Goal: Task Accomplishment & Management: Use online tool/utility

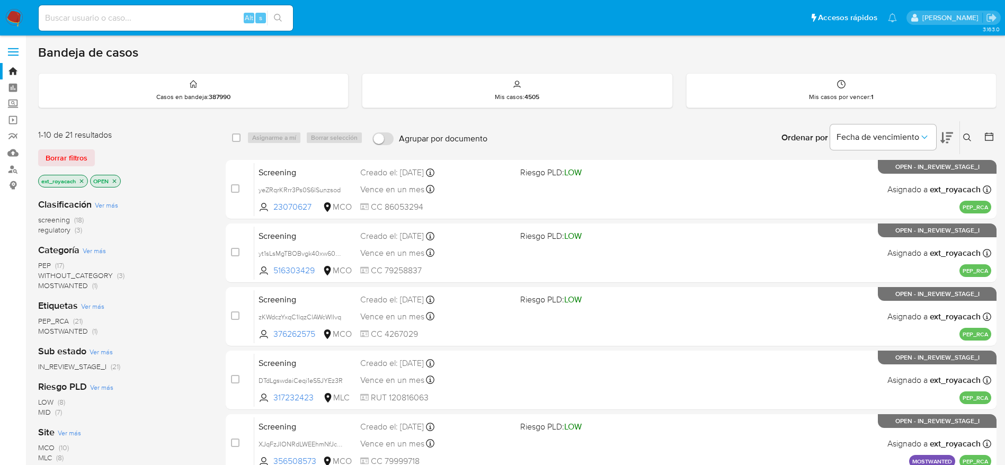
click at [66, 286] on span "MOSTWANTED" at bounding box center [63, 285] width 50 height 11
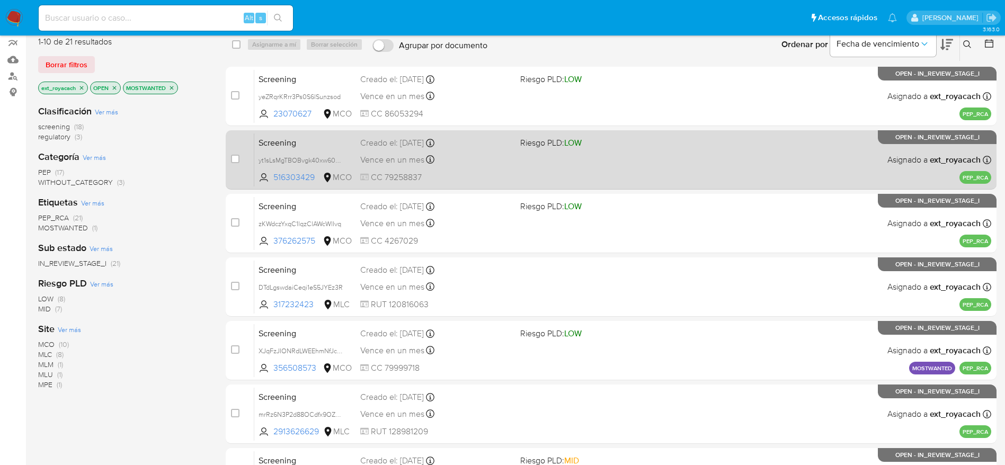
scroll to position [85, 0]
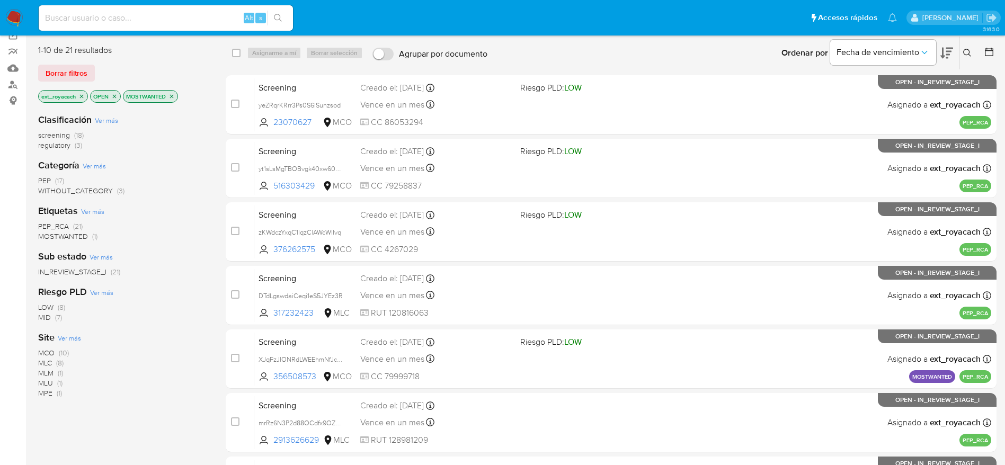
click at [70, 240] on span "MOSTWANTED" at bounding box center [63, 236] width 50 height 11
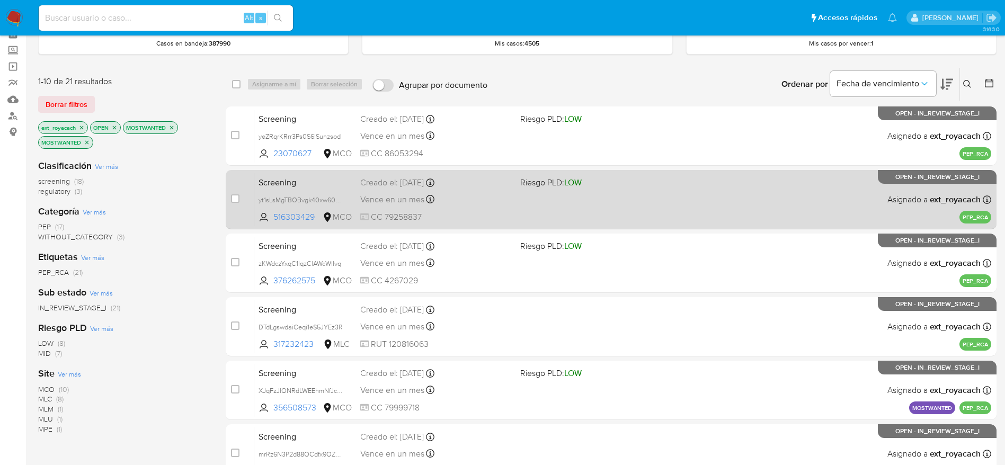
scroll to position [89, 0]
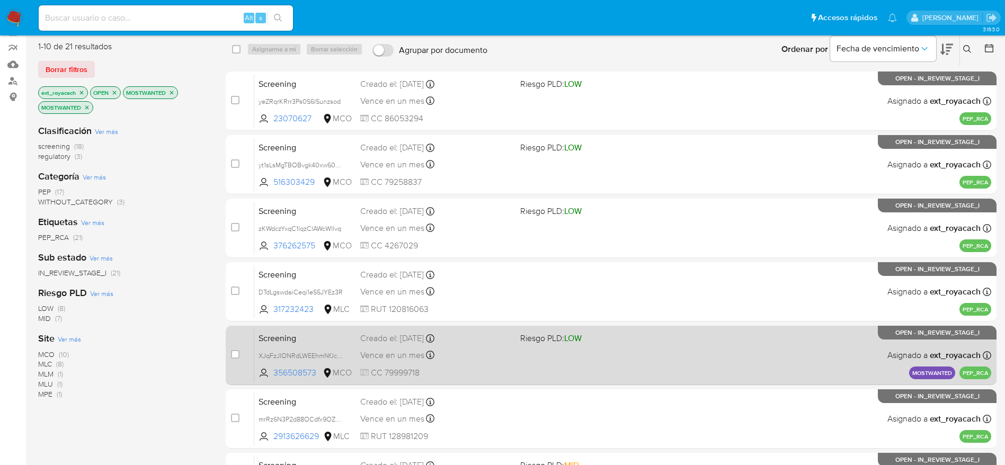
click at [509, 331] on span "Creado el: 08/10/2025 Creado el: 08/10/2025 20:31:47" at bounding box center [436, 338] width 152 height 14
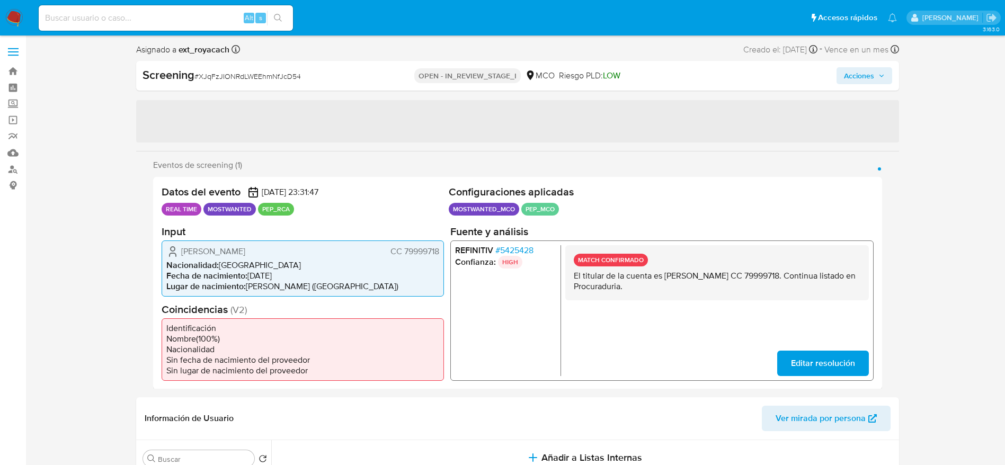
select select "10"
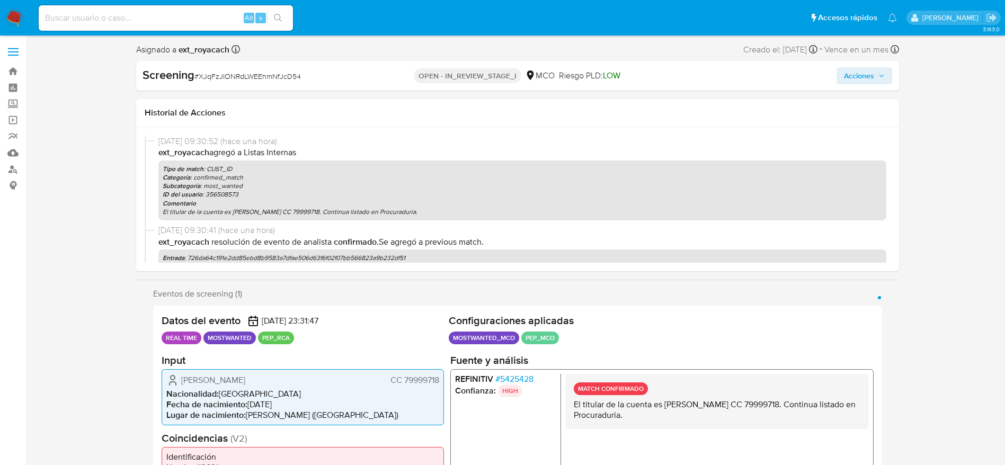
scroll to position [125, 0]
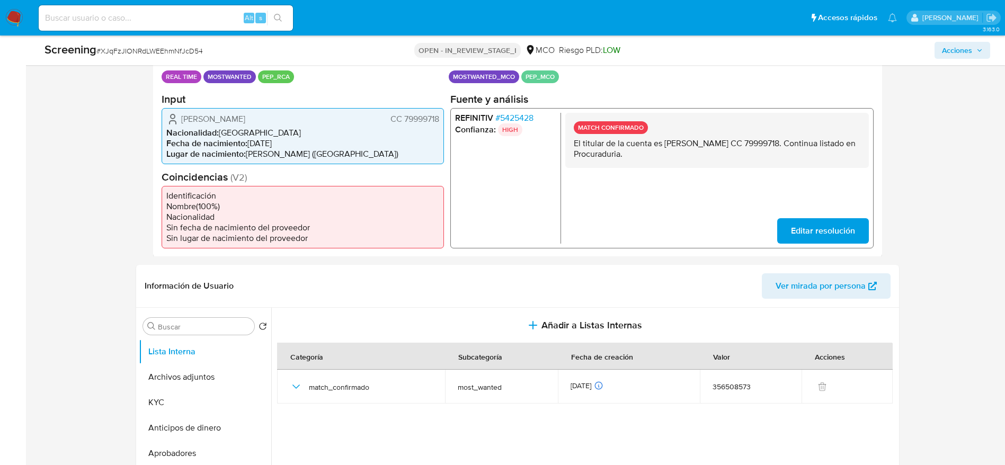
scroll to position [251, 0]
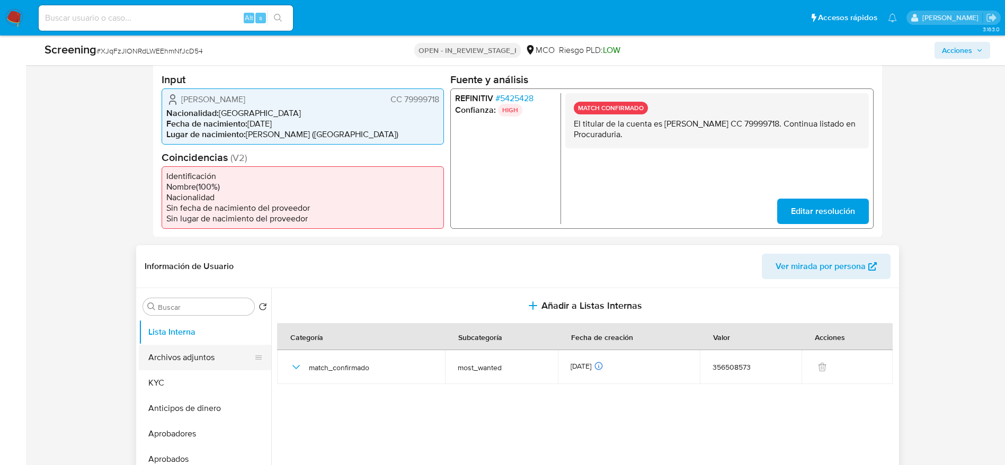
click at [213, 358] on button "Archivos adjuntos" at bounding box center [201, 357] width 124 height 25
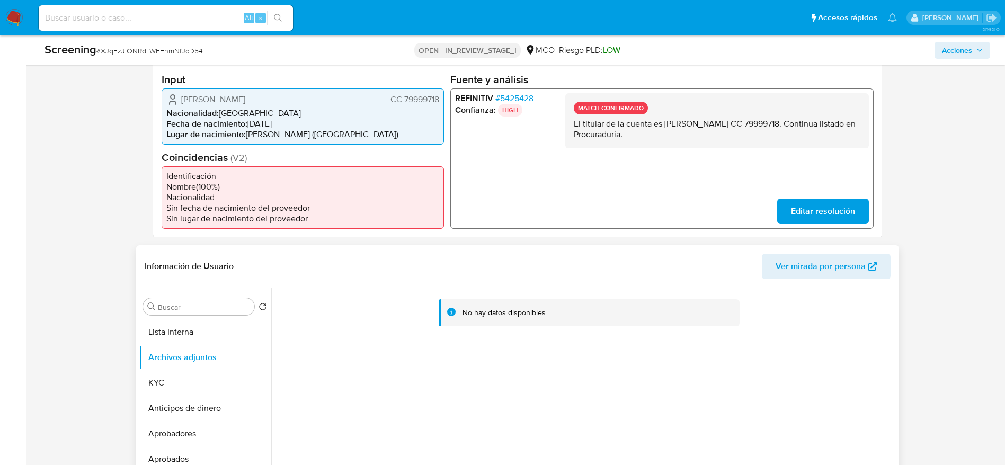
scroll to position [364, 0]
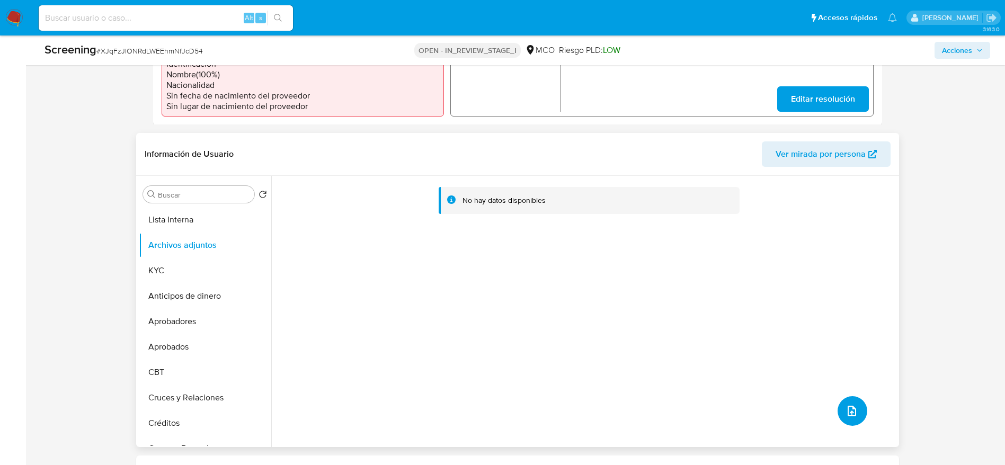
click at [846, 423] on button "upload-file" at bounding box center [853, 411] width 30 height 30
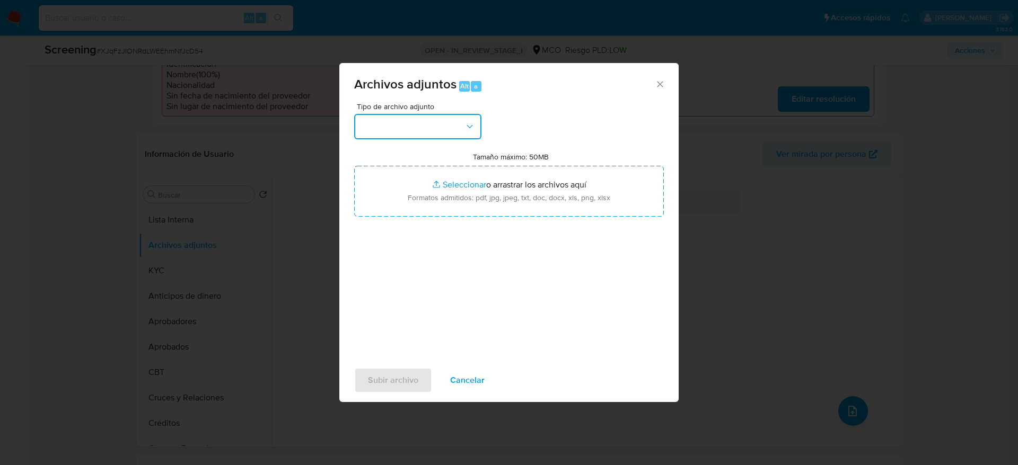
click at [423, 122] on button "button" at bounding box center [417, 126] width 127 height 25
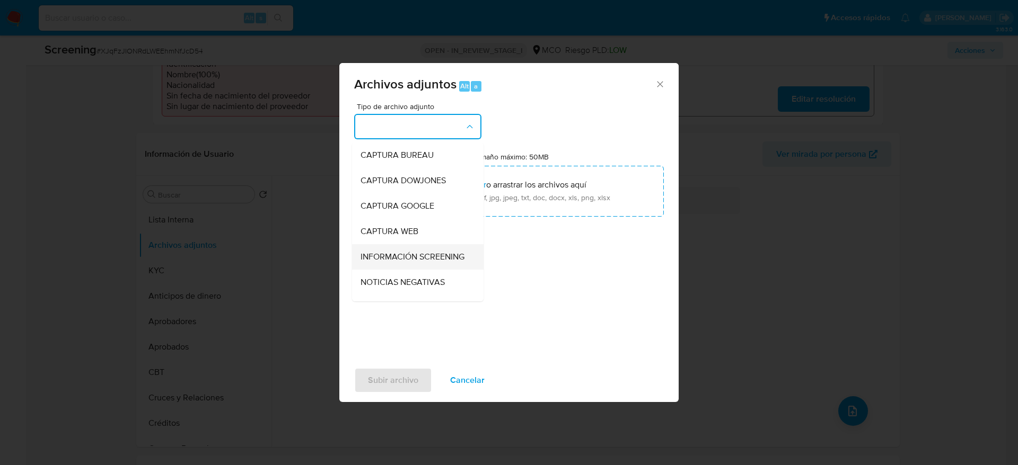
click at [403, 258] on span "INFORMACIÓN SCREENING" at bounding box center [412, 257] width 104 height 11
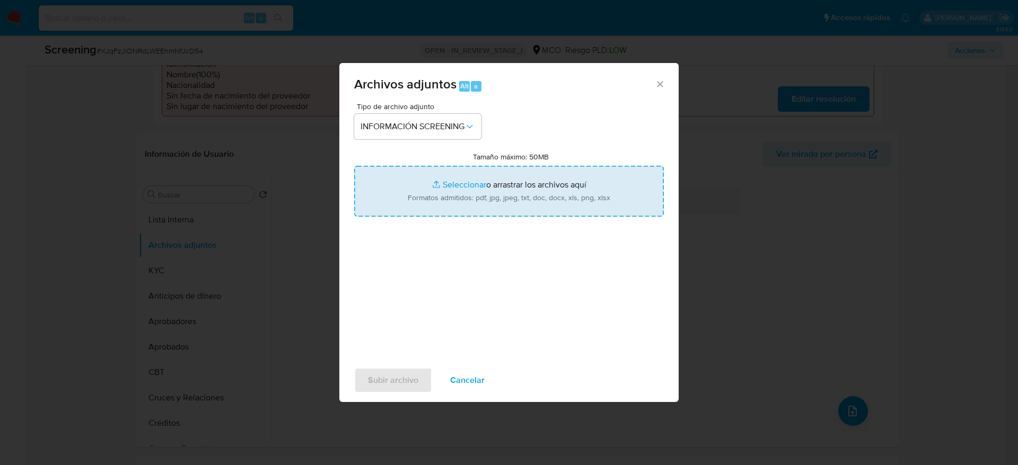
click at [480, 216] on input "Tamaño máximo: 50MB Seleccionar archivos" at bounding box center [508, 191] width 309 height 51
type input "C:\fakepath\_Giovanny Angulo Ariza_ lavado de dinero - Buscar con Google.pdf"
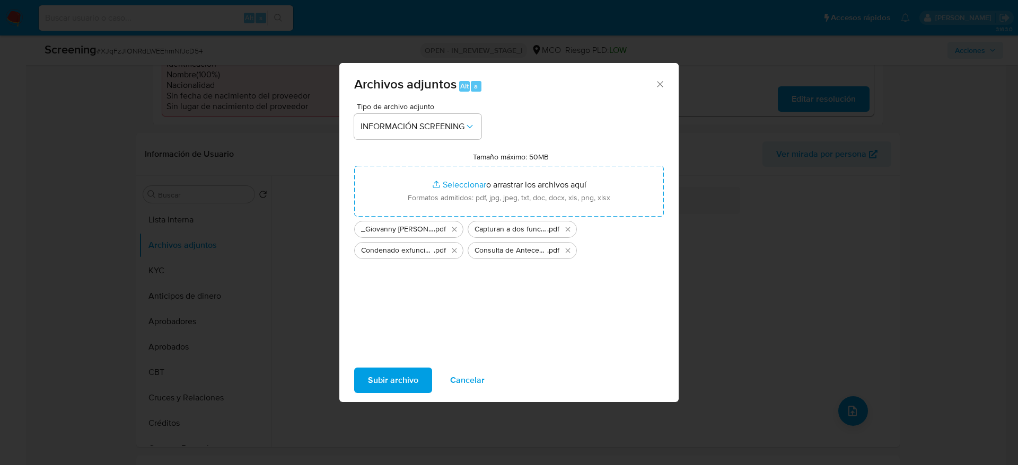
click at [398, 378] on span "Subir archivo" at bounding box center [393, 380] width 50 height 23
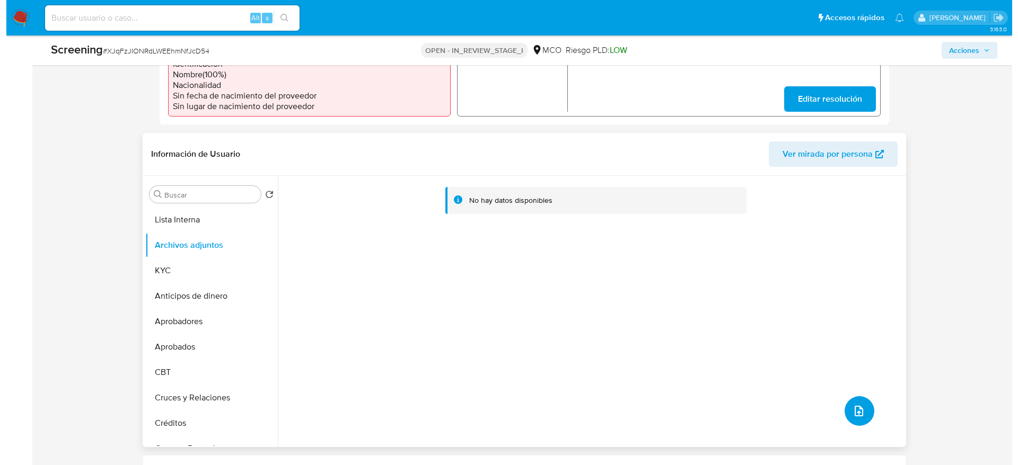
scroll to position [223, 0]
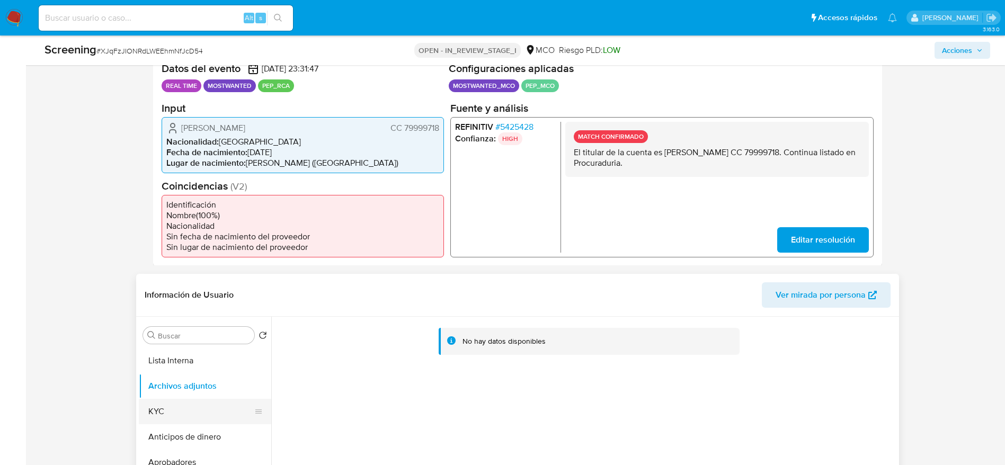
click at [187, 416] on button "KYC" at bounding box center [201, 411] width 124 height 25
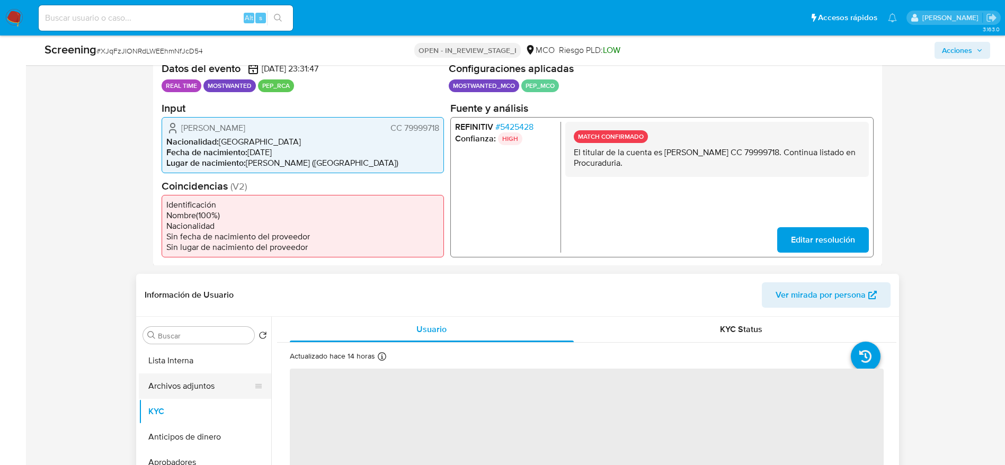
click at [200, 384] on button "Archivos adjuntos" at bounding box center [201, 386] width 124 height 25
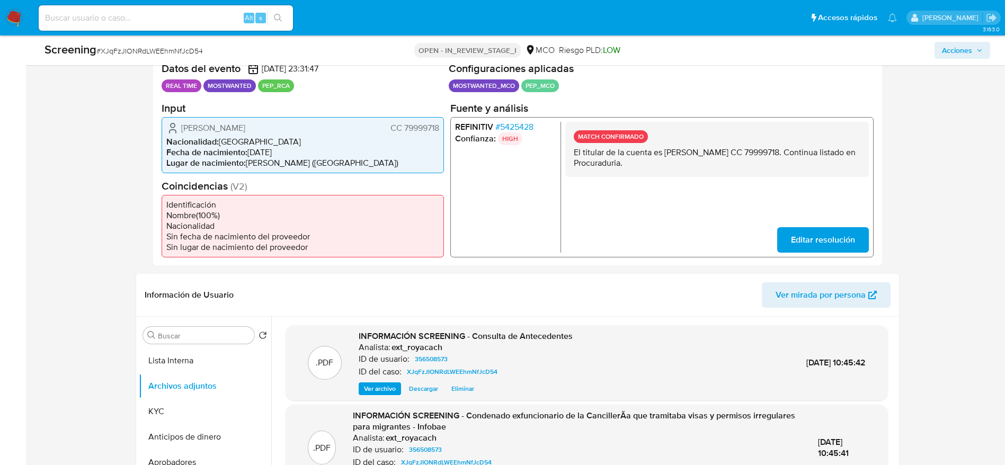
drag, startPoint x: 173, startPoint y: 126, endPoint x: 439, endPoint y: 129, distance: 266.1
click at [439, 129] on div "Giovanny Angulo Ariza CC 79999718 Nacionalidad : Colombia Fecha de nacimiento :…" at bounding box center [303, 145] width 282 height 56
click at [512, 123] on span "# 5425428" at bounding box center [514, 126] width 38 height 11
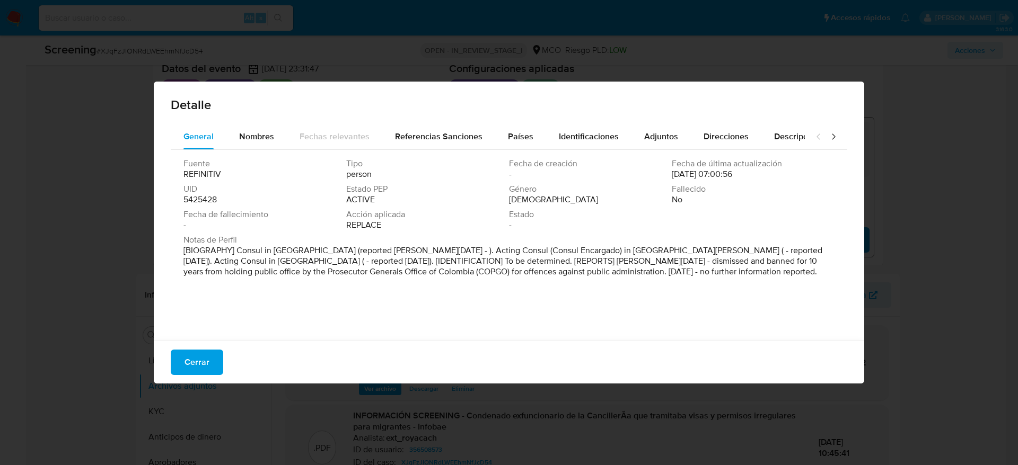
click at [291, 251] on p "[BIOGRAPHY] Consul in Barinas (reported Jan 2021 - ). Acting Consul (Consul Enc…" at bounding box center [507, 261] width 649 height 32
click at [194, 357] on span "Cerrar" at bounding box center [196, 362] width 25 height 23
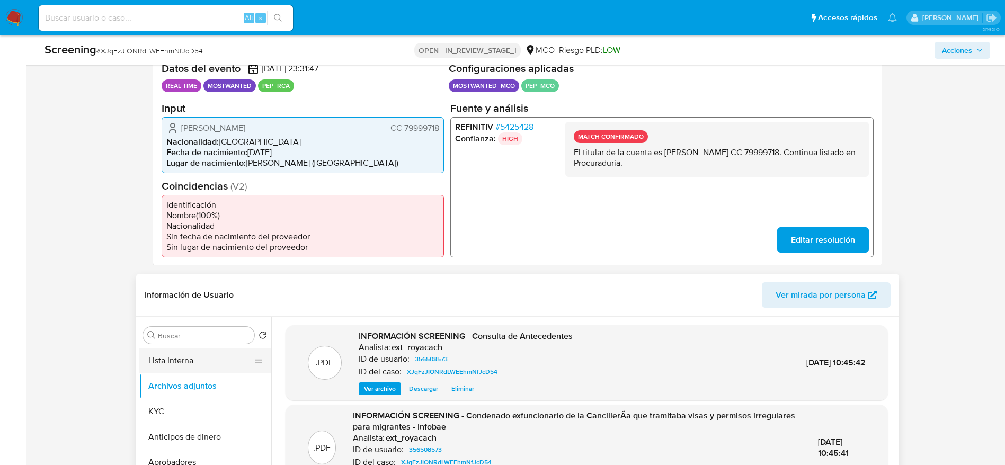
click at [175, 361] on button "Lista Interna" at bounding box center [201, 360] width 124 height 25
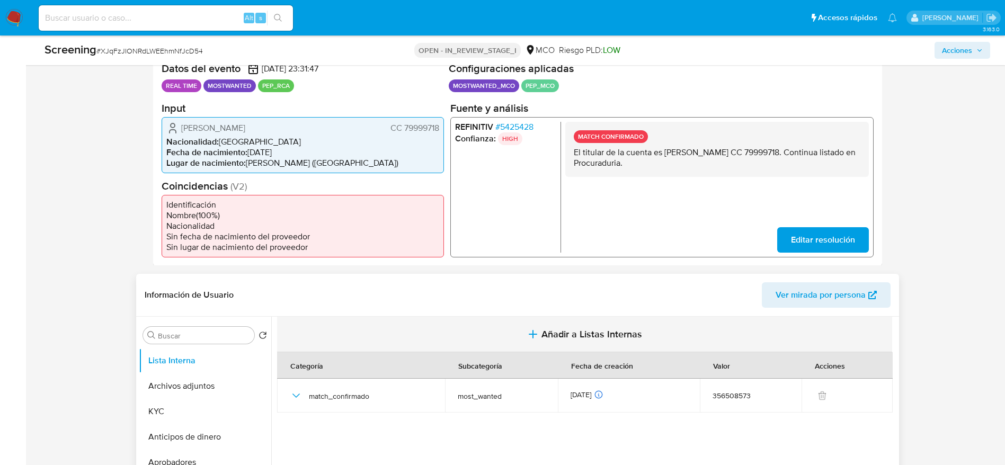
click at [493, 319] on button "Añadir a Listas Internas" at bounding box center [584, 335] width 615 height 36
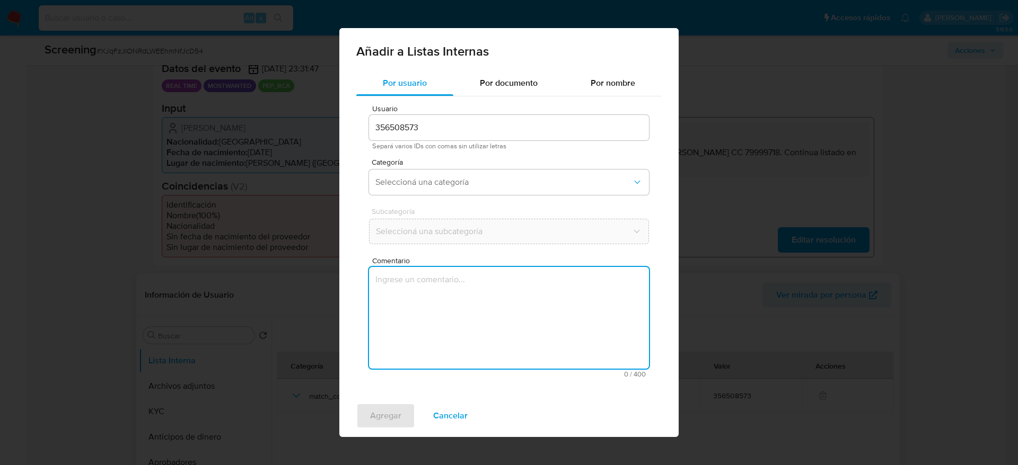
click at [463, 327] on textarea "Comentario" at bounding box center [509, 318] width 280 height 102
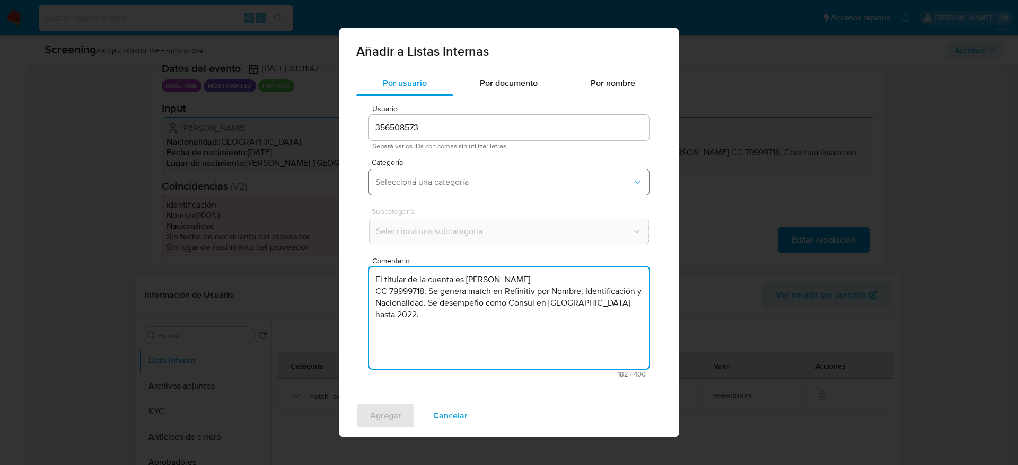
type textarea "El titular de la cuenta es Giovanny Angulo Ariza CC 79999718. Se genera match e…"
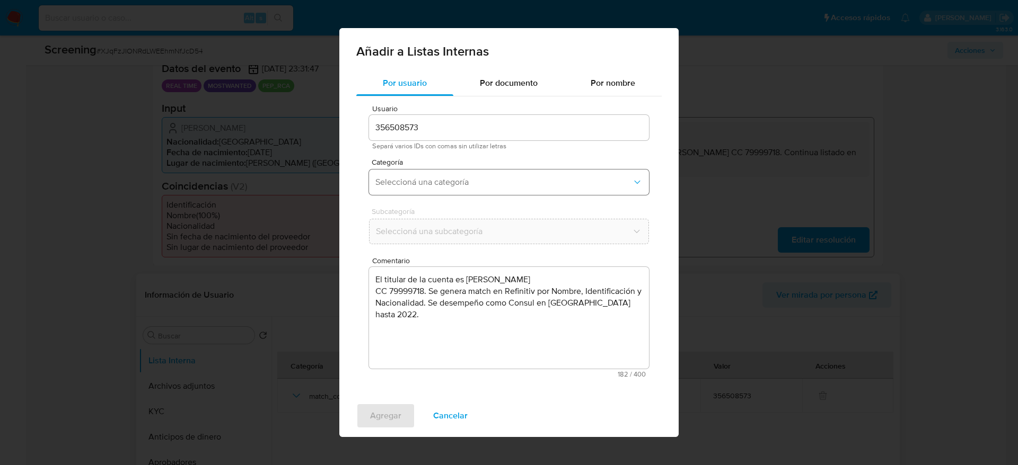
click at [458, 173] on button "Seleccioná una categoría" at bounding box center [509, 182] width 280 height 25
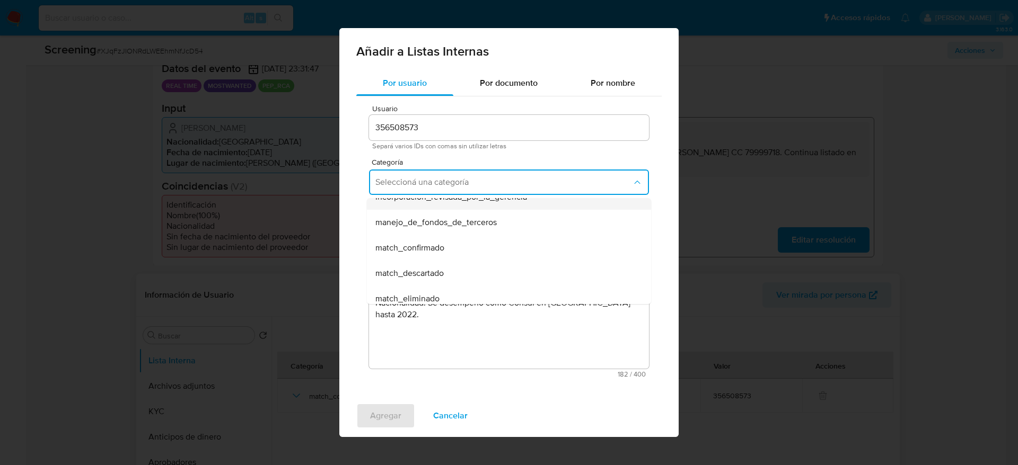
scroll to position [45, 0]
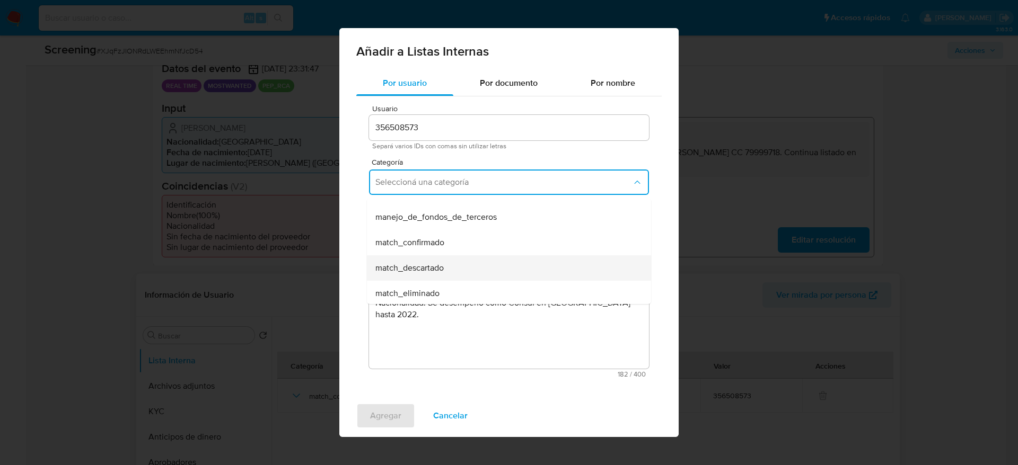
click at [443, 259] on div "match_descartado" at bounding box center [505, 267] width 261 height 25
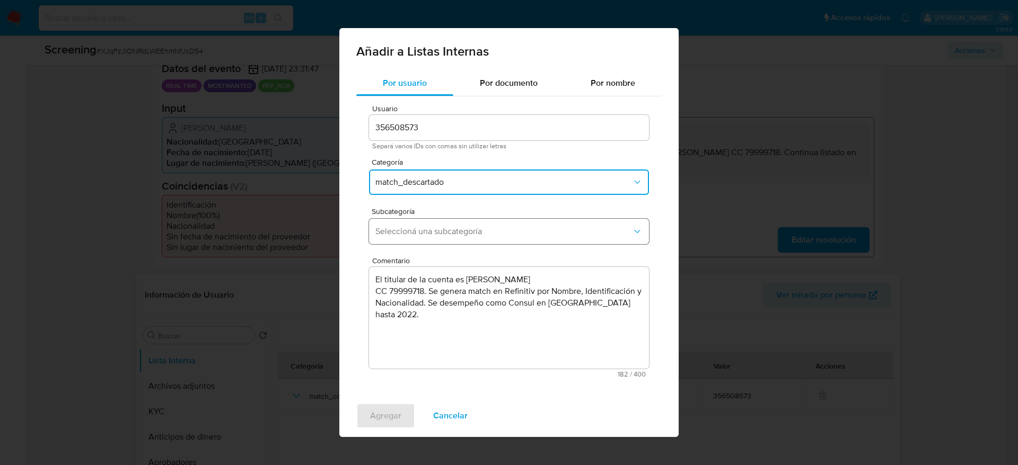
click at [480, 220] on button "Seleccioná una subcategoría" at bounding box center [509, 231] width 280 height 25
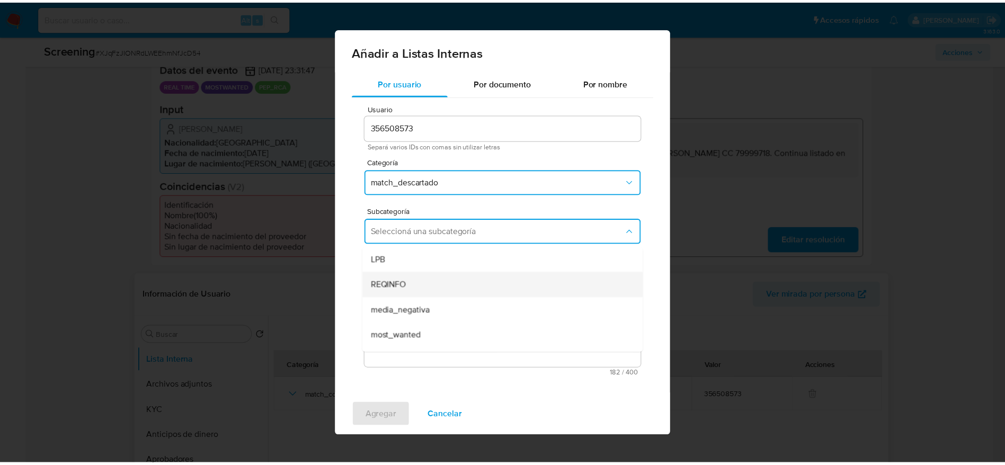
scroll to position [72, 0]
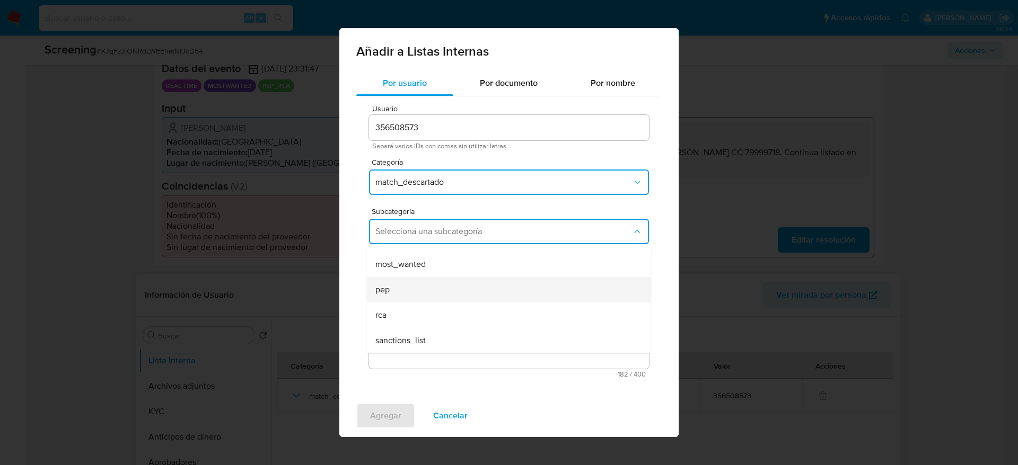
click at [412, 289] on div "pep" at bounding box center [505, 289] width 261 height 25
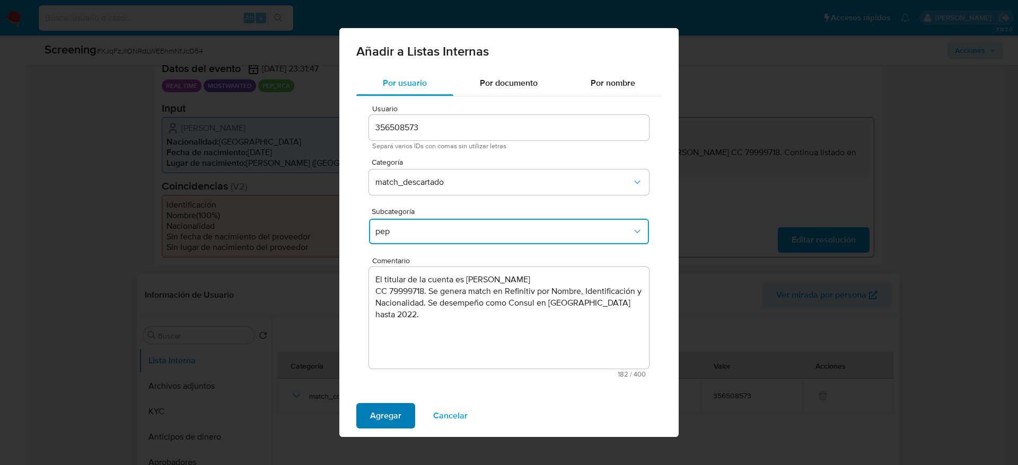
click at [392, 418] on span "Agregar" at bounding box center [385, 415] width 31 height 23
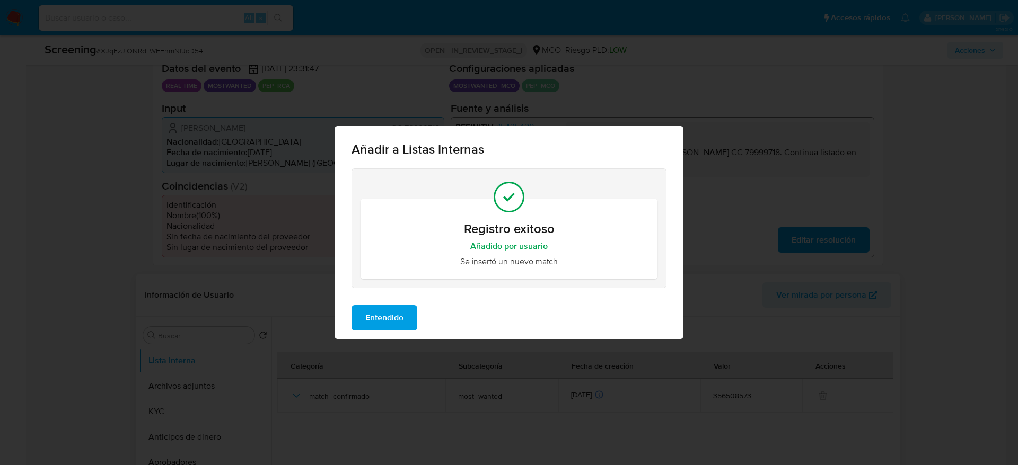
click at [377, 322] on span "Entendido" at bounding box center [384, 317] width 38 height 23
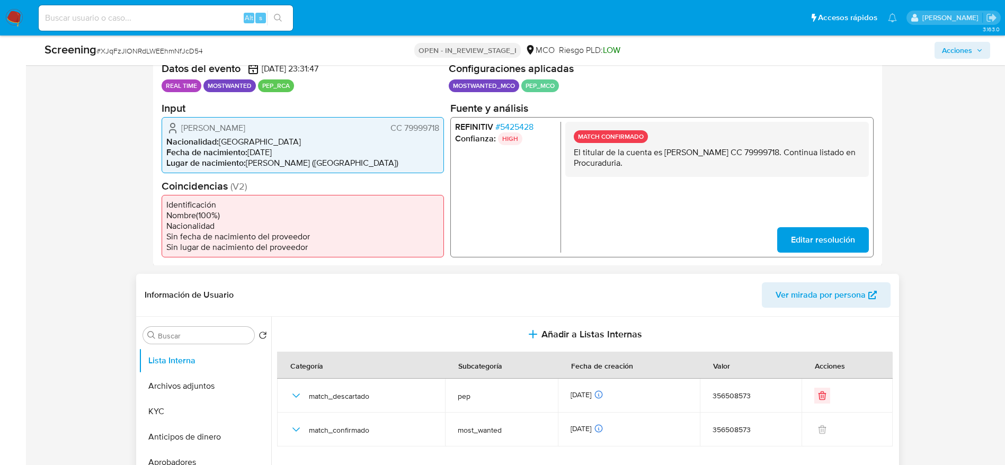
scroll to position [413, 0]
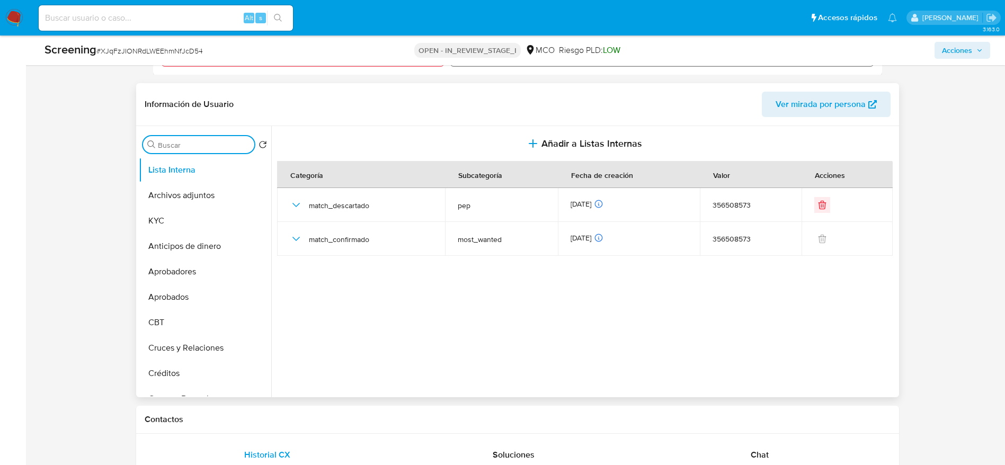
click at [187, 144] on input "Buscar" at bounding box center [204, 145] width 92 height 10
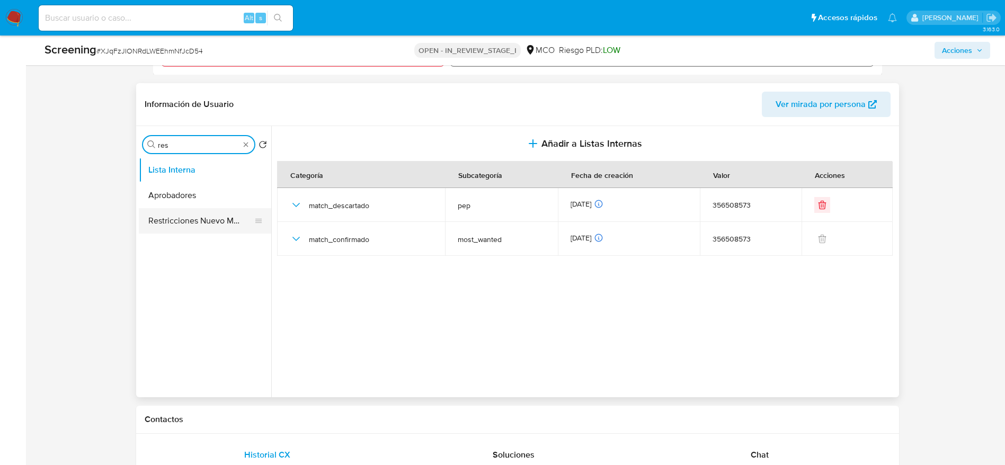
type input "res"
click at [167, 222] on button "Restricciones Nuevo Mundo" at bounding box center [201, 220] width 124 height 25
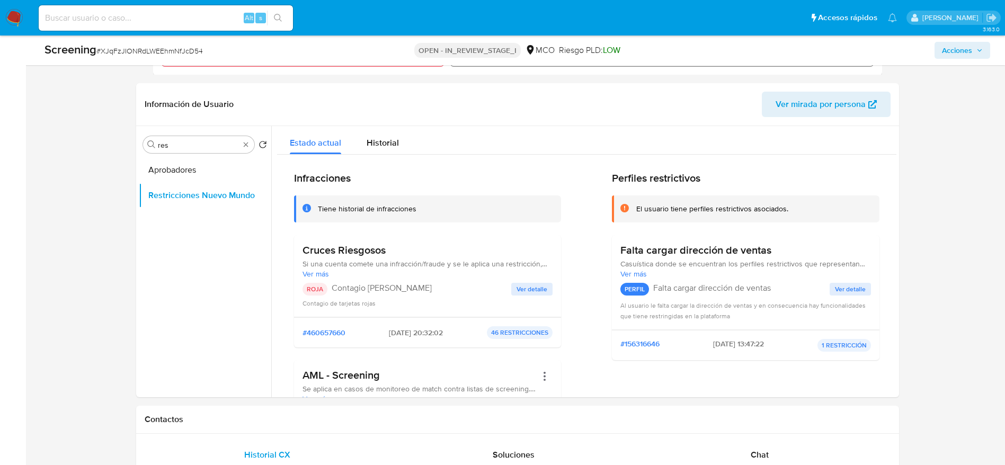
scroll to position [1525, 0]
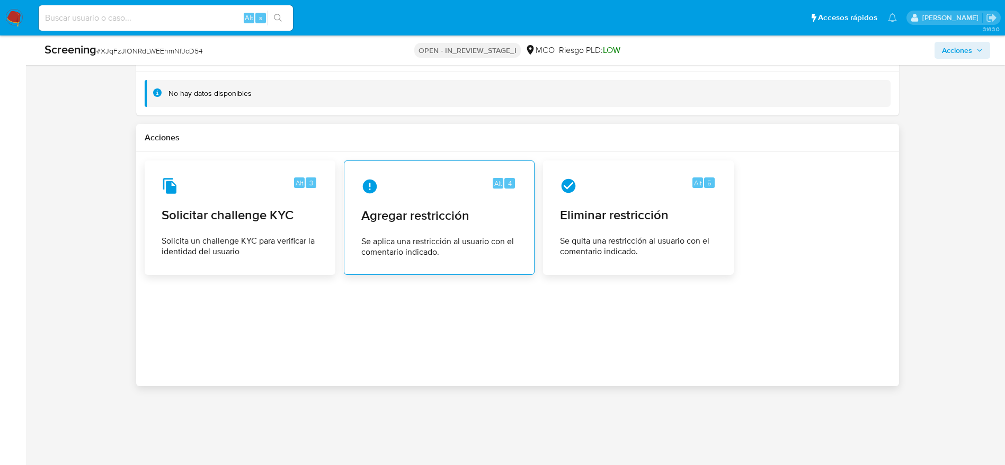
click at [431, 253] on span "Se aplica una restricción al usuario con el comentario indicado." at bounding box center [439, 246] width 156 height 21
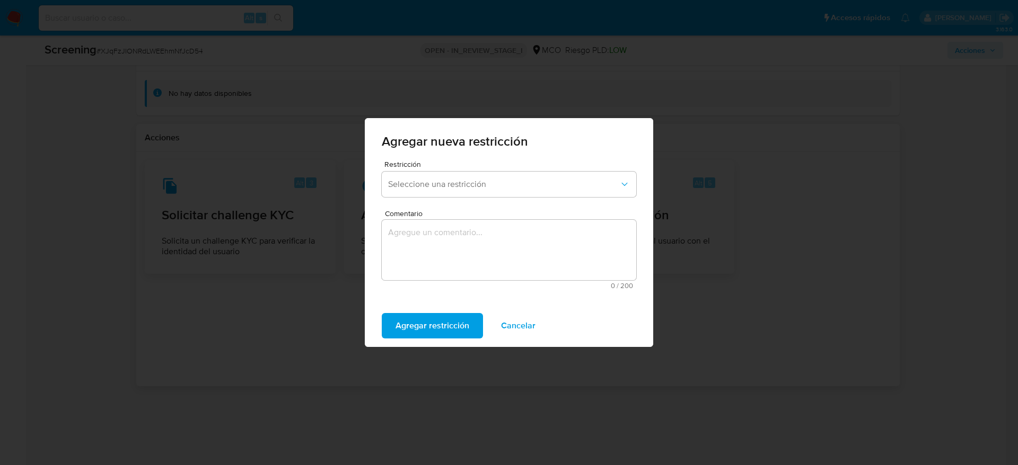
click at [479, 197] on div "Restricción Seleccione una restricción" at bounding box center [509, 181] width 254 height 41
click at [481, 186] on span "Seleccione una restricción" at bounding box center [503, 184] width 231 height 11
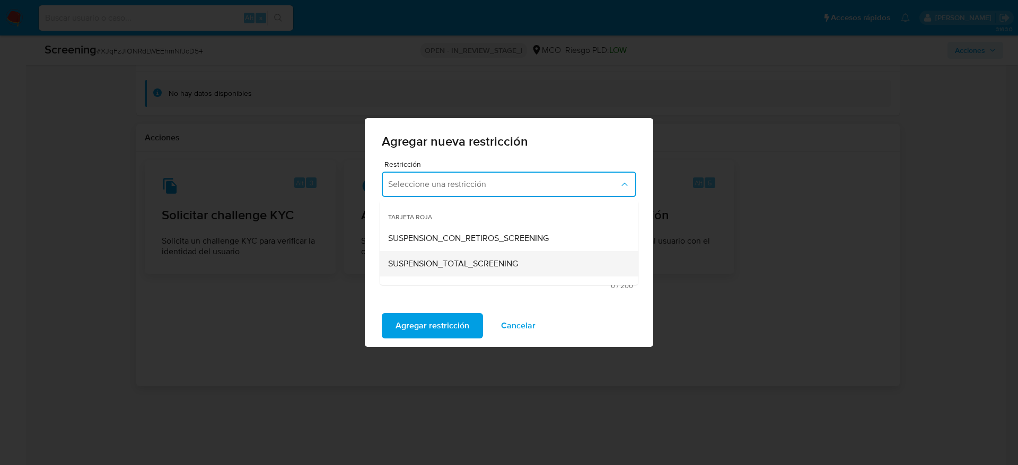
click at [441, 261] on span "SUSPENSION_TOTAL_SCREENING" at bounding box center [453, 264] width 130 height 11
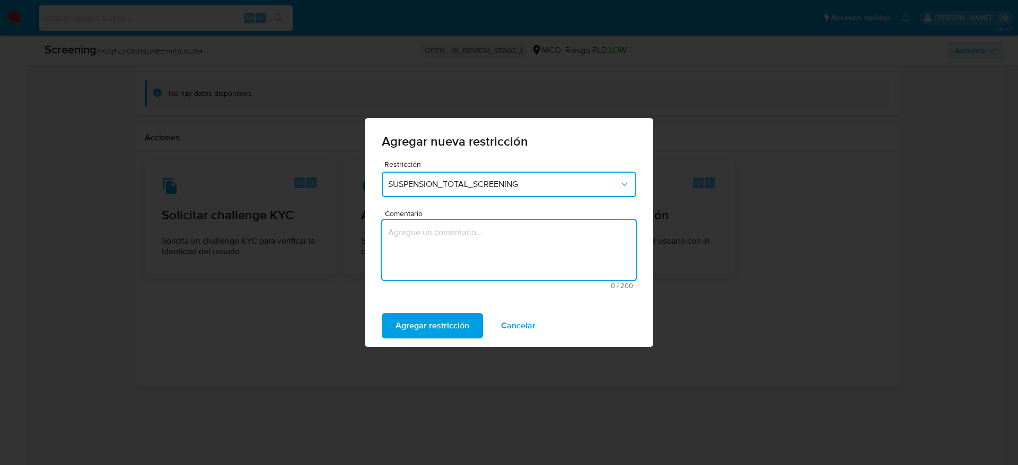
click at [441, 261] on textarea "Comentario" at bounding box center [509, 250] width 254 height 60
type textarea "P"
click at [511, 235] on textarea "Fue sentensiado a 7 años de prision y posee noticias negativas." at bounding box center [509, 250] width 254 height 60
type textarea "Fue sentenciado a 7 años de prisión y posee noticias negativas."
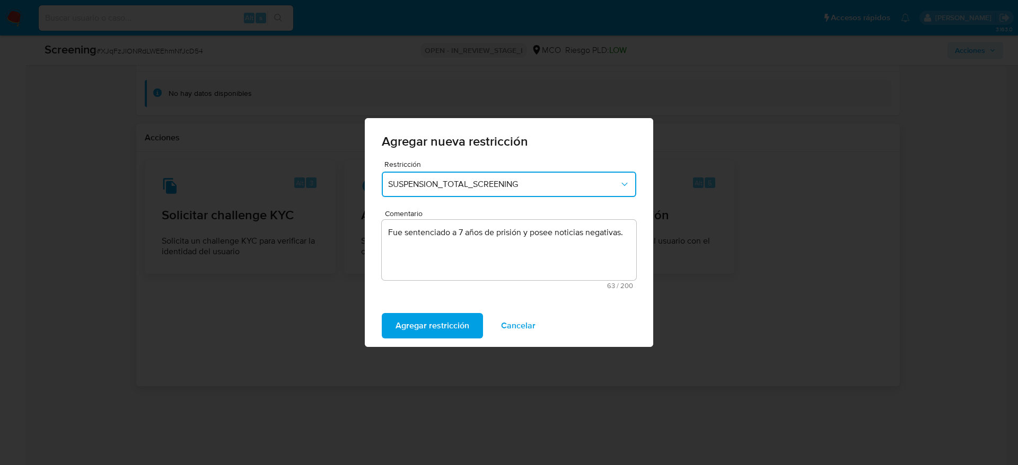
click at [434, 309] on div "Agregar restricción Cancelar" at bounding box center [509, 326] width 288 height 42
click at [429, 330] on span "Agregar restricción" at bounding box center [432, 325] width 74 height 23
click at [406, 317] on span "Confirmar" at bounding box center [414, 325] width 38 height 23
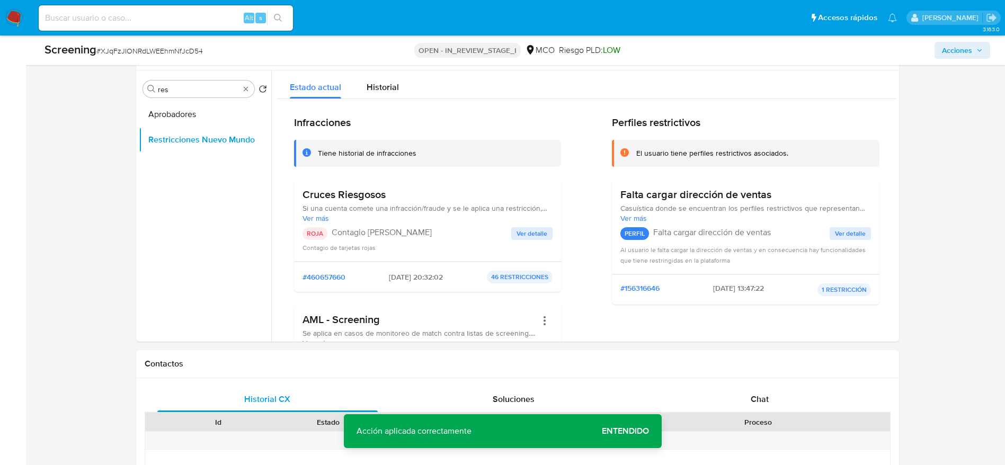
scroll to position [377, 0]
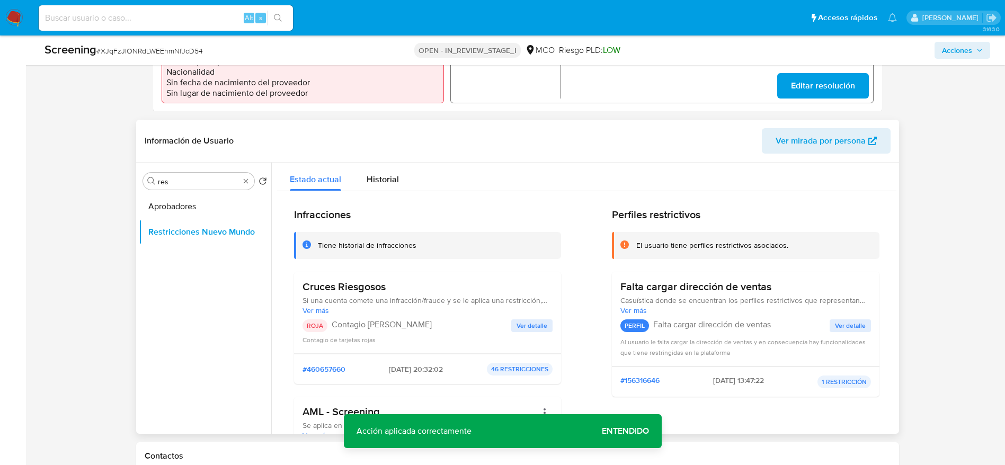
click at [185, 191] on div "Buscar res Volver al orden por defecto Aprobadores Restricciones Nuevo Mundo" at bounding box center [205, 299] width 132 height 270
click at [181, 201] on button "Aprobadores" at bounding box center [201, 206] width 124 height 25
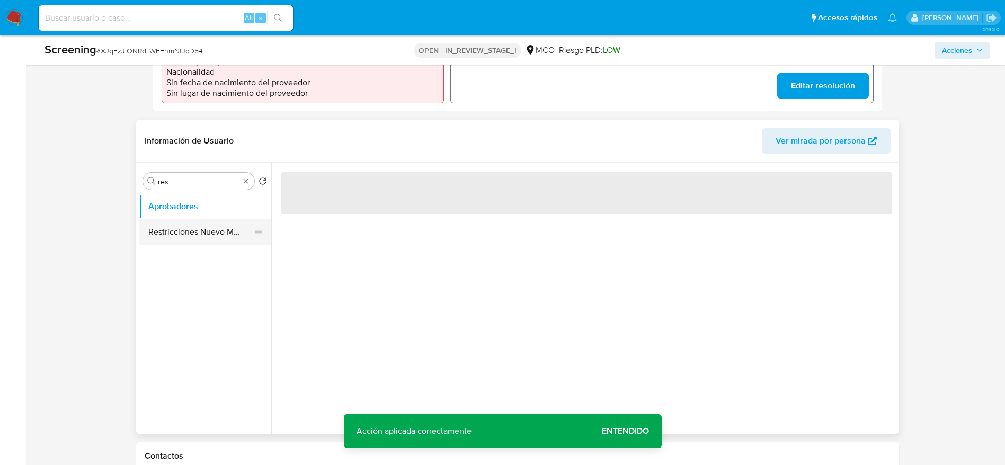
click at [186, 240] on button "Restricciones Nuevo Mundo" at bounding box center [201, 231] width 124 height 25
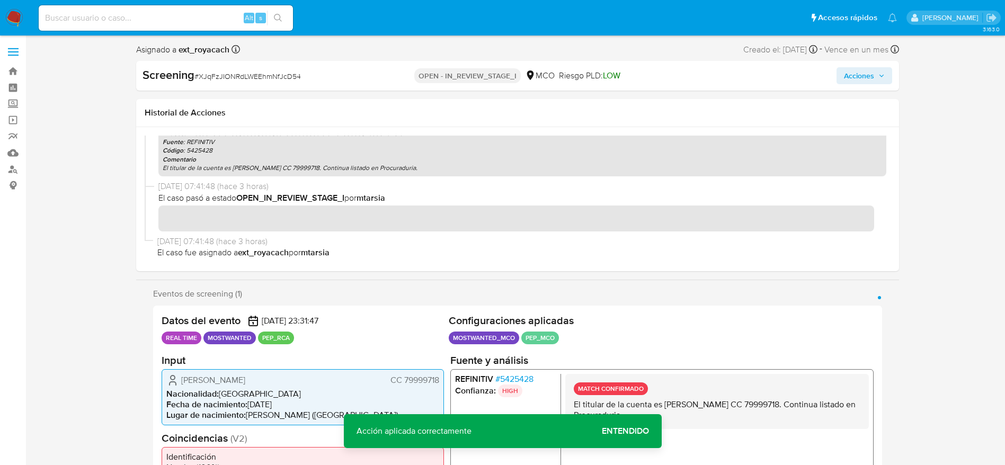
scroll to position [0, 0]
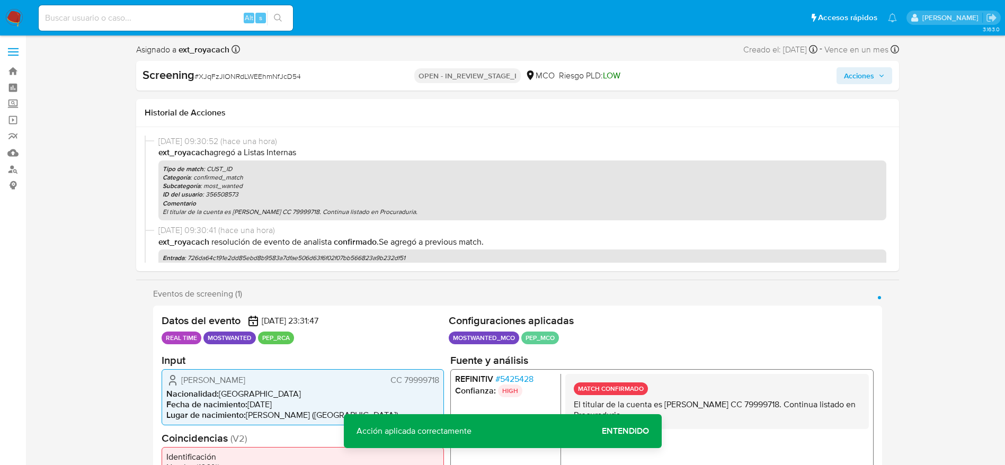
click at [862, 69] on span "Acciones" at bounding box center [859, 75] width 30 height 17
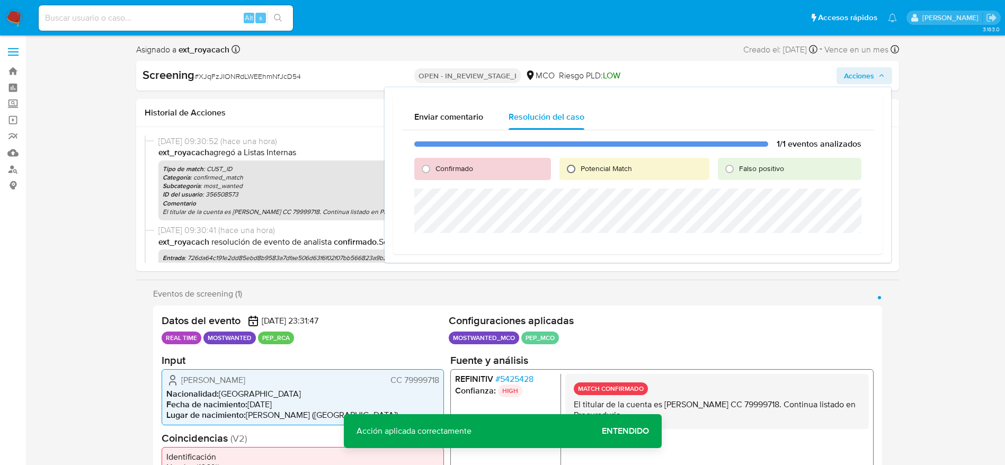
click at [570, 165] on input "Potencial Match" at bounding box center [571, 169] width 17 height 17
radio input "true"
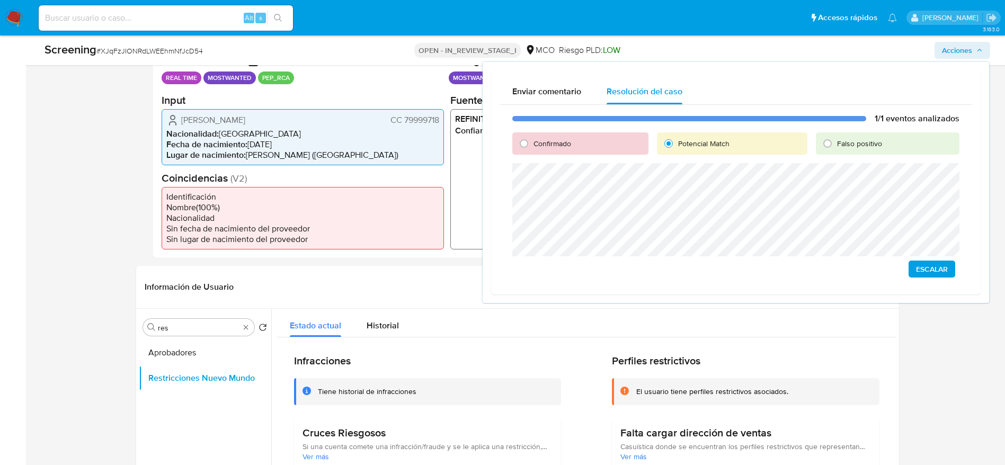
scroll to position [184, 0]
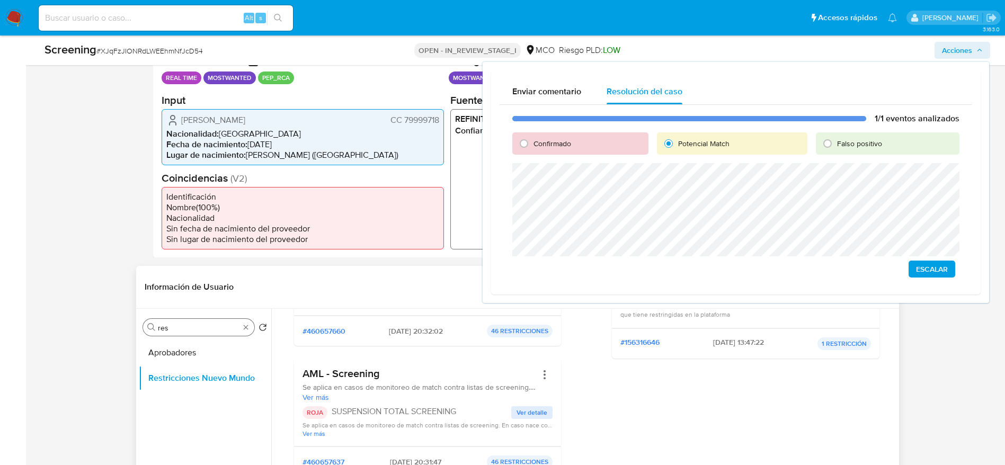
click at [197, 331] on input "res" at bounding box center [199, 328] width 82 height 10
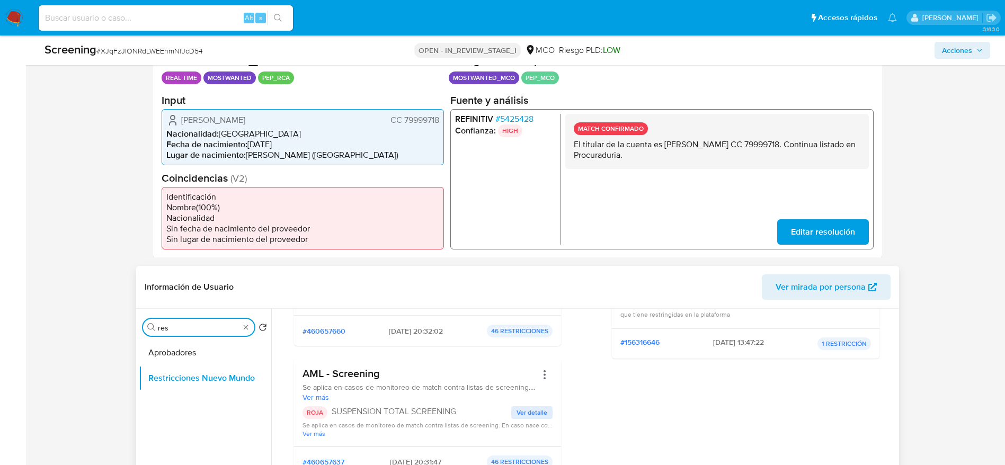
click at [197, 331] on input "res" at bounding box center [199, 328] width 82 height 10
click at [197, 331] on input "a" at bounding box center [199, 328] width 82 height 10
type input "r"
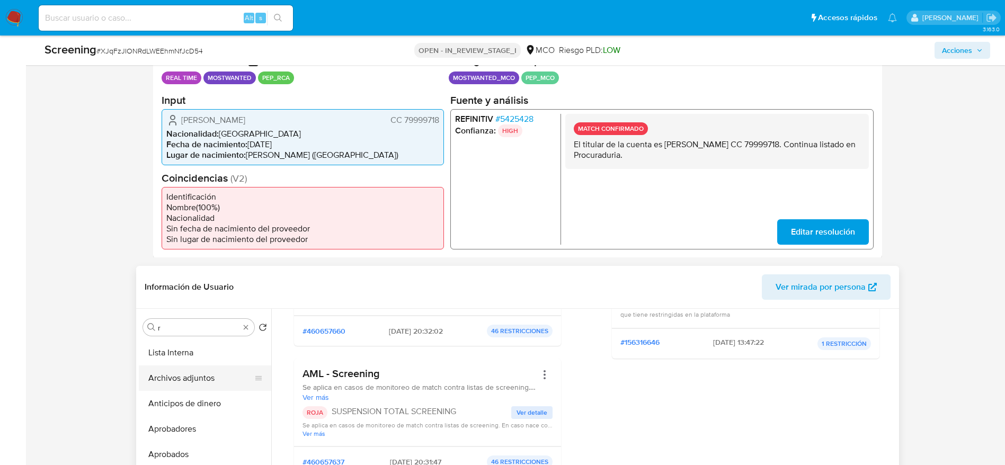
click at [192, 388] on button "Archivos adjuntos" at bounding box center [201, 378] width 124 height 25
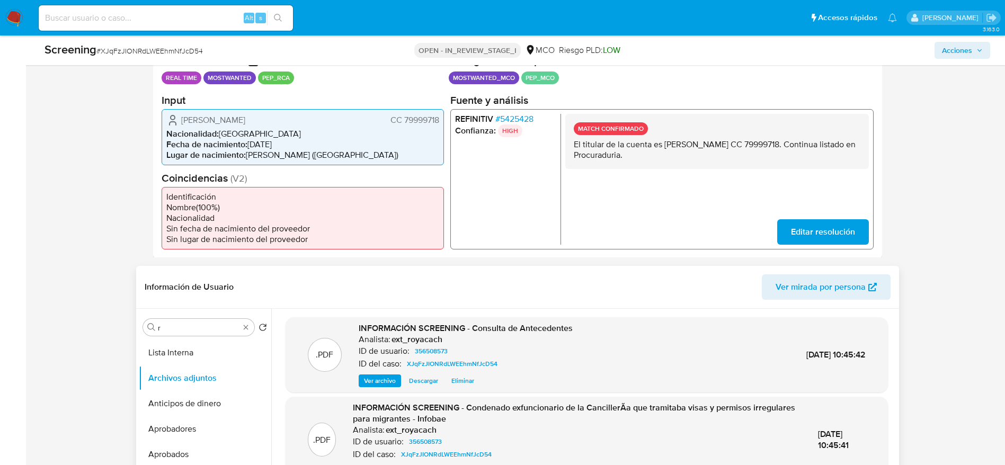
scroll to position [400, 0]
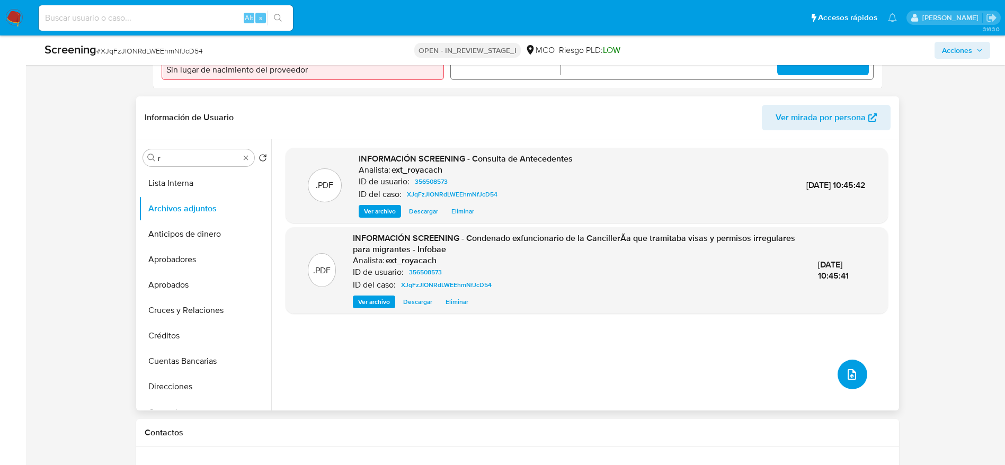
click at [855, 376] on button "upload-file" at bounding box center [853, 375] width 30 height 30
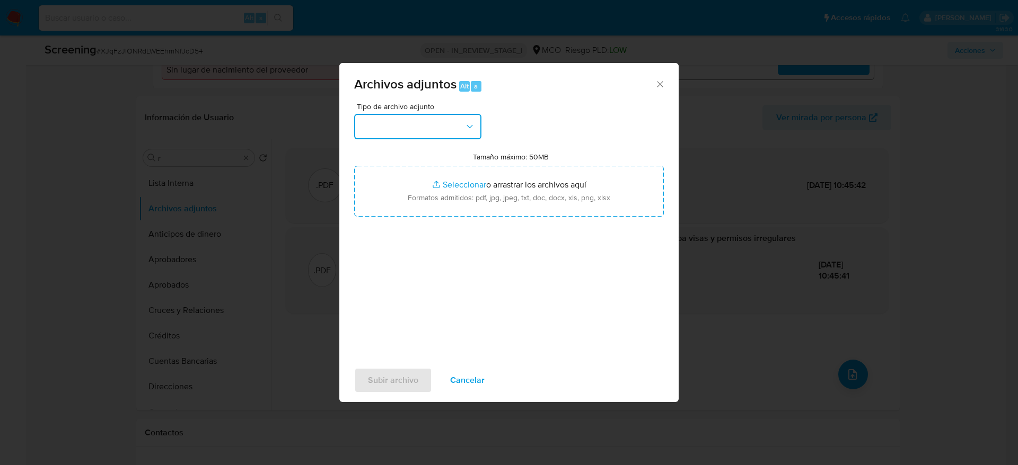
click at [462, 131] on button "button" at bounding box center [417, 126] width 127 height 25
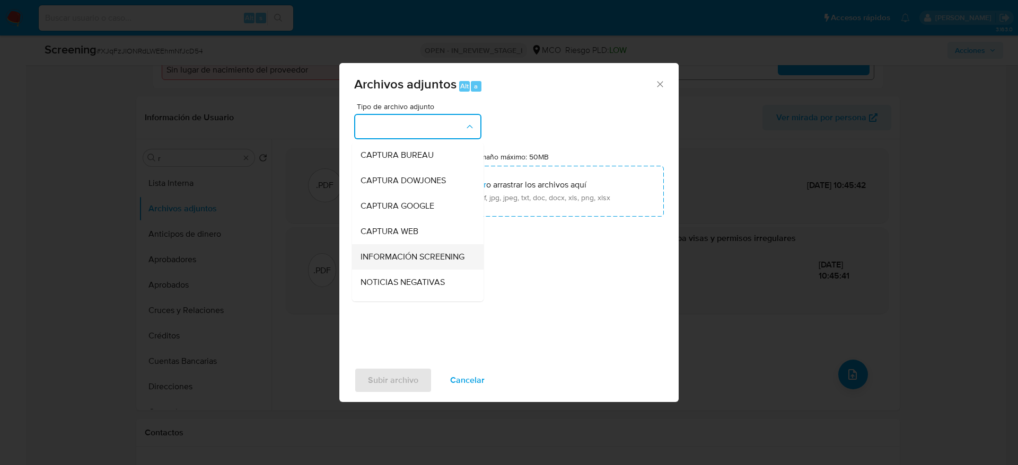
click at [424, 252] on span "INFORMACIÓN SCREENING" at bounding box center [412, 257] width 104 height 11
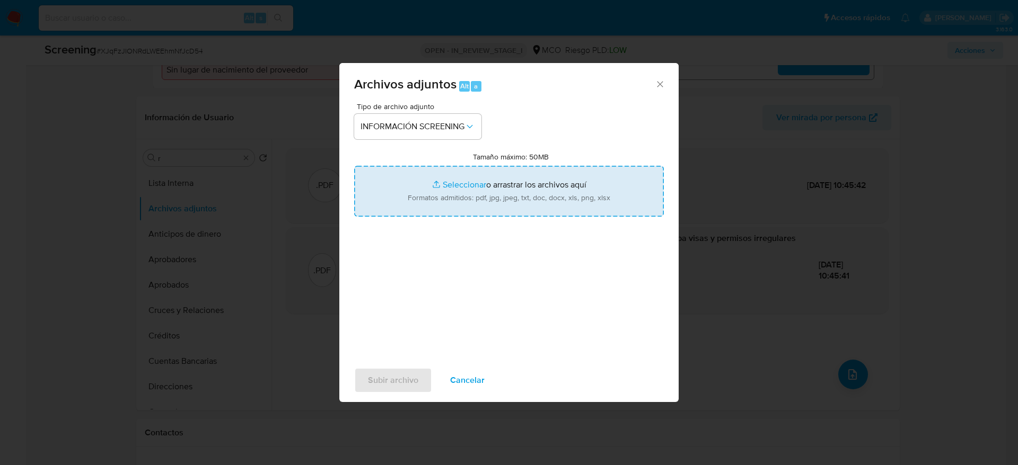
click at [485, 206] on input "Tamaño máximo: 50MB Seleccionar archivos" at bounding box center [508, 191] width 309 height 51
type input "C:\fakepath\_Giovanny Angulo Ariza_ lavado de dinero - Buscar con Google.pdf"
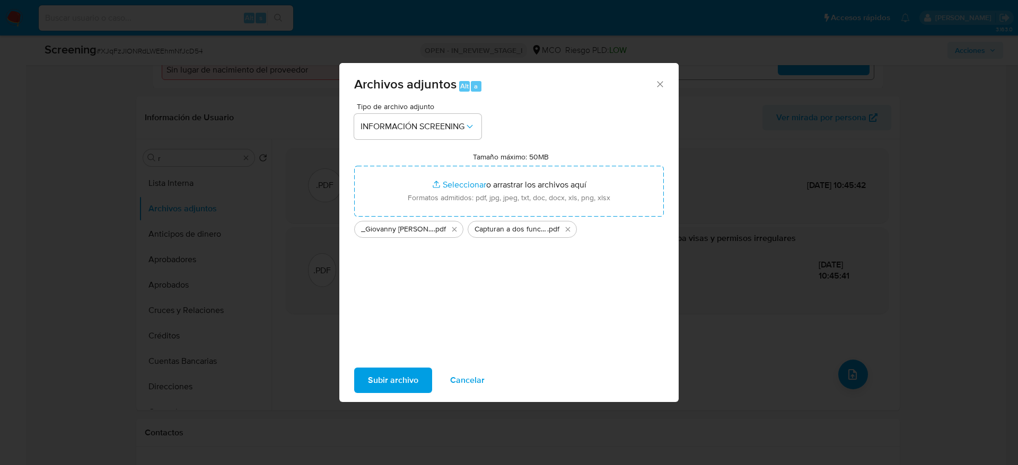
click at [381, 377] on span "Subir archivo" at bounding box center [393, 380] width 50 height 23
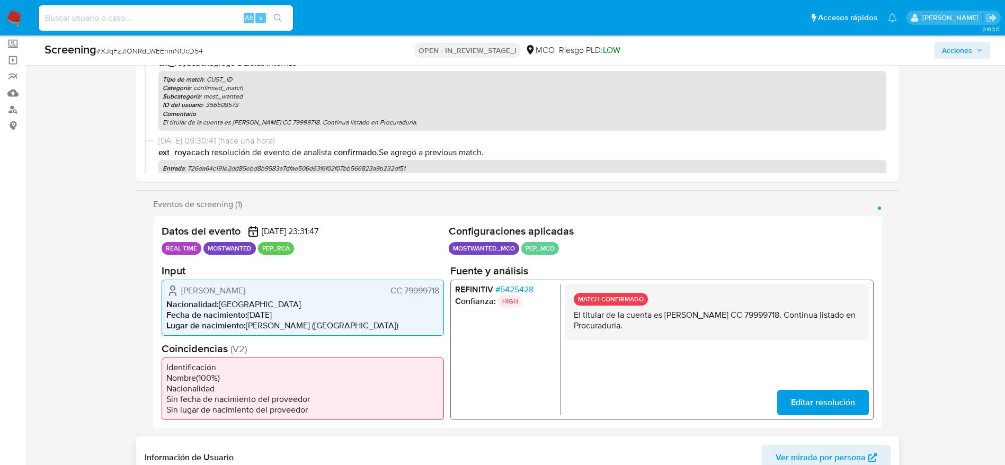
scroll to position [0, 0]
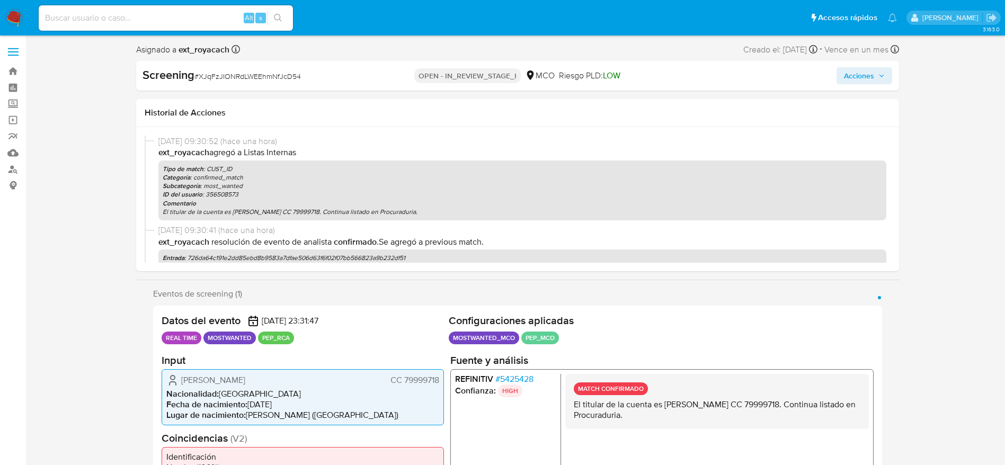
click at [864, 69] on span "Acciones" at bounding box center [859, 75] width 30 height 17
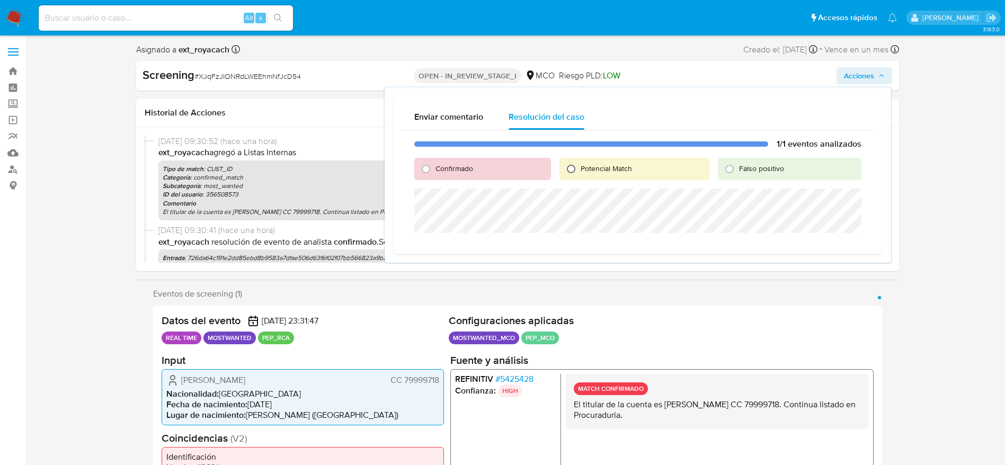
click at [573, 176] on input "Potencial Match" at bounding box center [571, 169] width 17 height 17
radio input "true"
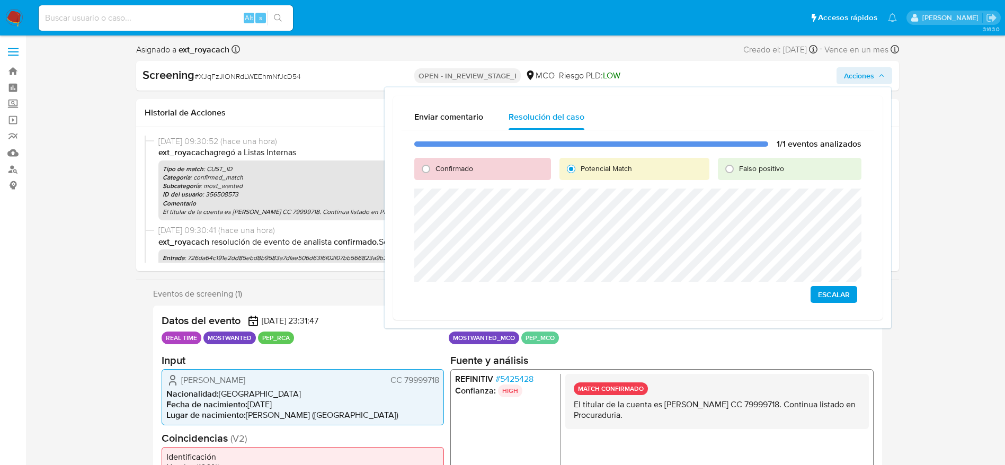
click at [827, 295] on span "Escalar" at bounding box center [834, 294] width 32 height 15
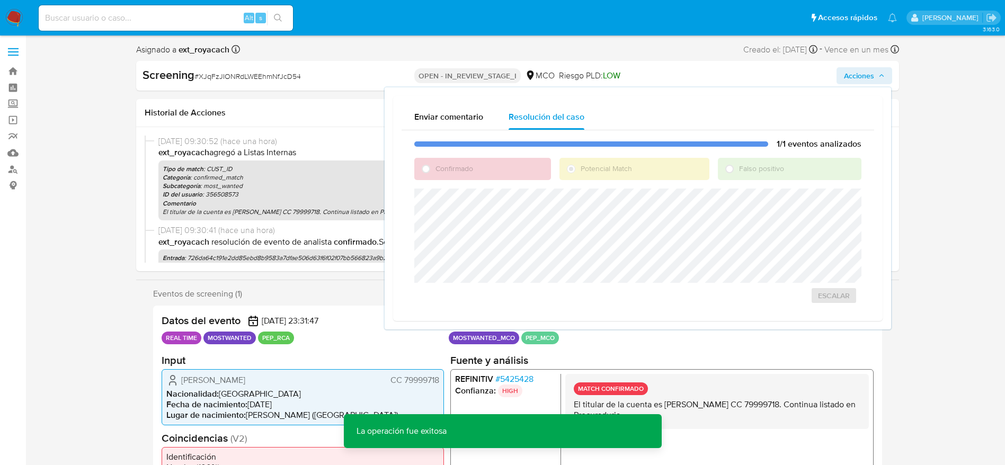
click at [222, 73] on span "# XJqFzJIONRdLWEEhmNfJcD54" at bounding box center [247, 76] width 107 height 11
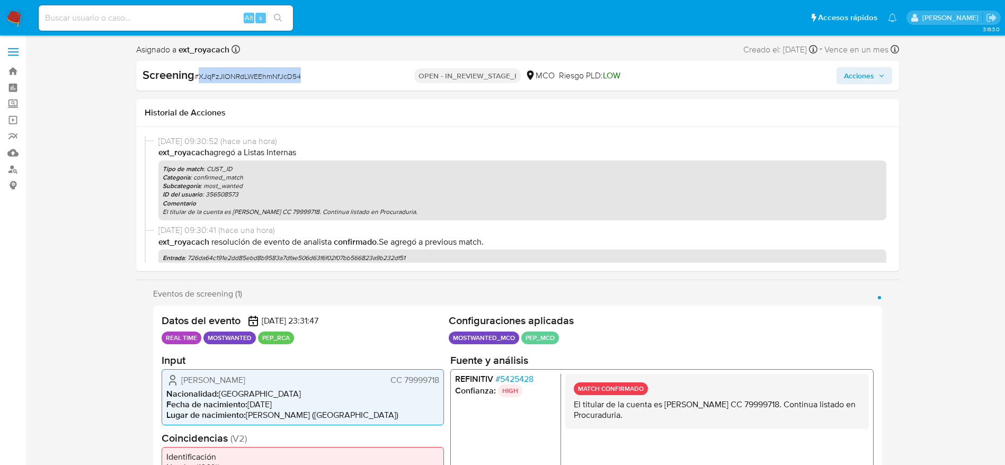
click at [222, 73] on span "# XJqFzJIONRdLWEEhmNfJcD54" at bounding box center [247, 76] width 107 height 11
copy span "XJqFzJIONRdLWEEhmNfJcD54"
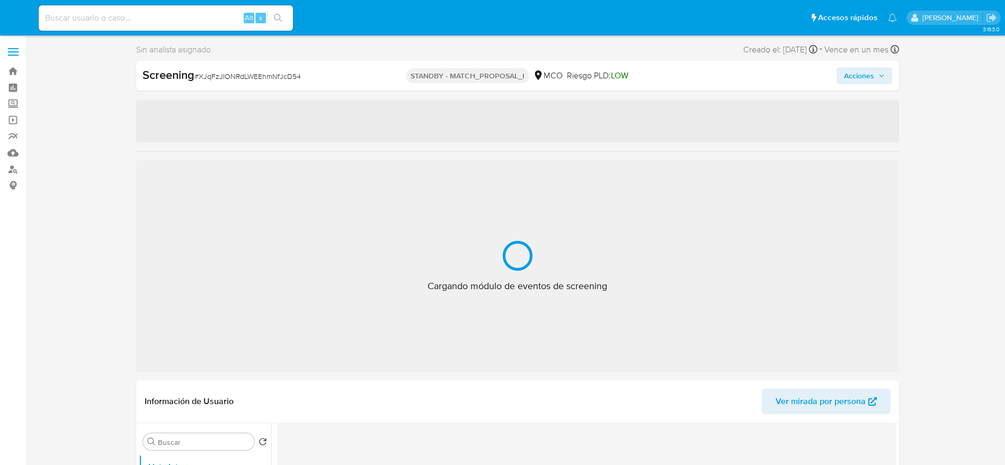
select select "10"
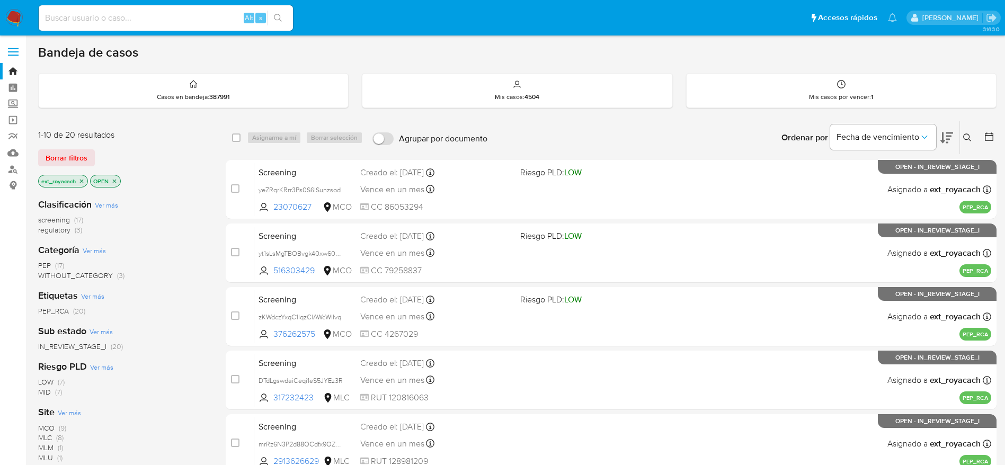
click at [67, 220] on span "screening" at bounding box center [54, 220] width 32 height 11
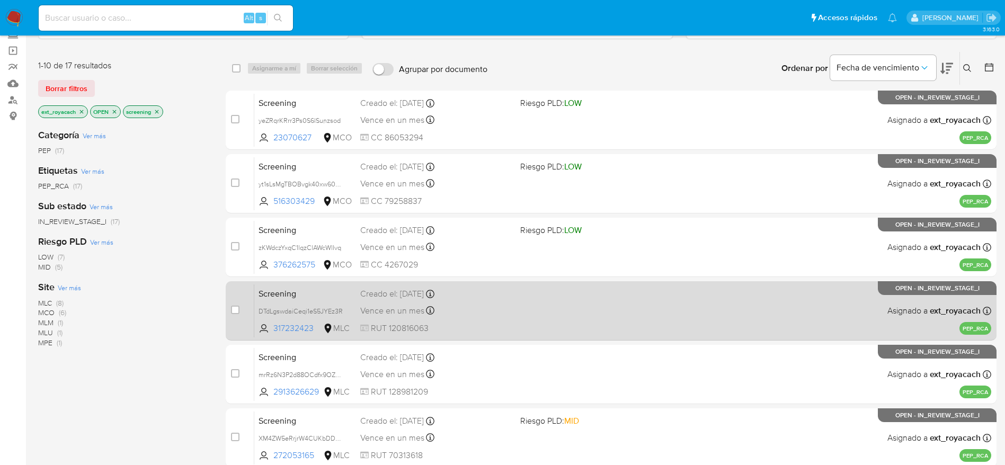
scroll to position [410, 0]
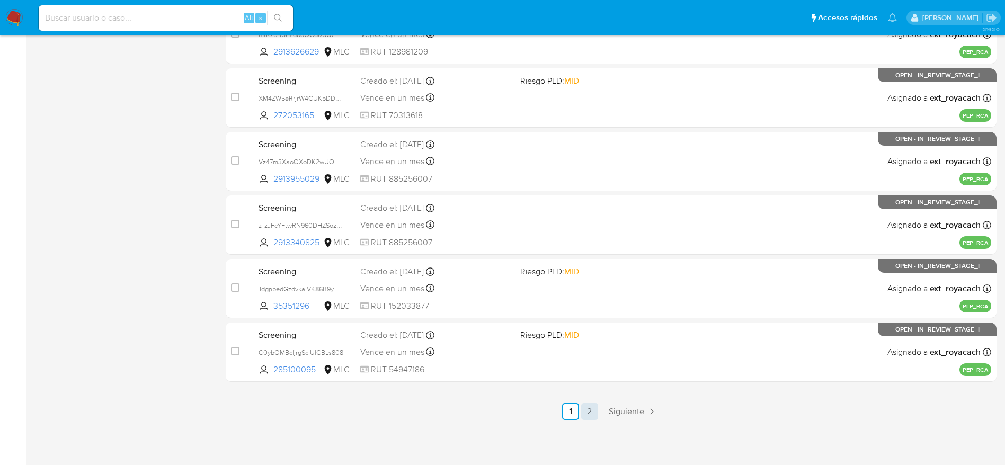
click at [596, 410] on link "2" at bounding box center [589, 411] width 17 height 17
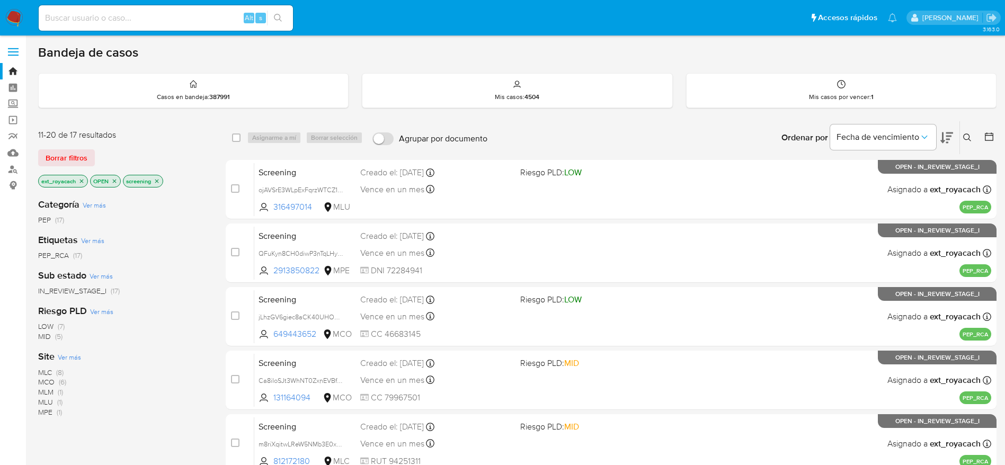
scroll to position [219, 0]
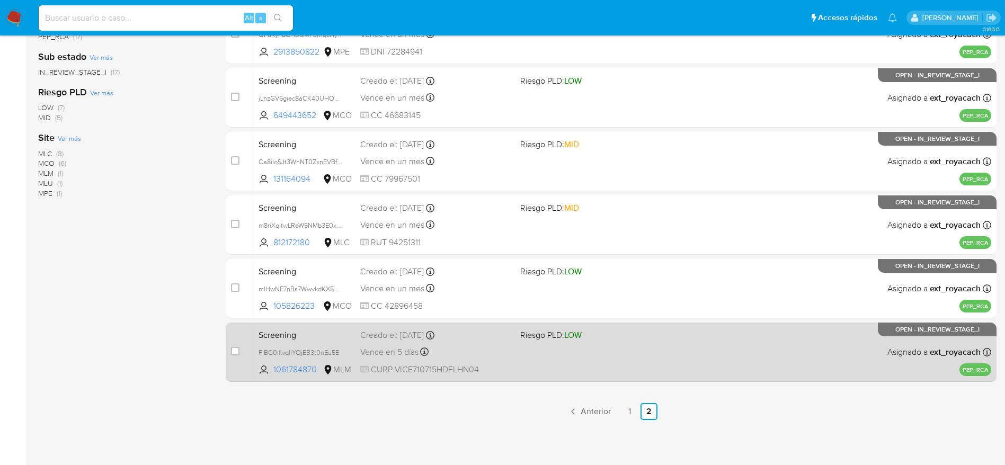
click at [576, 351] on span at bounding box center [596, 352] width 152 height 2
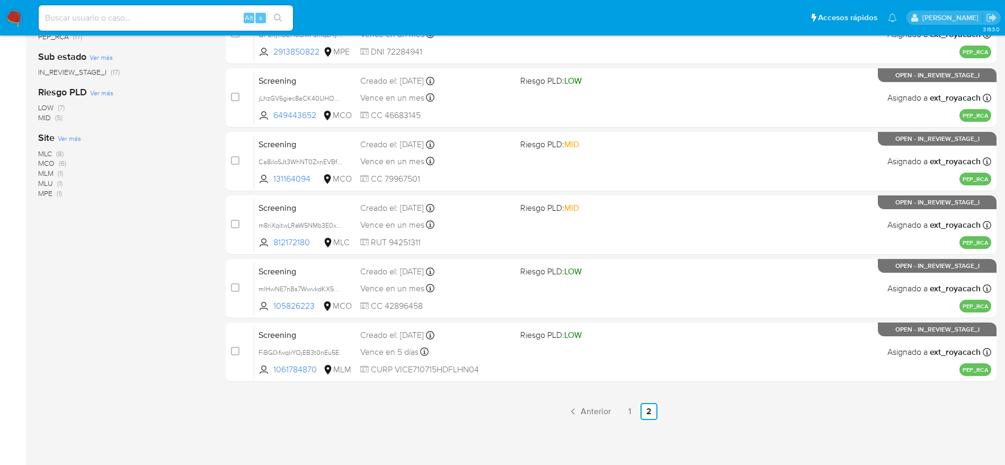
click at [8, 16] on img at bounding box center [14, 18] width 18 height 18
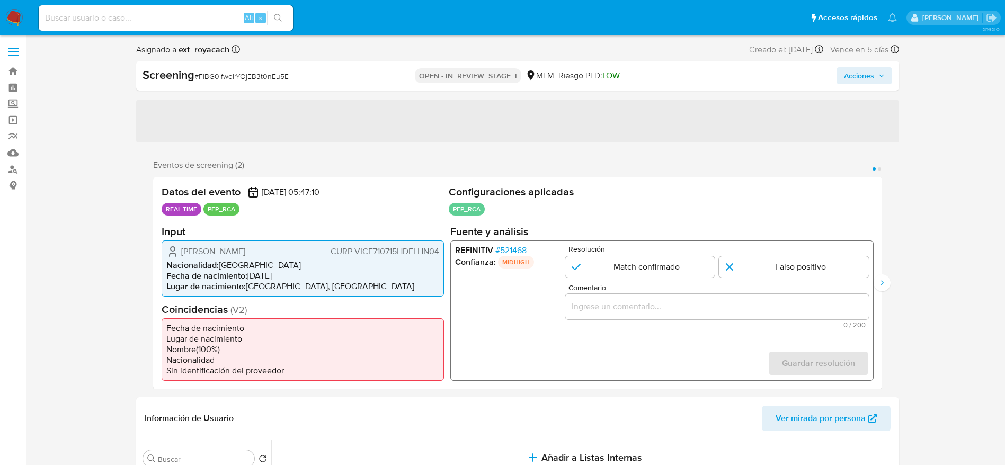
select select "10"
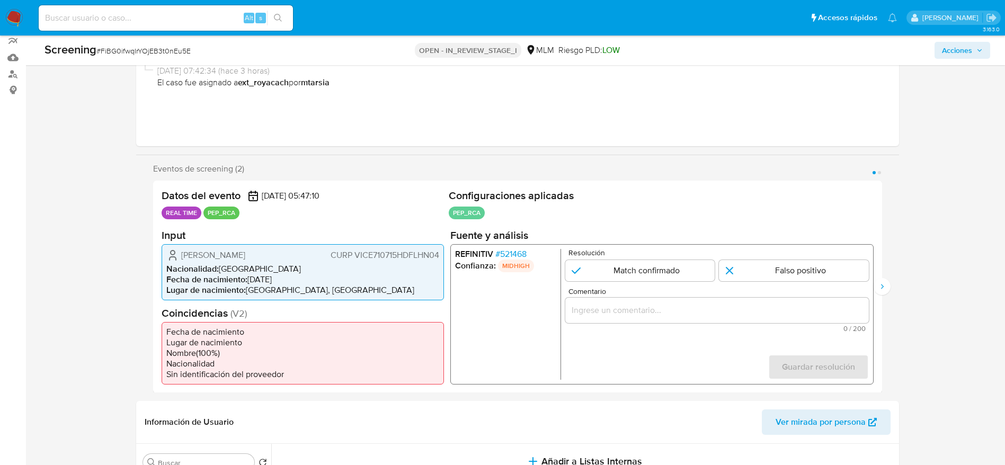
scroll to position [96, 0]
click at [519, 247] on span "# 521468" at bounding box center [510, 252] width 31 height 11
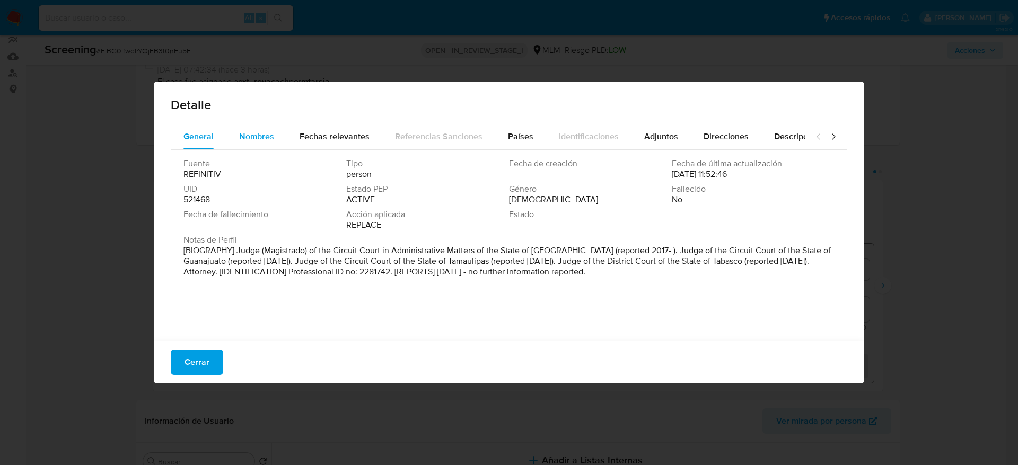
click at [256, 128] on div "Nombres" at bounding box center [256, 136] width 35 height 25
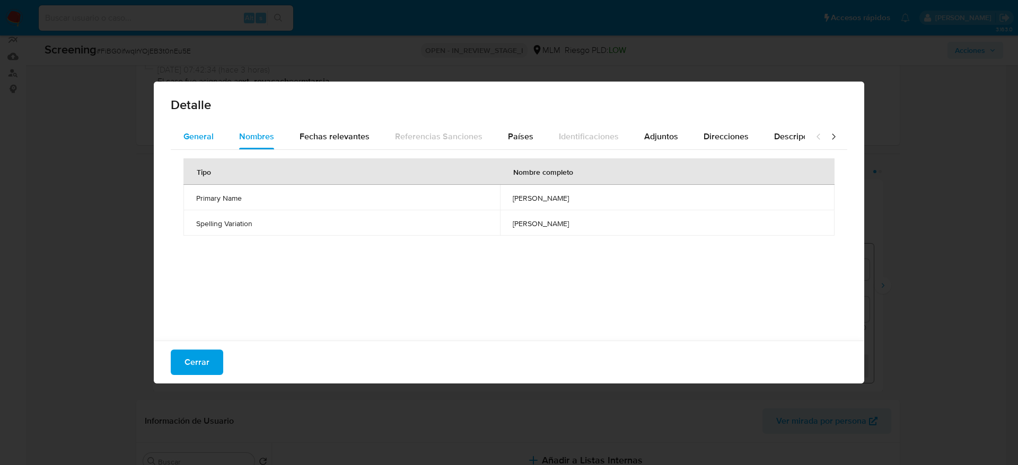
click at [208, 135] on span "General" at bounding box center [198, 136] width 30 height 12
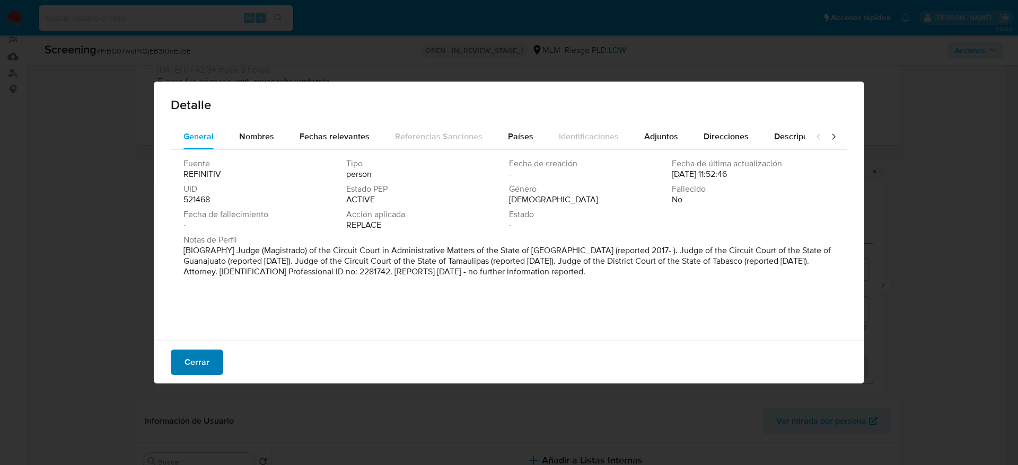
click at [207, 356] on span "Cerrar" at bounding box center [196, 362] width 25 height 23
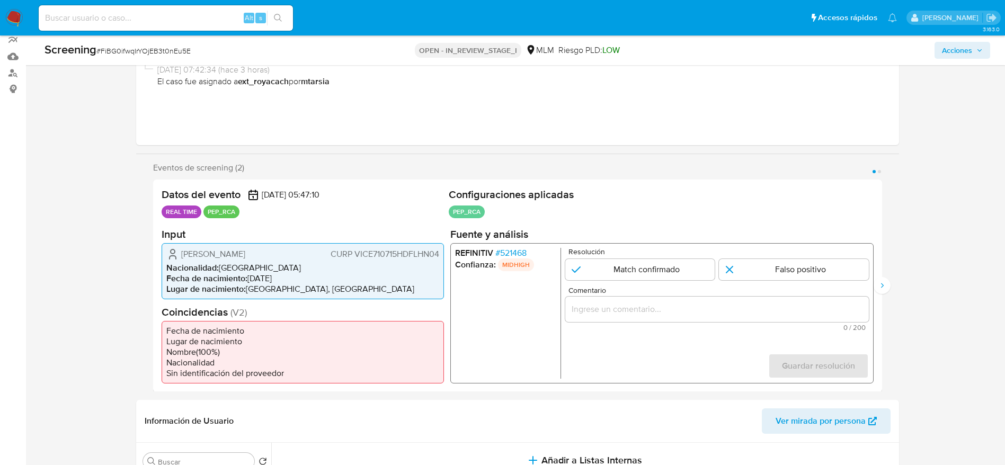
click at [244, 256] on span "Enrique Villanueva Chavez" at bounding box center [213, 254] width 64 height 11
drag, startPoint x: 172, startPoint y: 246, endPoint x: 440, endPoint y: 251, distance: 268.2
click at [440, 251] on div "Enrique Villanueva Chavez CURP VICE710715HDFLHN04 Nacionalidad : México Fecha d…" at bounding box center [303, 271] width 282 height 56
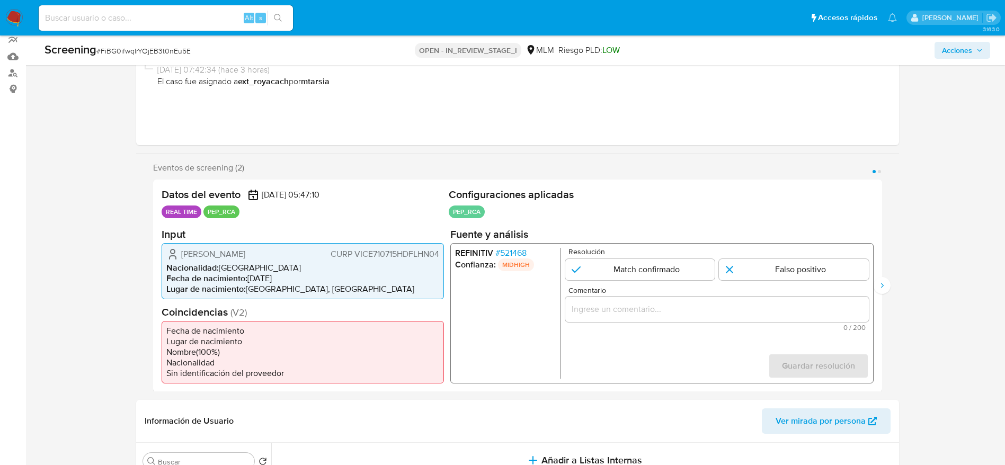
click at [523, 252] on span "# 521468" at bounding box center [510, 252] width 31 height 11
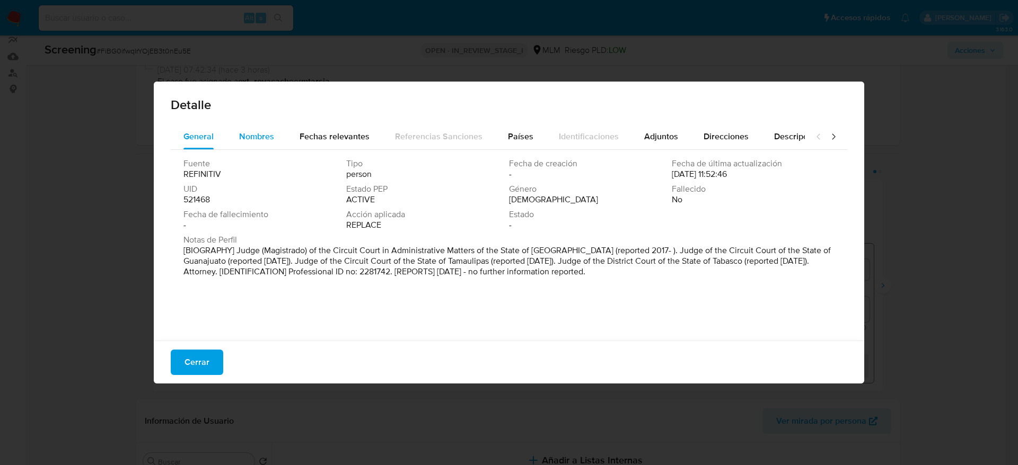
click at [242, 137] on span "Nombres" at bounding box center [256, 136] width 35 height 12
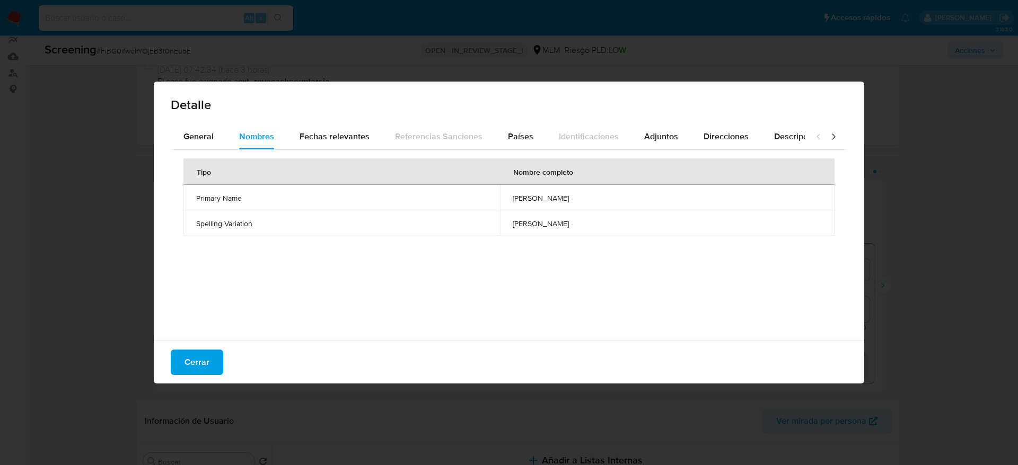
click at [512, 200] on span "enrique villanueva chavez" at bounding box center [666, 198] width 309 height 10
click at [193, 372] on span "Cerrar" at bounding box center [196, 362] width 25 height 23
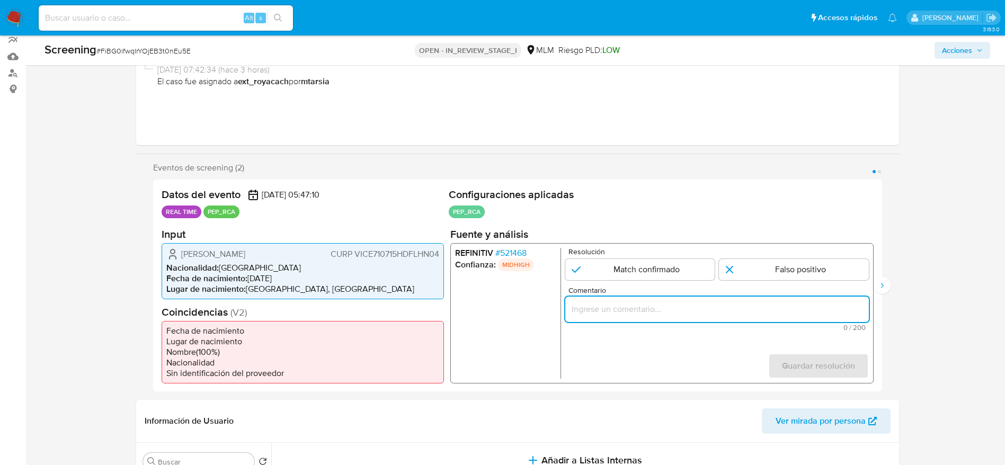
click at [620, 310] on input "Comentario" at bounding box center [717, 309] width 304 height 14
paste input "Caso generado sobre el usuario Enrique Villanueva Chavez. Se desempeñó como Jue…"
type input "Caso generado sobre el usuario Enrique Villanueva Chavez. Se desempeñó como Jue…"
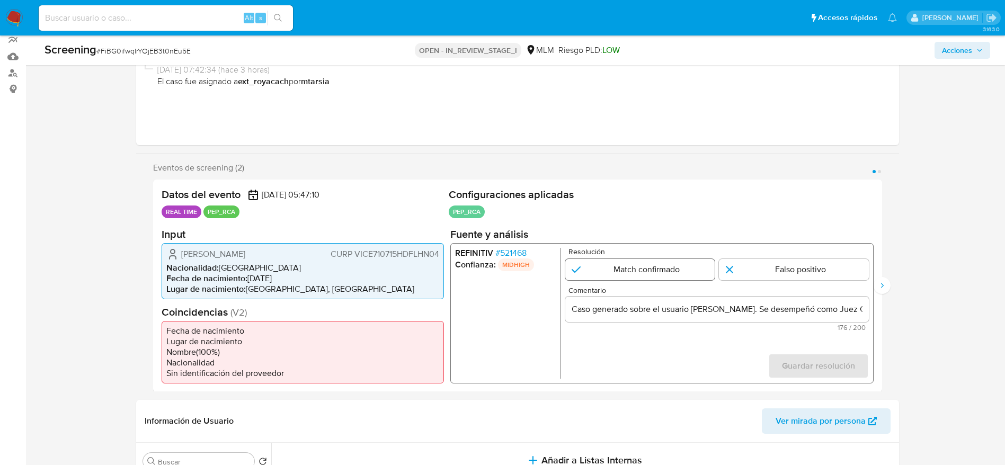
click at [659, 275] on input "1 de 2" at bounding box center [640, 269] width 150 height 21
radio input "true"
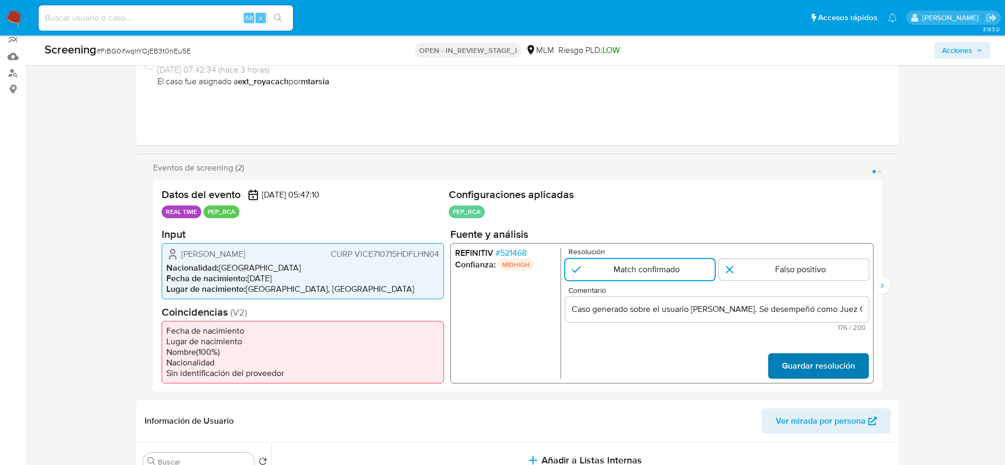
click at [798, 366] on span "Guardar resolución" at bounding box center [818, 365] width 73 height 23
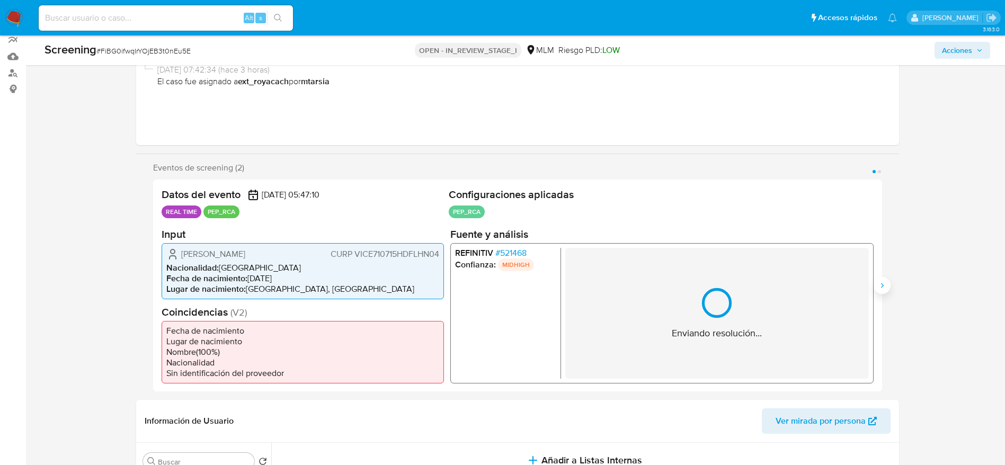
click at [886, 281] on icon "Siguiente" at bounding box center [882, 285] width 8 height 8
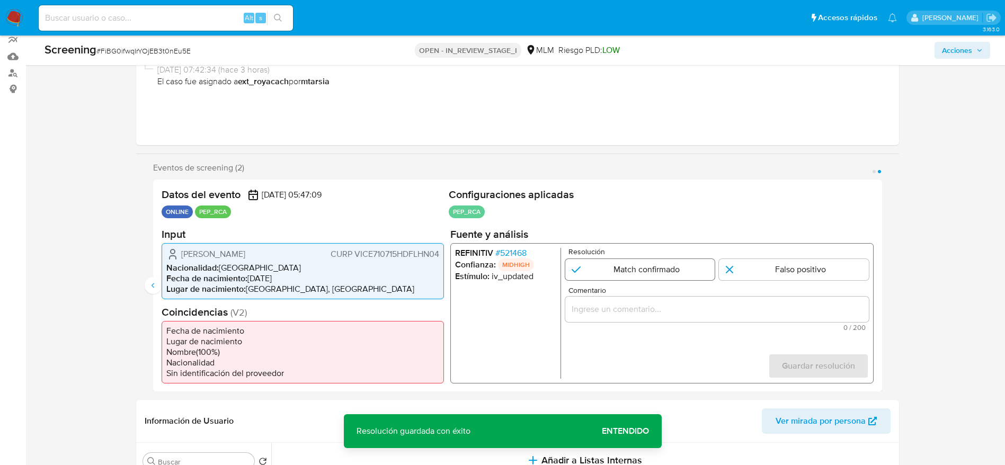
click at [666, 277] on input "2 de 2" at bounding box center [640, 269] width 150 height 21
radio input "true"
drag, startPoint x: 643, startPoint y: 322, endPoint x: 650, endPoint y: 307, distance: 16.1
click at [650, 307] on div "2 de 2" at bounding box center [717, 308] width 304 height 25
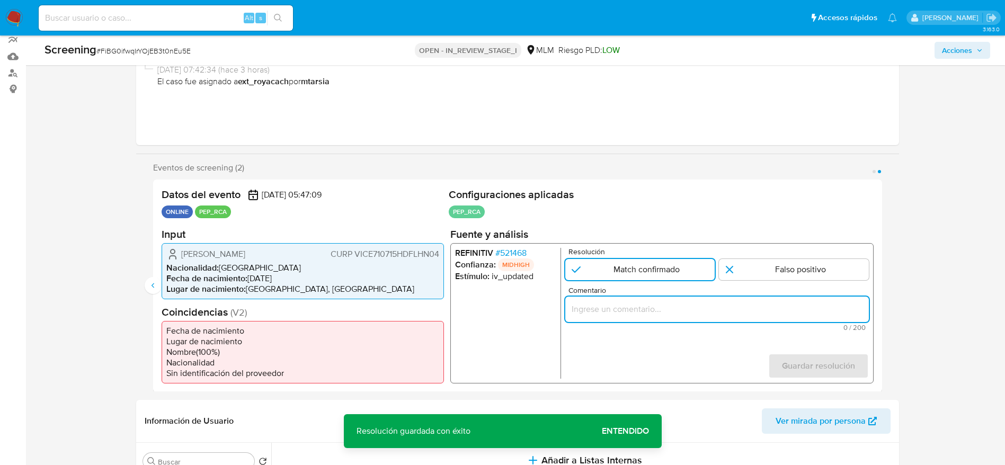
paste input "Caso generado sobre el usuario Enrique Villanueva Chavez. Se desempeñó como Jue…"
click at [650, 307] on input "Comentario" at bounding box center [717, 309] width 304 height 14
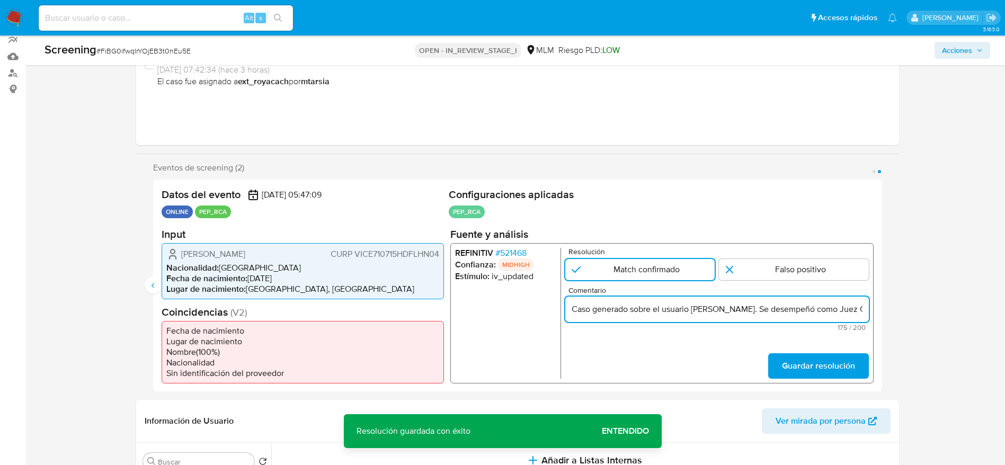
scroll to position [0, 395]
type input "Caso generado sobre el usuario Enrique Villanueva Chavez. Se desempeñó como Jue…"
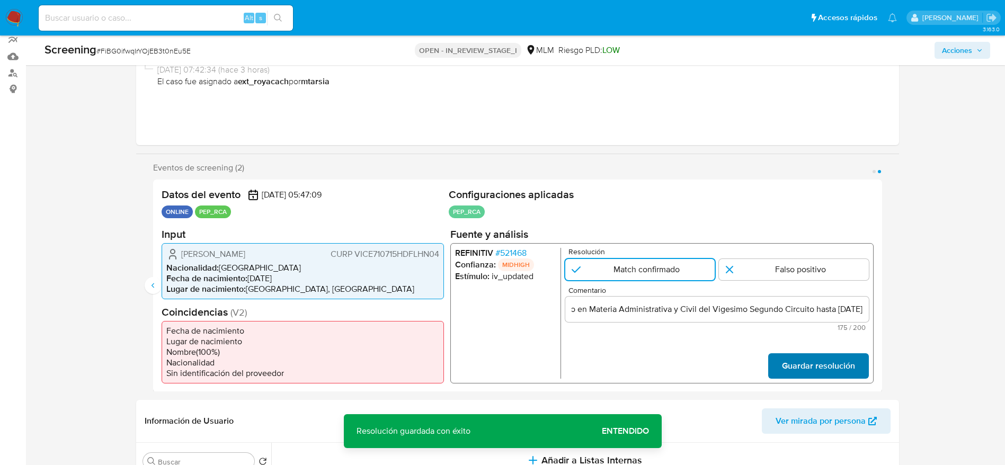
scroll to position [0, 0]
click at [850, 368] on span "Guardar resolución" at bounding box center [818, 365] width 73 height 23
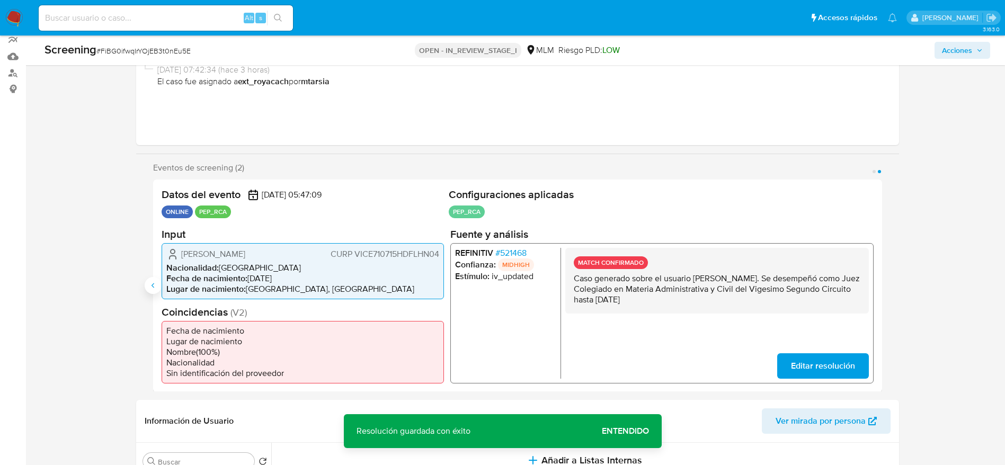
click at [149, 282] on icon "Anterior" at bounding box center [153, 285] width 8 height 8
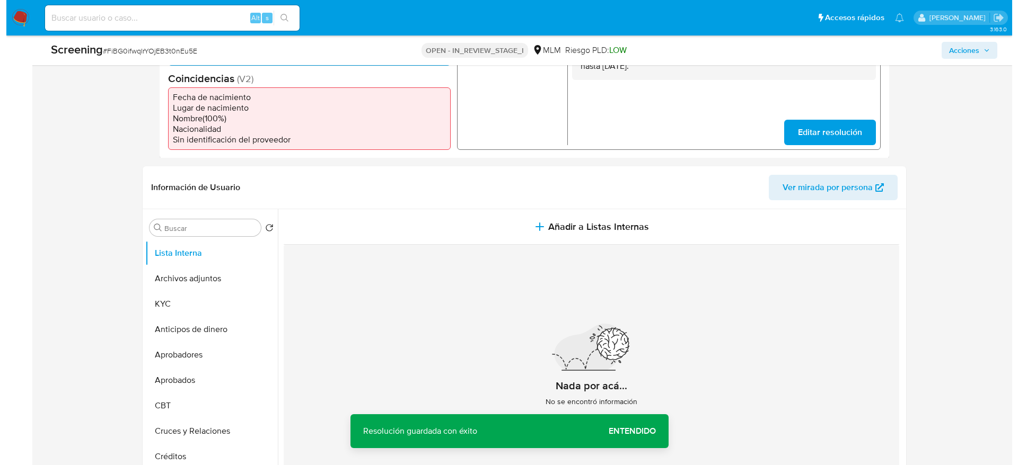
scroll to position [331, 0]
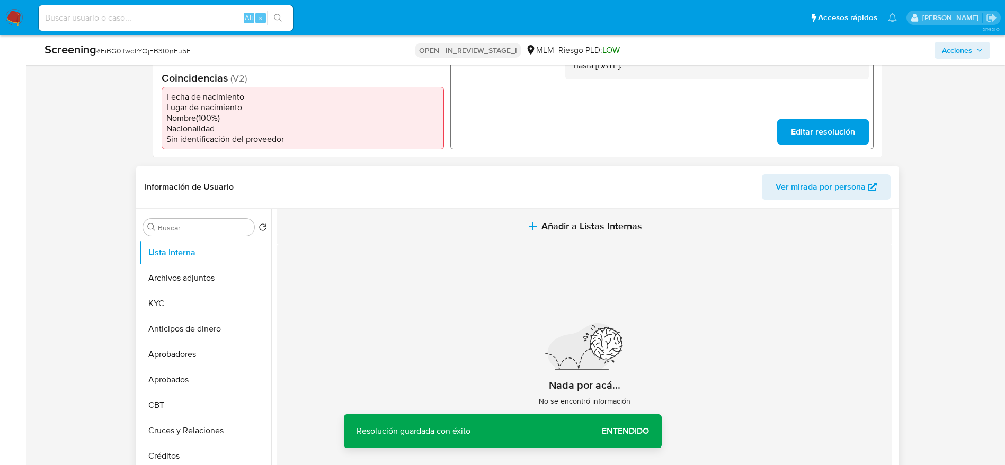
click at [449, 210] on button "Añadir a Listas Internas" at bounding box center [584, 227] width 615 height 36
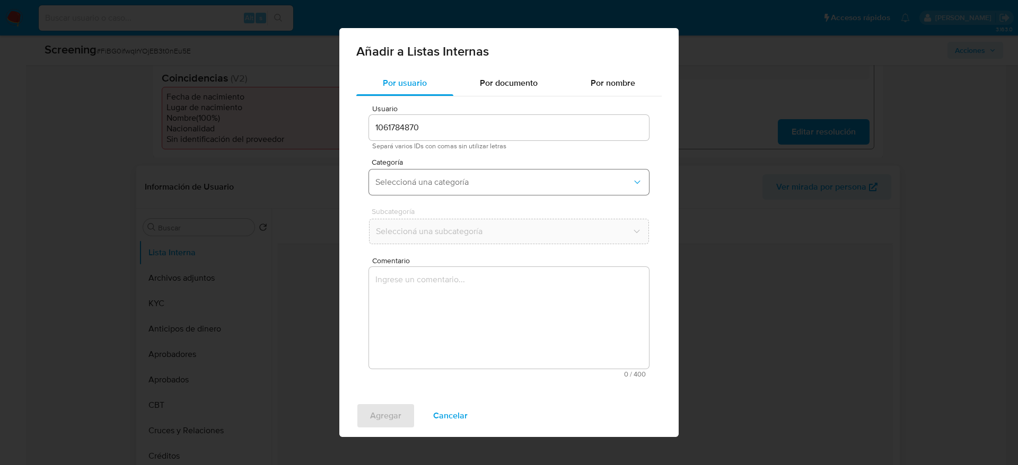
click at [483, 172] on button "Seleccioná una categoría" at bounding box center [509, 182] width 280 height 25
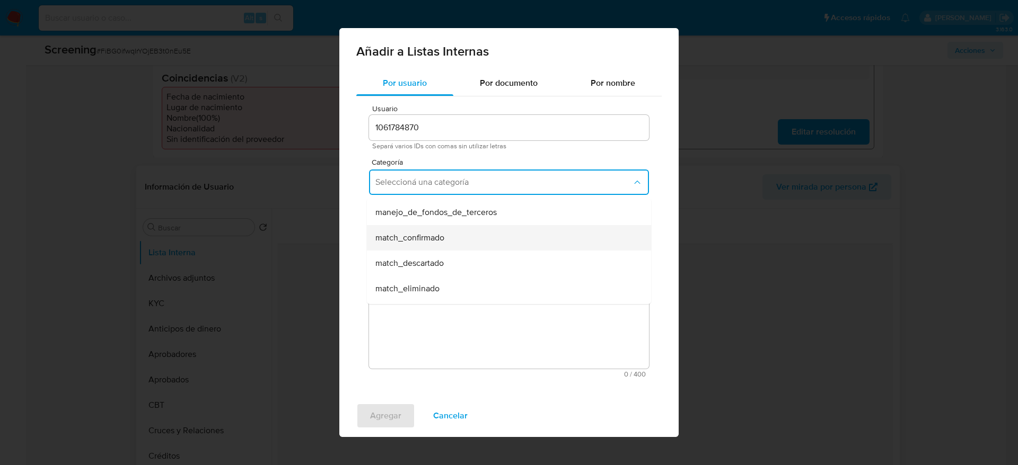
scroll to position [54, 0]
click at [467, 233] on div "match_confirmado" at bounding box center [505, 233] width 261 height 25
click at [467, 233] on span "Seleccioná una subcategoría" at bounding box center [503, 231] width 256 height 11
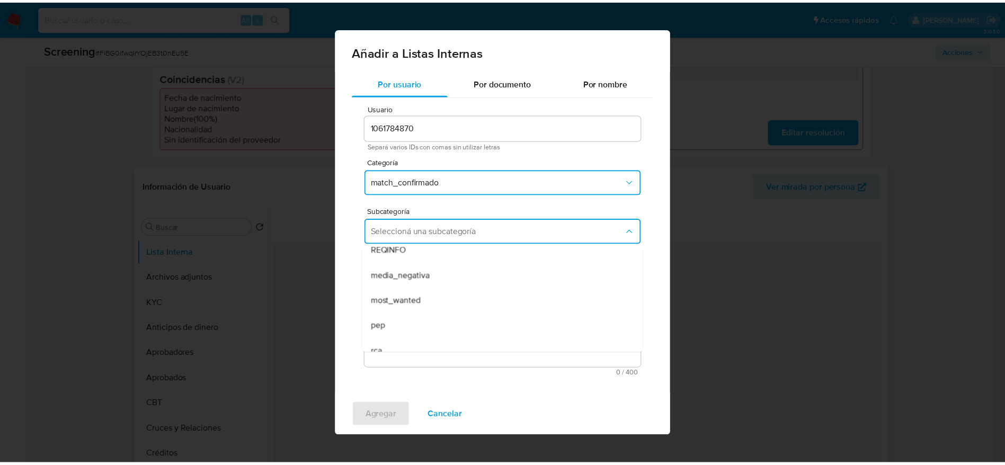
scroll to position [36, 0]
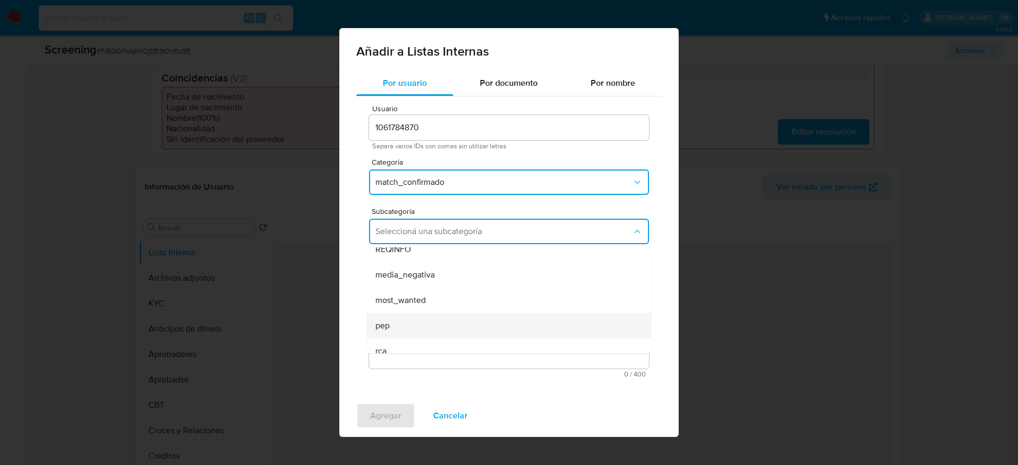
click at [392, 330] on div "pep" at bounding box center [505, 325] width 261 height 25
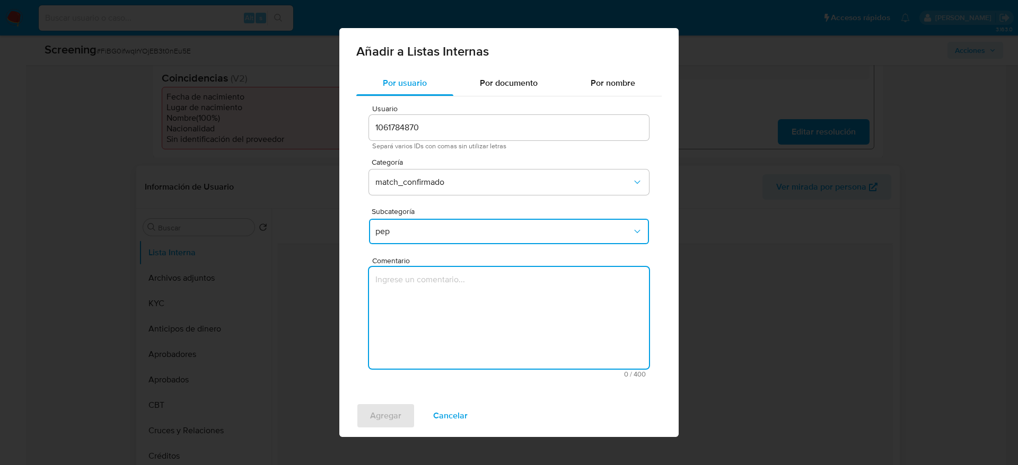
click at [463, 300] on textarea "Comentario" at bounding box center [509, 318] width 280 height 102
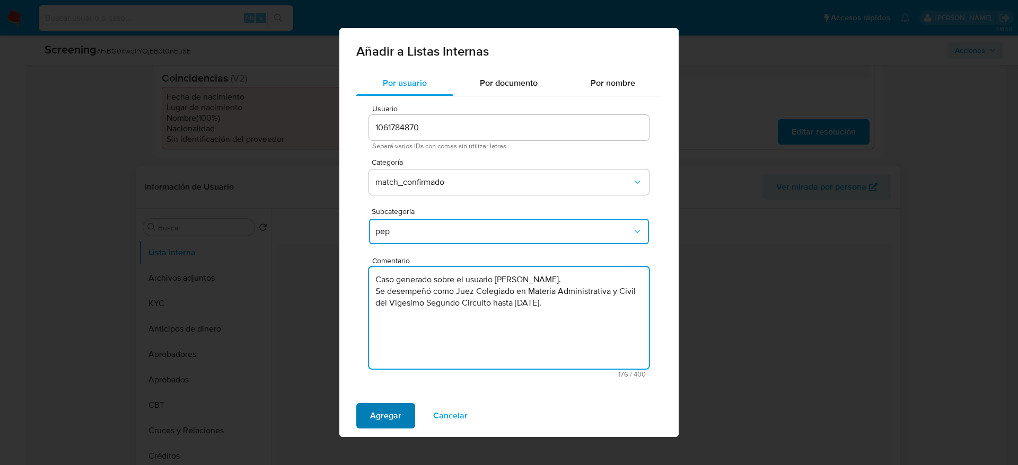
type textarea "Caso generado sobre el usuario Enrique Villanueva Chavez. Se desempeñó como Jue…"
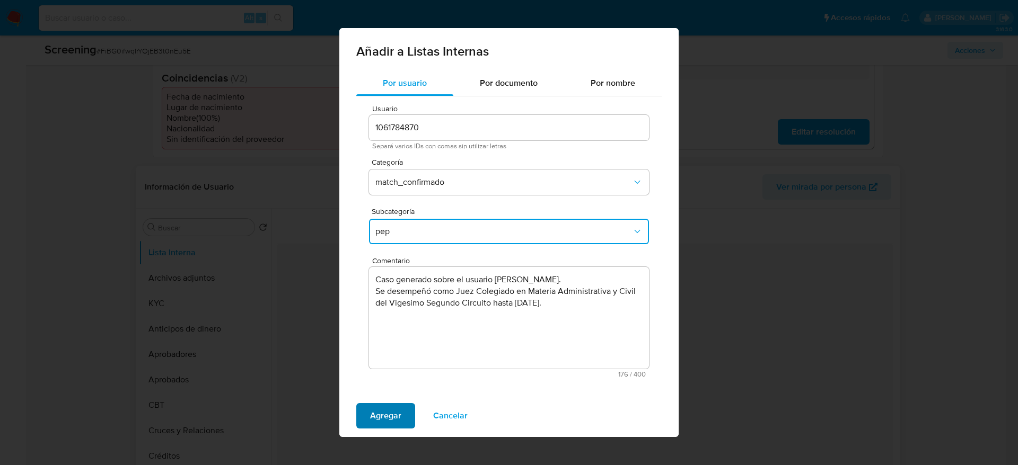
click at [394, 412] on span "Agregar" at bounding box center [385, 415] width 31 height 23
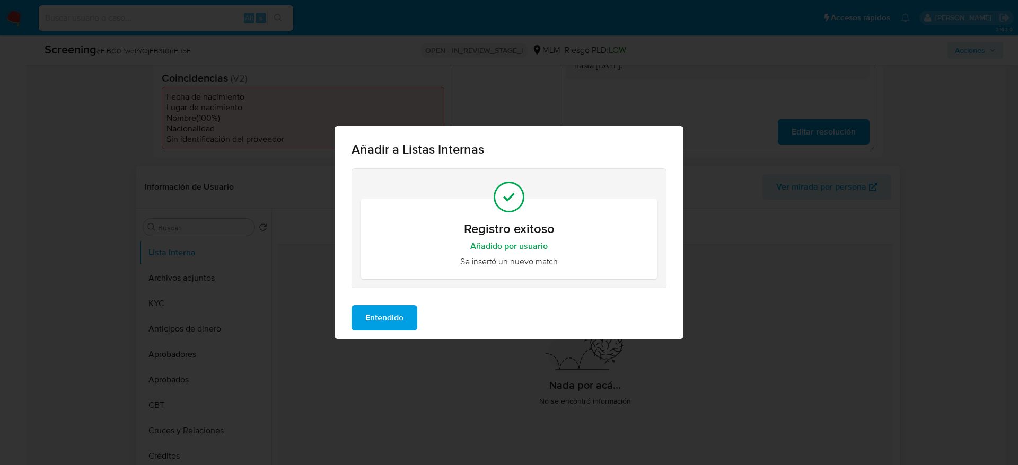
click at [378, 307] on span "Entendido" at bounding box center [384, 317] width 38 height 23
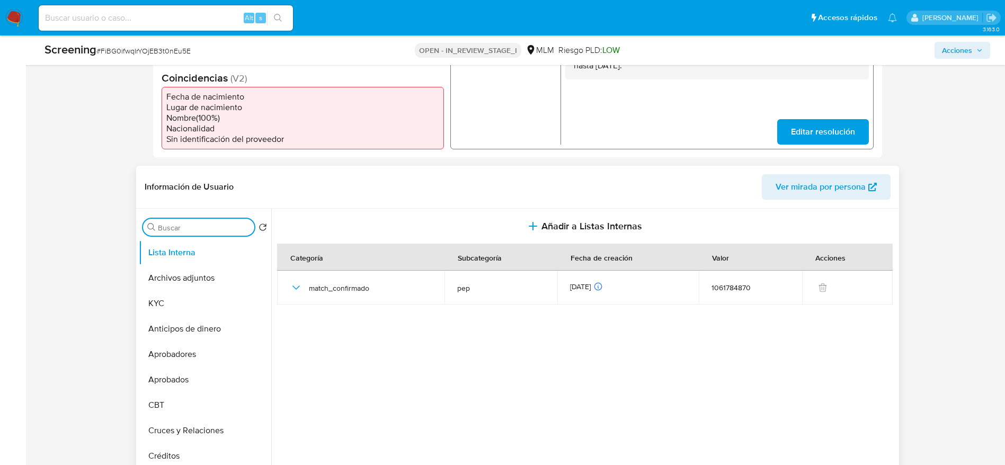
click at [179, 226] on input "Buscar" at bounding box center [204, 228] width 92 height 10
click at [187, 271] on button "Archivos adjuntos" at bounding box center [201, 278] width 124 height 25
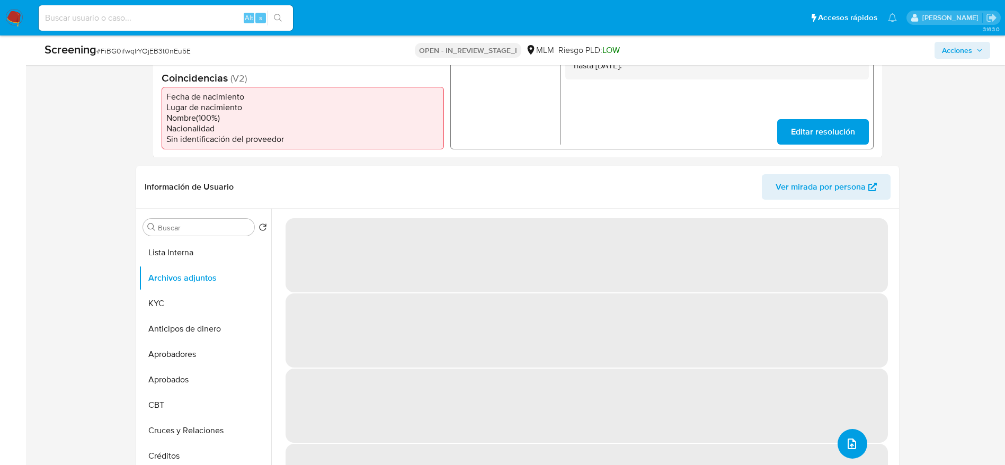
click at [842, 435] on button "upload-file" at bounding box center [853, 444] width 30 height 30
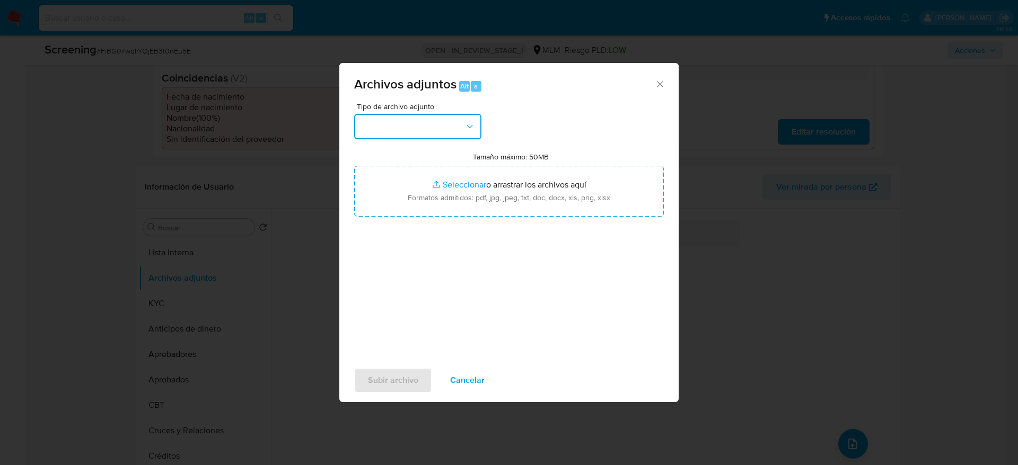
click at [427, 133] on button "button" at bounding box center [417, 126] width 127 height 25
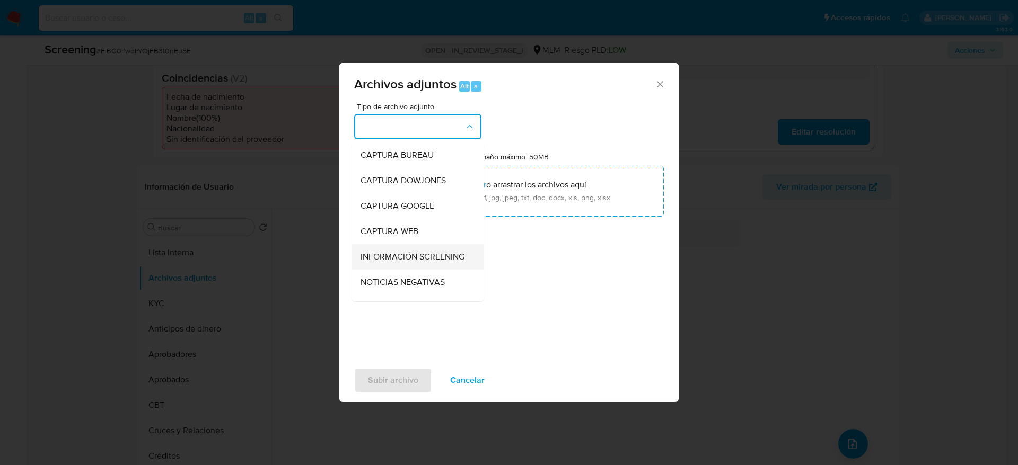
click at [453, 262] on span "INFORMACIÓN SCREENING" at bounding box center [412, 257] width 104 height 11
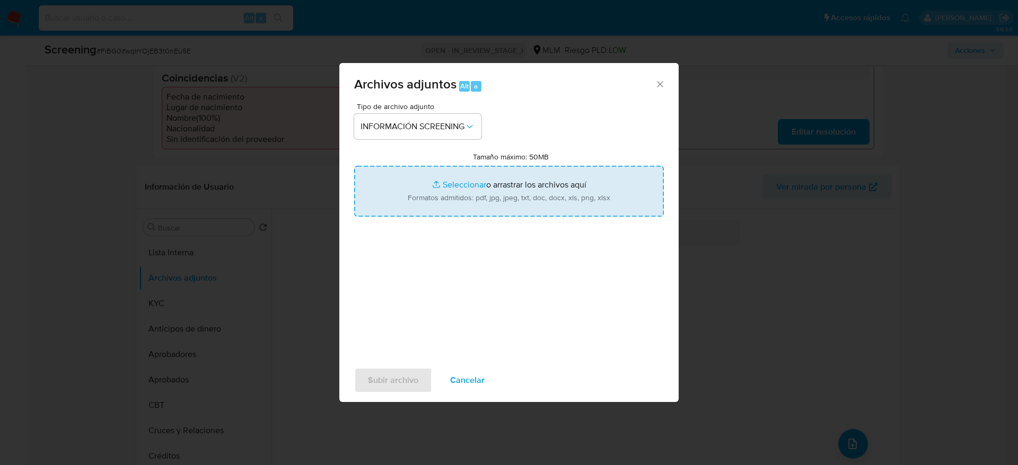
click at [521, 195] on input "Tamaño máximo: 50MB Seleccionar archivos" at bounding box center [508, 191] width 309 height 51
type input "C:\fakepath\_Enrique Villanueva Chavez_ lavado de dienro - Buscar con Google.pdf"
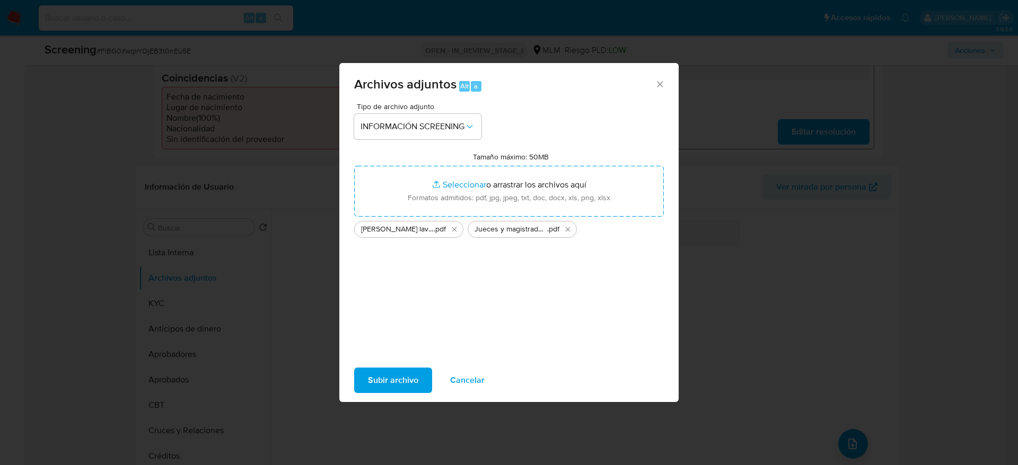
click at [413, 385] on span "Subir archivo" at bounding box center [393, 380] width 50 height 23
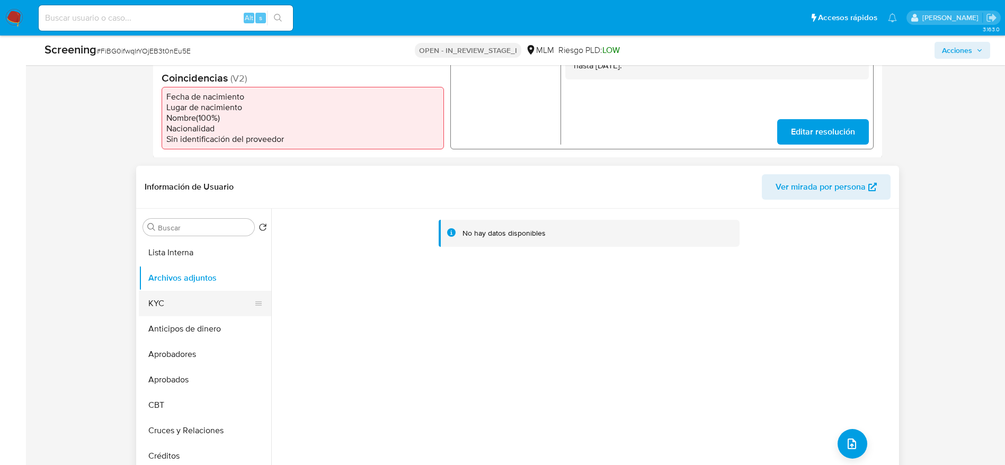
click at [148, 305] on button "KYC" at bounding box center [201, 303] width 124 height 25
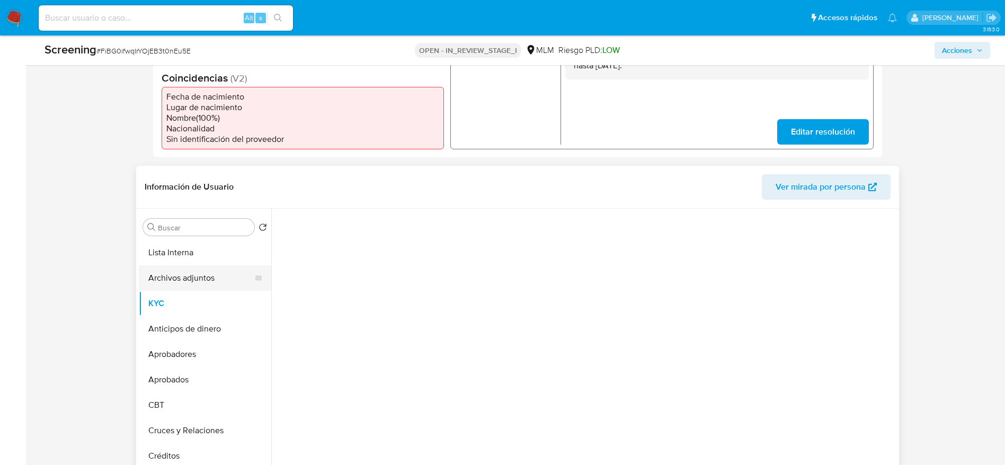
click at [185, 285] on button "Archivos adjuntos" at bounding box center [201, 278] width 124 height 25
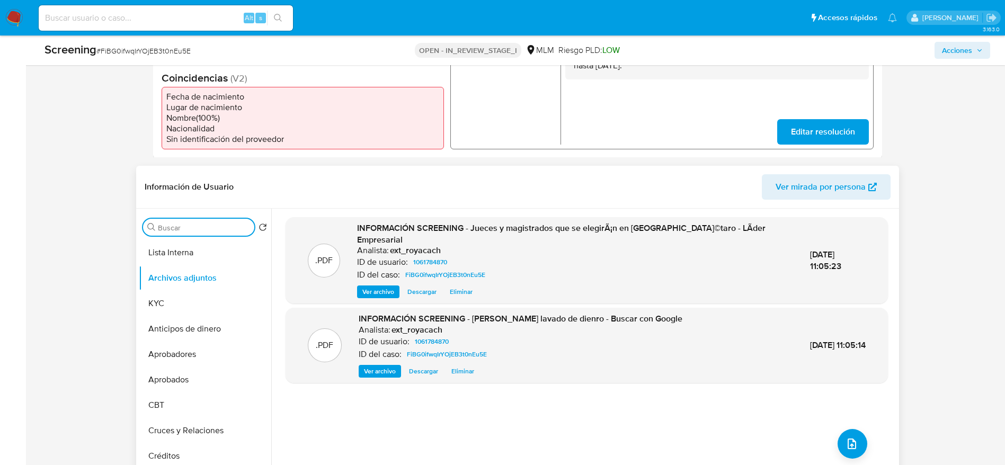
click at [209, 226] on input "Buscar" at bounding box center [204, 228] width 92 height 10
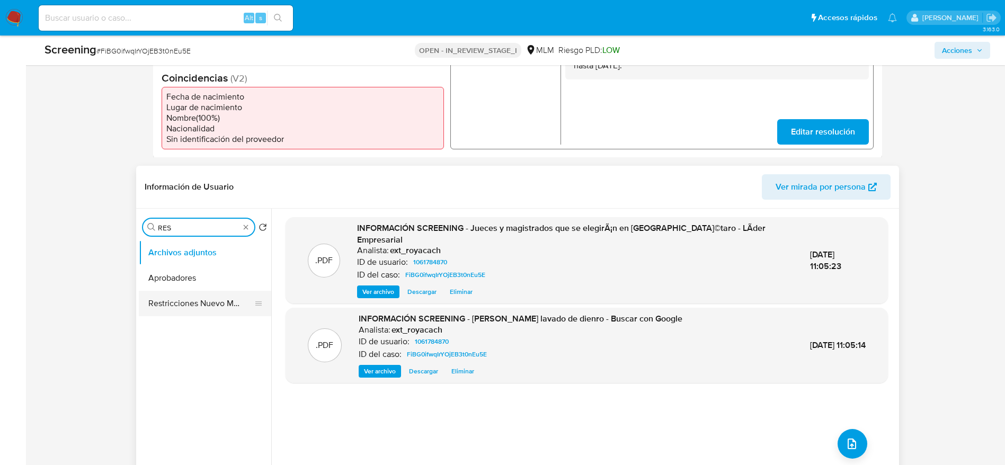
type input "RES"
click at [206, 307] on button "Restricciones Nuevo Mundo" at bounding box center [201, 303] width 124 height 25
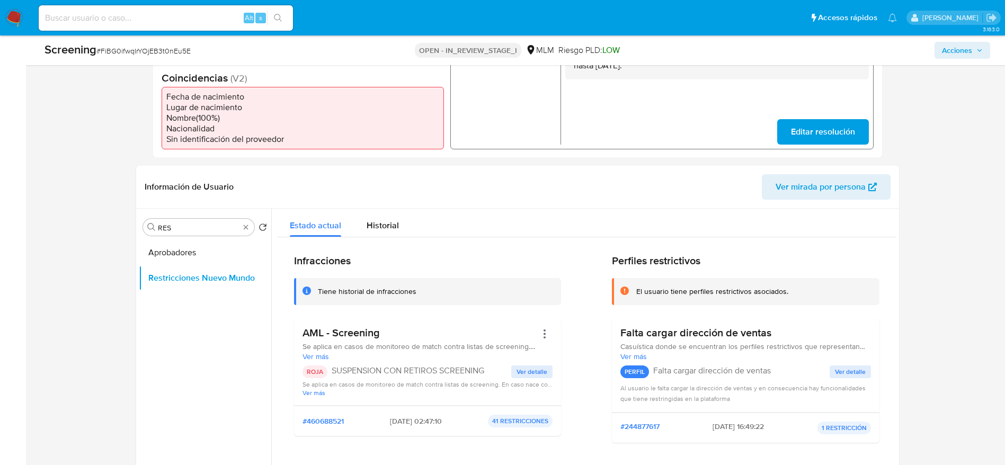
scroll to position [1383, 0]
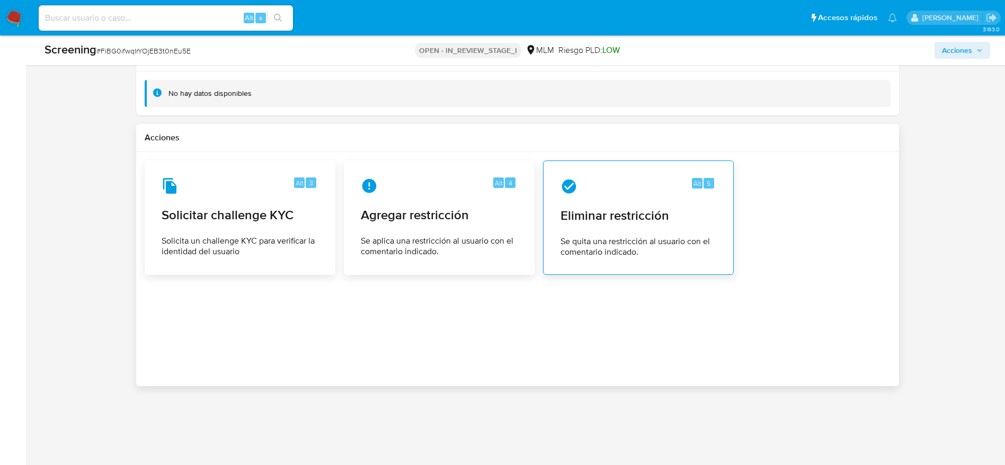
click at [604, 216] on span "Eliminar restricción" at bounding box center [639, 216] width 156 height 16
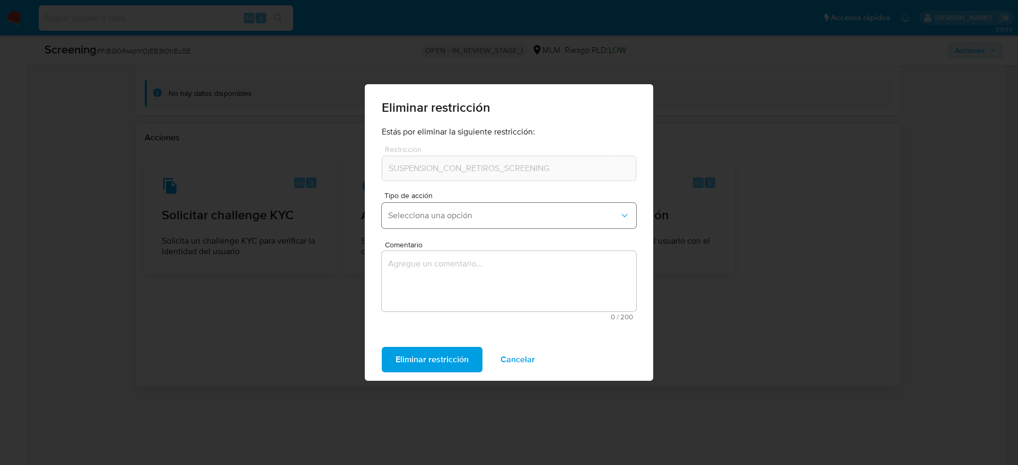
click at [453, 204] on button "Selecciona una opción" at bounding box center [509, 215] width 254 height 25
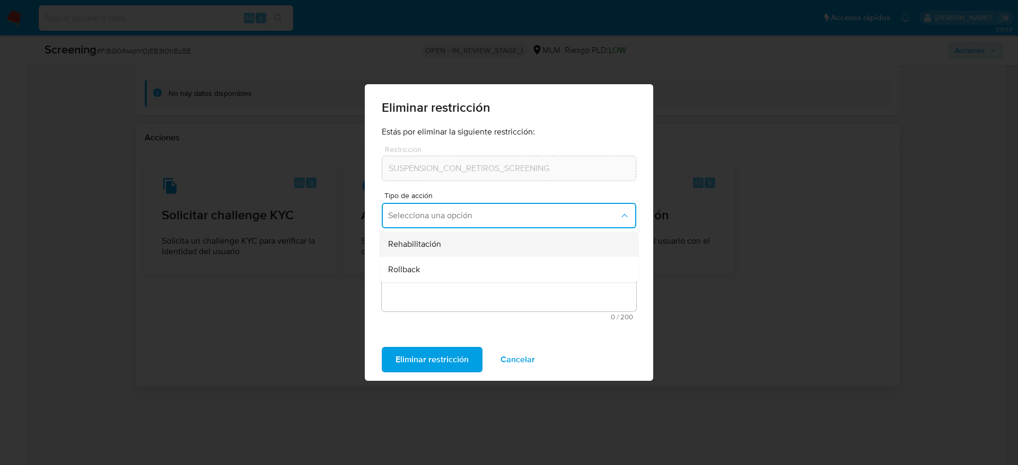
click at [428, 251] on div "Rehabilitación" at bounding box center [505, 244] width 235 height 25
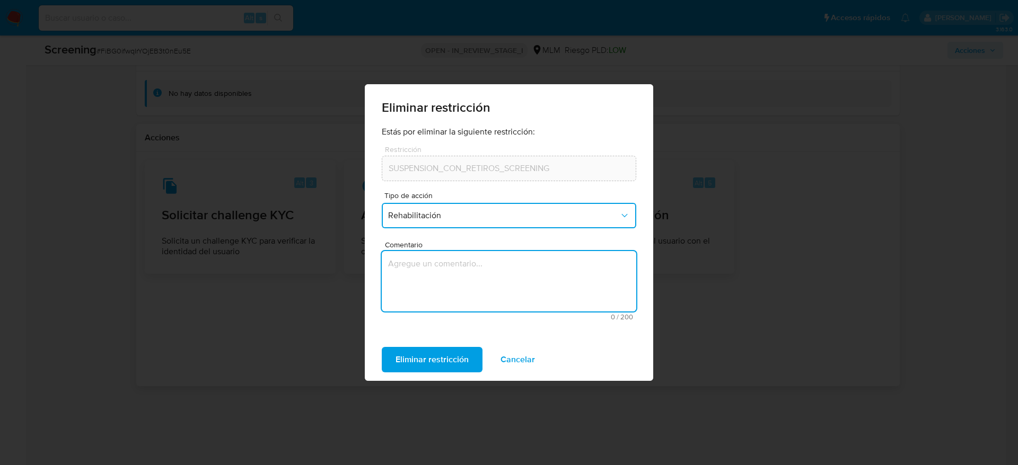
click at [436, 277] on textarea "Comentario" at bounding box center [509, 281] width 254 height 60
type textarea "n"
type textarea "No posee noticias negativas"
click at [400, 348] on span "Eliminar restricción" at bounding box center [431, 359] width 73 height 23
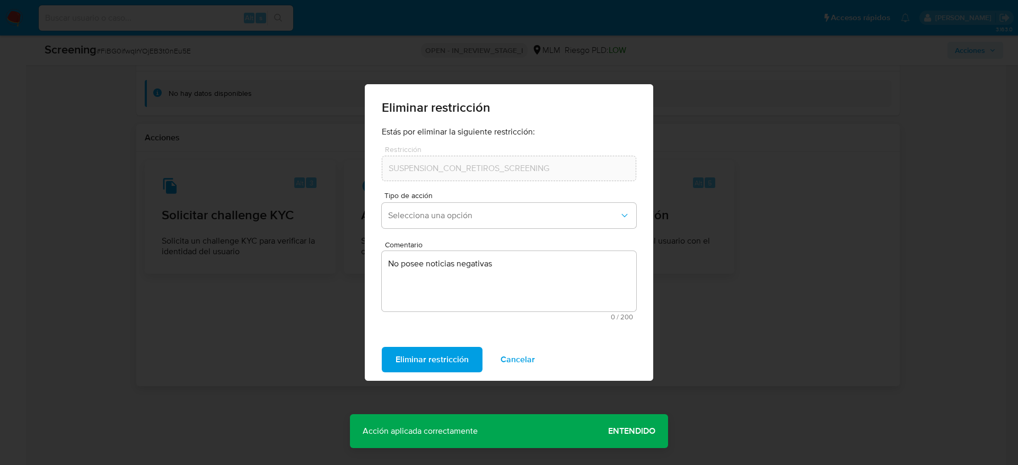
click at [518, 360] on span "Cancelar" at bounding box center [517, 359] width 34 height 23
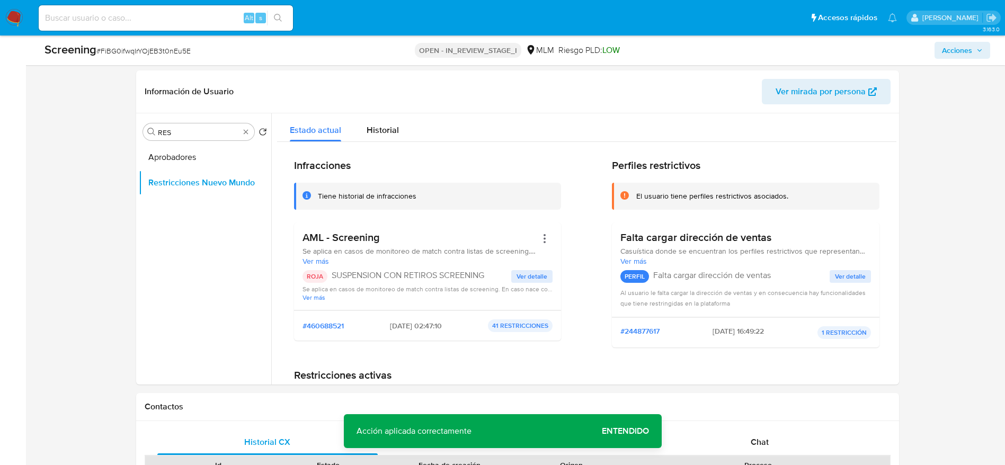
scroll to position [424, 0]
click at [224, 154] on button "Aprobadores" at bounding box center [201, 158] width 124 height 25
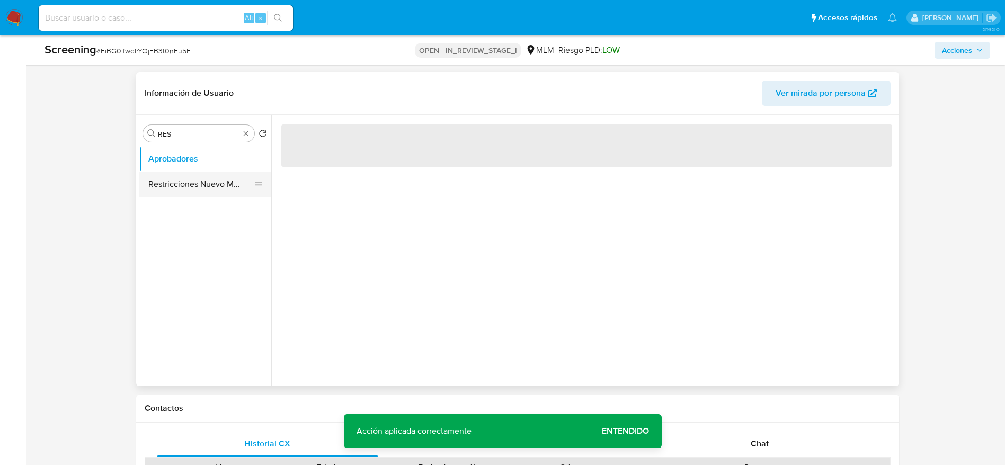
click at [189, 180] on button "Restricciones Nuevo Mundo" at bounding box center [201, 184] width 124 height 25
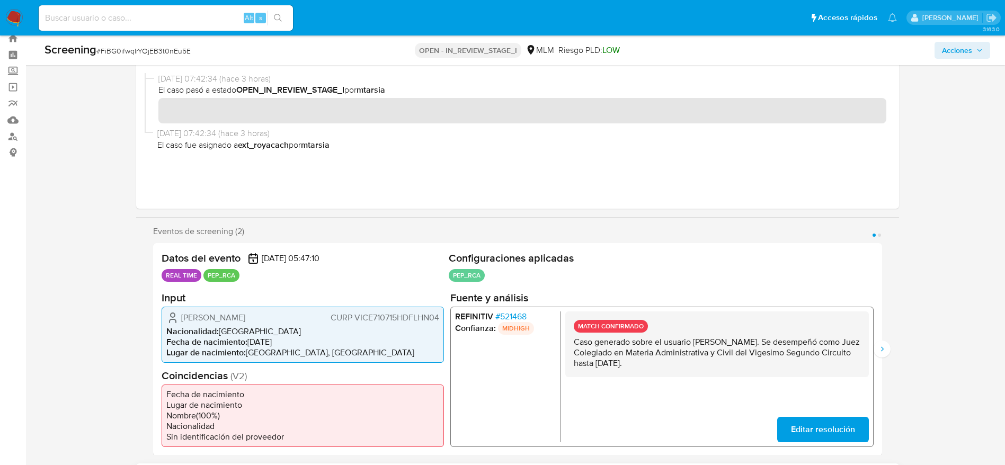
scroll to position [31, 0]
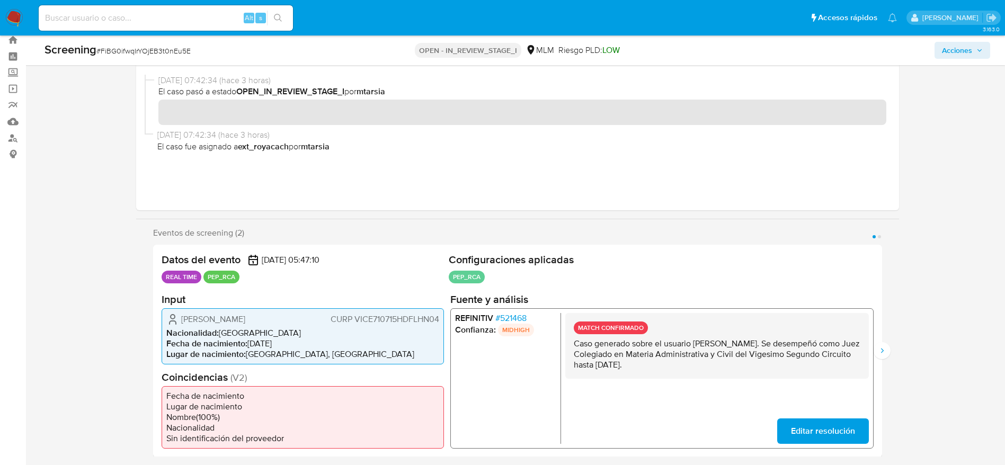
click at [967, 57] on span "Acciones" at bounding box center [957, 50] width 30 height 17
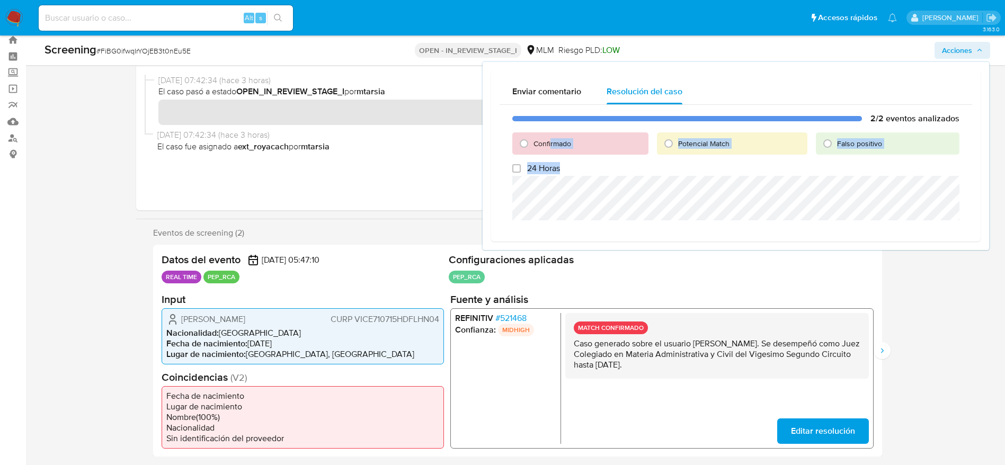
click at [560, 193] on div "2/2 eventos analizados Confirmado Potencial Match Falso positivo 24 Horas" at bounding box center [736, 169] width 473 height 128
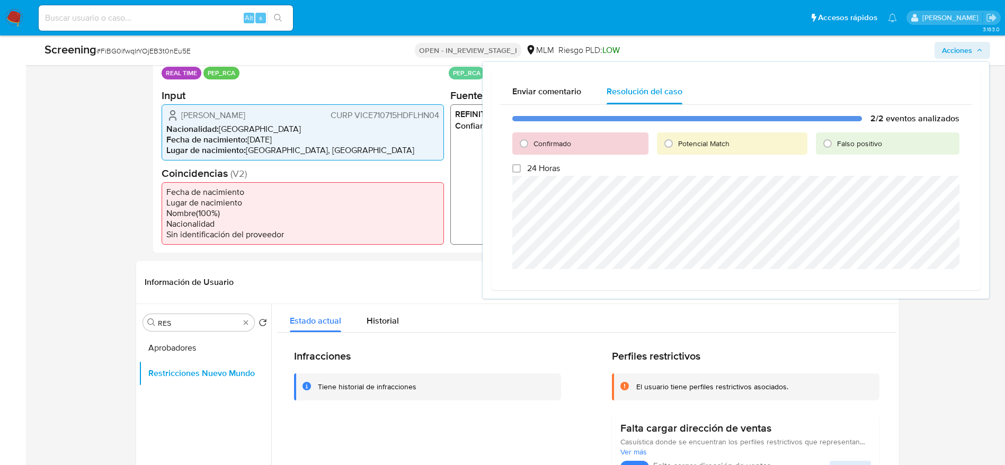
scroll to position [235, 0]
click at [558, 141] on span "Confirmado" at bounding box center [553, 143] width 38 height 11
click at [533, 141] on input "Confirmado" at bounding box center [524, 143] width 17 height 17
radio input "true"
click at [926, 282] on span "Cerrar Caso" at bounding box center [922, 282] width 51 height 15
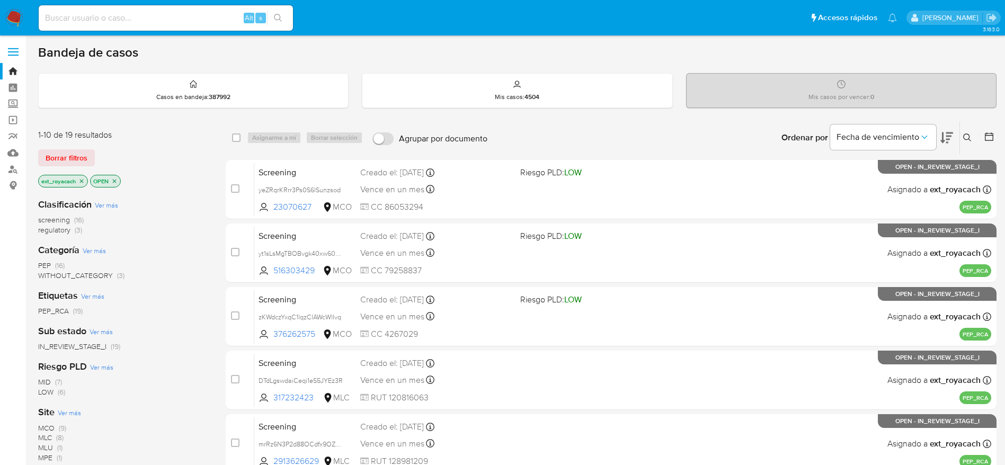
click at [63, 223] on span "screening" at bounding box center [54, 220] width 32 height 11
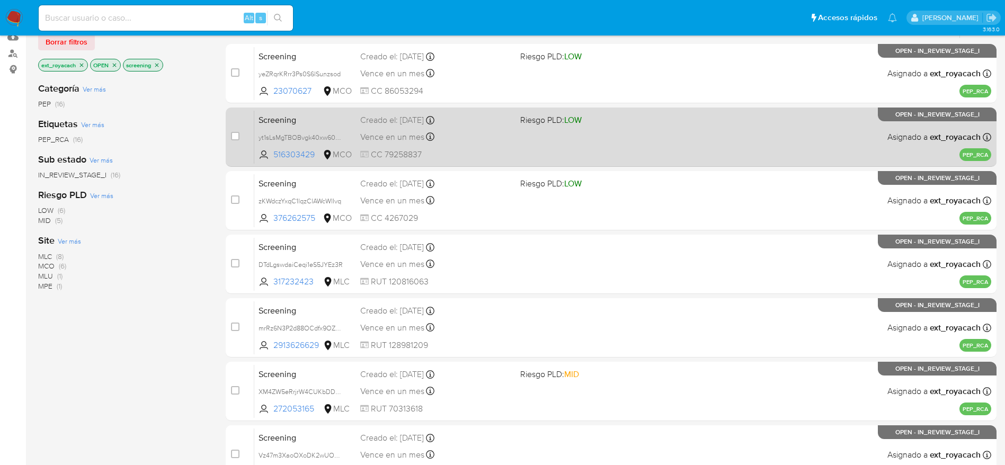
scroll to position [410, 0]
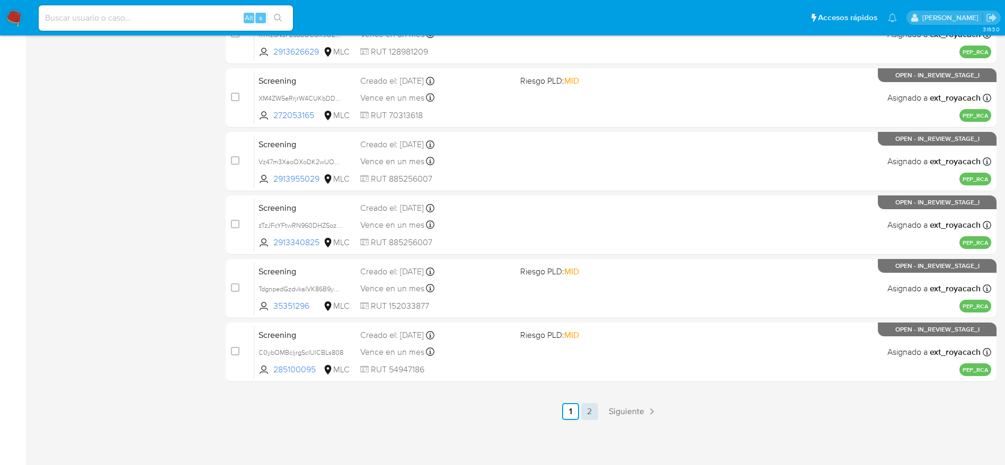
click at [591, 412] on link "2" at bounding box center [589, 411] width 17 height 17
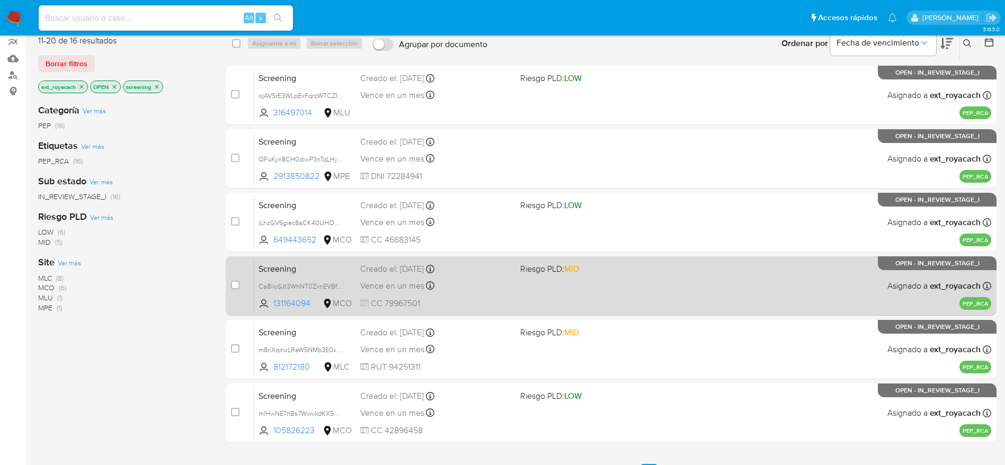
scroll to position [83, 0]
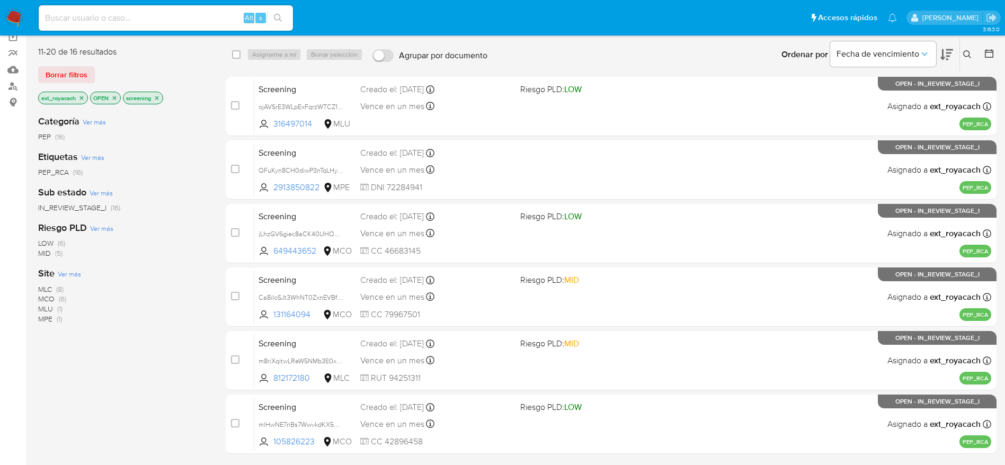
click at [53, 299] on span "MCO" at bounding box center [46, 299] width 16 height 11
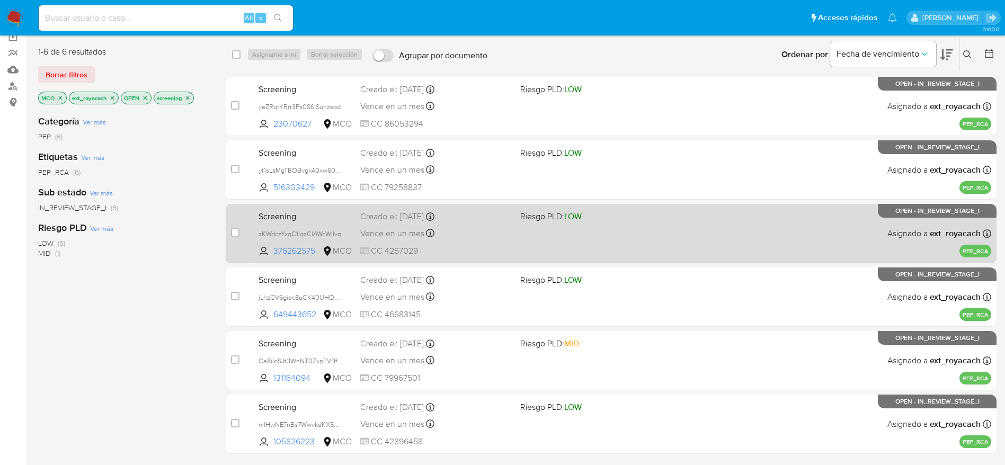
scroll to position [180, 0]
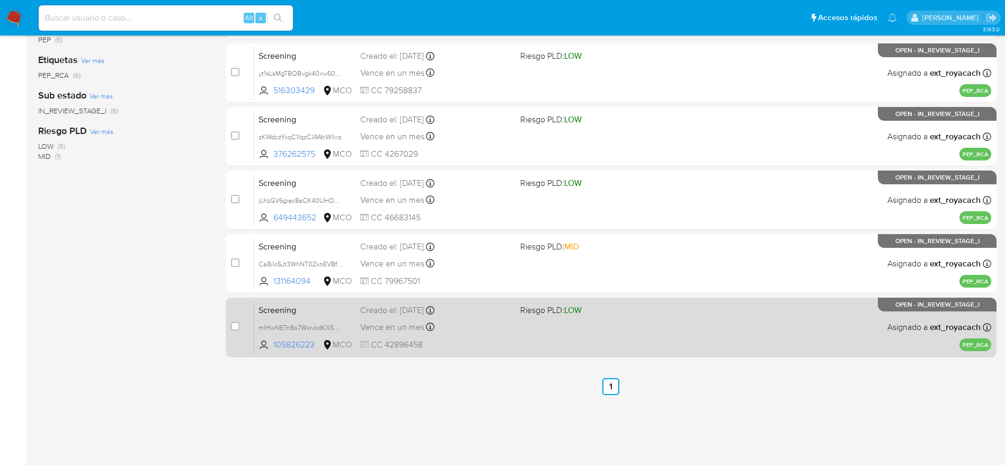
click at [443, 335] on div "Screening mlHwNE7nBs7WwvkdKX5CywBp 105826223 MCO Riesgo PLD: LOW Creado el: 07/…" at bounding box center [622, 327] width 737 height 54
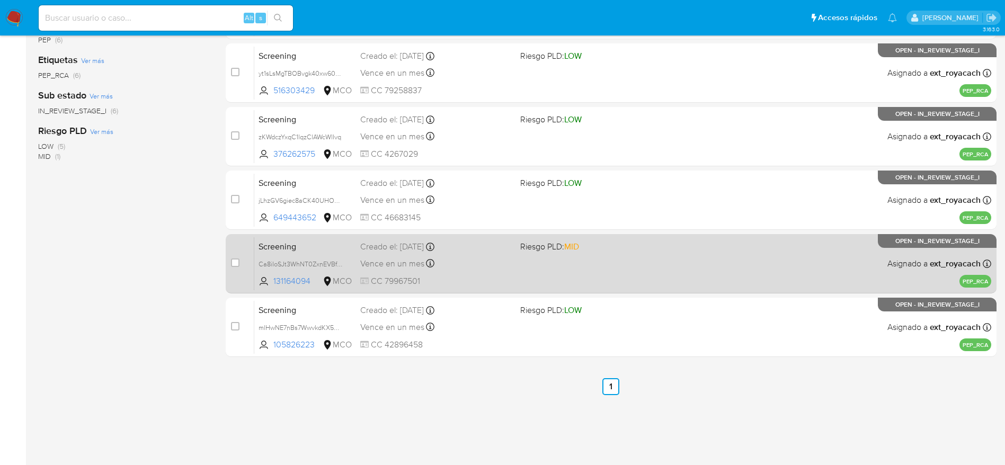
click at [407, 279] on span "CC 79967501" at bounding box center [436, 282] width 152 height 12
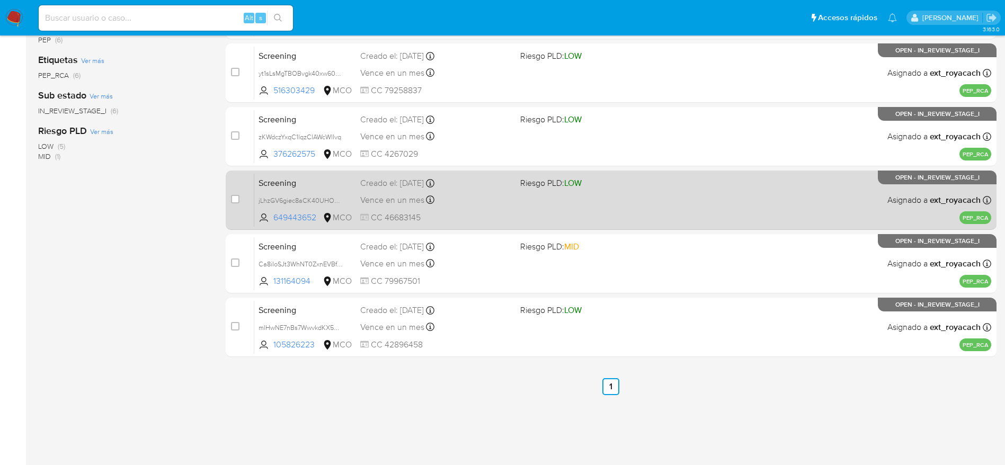
click at [420, 192] on div "Screening jLhzGV6giec8aCK40UHO0VDN 649443652 MCO Riesgo PLD: LOW Creado el: 08/…" at bounding box center [622, 200] width 737 height 54
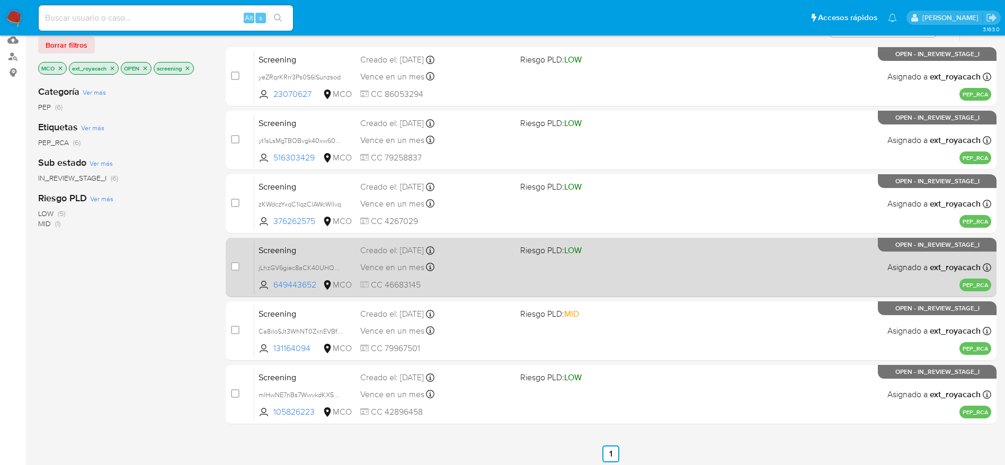
scroll to position [64, 0]
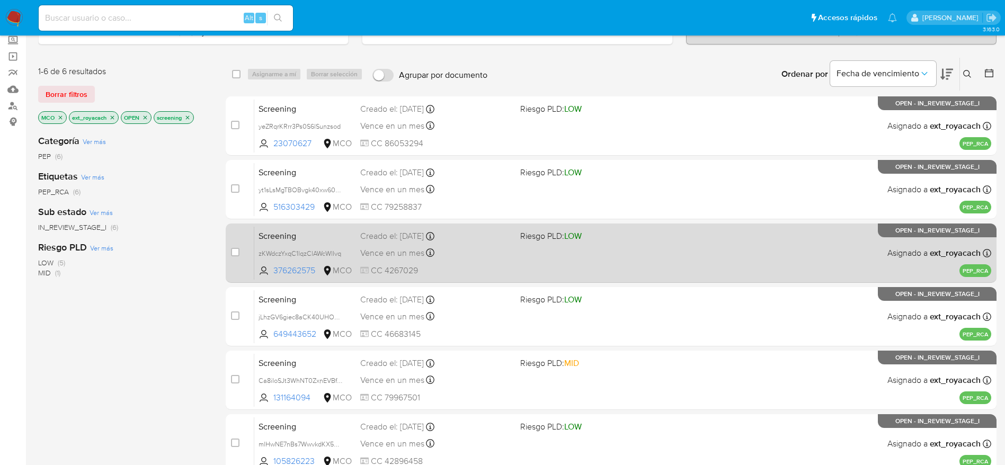
click at [467, 266] on span "CC 4267029" at bounding box center [436, 271] width 152 height 12
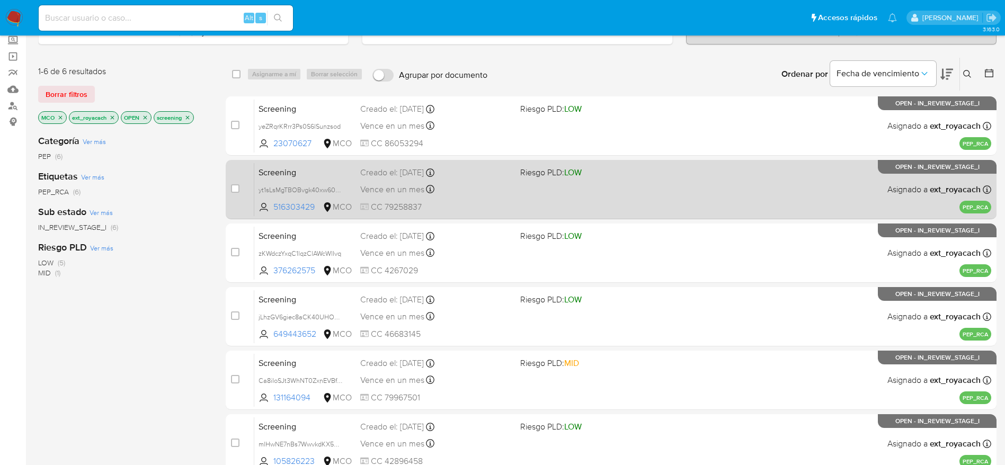
click at [423, 167] on div "Creado el: 08/10/2025 Creado el: 08/10/2025 22:02:46" at bounding box center [436, 173] width 152 height 12
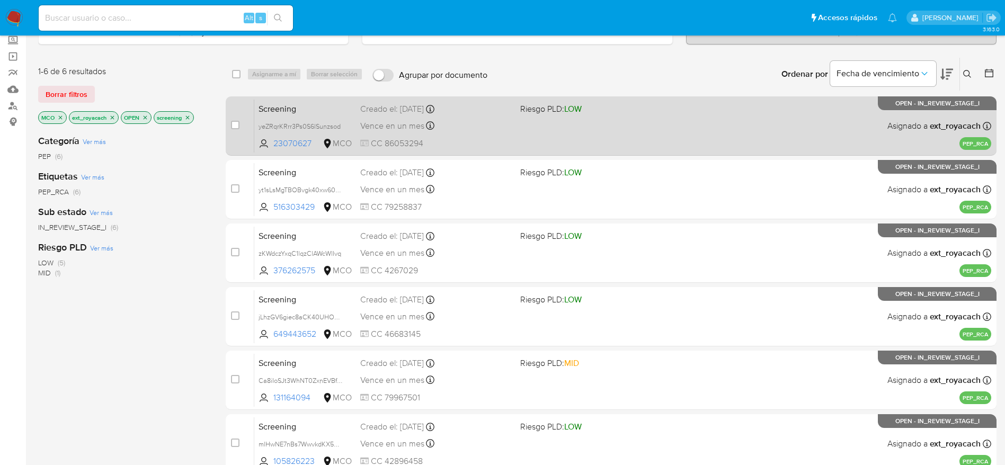
click at [408, 132] on div "Vence en un mes Vence el 07/11/2025 22:16:49" at bounding box center [436, 126] width 152 height 14
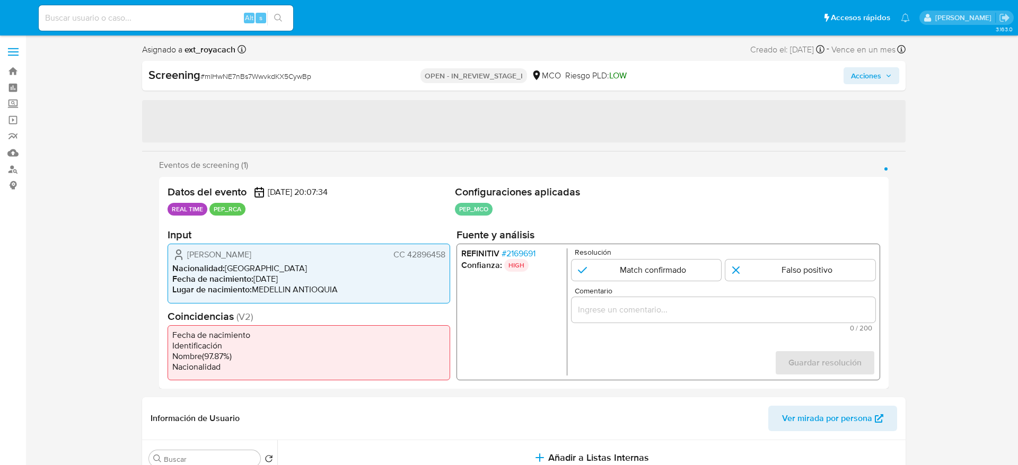
select select "10"
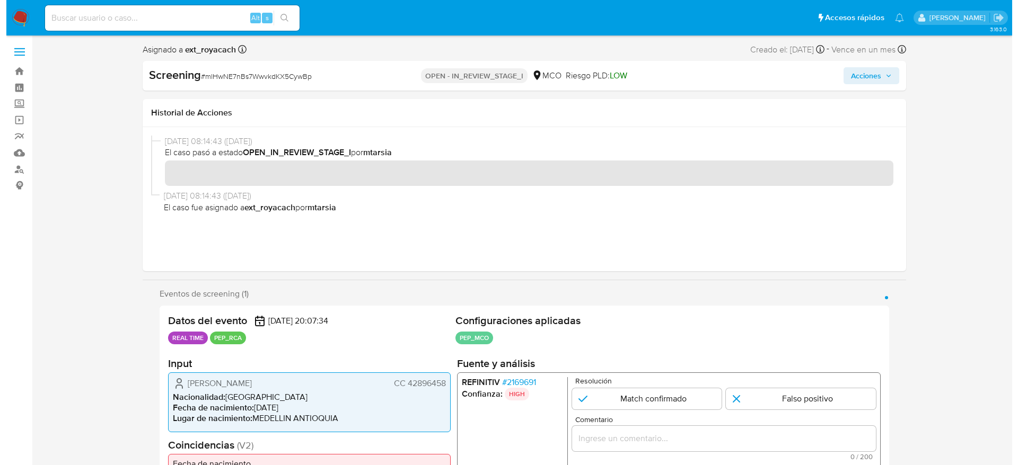
scroll to position [114, 0]
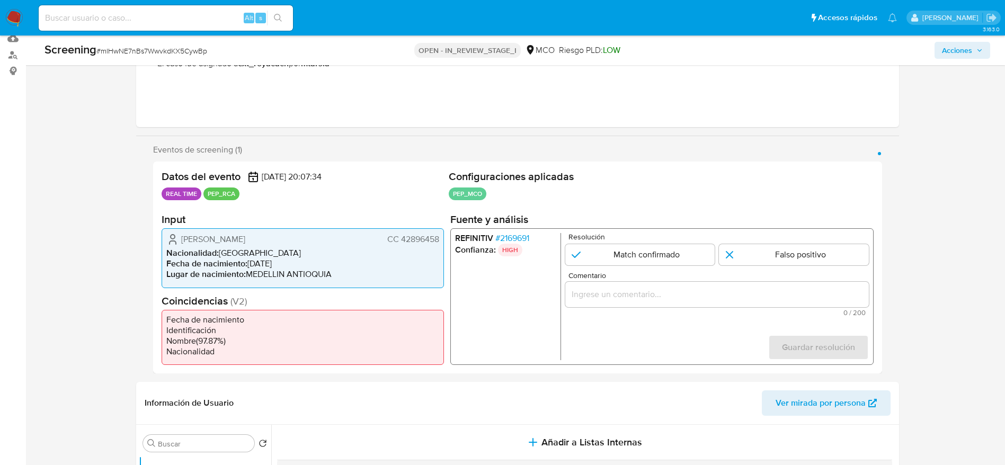
click at [512, 235] on span "# 2169691" at bounding box center [512, 238] width 34 height 11
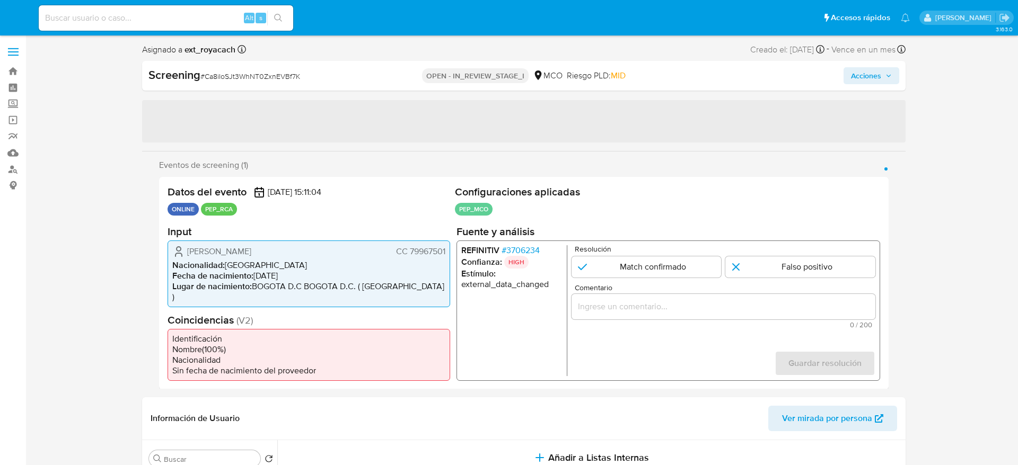
select select "10"
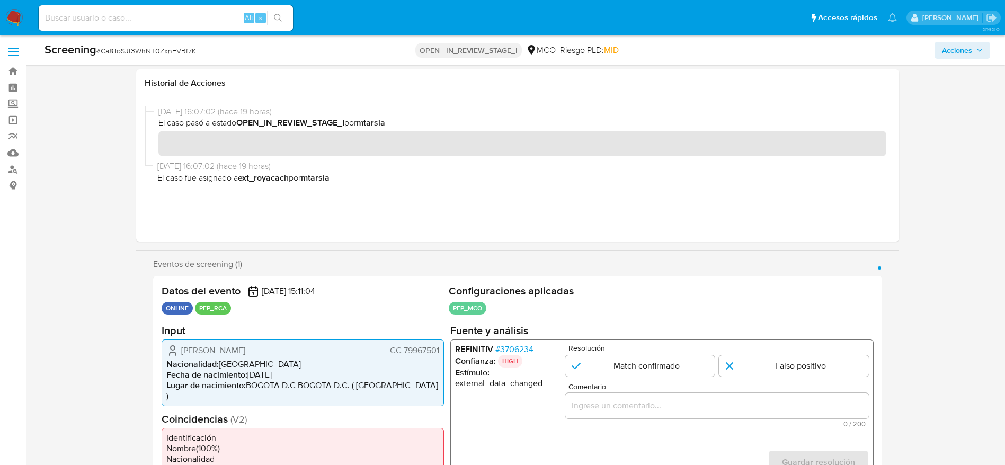
scroll to position [162, 0]
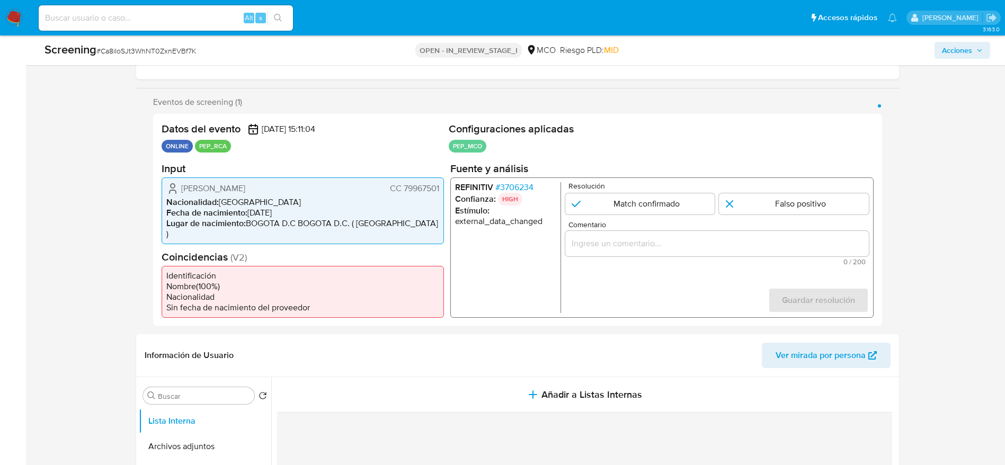
click at [519, 190] on span "# 3706234" at bounding box center [514, 187] width 38 height 11
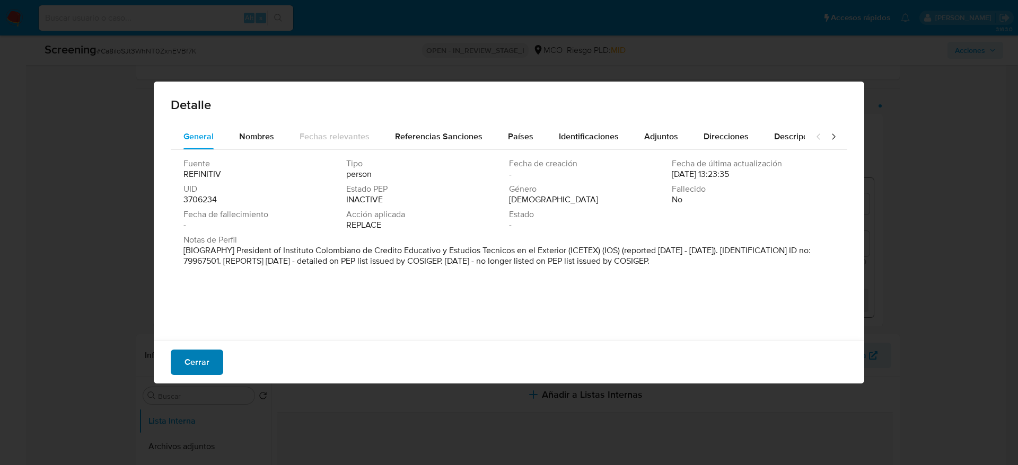
click at [184, 369] on span "Cerrar" at bounding box center [196, 362] width 25 height 23
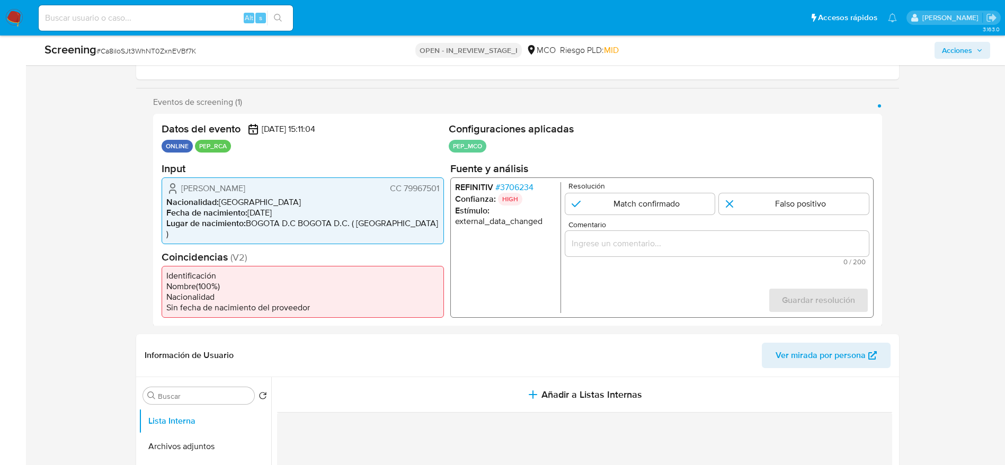
click at [140, 49] on span "# Ca8iIoSJt3WhNT0ZxnEVBf7K" at bounding box center [146, 51] width 100 height 11
copy span "Ca8iIoSJt3WhNT0ZxnEVBf7K"
drag, startPoint x: 179, startPoint y: 192, endPoint x: 440, endPoint y: 187, distance: 261.9
click at [440, 187] on div "[PERSON_NAME] CC 79967501 Nacionalidad : [DEMOGRAPHIC_DATA] Fecha de nacimiento…" at bounding box center [303, 210] width 282 height 67
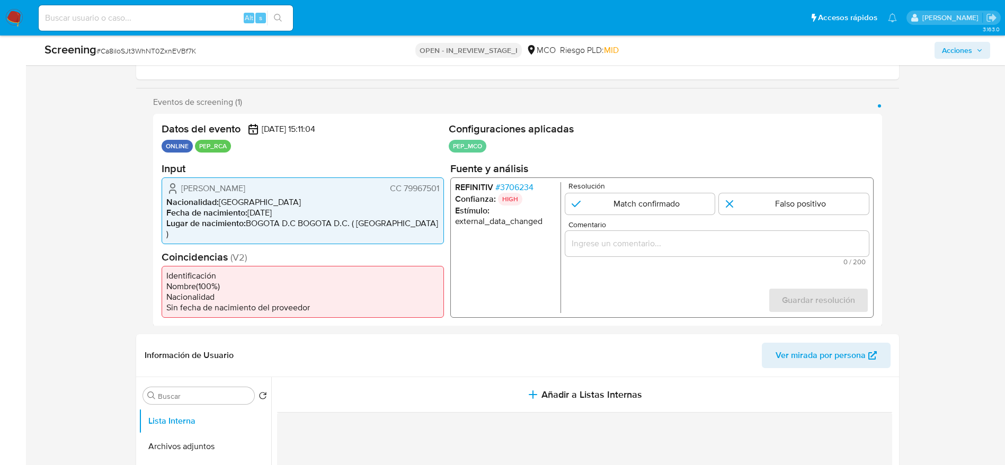
click at [515, 186] on span "# 3706234" at bounding box center [514, 187] width 38 height 11
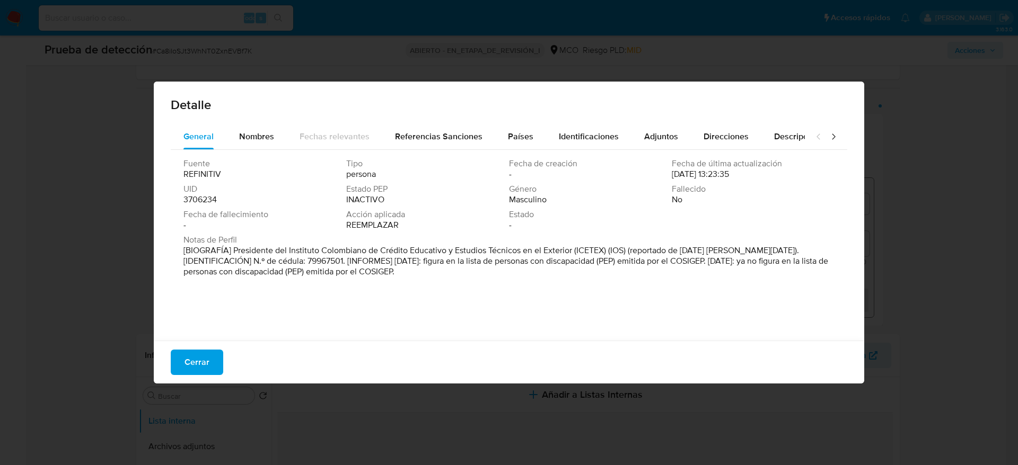
drag, startPoint x: 232, startPoint y: 248, endPoint x: 571, endPoint y: 250, distance: 339.2
click at [571, 250] on font "[BIOGRAFÍA] Presidente del Instituto Colombiano de Crédito Educativo y Estudios…" at bounding box center [505, 260] width 644 height 33
drag, startPoint x: 224, startPoint y: 352, endPoint x: 202, endPoint y: 357, distance: 22.4
click at [202, 357] on div "Cerrar" at bounding box center [509, 362] width 710 height 43
click at [202, 357] on span "Cerrar" at bounding box center [196, 362] width 25 height 23
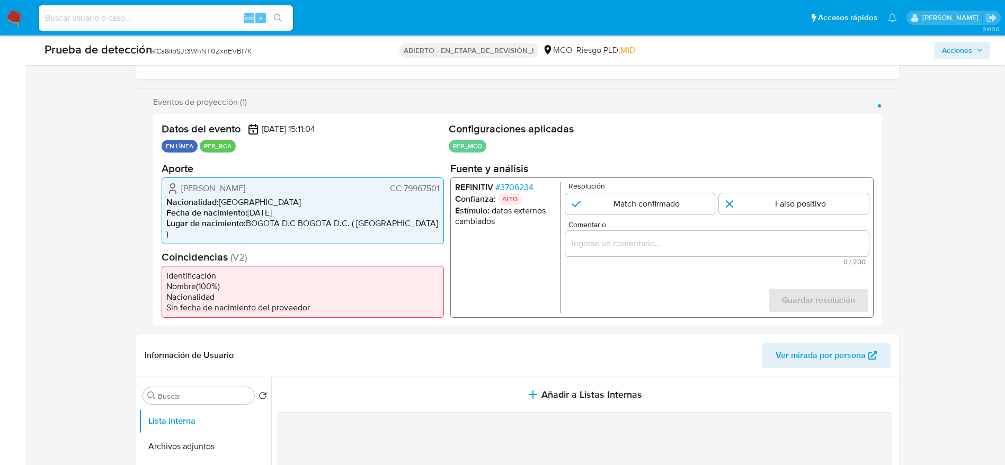
click at [732, 254] on div "1 de 1" at bounding box center [717, 243] width 304 height 25
click at [713, 235] on div "1 de 1" at bounding box center [717, 243] width 304 height 25
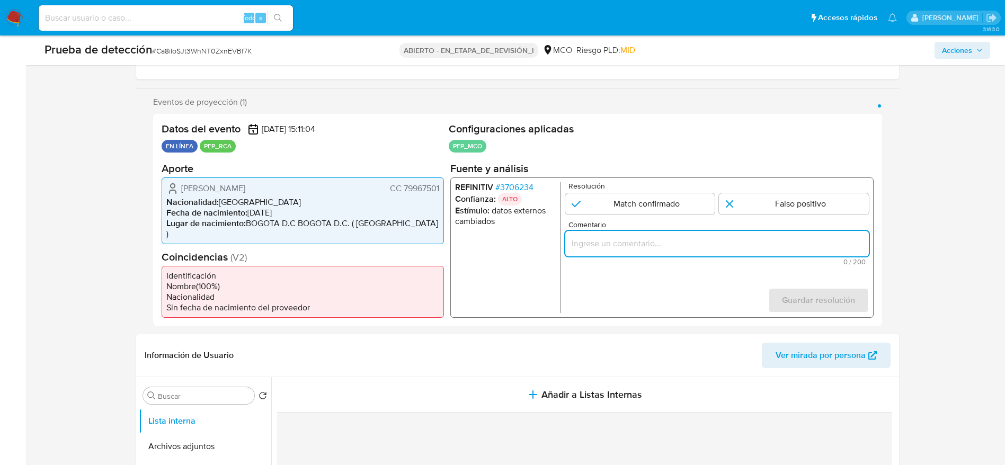
click at [660, 246] on input "Comentario" at bounding box center [717, 243] width 304 height 14
paste input "Caso generado sobre el usuario Victor Alejandro Venegas Mendoza, dejó su cargo …"
type input "Caso generado sobre el usuario Victor Alejandro Venegas Mendoza, dejó su cargo …"
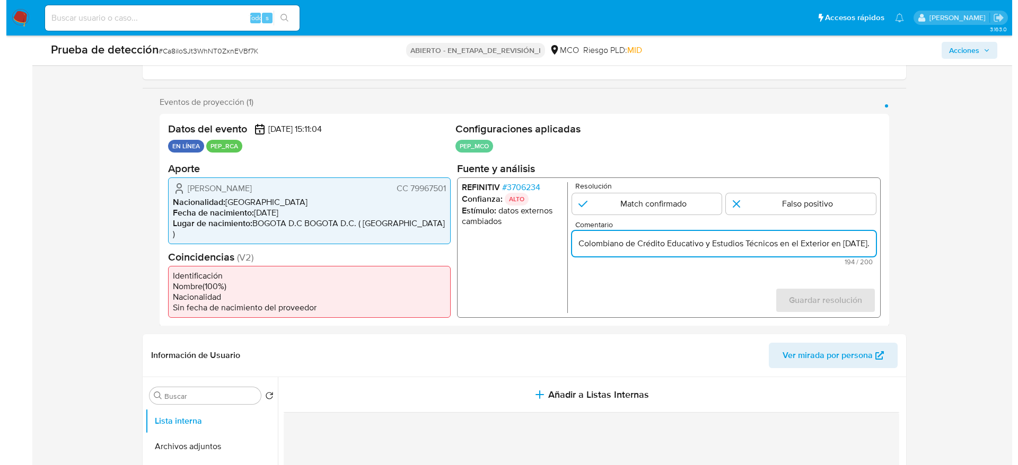
scroll to position [0, 0]
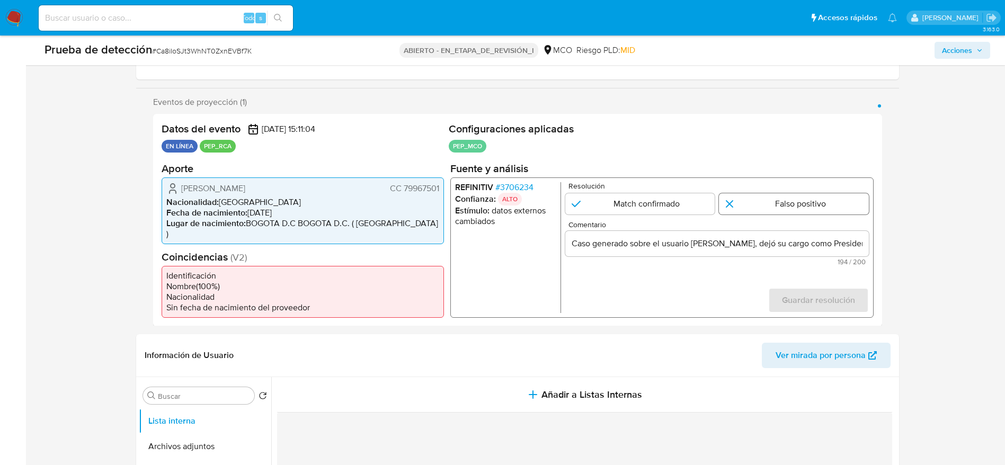
click at [754, 215] on form "Resolución Match confirmado Falso positivo Comentario Caso generado sobre el us…" at bounding box center [717, 247] width 304 height 131
click at [754, 214] on input "1 de 1" at bounding box center [794, 203] width 150 height 21
radio input "true"
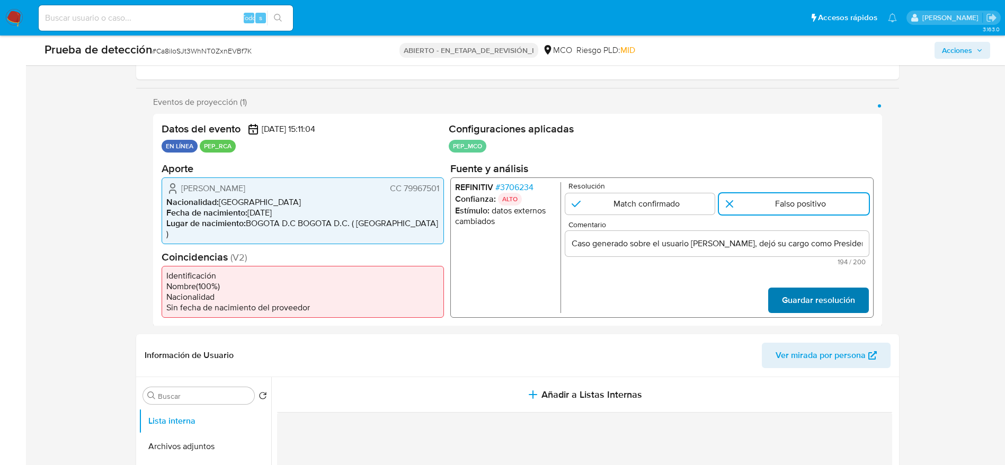
click at [828, 297] on span "Guardar resolución" at bounding box center [818, 299] width 73 height 23
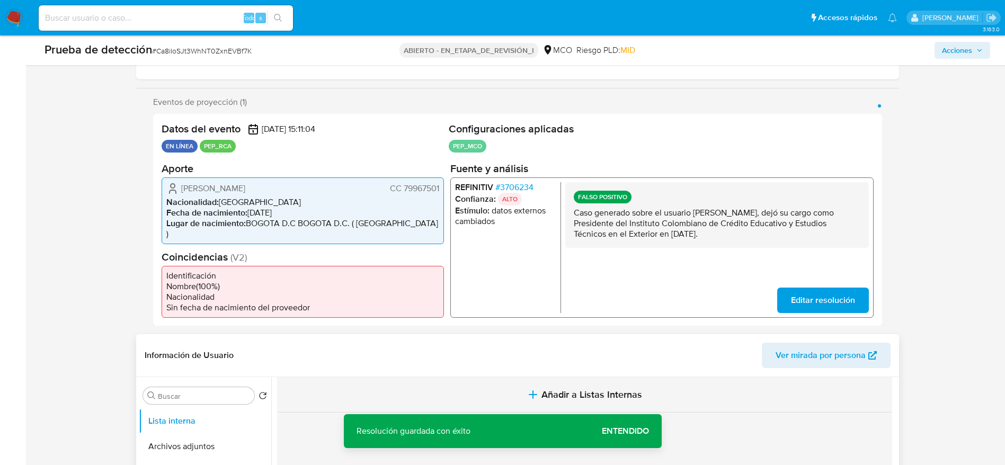
click at [537, 402] on button "Añadir a Listas Internas" at bounding box center [584, 395] width 615 height 36
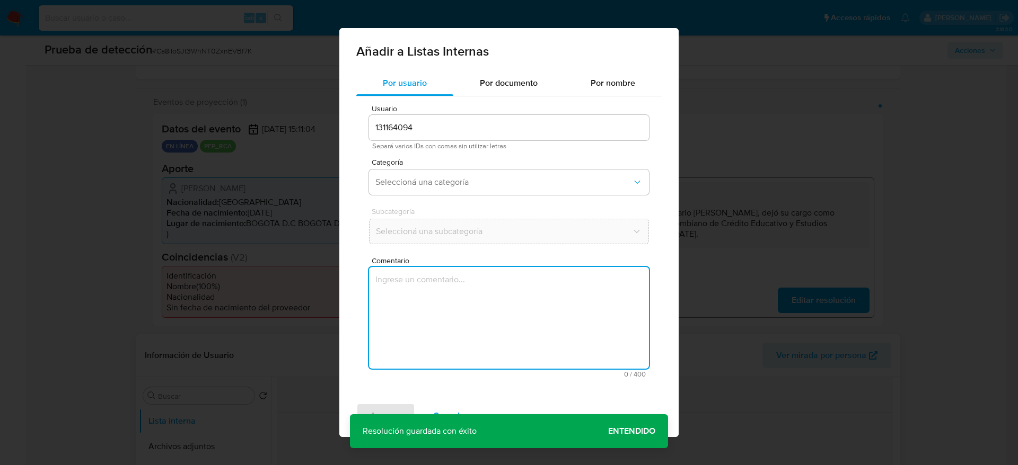
click at [537, 402] on div "Añadir a Listas Internas Por usuario Por documento Por nombre Usuario 131164094…" at bounding box center [508, 232] width 339 height 409
type textarea "Caso generado sobre el usuario Victor Alejandro Venegas Mendoza, dejó su cargo …"
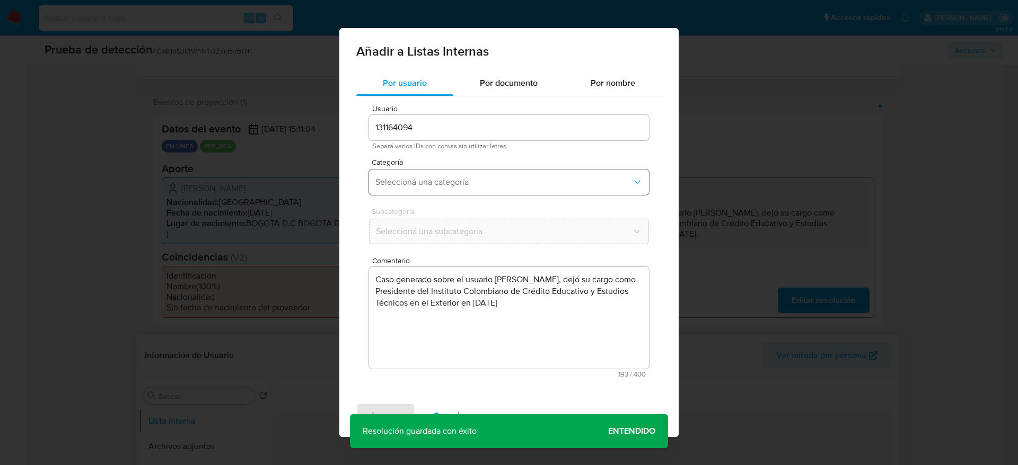
click at [501, 183] on span "Seleccioná una categoría" at bounding box center [503, 182] width 256 height 11
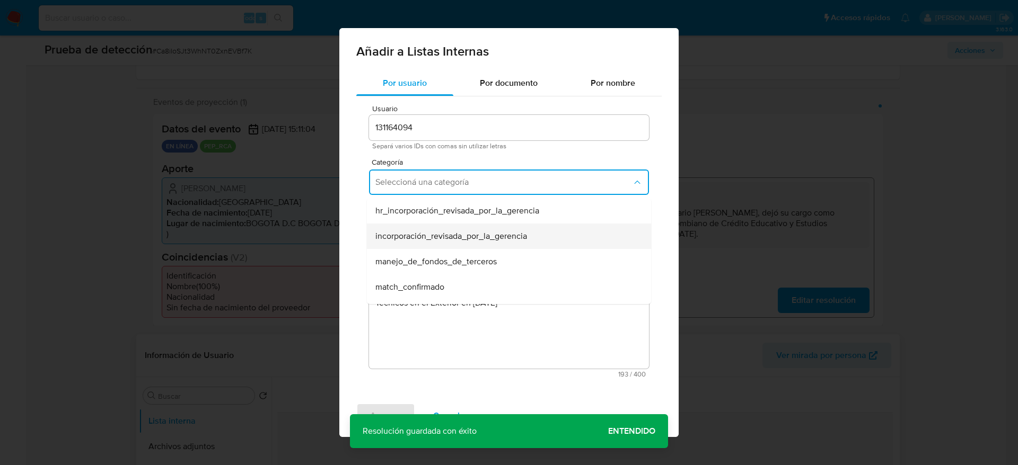
scroll to position [32, 0]
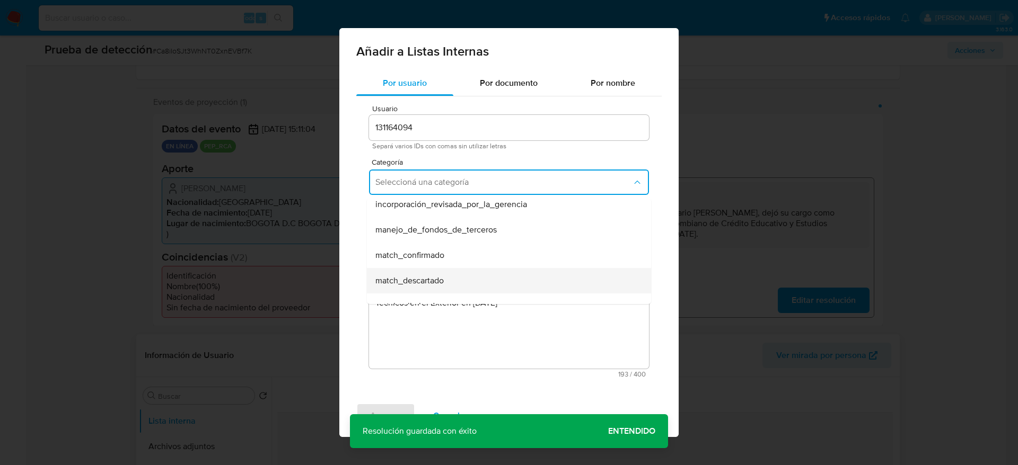
click at [409, 276] on span "match_descartado" at bounding box center [409, 281] width 68 height 11
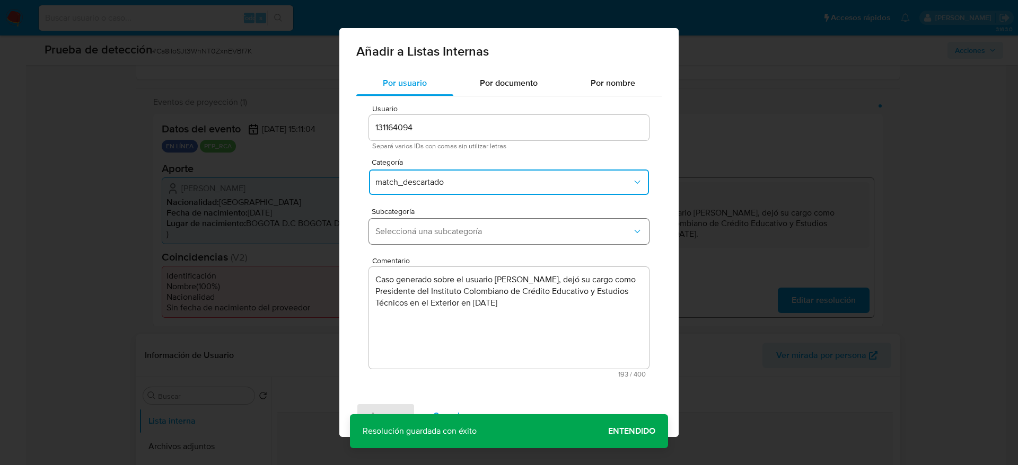
click at [482, 228] on span "Seleccioná una subcategoría" at bounding box center [503, 231] width 256 height 11
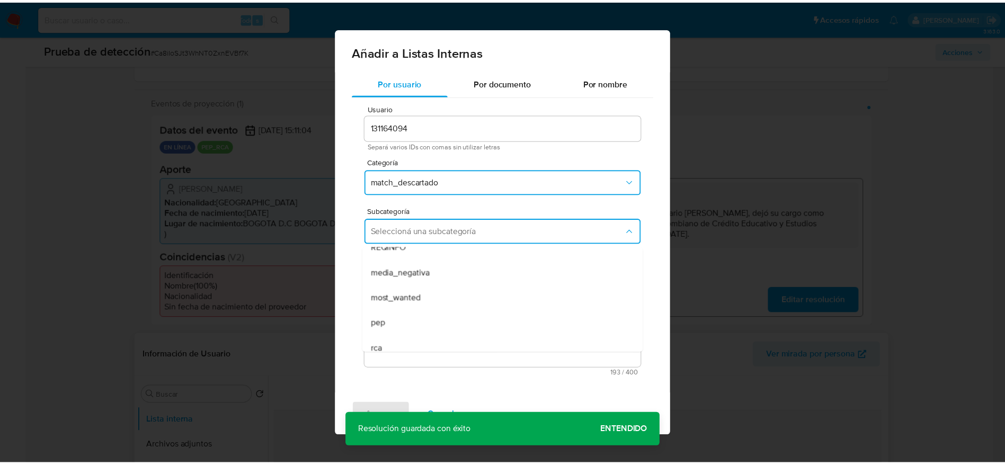
scroll to position [38, 0]
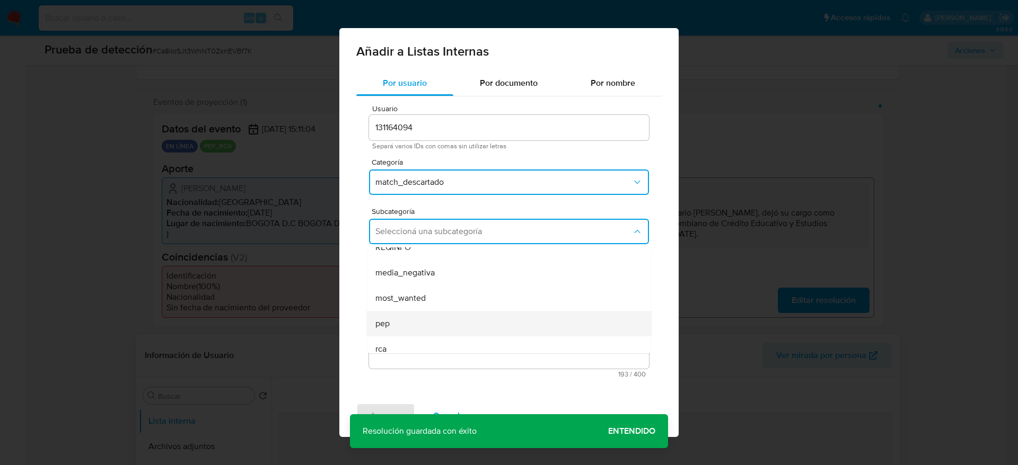
click at [382, 324] on span "pep" at bounding box center [382, 324] width 14 height 11
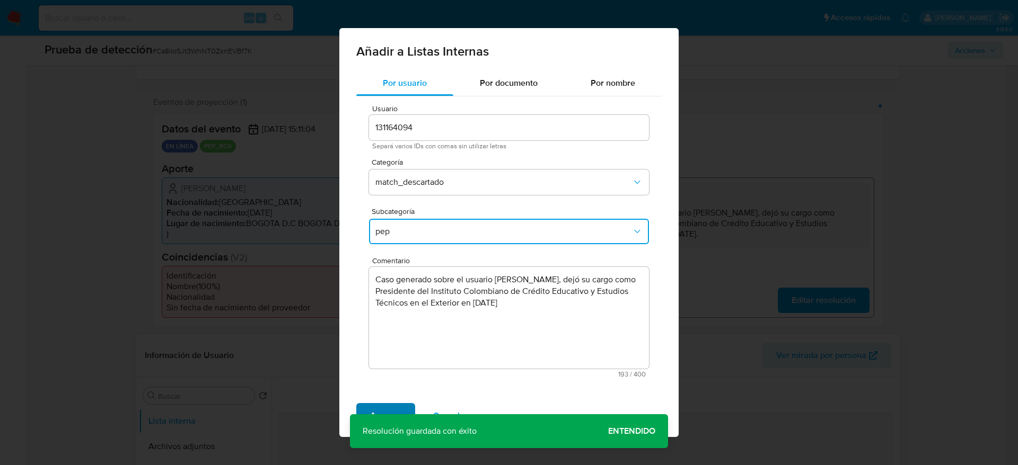
click at [376, 404] on span "Agregar" at bounding box center [385, 415] width 31 height 23
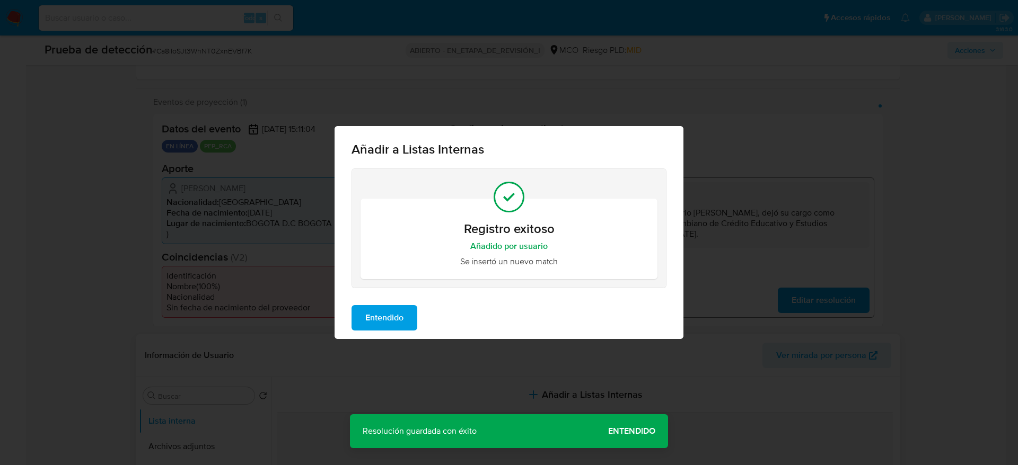
click at [367, 319] on span "Entendido" at bounding box center [384, 317] width 38 height 23
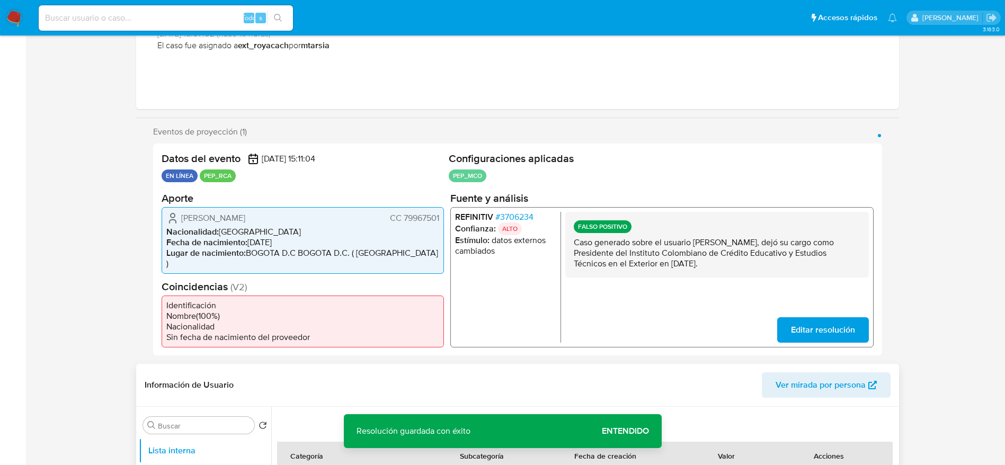
scroll to position [0, 0]
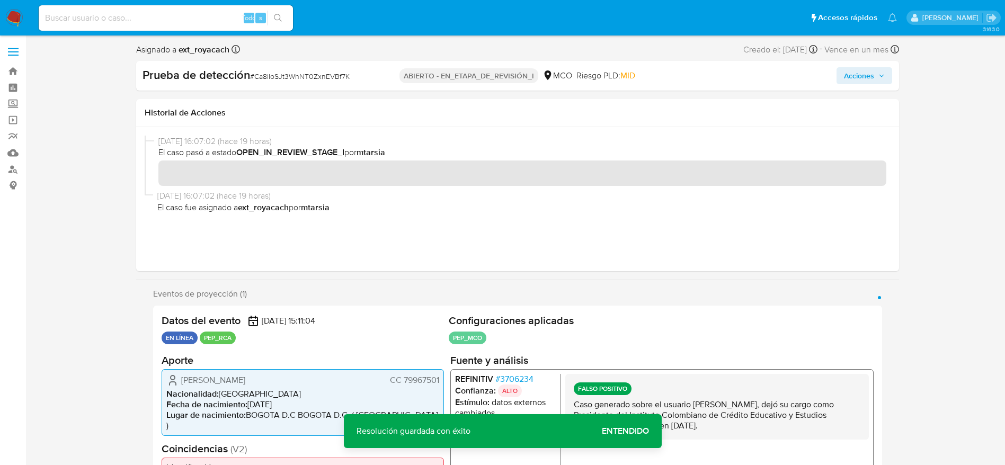
click at [887, 76] on button "Acciones" at bounding box center [865, 75] width 56 height 17
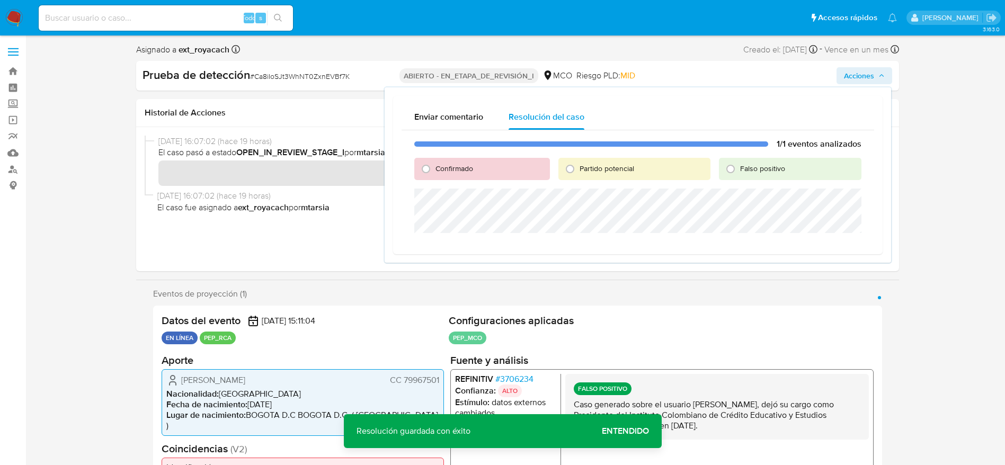
click at [768, 173] on font "Falso positivo" at bounding box center [762, 168] width 45 height 11
click at [739, 173] on input "Falso positivo" at bounding box center [730, 169] width 17 height 17
radio input "true"
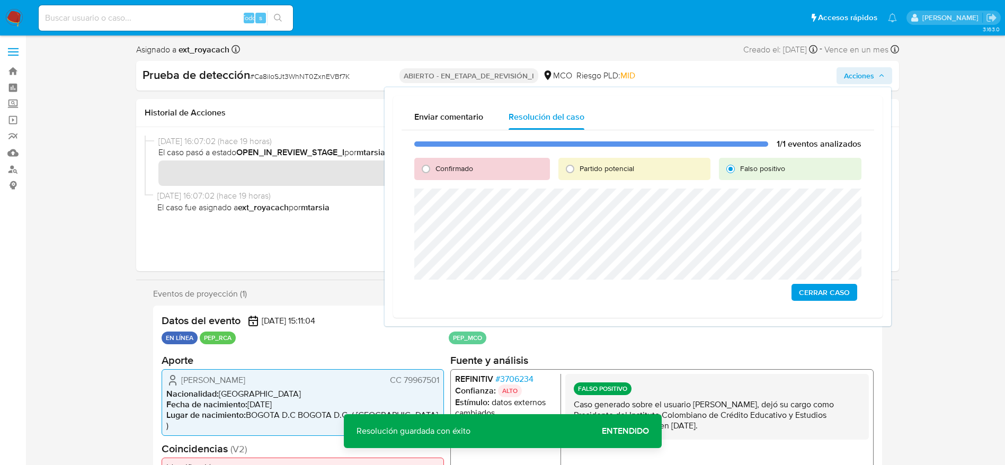
click at [824, 299] on span "Cerrar Caso" at bounding box center [824, 292] width 51 height 15
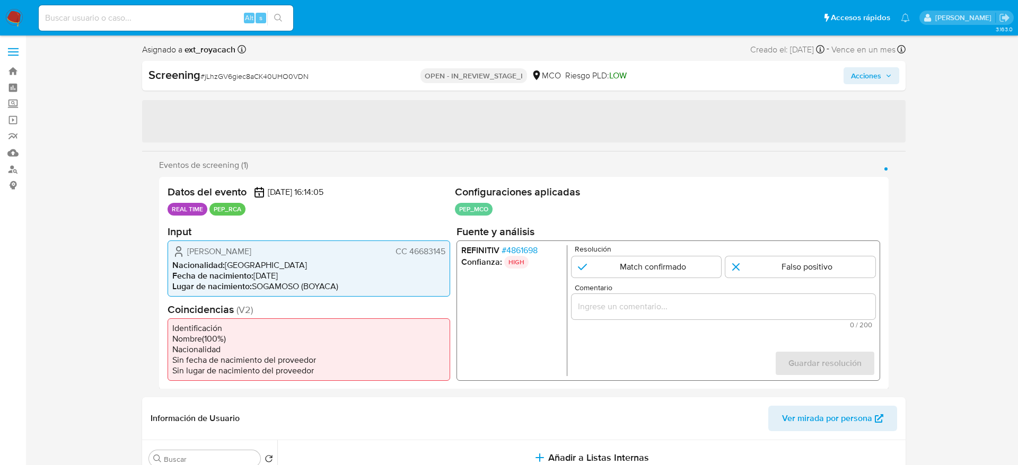
select select "10"
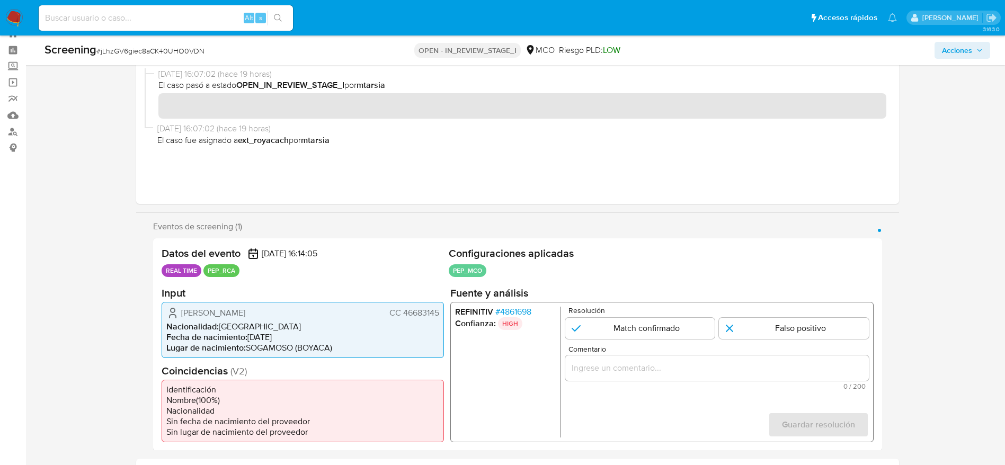
scroll to position [38, 0]
click at [513, 308] on span "# 4861698" at bounding box center [513, 311] width 36 height 11
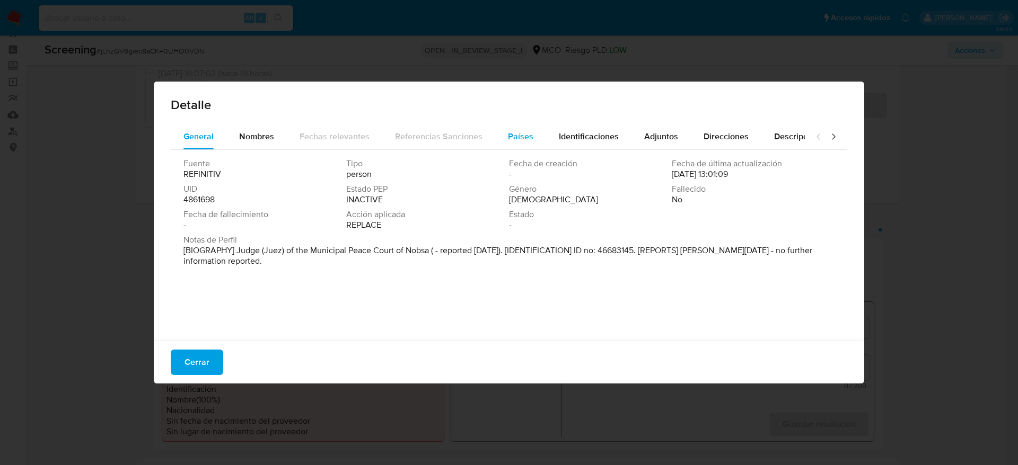
click at [518, 134] on span "Países" at bounding box center [520, 136] width 25 height 12
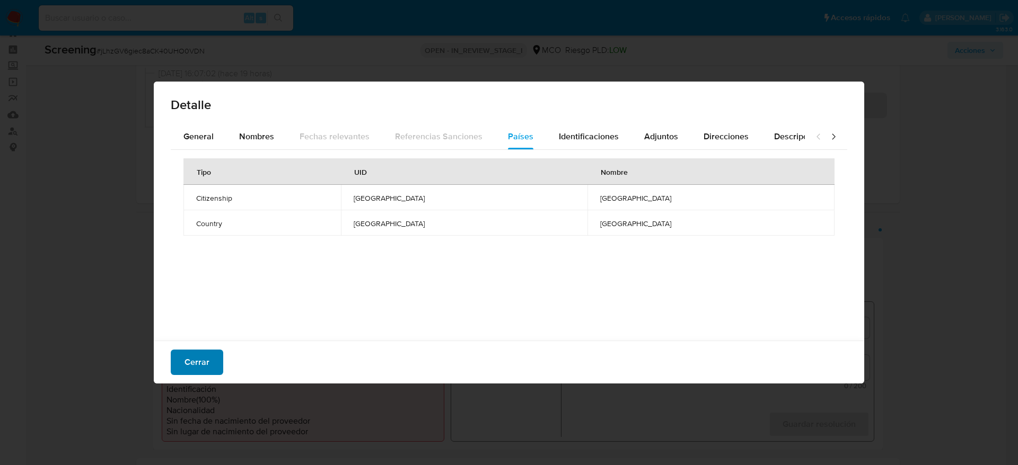
click at [204, 364] on span "Cerrar" at bounding box center [196, 362] width 25 height 23
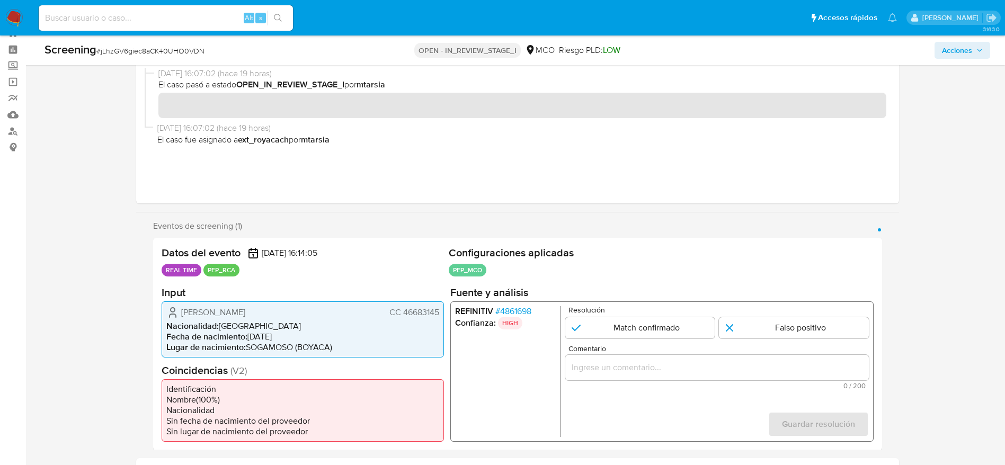
click at [165, 50] on span "# jLhzGV6giec8aCK40UHO0VDN" at bounding box center [150, 51] width 108 height 11
copy span "jLhzGV6giec8aCK40UHO0VDN"
click at [516, 308] on span "# 4861698" at bounding box center [513, 311] width 36 height 11
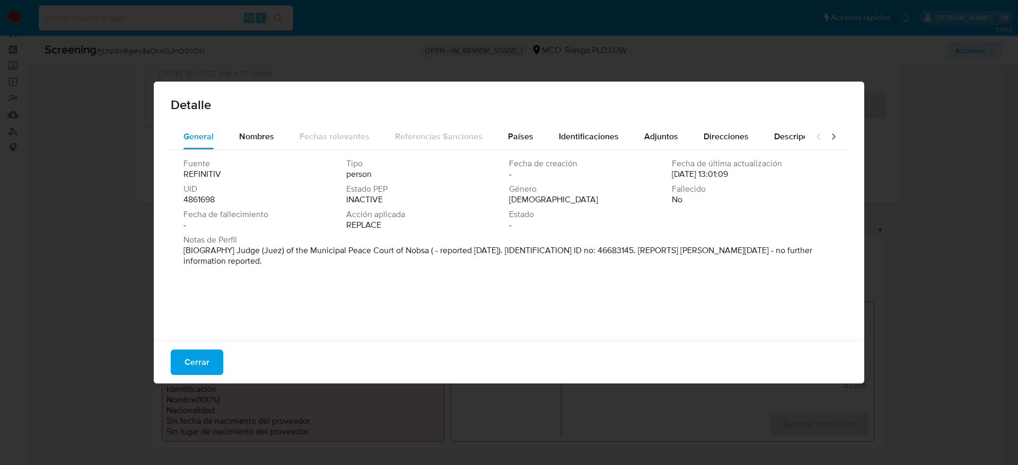
click at [356, 323] on div "Fuente REFINITIV Tipo person Fecha de creación - Fecha de última actualización …" at bounding box center [509, 242] width 676 height 185
click at [180, 373] on button "Cerrar" at bounding box center [197, 362] width 52 height 25
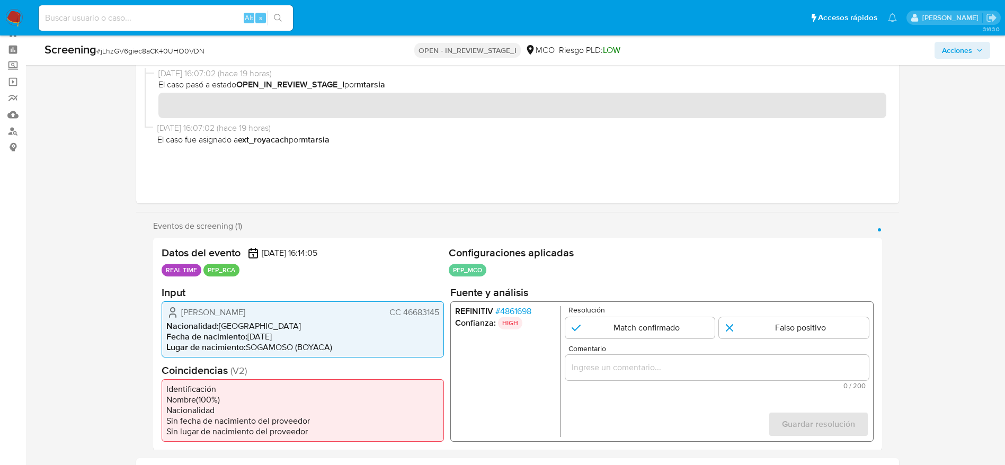
drag, startPoint x: 182, startPoint y: 306, endPoint x: 321, endPoint y: 305, distance: 139.4
click at [321, 305] on div "Claudia Lorena Galindo Murillo CC 46683145 Nacionalidad : Colombia Fecha de nac…" at bounding box center [303, 329] width 282 height 56
click at [209, 326] on span "Nacionalidad :" at bounding box center [192, 326] width 52 height 12
drag, startPoint x: 178, startPoint y: 312, endPoint x: 440, endPoint y: 307, distance: 262.4
click at [440, 307] on div "Claudia Lorena Galindo Murillo CC 46683145 Nacionalidad : Colombia Fecha de nac…" at bounding box center [303, 329] width 282 height 56
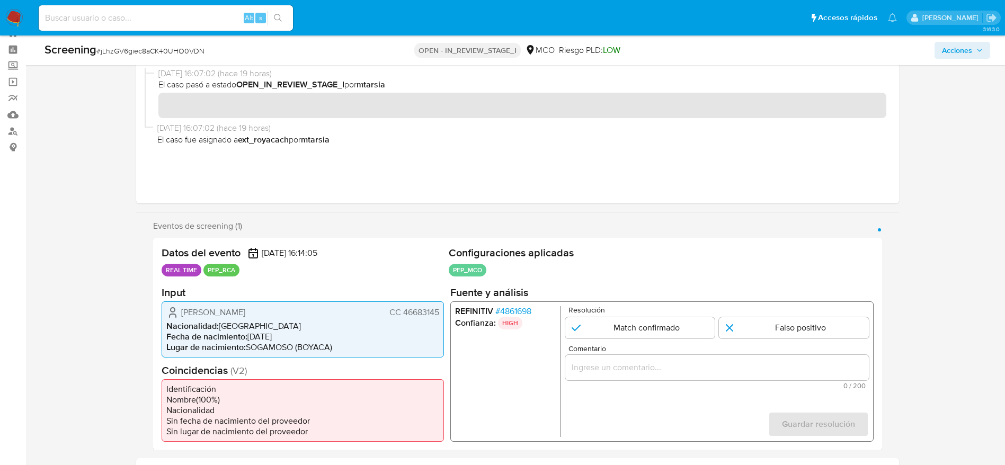
click at [505, 310] on span "# 4861698" at bounding box center [513, 311] width 36 height 11
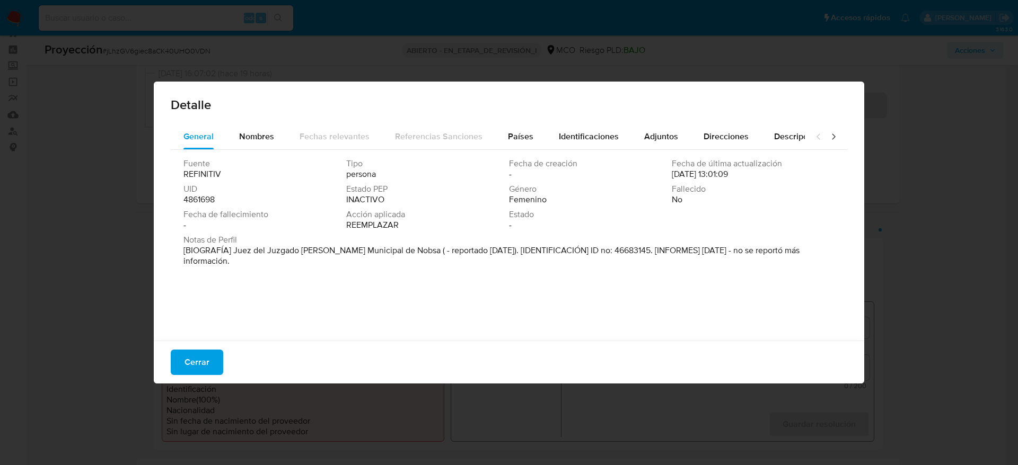
drag, startPoint x: 231, startPoint y: 251, endPoint x: 399, endPoint y: 249, distance: 168.5
click at [399, 249] on font "[BIOGRAFÍA] Juez del Juzgado de Paz Municipal de Nobsa ( - reportado Dic 2018).…" at bounding box center [491, 255] width 616 height 23
click at [245, 134] on span "Nombres" at bounding box center [256, 136] width 35 height 12
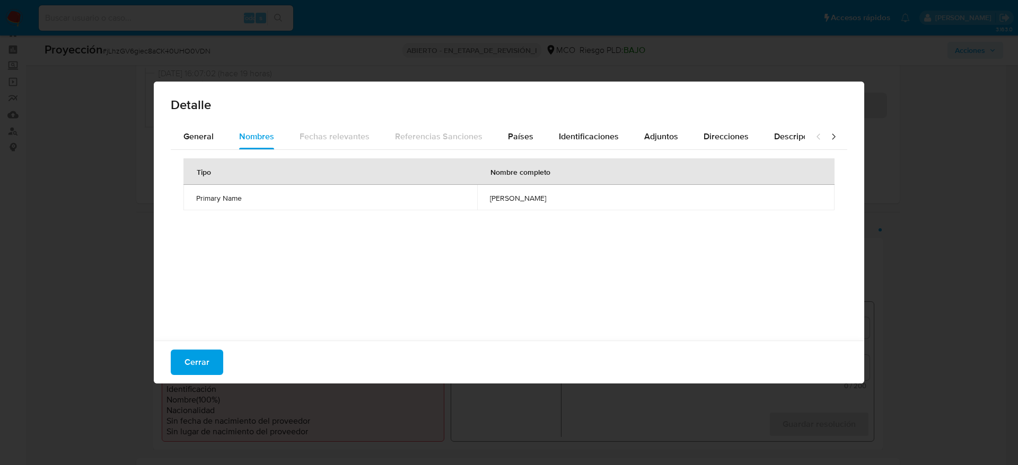
click at [505, 200] on span "claudia lorena galindo murillo" at bounding box center [656, 198] width 332 height 10
click at [207, 355] on span "Cerrar" at bounding box center [196, 362] width 25 height 23
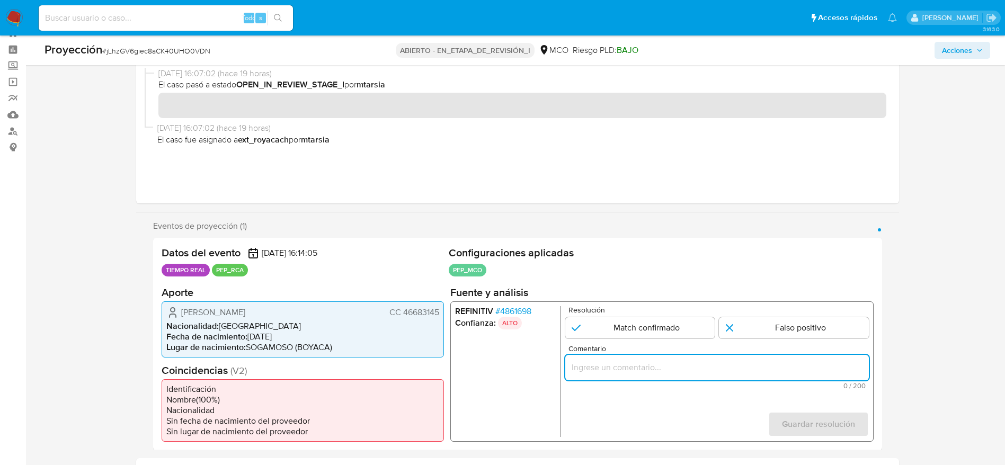
paste input "Caso generado sobre el usuario Claudia Lorena Galindo Murillo se desempeña como…"
click at [622, 362] on input "Caso generado sobre el usuario Claudia Lorena Galindo Murillo se desempeña como…" at bounding box center [717, 367] width 304 height 14
type input "Caso generado sobre el usuario Claudia Lorena Galindo Murillo se desempeña como…"
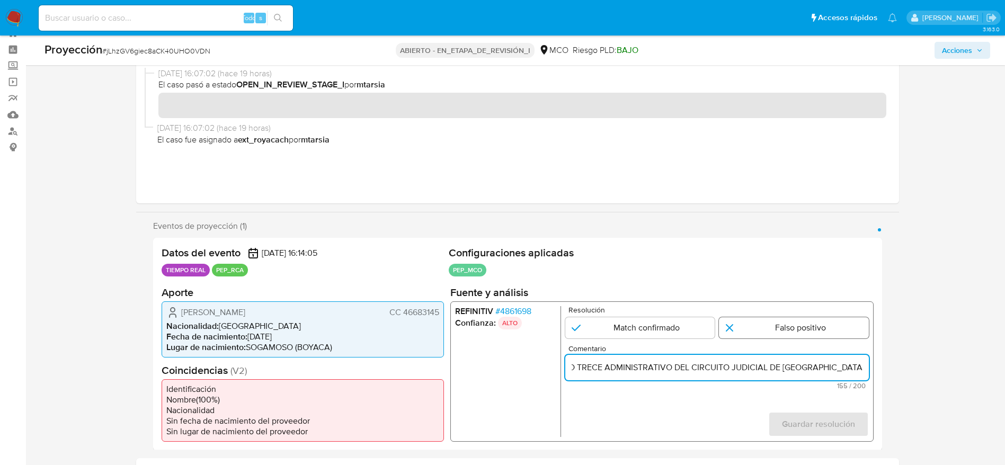
scroll to position [0, 0]
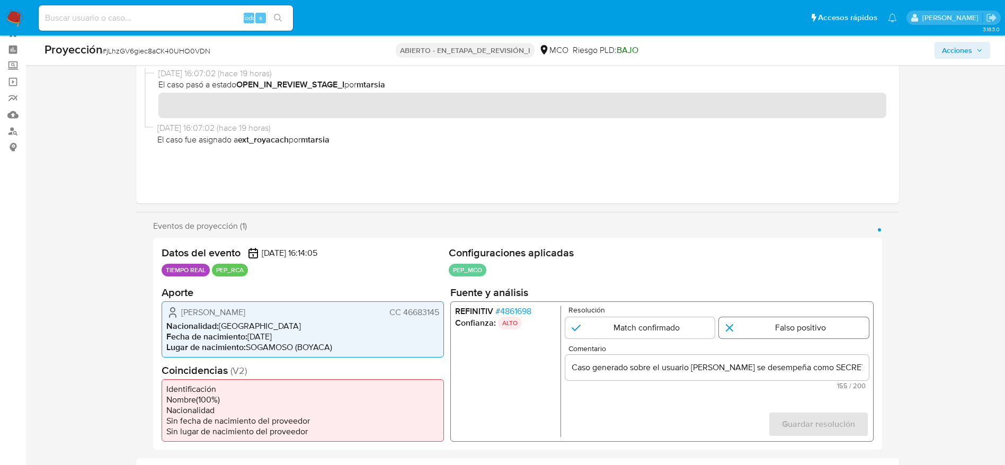
click at [769, 332] on input "1 de 1" at bounding box center [794, 327] width 150 height 21
radio input "true"
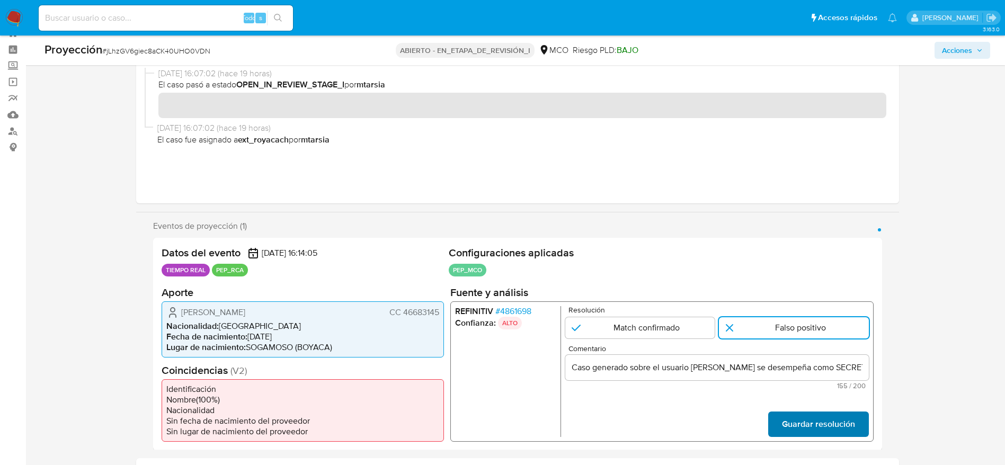
click at [835, 436] on span "Guardar resolución" at bounding box center [818, 423] width 73 height 23
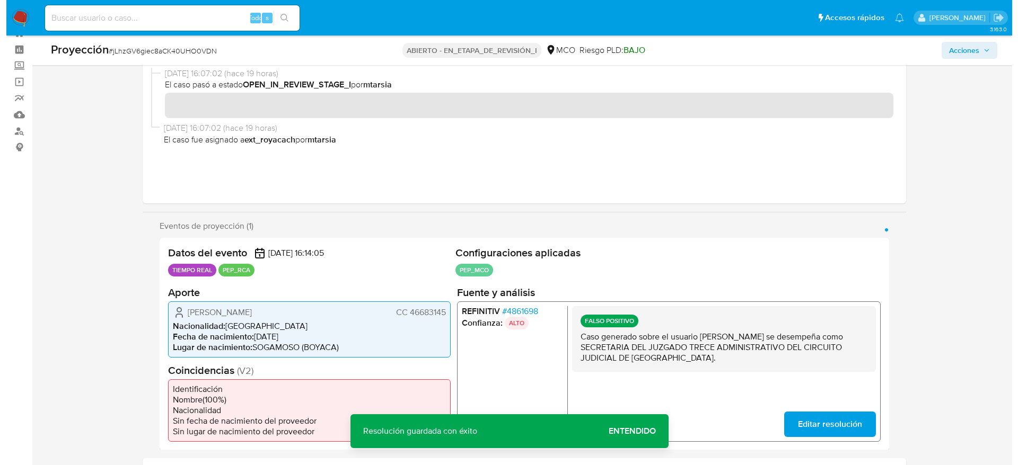
scroll to position [251, 0]
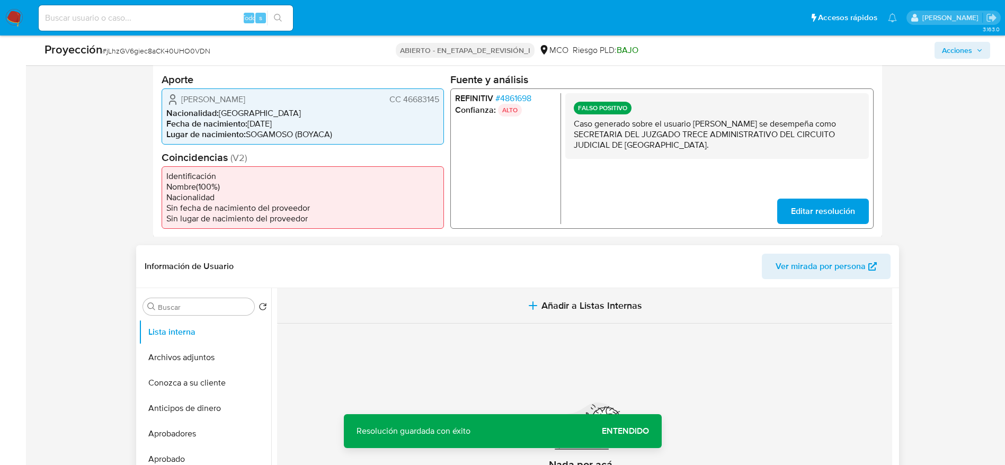
click at [489, 301] on button "Añadir a Listas Internas" at bounding box center [584, 306] width 615 height 36
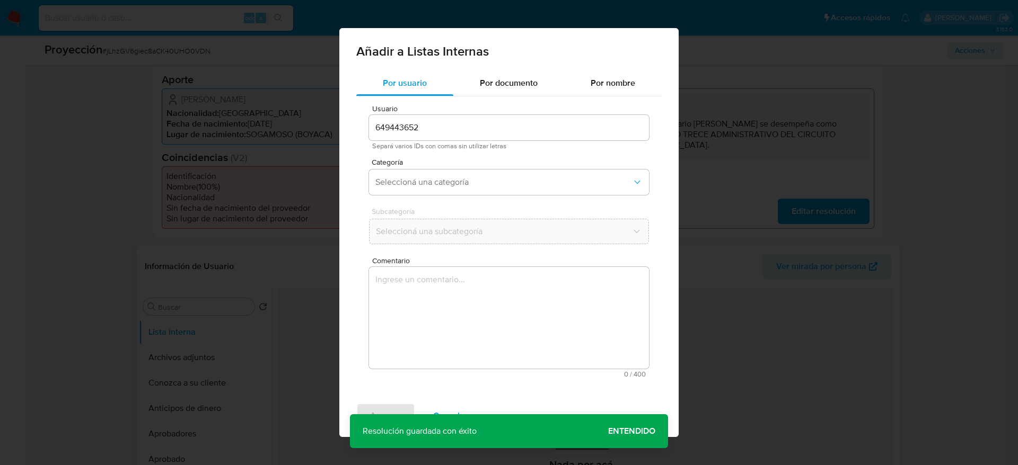
click at [489, 301] on div "Usuario 649443652 Separá varios IDs con comas sin utilizar letras Categoría Sel…" at bounding box center [508, 241] width 305 height 290
click at [489, 301] on textarea "Comentario" at bounding box center [509, 318] width 280 height 102
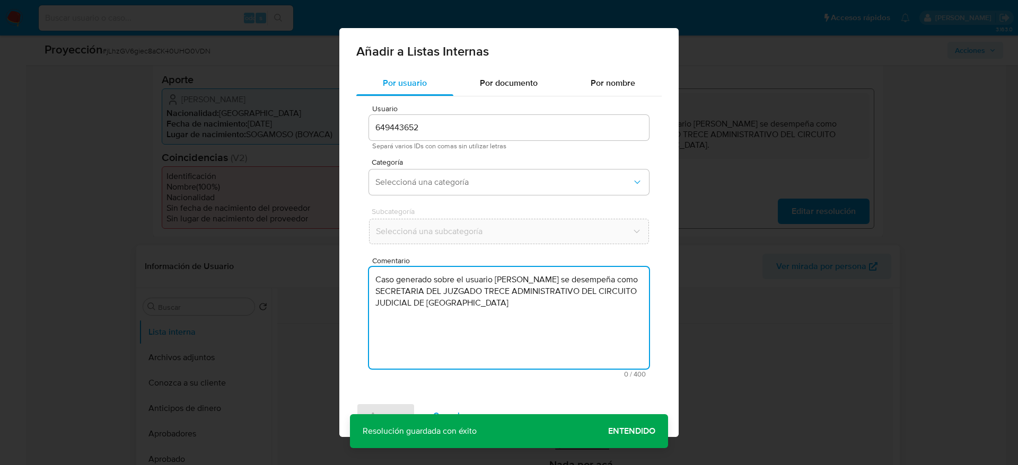
click at [489, 301] on textarea "Caso generado sobre el usuario Claudia Lorena Galindo Murillo se desempeña como…" at bounding box center [509, 318] width 280 height 102
type textarea "Caso generado sobre el usuario Claudia Lorena Galindo Murillo se desempeña como…"
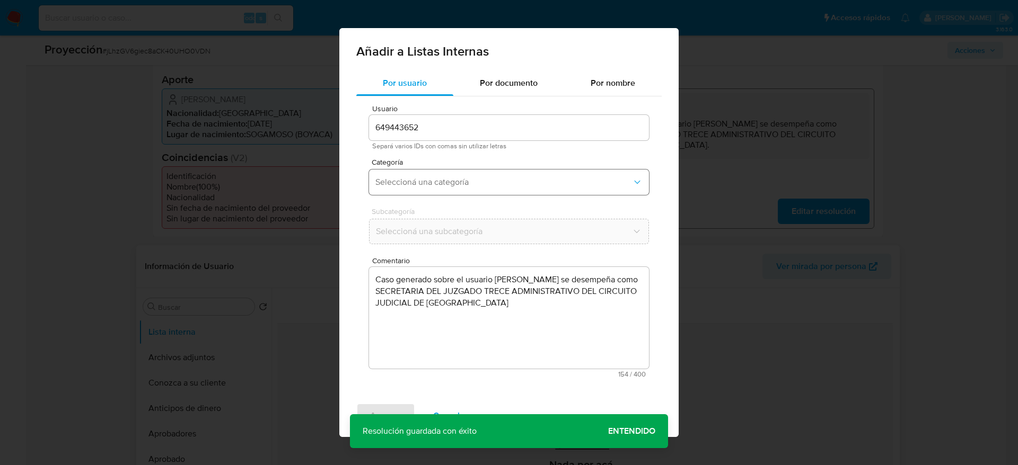
click at [496, 173] on button "Seleccioná una categoría" at bounding box center [509, 182] width 280 height 25
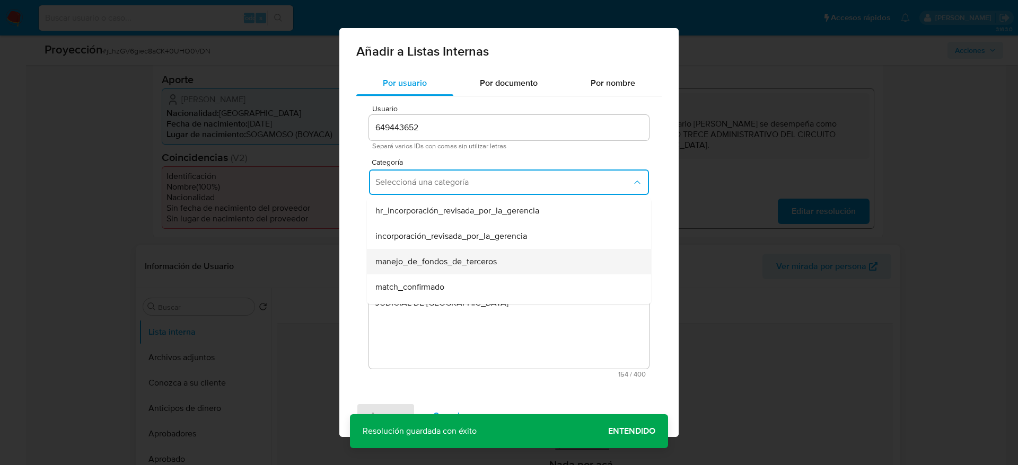
scroll to position [40, 0]
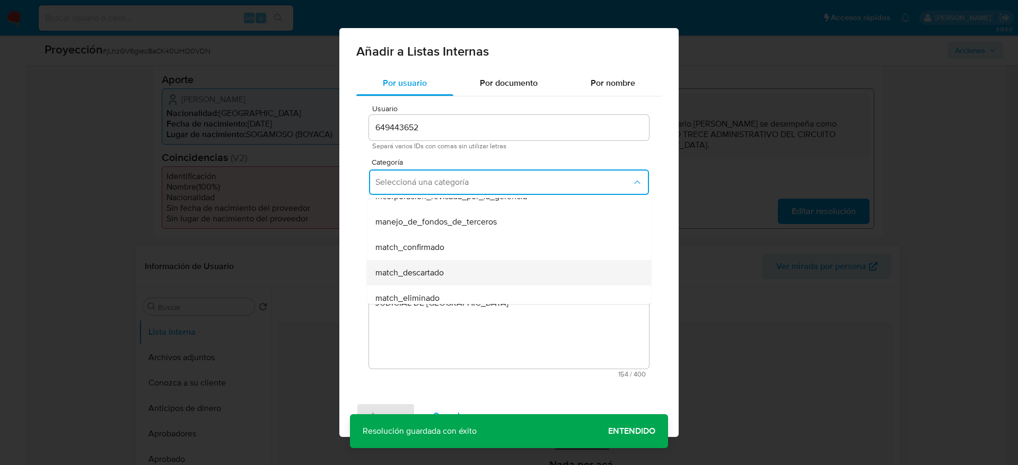
click at [430, 270] on span "match_descartado" at bounding box center [409, 273] width 68 height 11
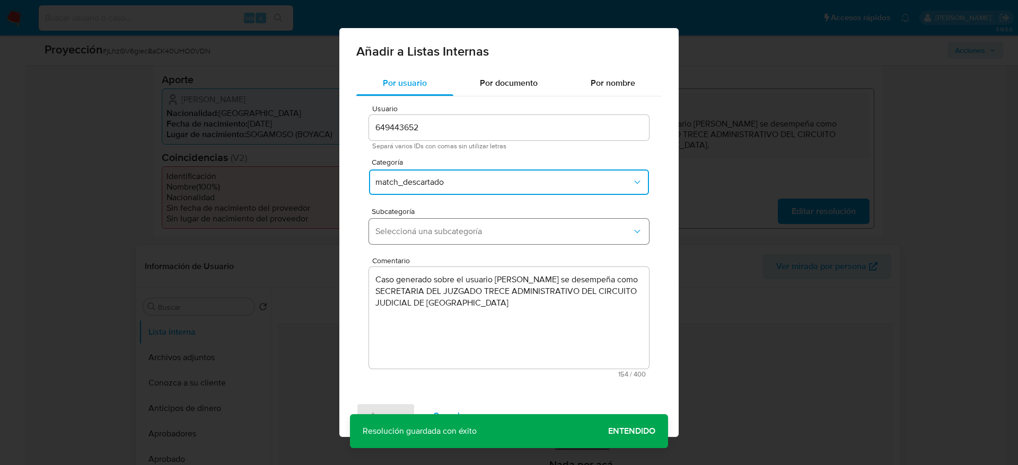
click at [488, 226] on span "Seleccioná una subcategoría" at bounding box center [503, 231] width 256 height 11
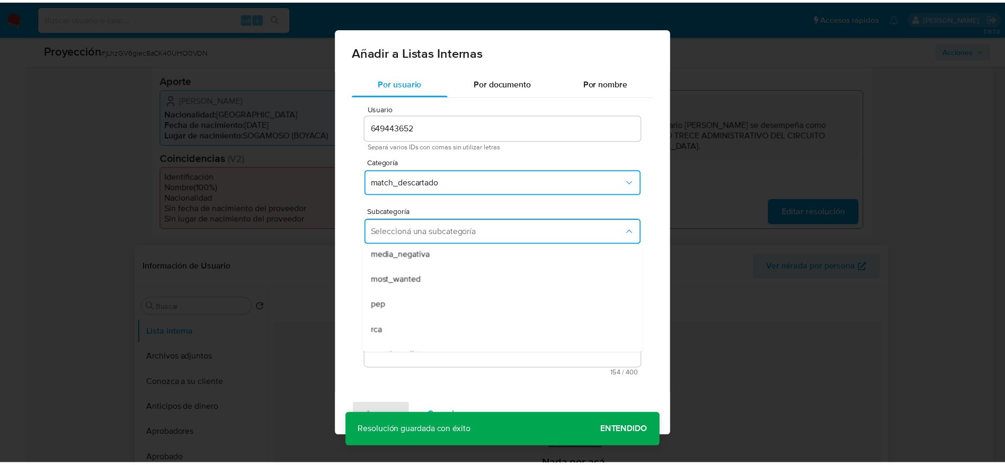
scroll to position [60, 0]
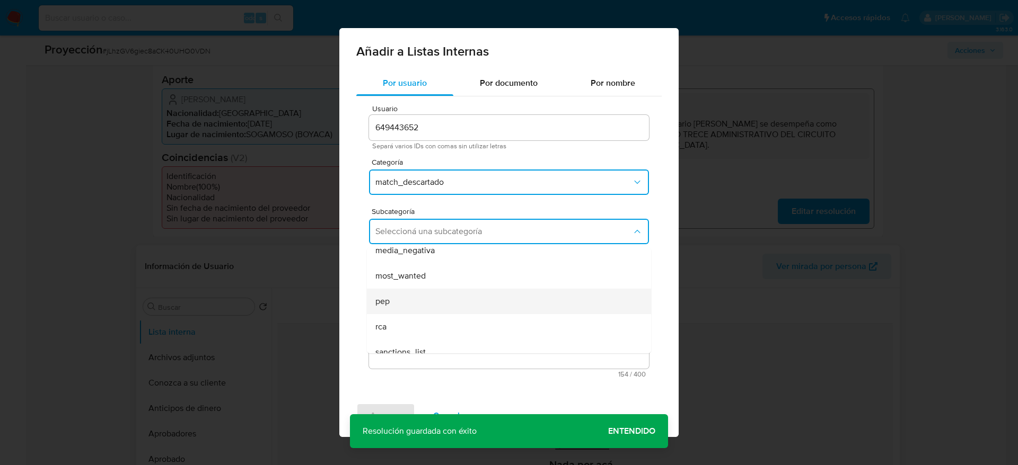
click at [411, 291] on div "pep" at bounding box center [505, 301] width 261 height 25
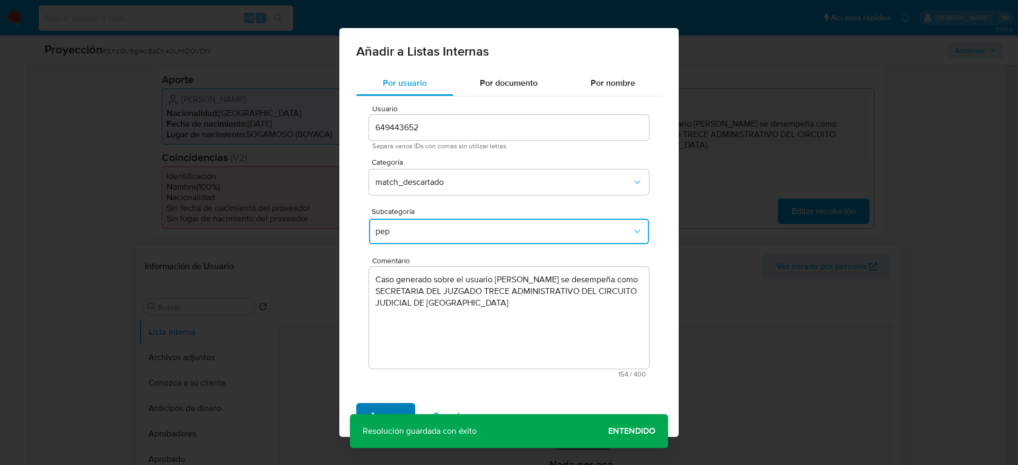
click at [374, 407] on span "Agregar" at bounding box center [385, 415] width 31 height 23
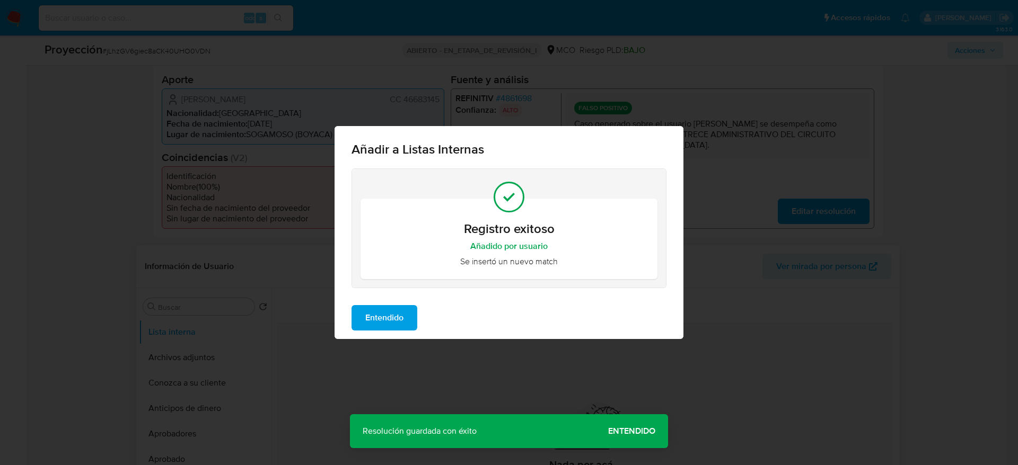
click at [393, 307] on span "Entendido" at bounding box center [384, 317] width 38 height 23
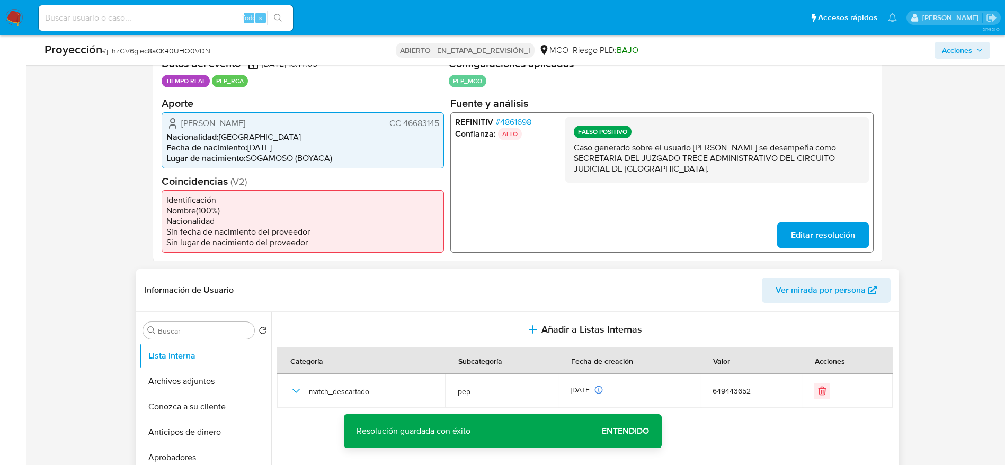
scroll to position [227, 0]
click at [245, 120] on span "Claudia Lorena Galindo Murillo" at bounding box center [213, 123] width 64 height 11
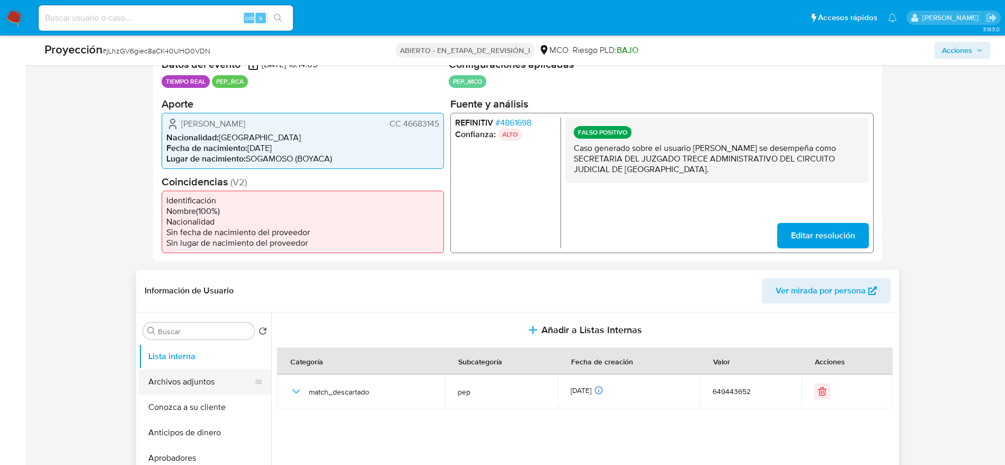
click at [180, 384] on button "Archivos adjuntos" at bounding box center [201, 381] width 124 height 25
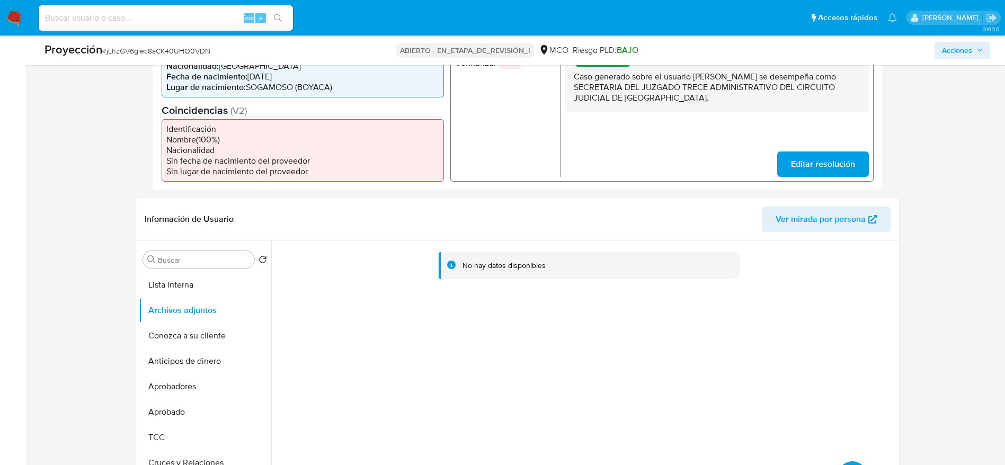
scroll to position [302, 0]
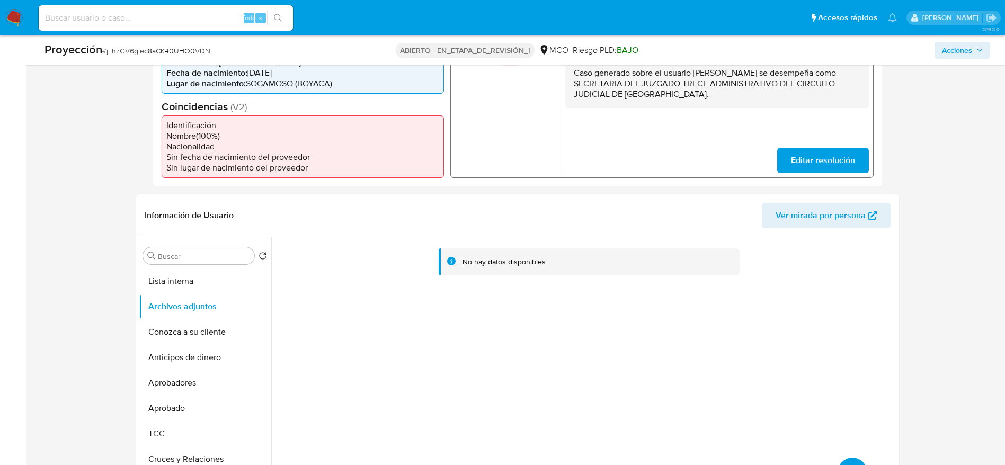
click at [846, 458] on button "subir archivo" at bounding box center [853, 473] width 30 height 30
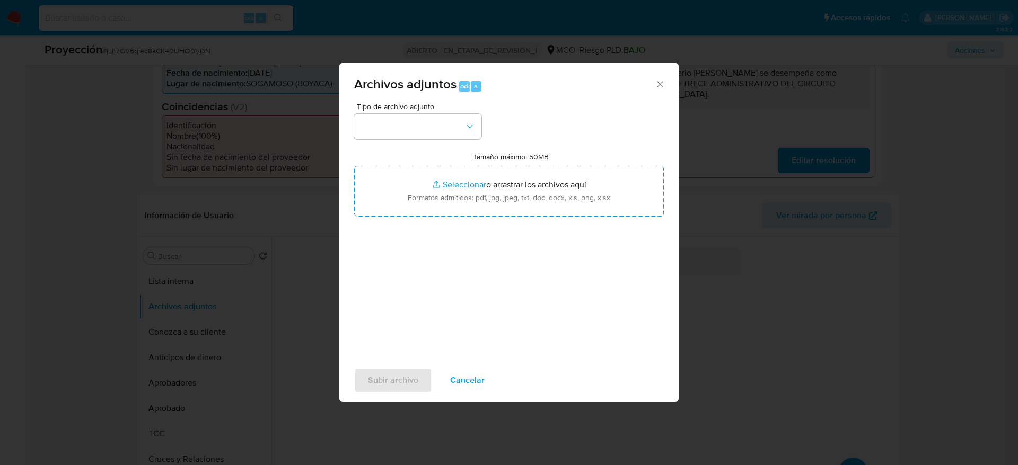
click at [381, 110] on span "Tipo de archivo adjunto" at bounding box center [420, 106] width 127 height 7
click at [386, 122] on button "button" at bounding box center [417, 126] width 127 height 25
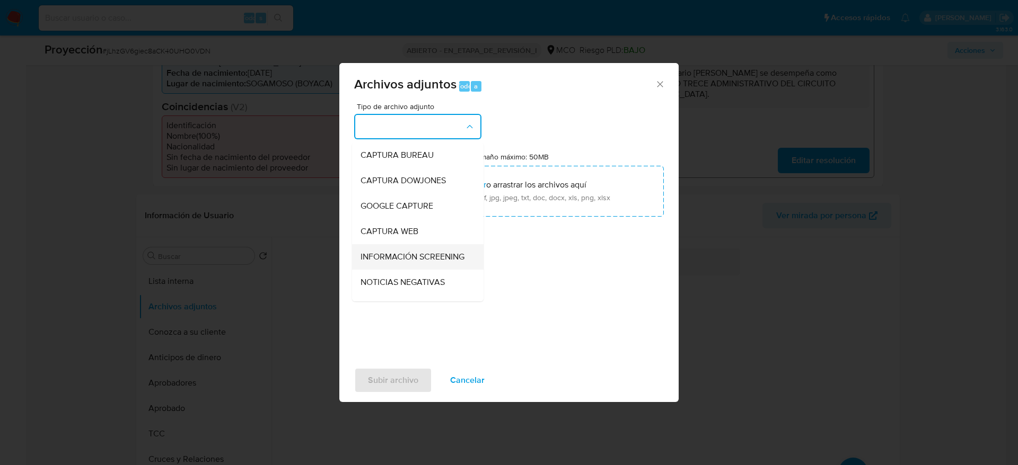
click at [400, 254] on span "INFORMACIÓN SCREENING" at bounding box center [412, 257] width 104 height 11
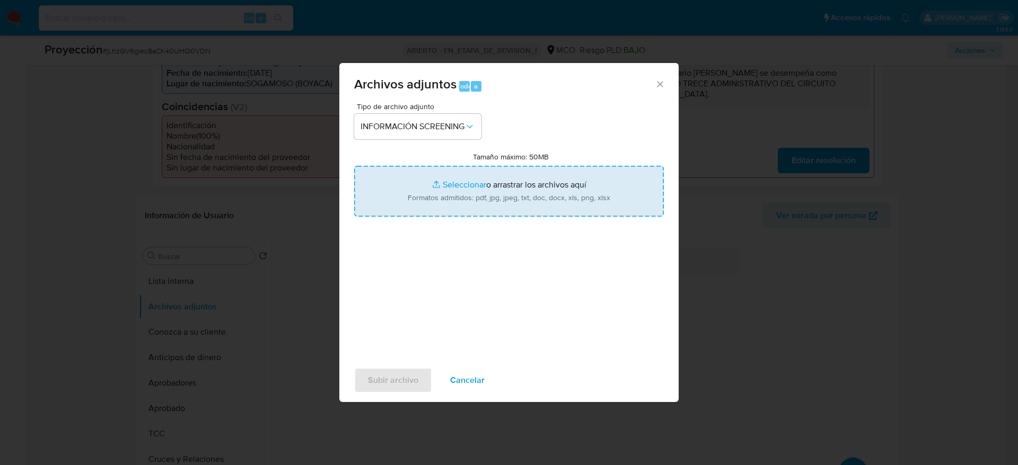
click at [484, 185] on input "Tamaño máximo: 50MB Seleccionar archivos" at bounding box center [508, 191] width 309 height 51
type input "C:\fakepath\_Claudia Lorena Galindo Murillo_ LAVADO DE DINERO - Buscar con Goog…"
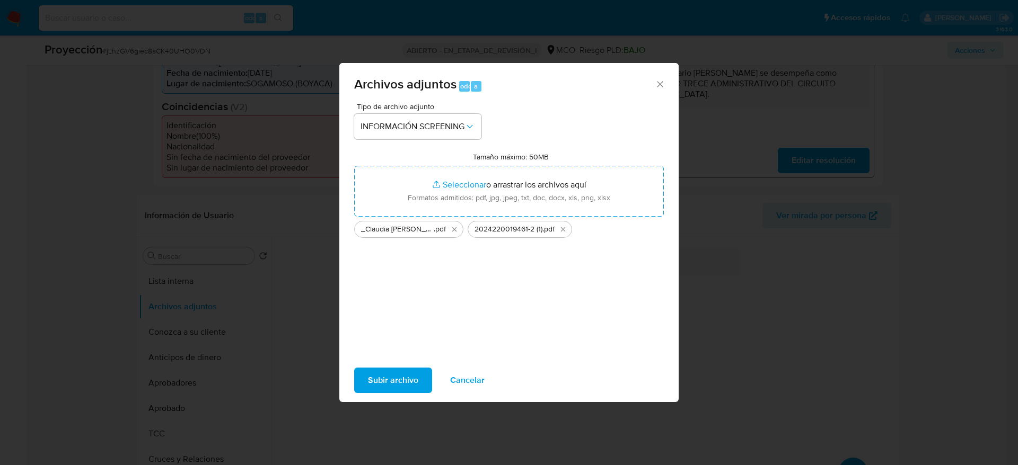
click at [386, 375] on span "Subir archivo" at bounding box center [393, 380] width 50 height 23
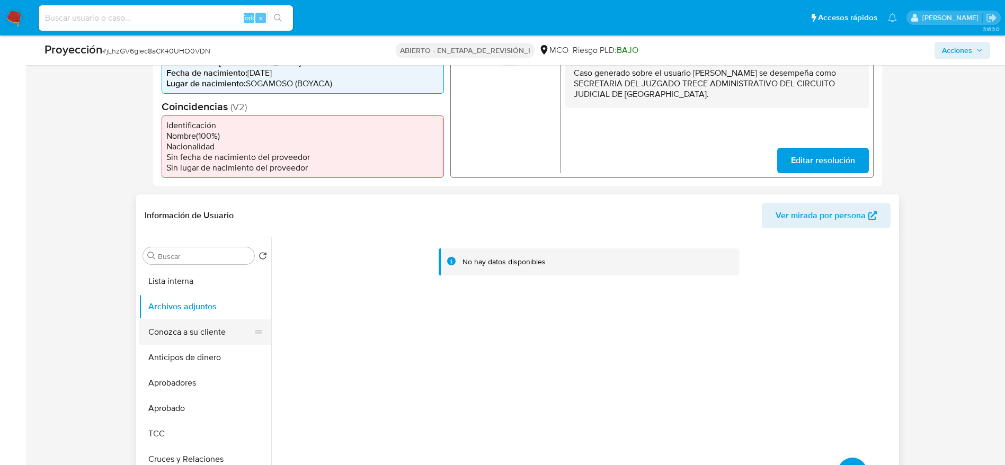
click at [176, 324] on button "Conozca a su cliente" at bounding box center [201, 332] width 124 height 25
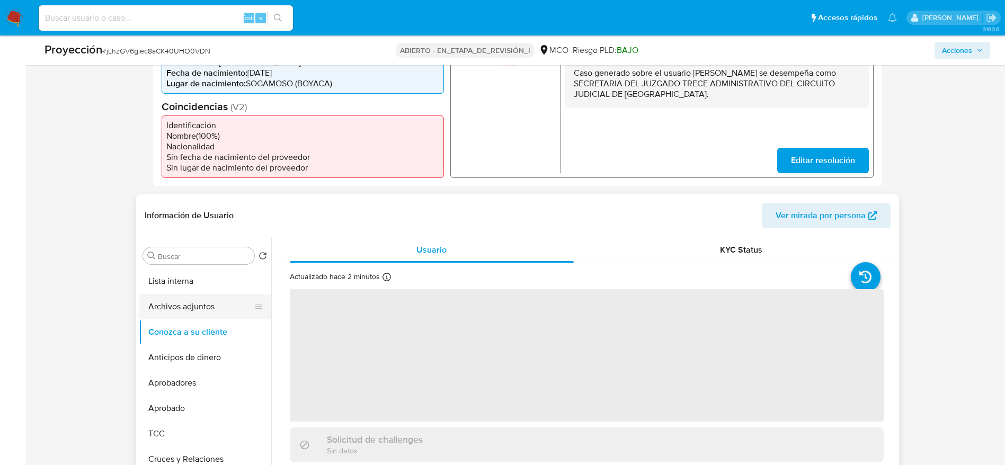
click at [187, 314] on button "Archivos adjuntos" at bounding box center [201, 306] width 124 height 25
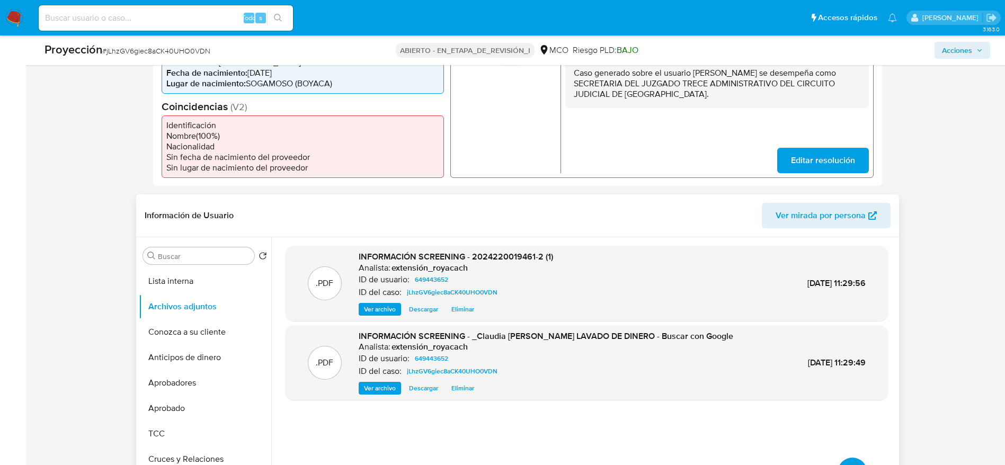
scroll to position [0, 0]
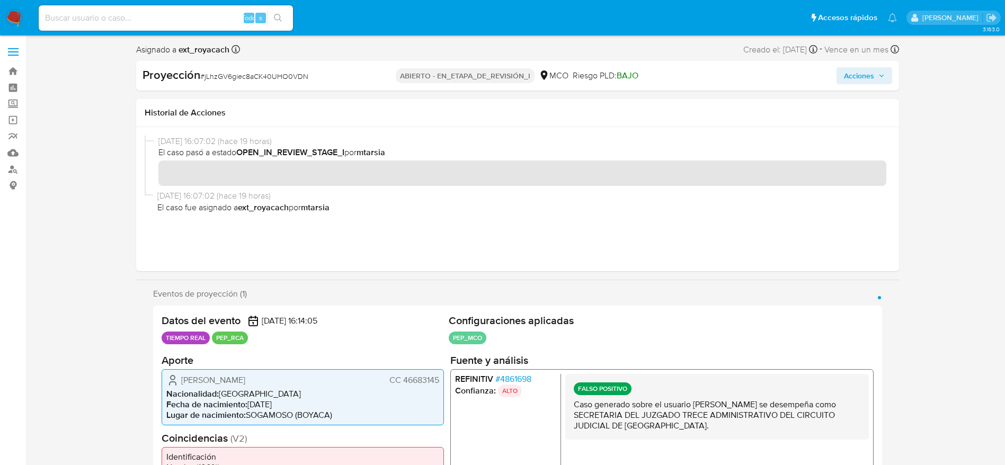
click at [864, 75] on span "Acciones" at bounding box center [859, 75] width 30 height 17
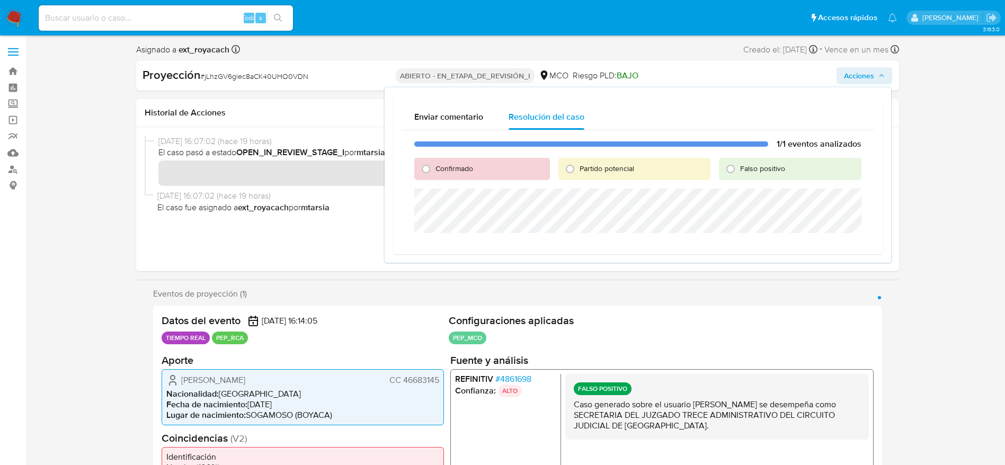
click at [777, 171] on font "Falso positivo" at bounding box center [762, 168] width 45 height 11
click at [739, 171] on input "Falso positivo" at bounding box center [730, 169] width 17 height 17
radio input "true"
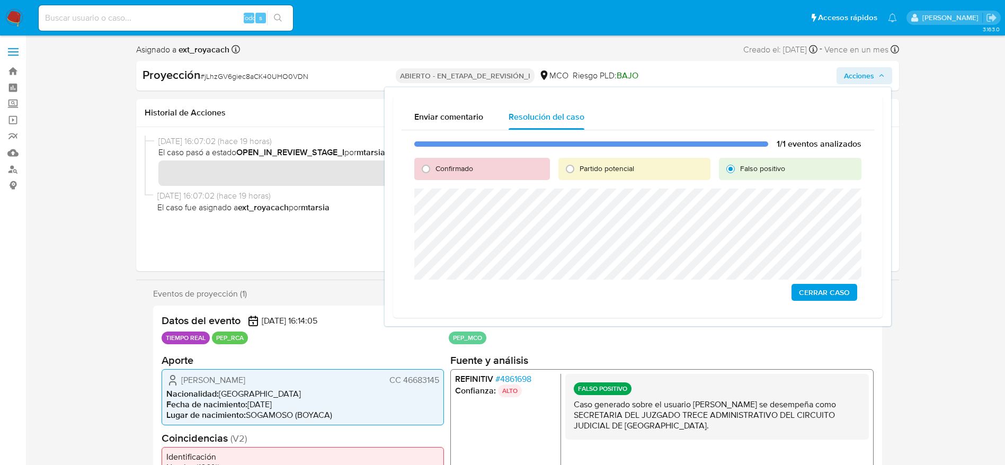
click at [837, 291] on span "Cerrar Caso" at bounding box center [824, 292] width 51 height 15
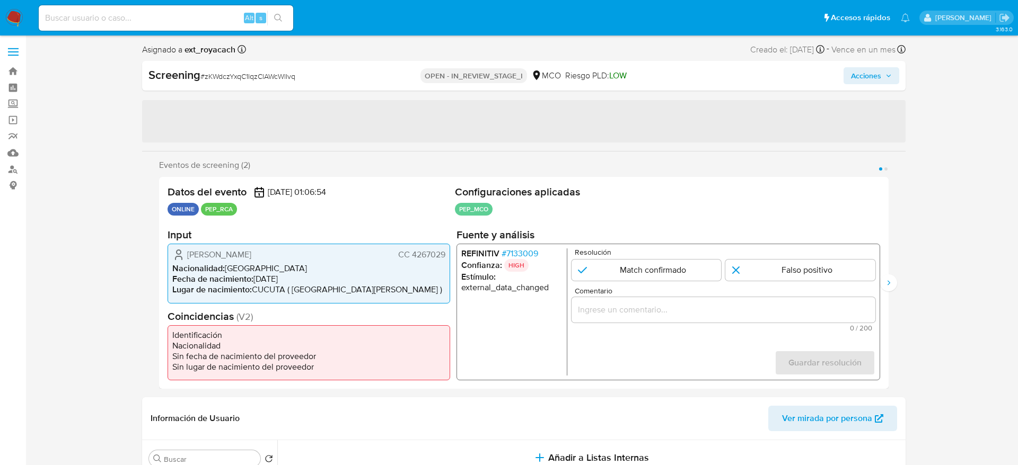
select select "10"
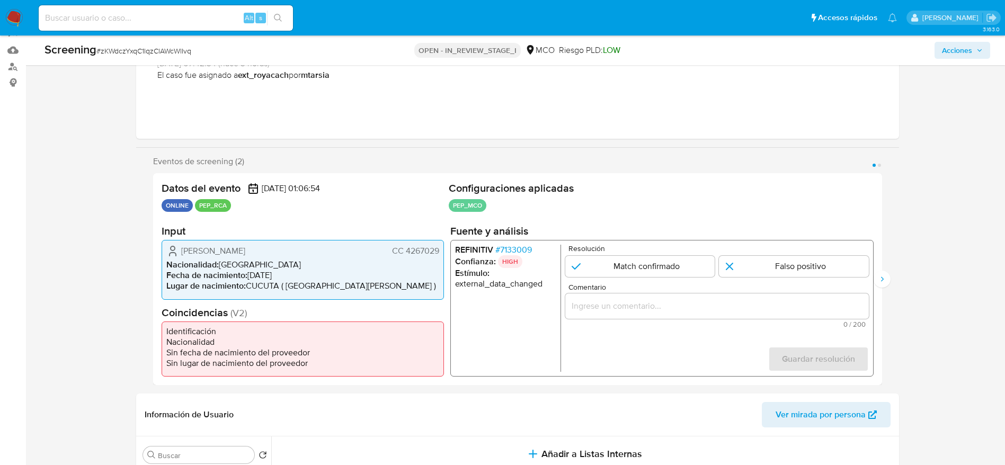
scroll to position [107, 0]
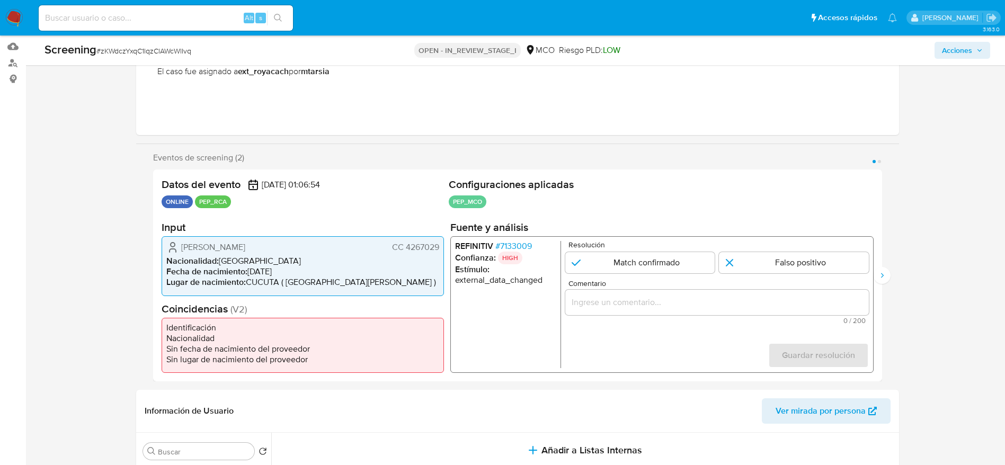
click at [524, 244] on span "# 7133009" at bounding box center [513, 246] width 37 height 11
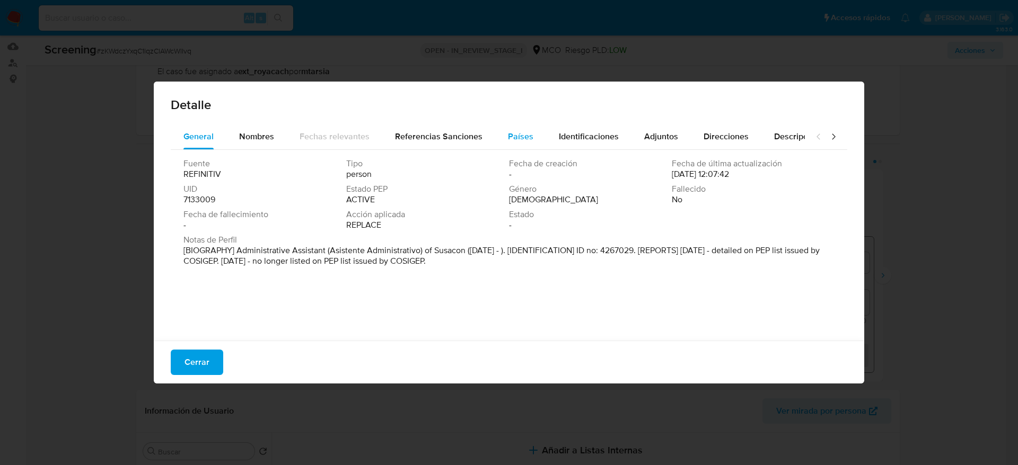
click at [511, 142] on span "Países" at bounding box center [520, 136] width 25 height 12
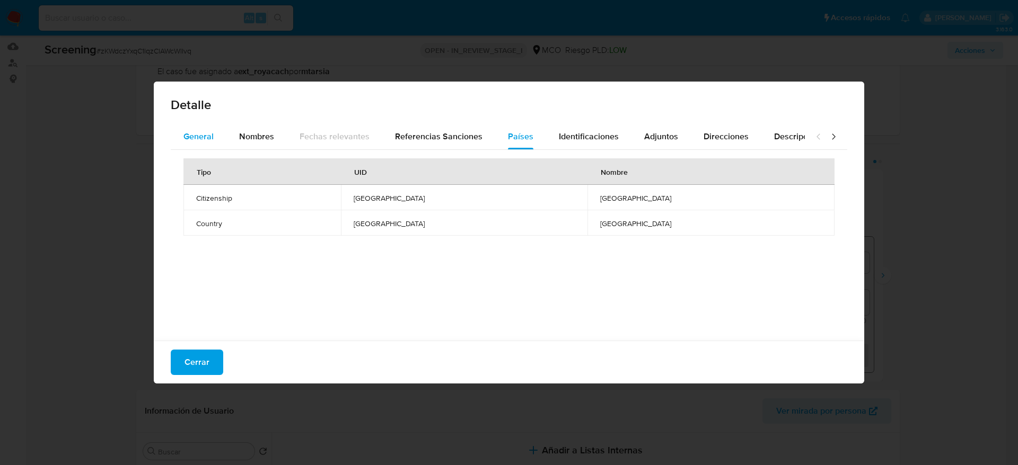
click at [201, 132] on span "General" at bounding box center [198, 136] width 30 height 12
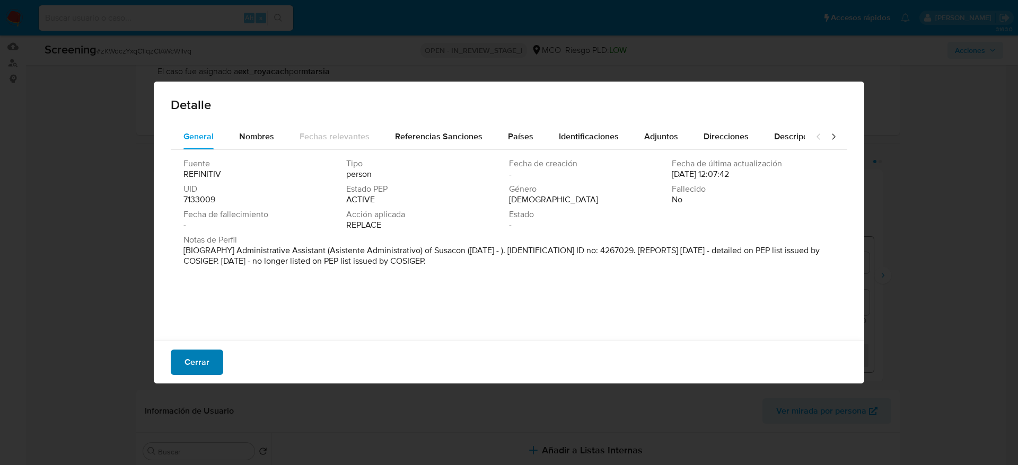
click at [190, 369] on span "Cerrar" at bounding box center [196, 362] width 25 height 23
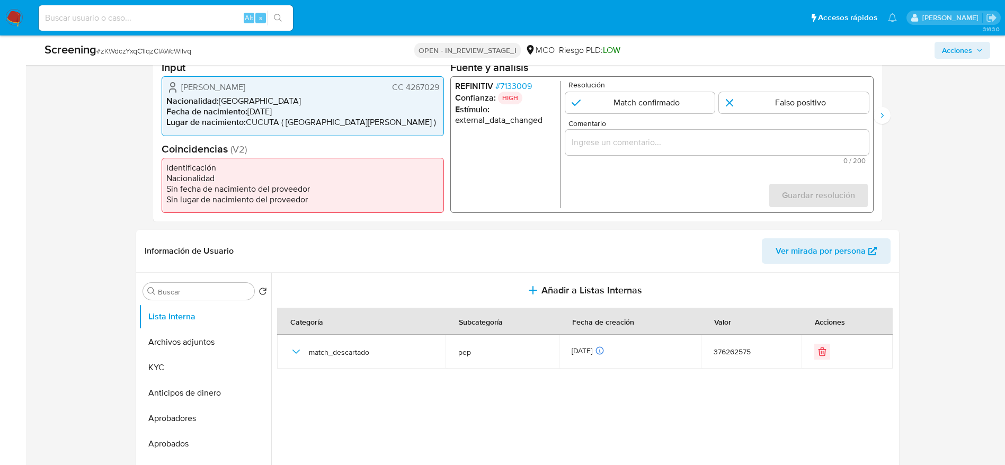
scroll to position [267, 0]
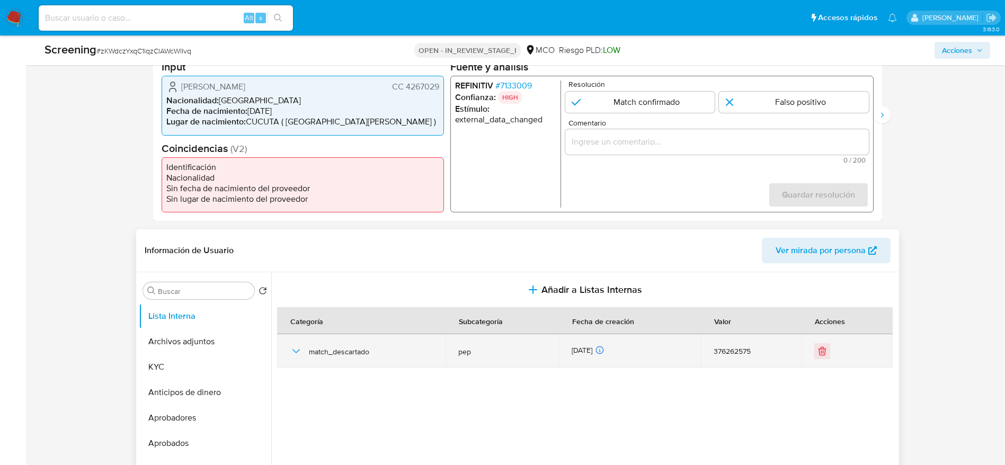
click at [312, 344] on div "match_descartado" at bounding box center [361, 351] width 143 height 34
click at [302, 349] on icon "button" at bounding box center [296, 351] width 13 height 13
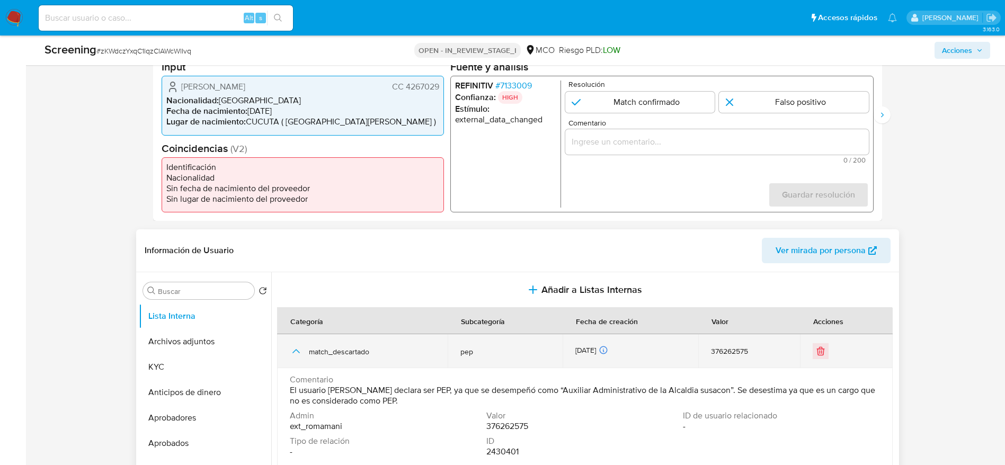
click at [302, 349] on icon "button" at bounding box center [296, 351] width 13 height 13
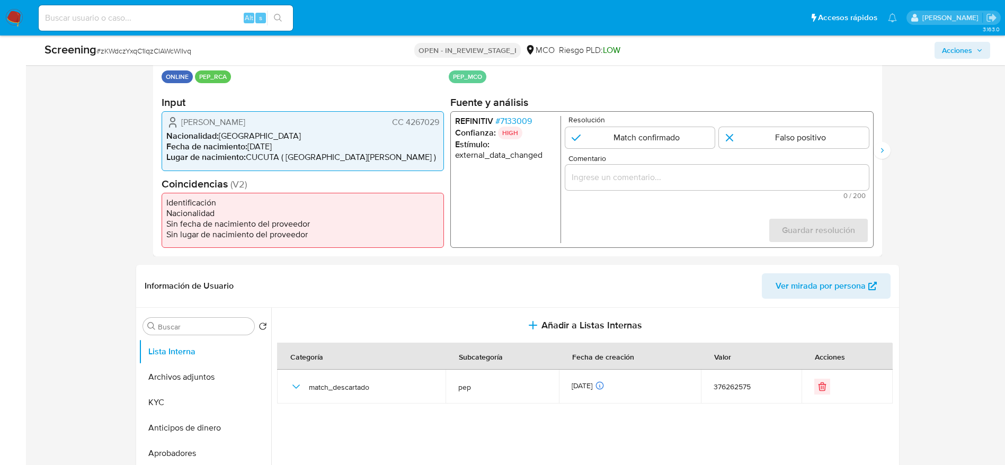
scroll to position [231, 0]
click at [515, 125] on span "# 7133009" at bounding box center [513, 122] width 37 height 11
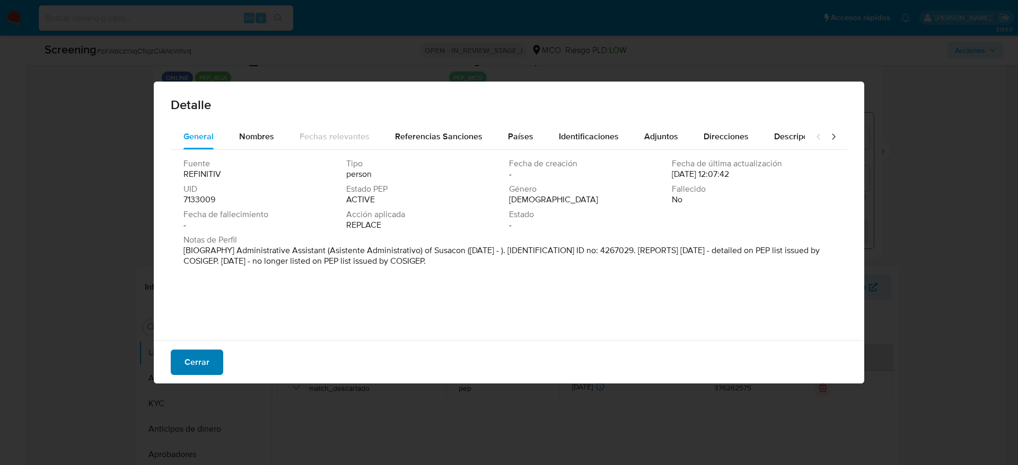
click at [192, 356] on span "Cerrar" at bounding box center [196, 362] width 25 height 23
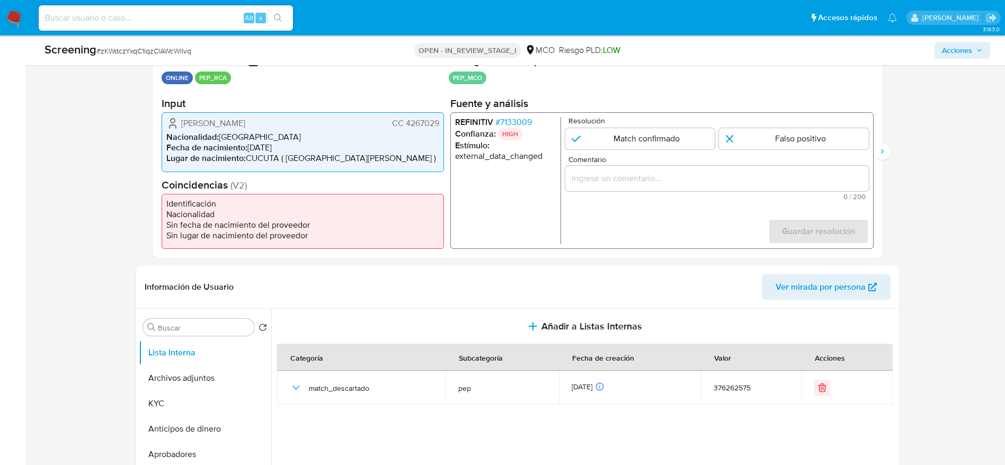
click at [145, 49] on span "# zKWdczYxqC1lqzClAWcWlIvq" at bounding box center [143, 51] width 95 height 11
copy span "zKWdczYxqC1lqzClAWcWlIvq"
drag, startPoint x: 181, startPoint y: 122, endPoint x: 443, endPoint y: 119, distance: 261.3
click at [443, 119] on div "[PERSON_NAME] CC 4267029 Nacionalidad : [DEMOGRAPHIC_DATA] Fecha de nacimiento …" at bounding box center [303, 141] width 282 height 59
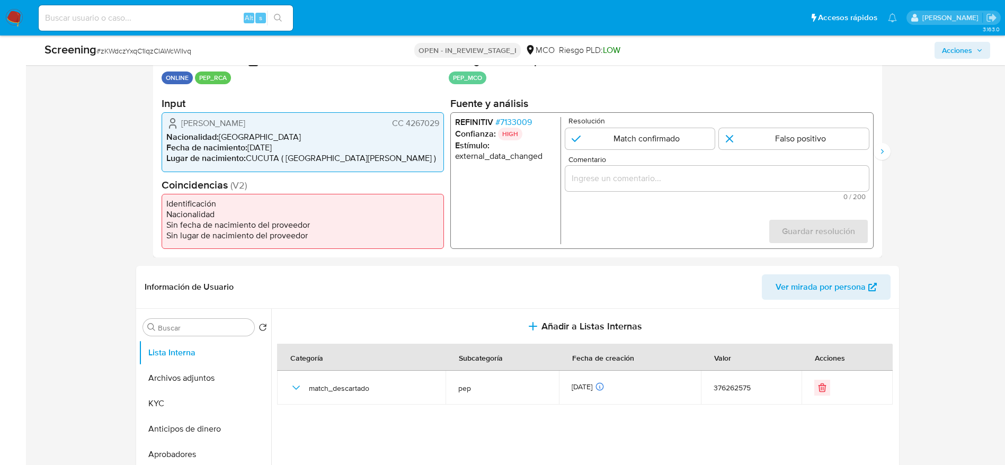
click at [510, 124] on span "# 7133009" at bounding box center [513, 122] width 37 height 11
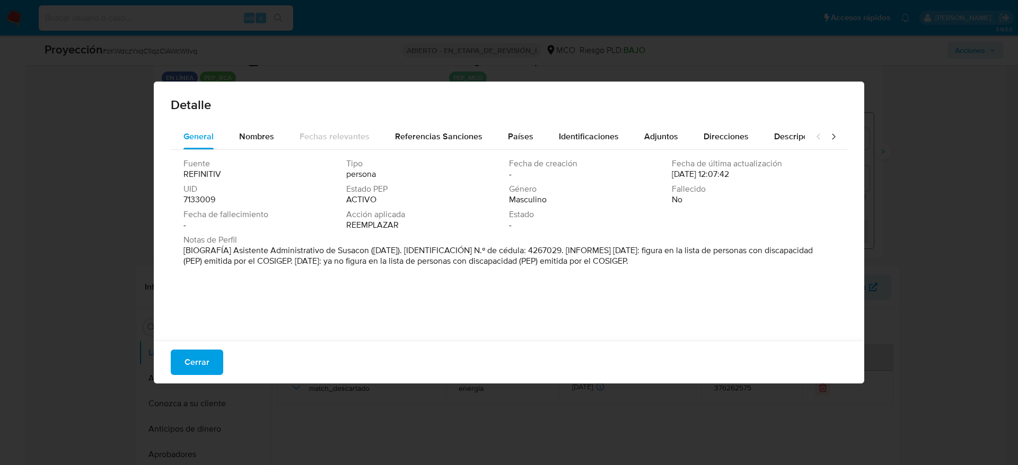
drag, startPoint x: 235, startPoint y: 253, endPoint x: 367, endPoint y: 252, distance: 132.5
click at [367, 252] on font "[BIOGRAFÍA] Asistente Administrativo de Susacon ([DATE]). [IDENTIFICACIÓN] N.º …" at bounding box center [497, 255] width 629 height 23
click at [198, 362] on span "Cerrar" at bounding box center [196, 362] width 25 height 23
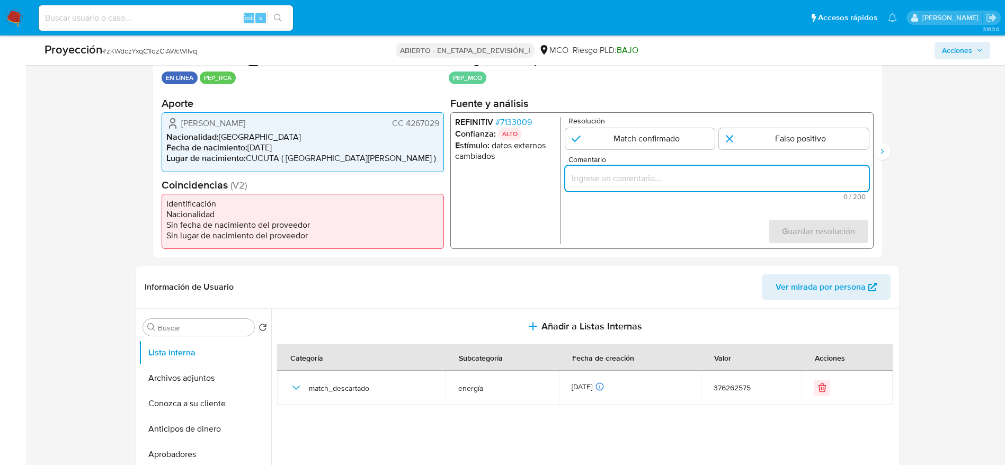
click at [722, 178] on input "Comentario" at bounding box center [717, 179] width 304 height 14
paste input "Caso generado sobre el usuario [PERSON_NAME], se desempeña como Asistente Admin…"
type input "Caso generado sobre el usuario [PERSON_NAME], se desempeña como Asistente Admin…"
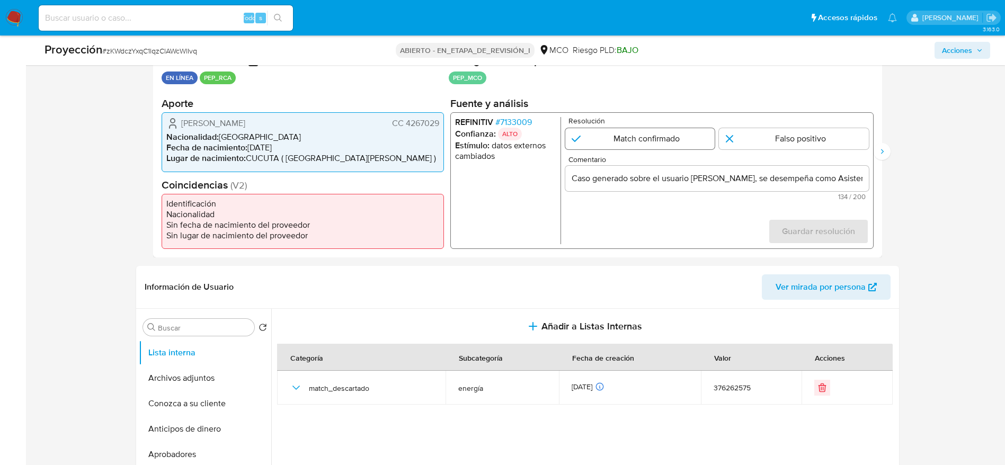
click at [687, 143] on input "1 de 2" at bounding box center [640, 138] width 150 height 21
radio input "true"
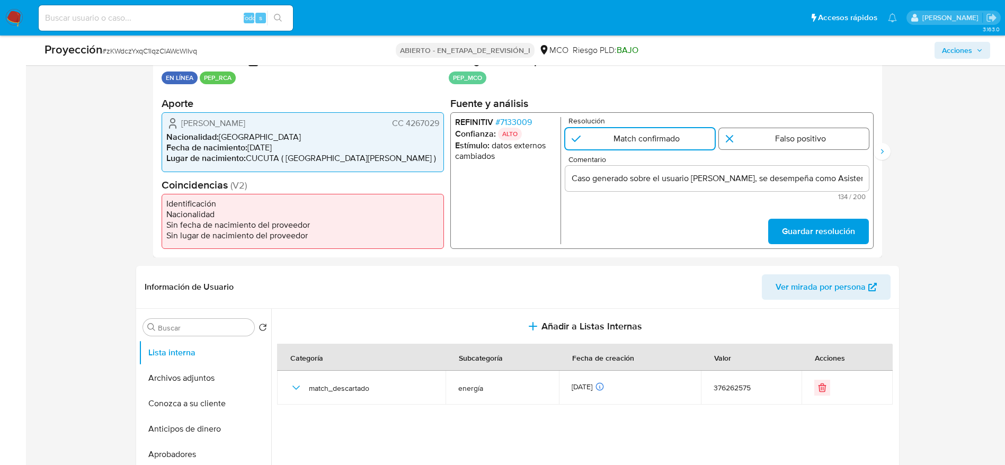
click at [786, 131] on input "1 de 2" at bounding box center [794, 138] width 150 height 21
radio input "true"
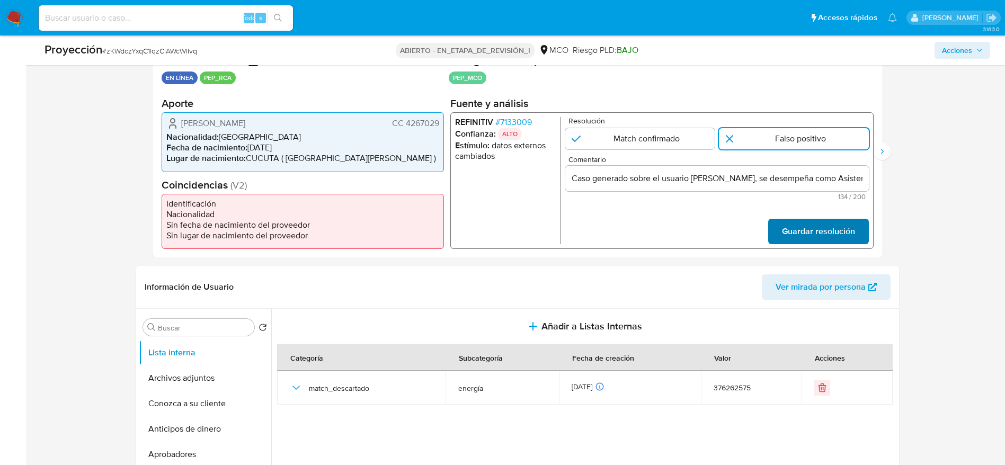
click at [829, 237] on span "Guardar resolución" at bounding box center [818, 231] width 73 height 23
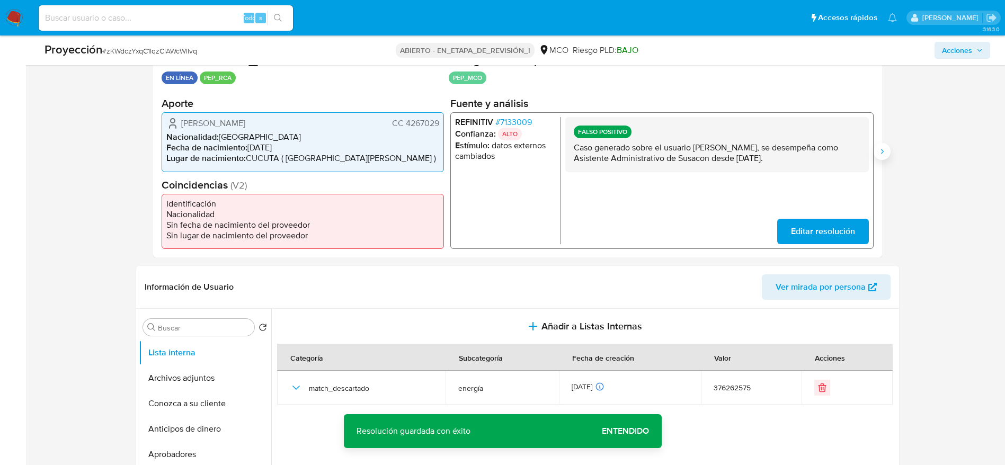
click at [883, 153] on icon "Siguiente" at bounding box center [882, 151] width 8 height 8
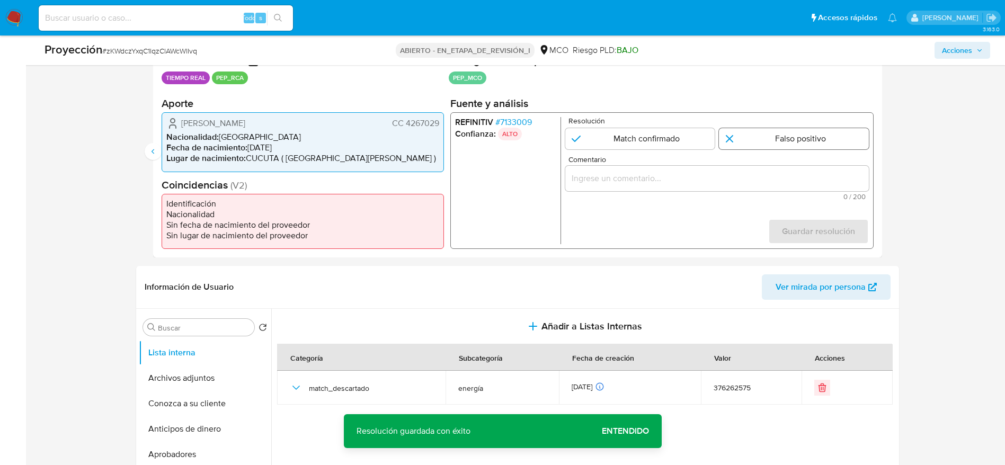
click at [838, 143] on input "2 de 2" at bounding box center [794, 138] width 150 height 21
radio input "true"
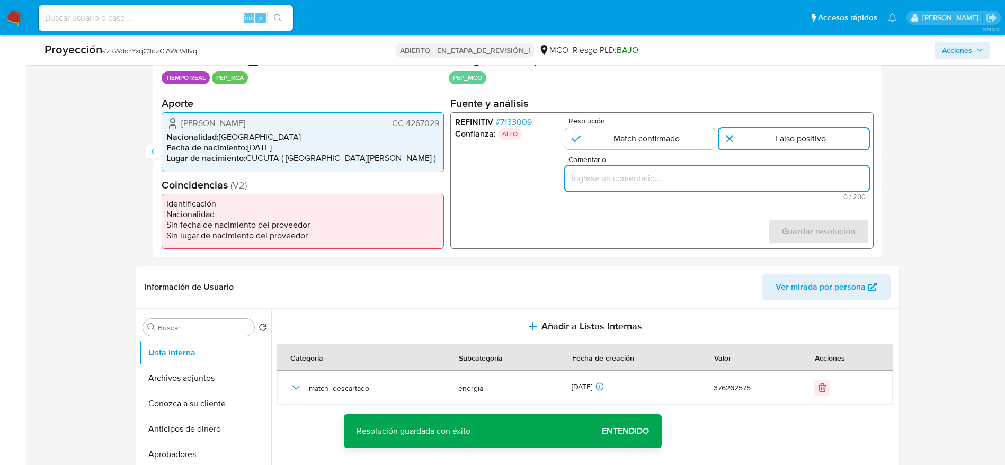
click at [783, 178] on input "Comentario" at bounding box center [717, 179] width 304 height 14
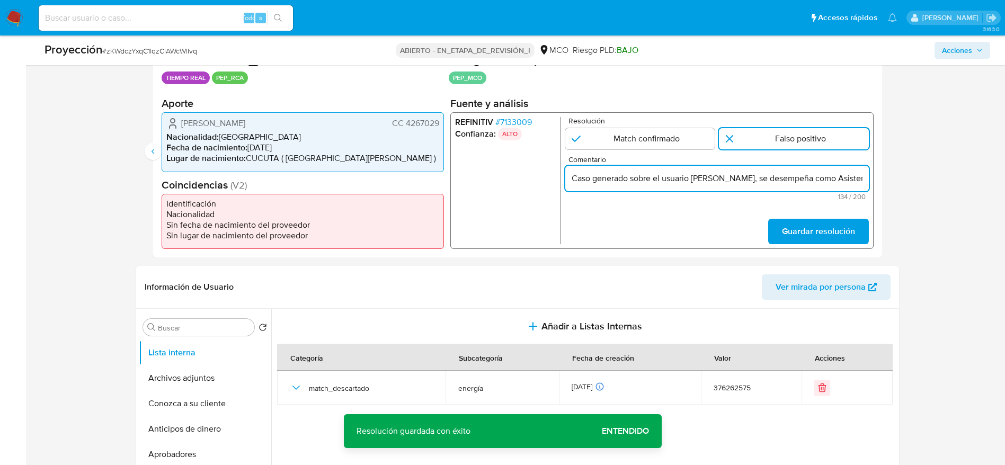
scroll to position [0, 231]
type input "Caso generado sobre el usuario [PERSON_NAME], se desempeña como Asistente Admin…"
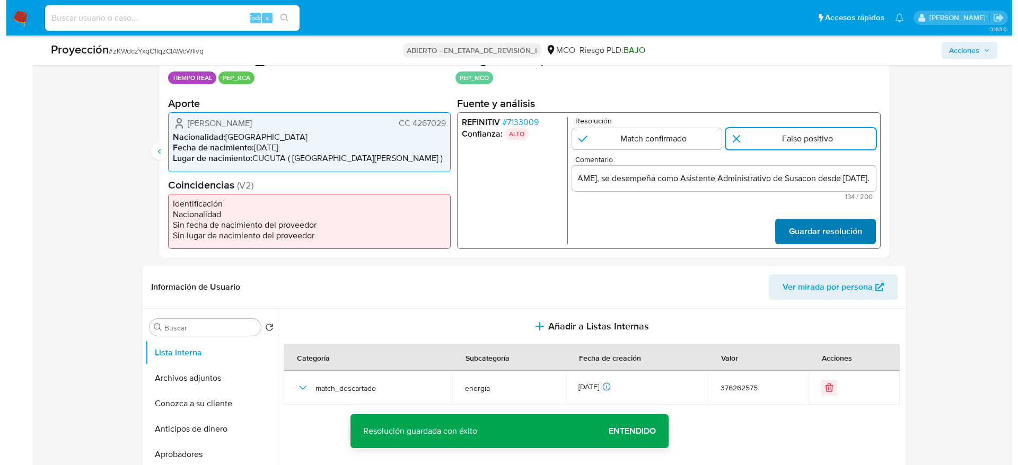
scroll to position [0, 0]
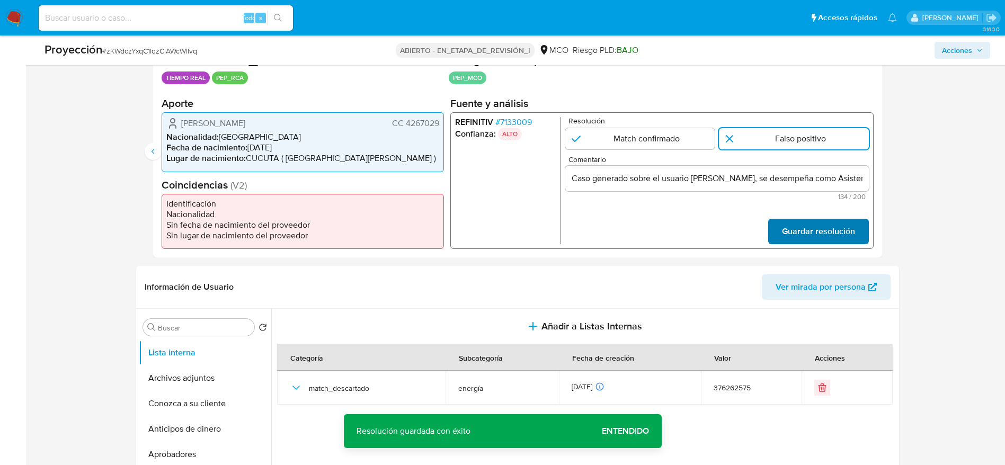
click at [812, 220] on span "Guardar resolución" at bounding box center [818, 231] width 73 height 23
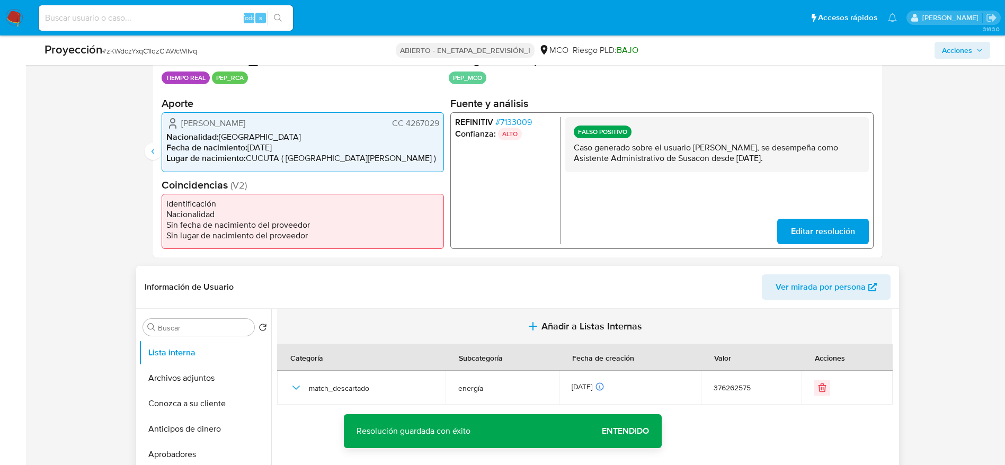
click at [510, 334] on button "Añadir a Listas Internas" at bounding box center [584, 327] width 615 height 36
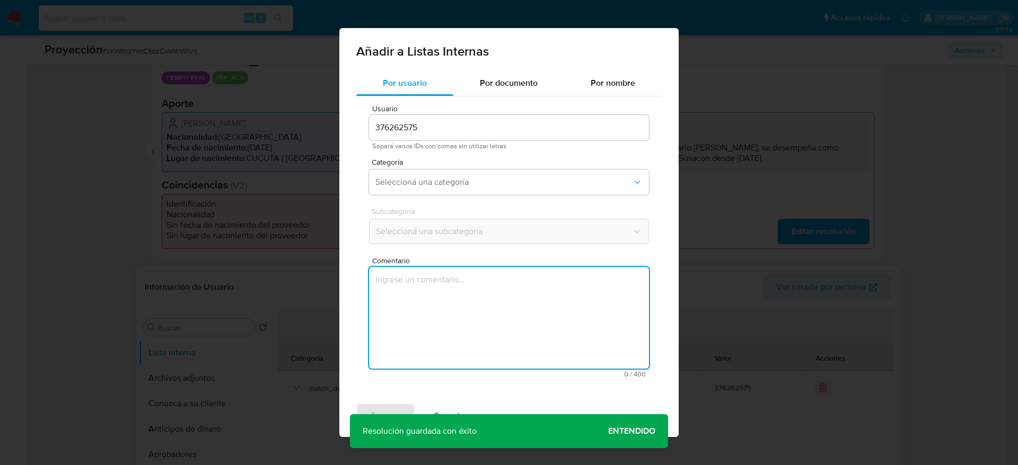
click at [510, 334] on textarea "Comentario" at bounding box center [509, 318] width 280 height 102
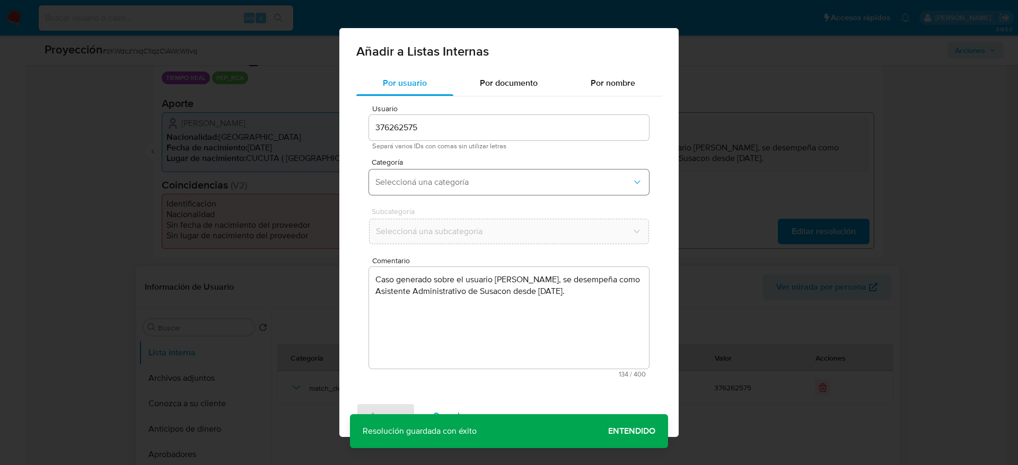
click at [468, 183] on span "Seleccioná una categoría" at bounding box center [503, 182] width 256 height 11
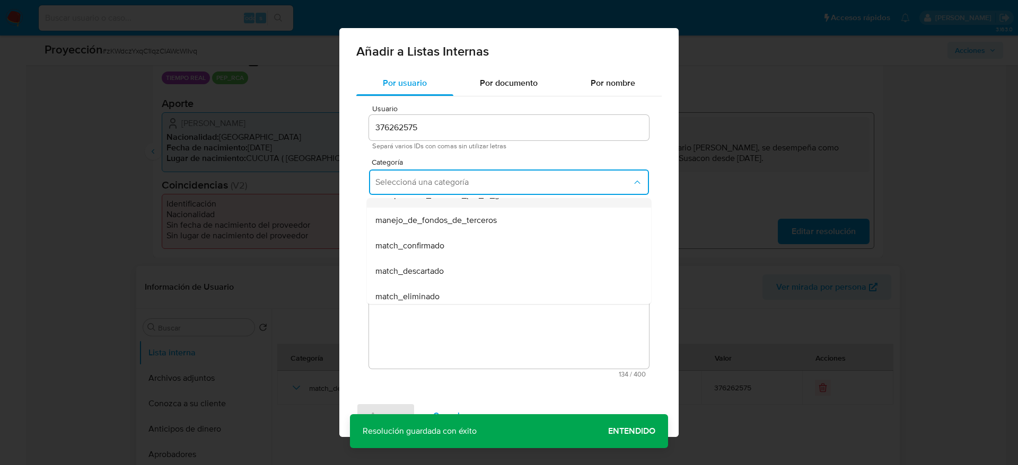
scroll to position [43, 0]
click at [429, 273] on span "match_descartado" at bounding box center [409, 269] width 68 height 11
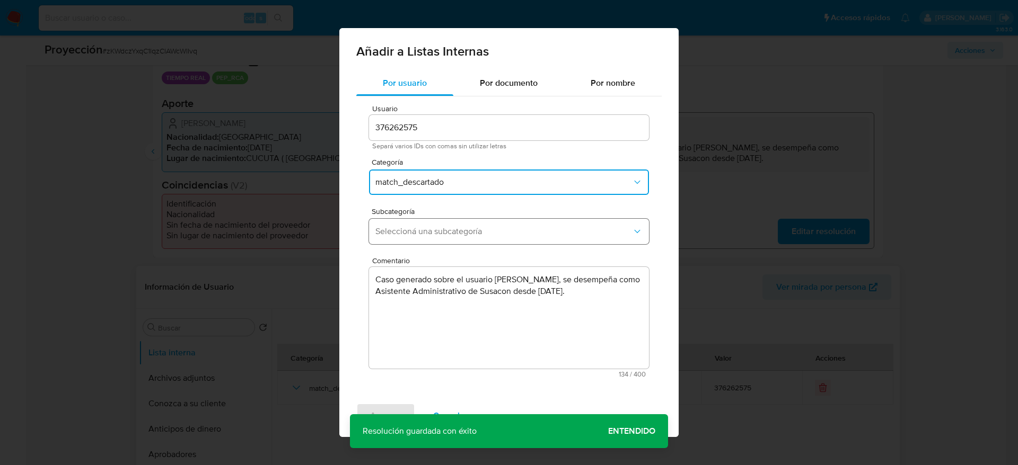
click at [545, 231] on span "Seleccioná una subcategoría" at bounding box center [503, 231] width 256 height 11
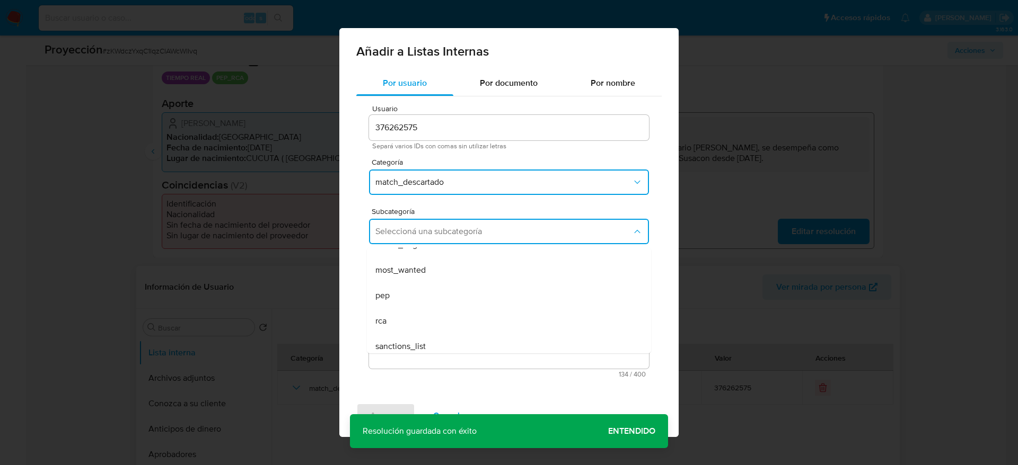
scroll to position [67, 0]
click at [403, 295] on div "pep" at bounding box center [505, 294] width 261 height 25
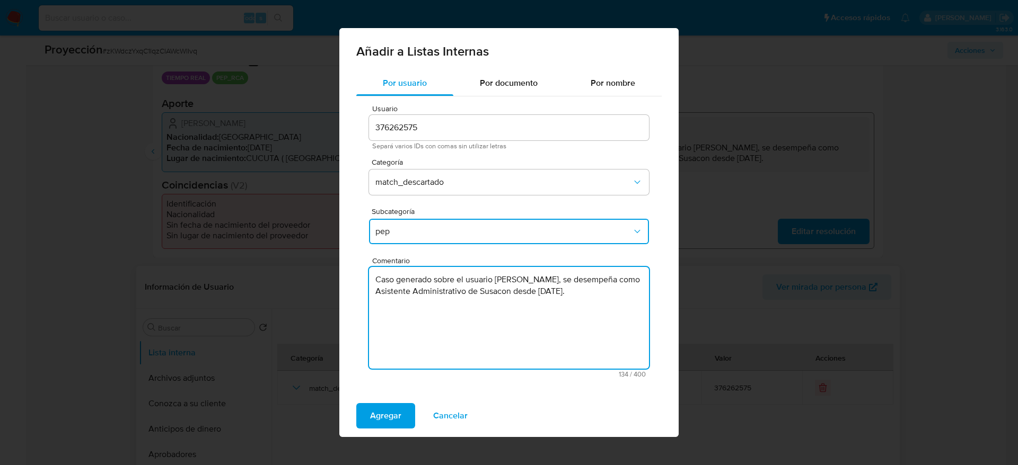
click at [466, 314] on textarea "Caso generado sobre el usuario [PERSON_NAME], se desempeña como Asistente Admin…" at bounding box center [509, 318] width 280 height 102
type textarea "Caso generado sobre el usuario [PERSON_NAME], se desempeña como Asistente Admin…"
click at [487, 188] on button "match_descartado" at bounding box center [509, 182] width 280 height 25
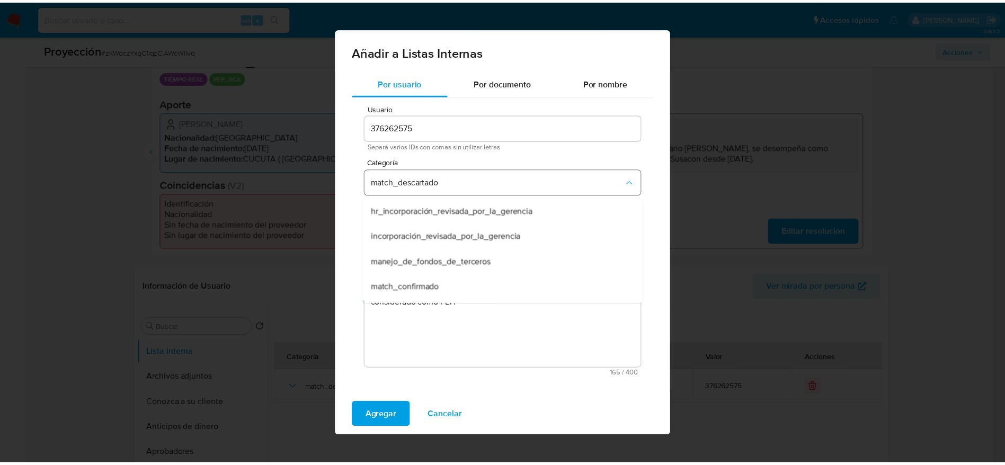
scroll to position [21, 0]
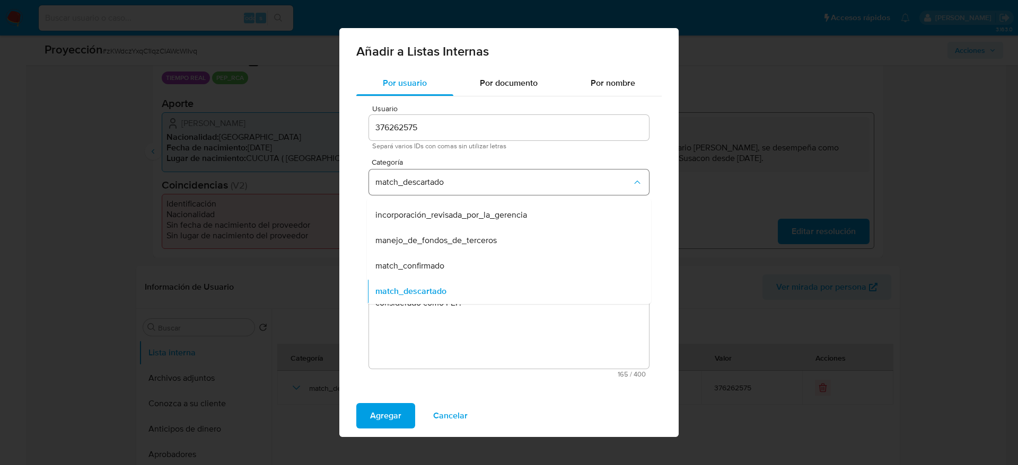
click at [484, 188] on button "match_descartado" at bounding box center [509, 182] width 280 height 25
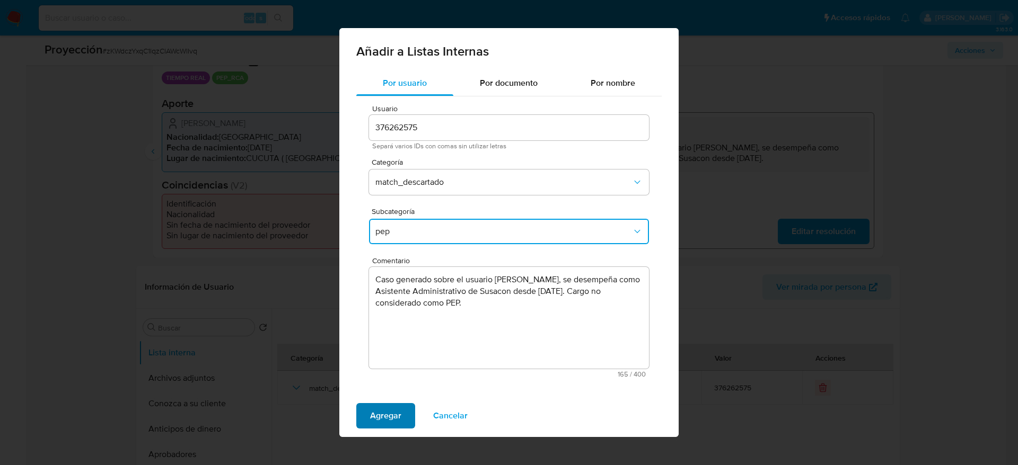
click at [391, 409] on span "Agregar" at bounding box center [385, 415] width 31 height 23
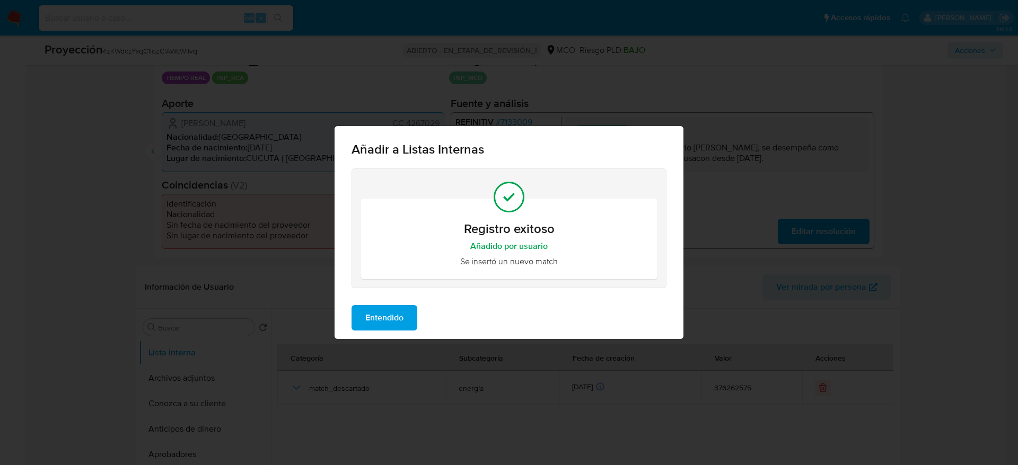
click at [405, 316] on button "Entendido" at bounding box center [384, 317] width 66 height 25
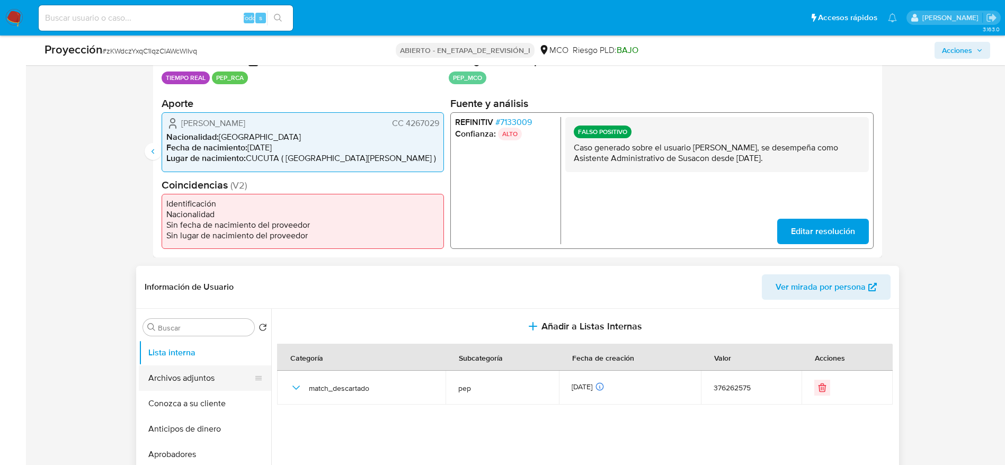
click at [200, 376] on button "Archivos adjuntos" at bounding box center [201, 378] width 124 height 25
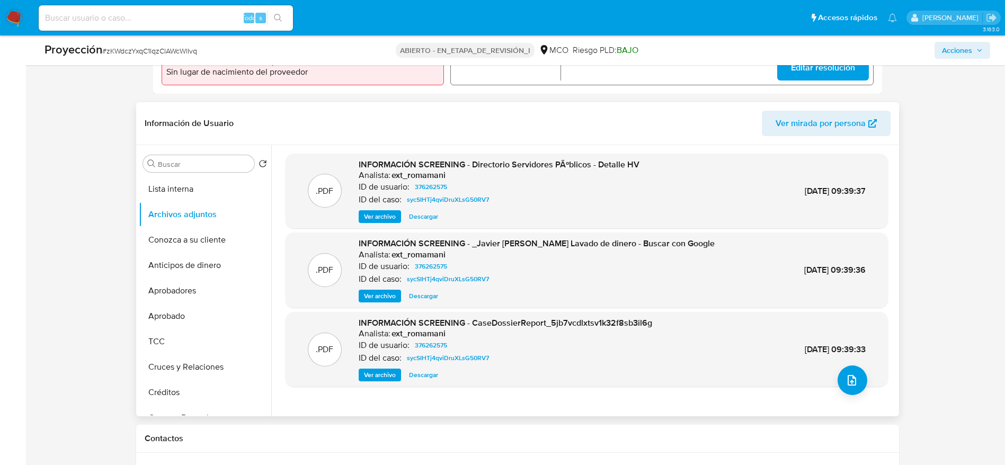
scroll to position [0, 0]
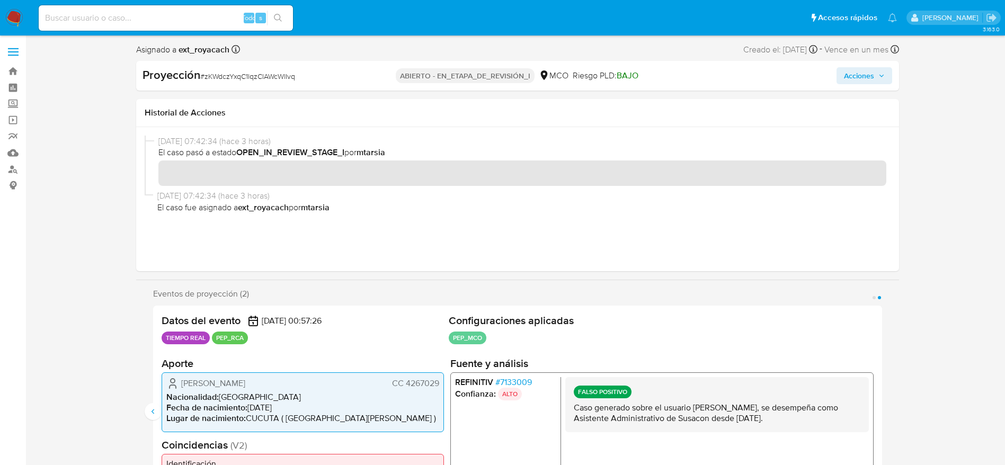
click at [869, 77] on span "Acciones" at bounding box center [859, 75] width 30 height 17
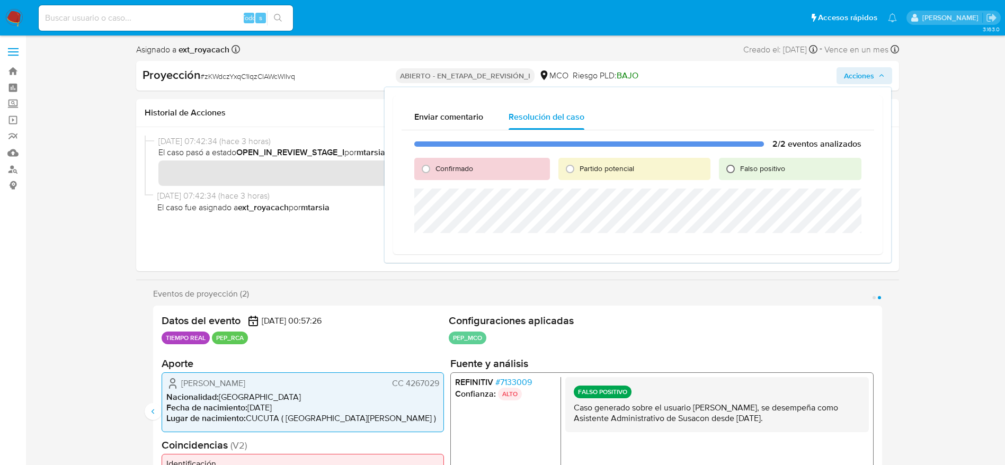
click at [730, 167] on input "Falso positivo" at bounding box center [730, 169] width 17 height 17
radio input "true"
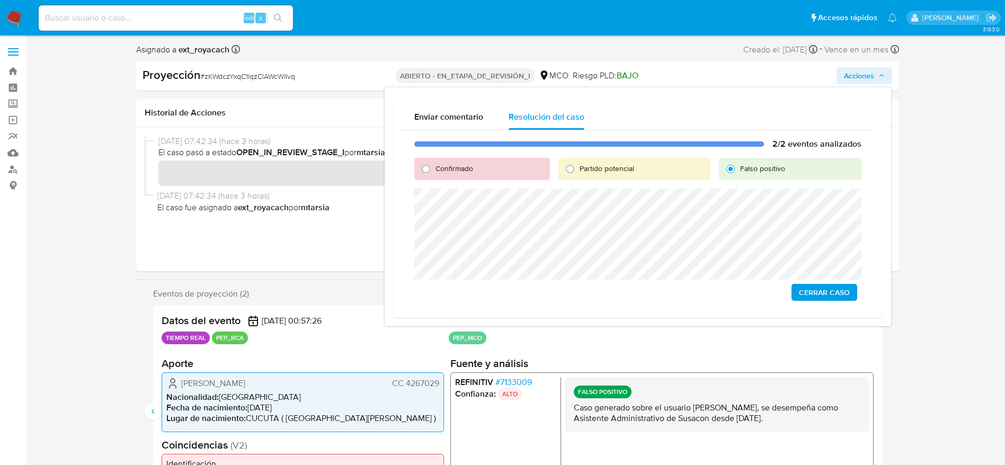
click at [822, 293] on span "Cerrar Caso" at bounding box center [824, 292] width 51 height 15
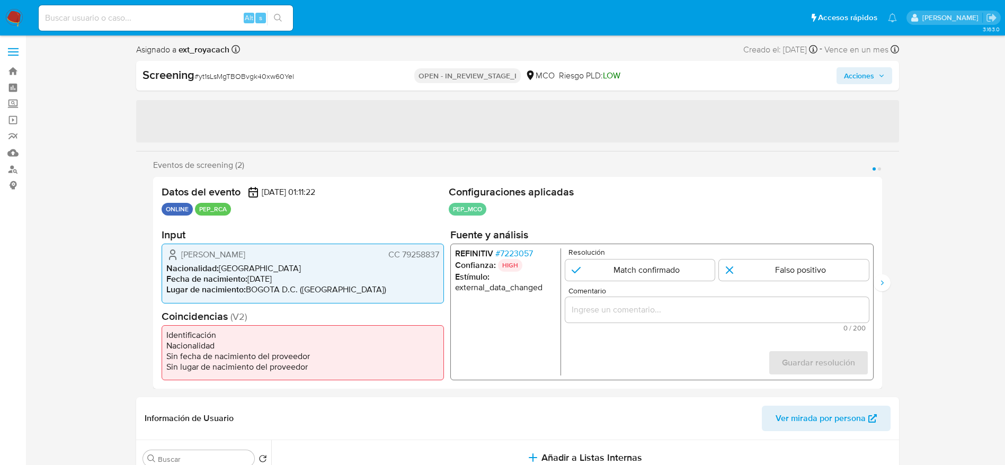
select select "10"
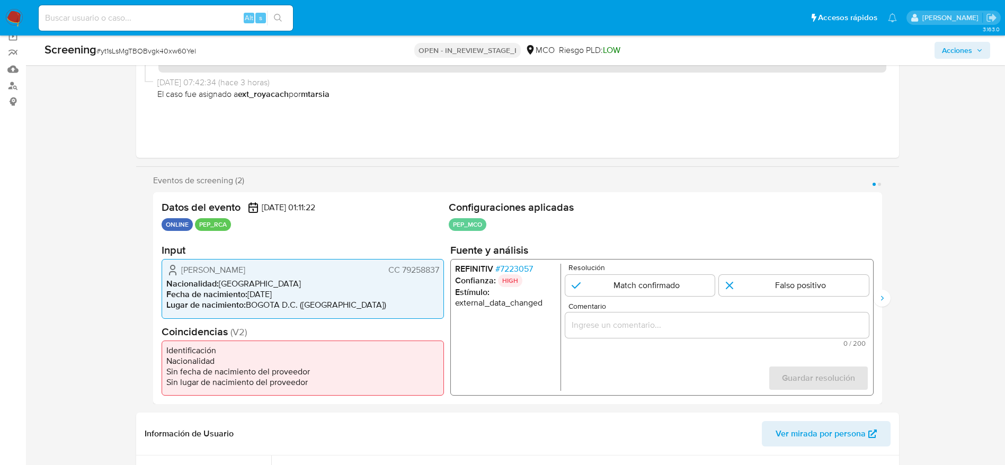
scroll to position [89, 0]
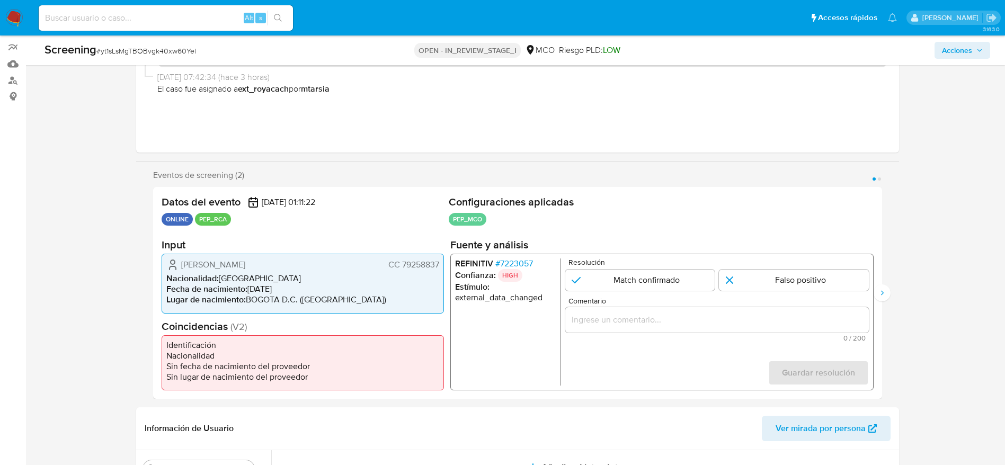
click at [506, 265] on span "# 7223057" at bounding box center [514, 264] width 38 height 11
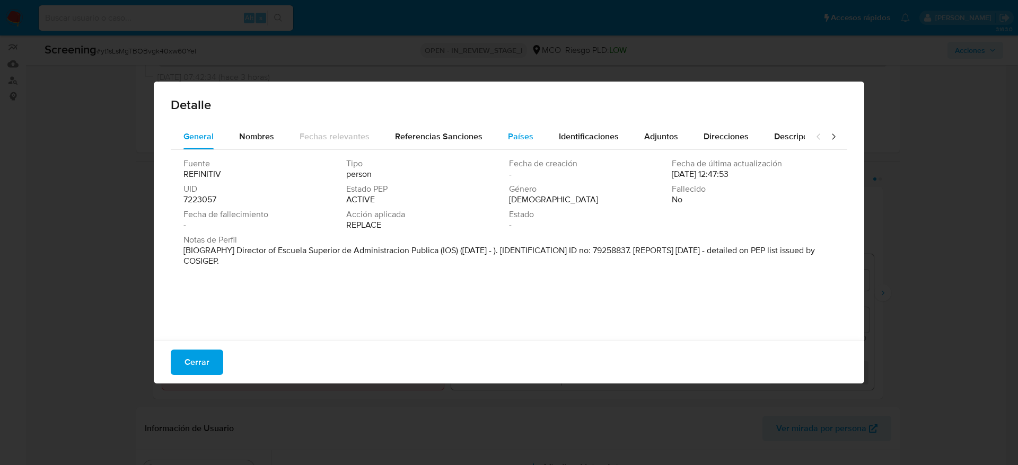
click at [502, 134] on button "Países" at bounding box center [520, 136] width 51 height 25
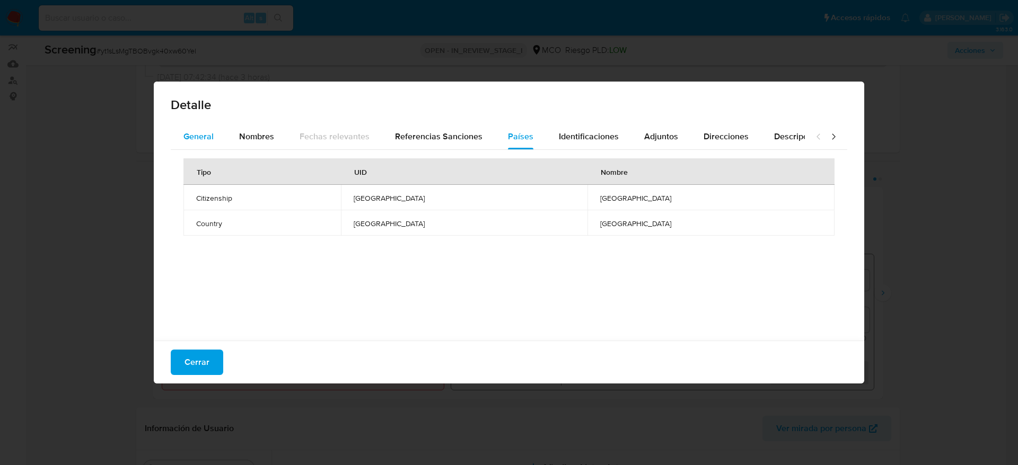
click at [212, 135] on span "General" at bounding box center [198, 136] width 30 height 12
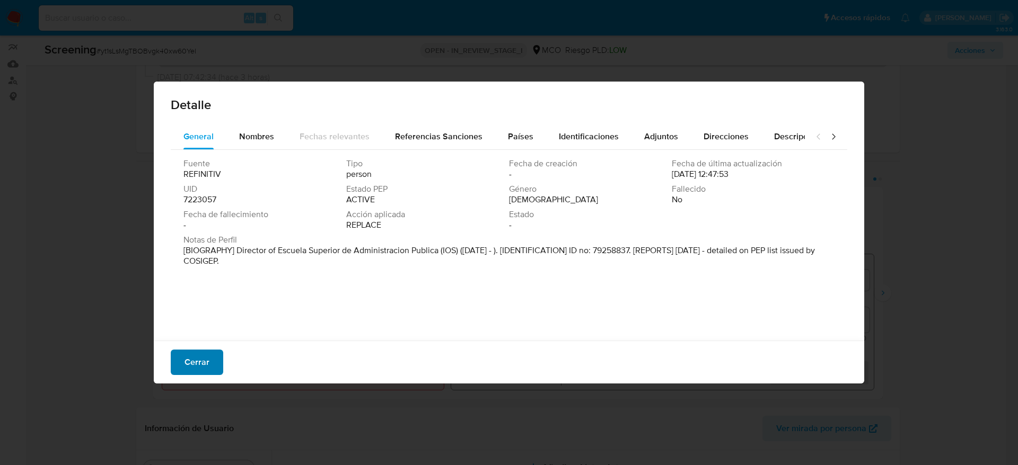
click at [191, 367] on span "Cerrar" at bounding box center [196, 362] width 25 height 23
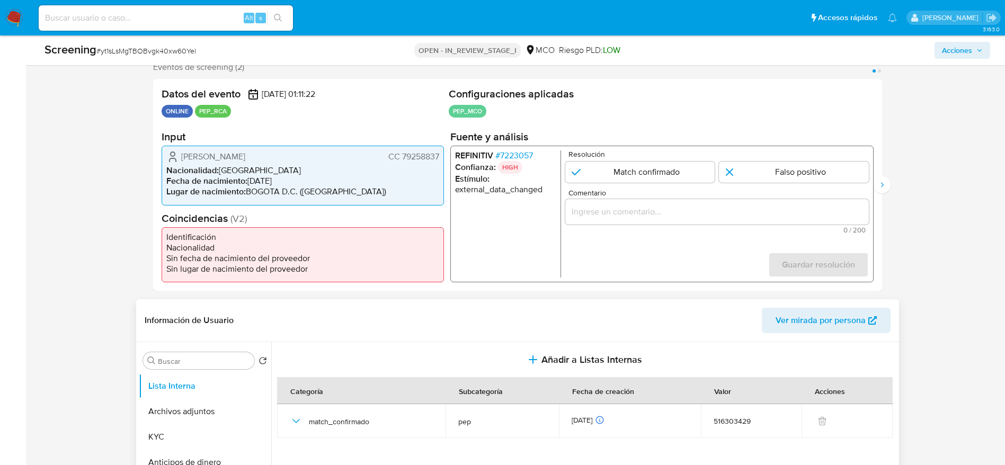
scroll to position [253, 0]
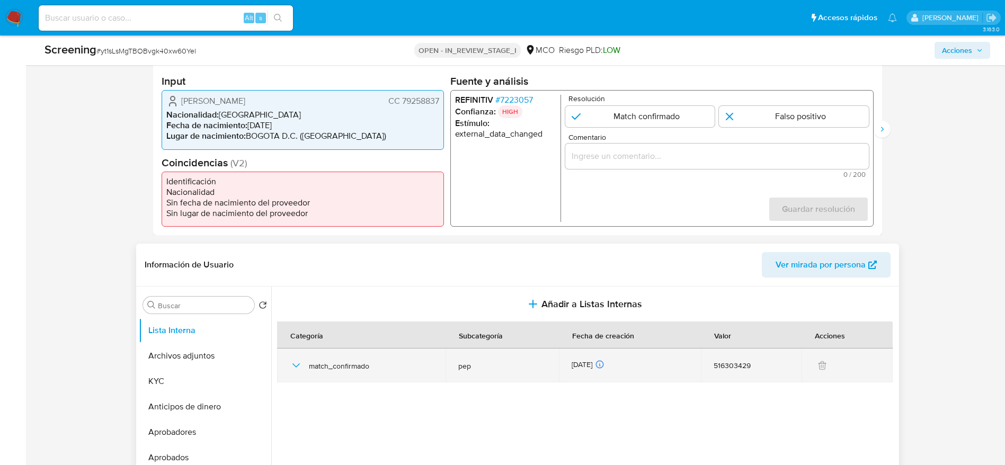
click at [300, 364] on icon "button" at bounding box center [296, 365] width 13 height 13
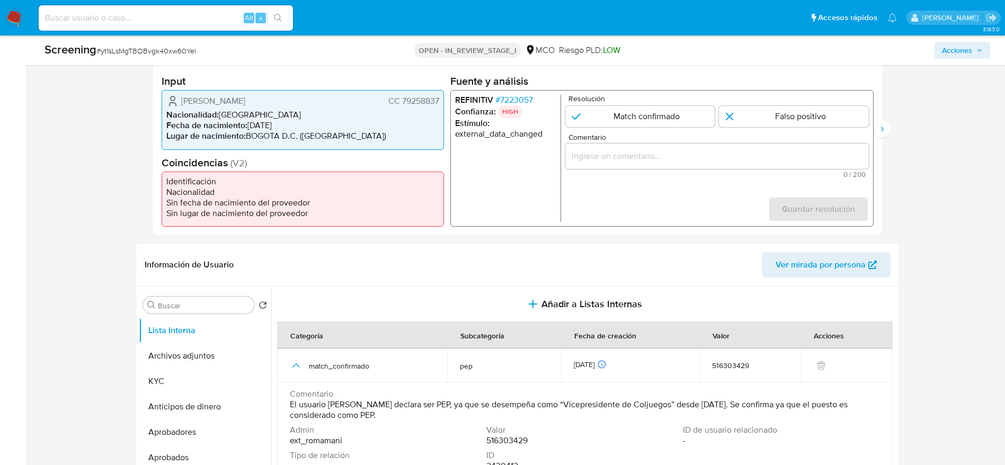
click at [519, 102] on span "# 7223057" at bounding box center [514, 100] width 38 height 11
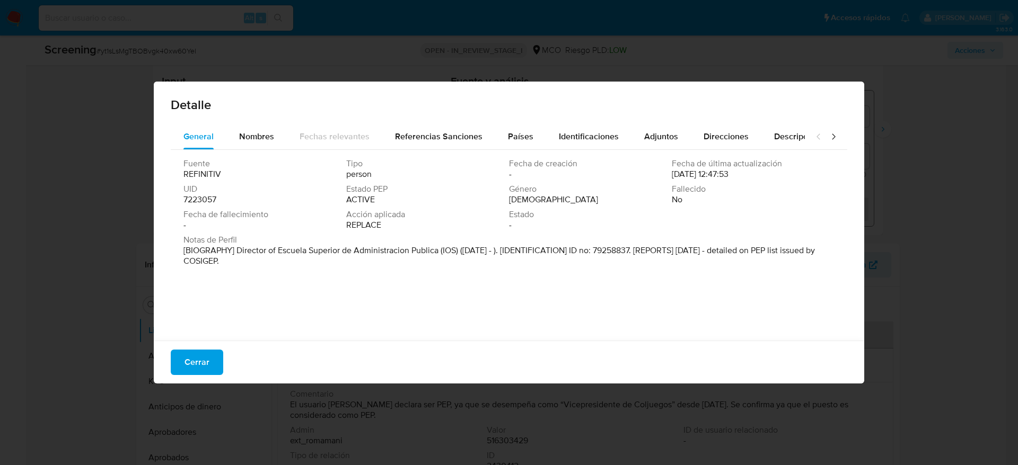
click at [182, 364] on button "Cerrar" at bounding box center [197, 362] width 52 height 25
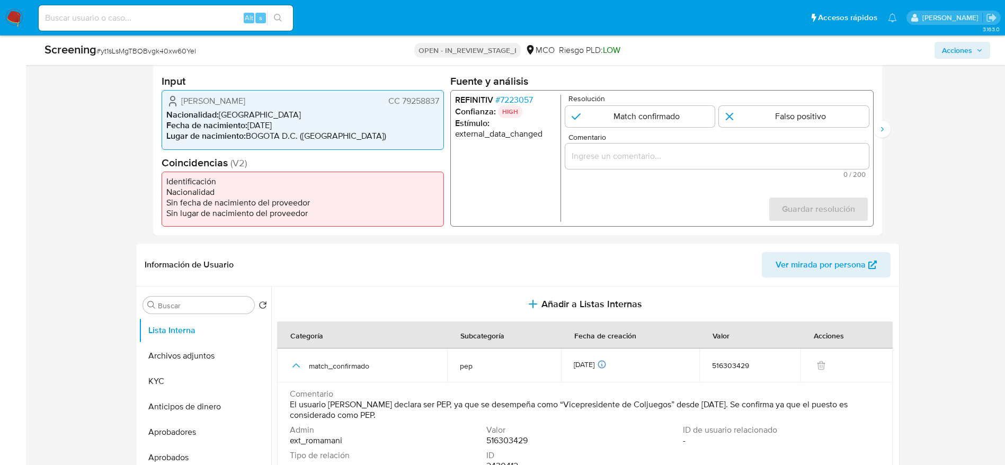
click at [192, 101] on span "Roberto Romero Conde" at bounding box center [213, 101] width 64 height 11
click at [182, 55] on span "# yt1sLsMgTBOBvgk40xw60Yel" at bounding box center [146, 51] width 100 height 11
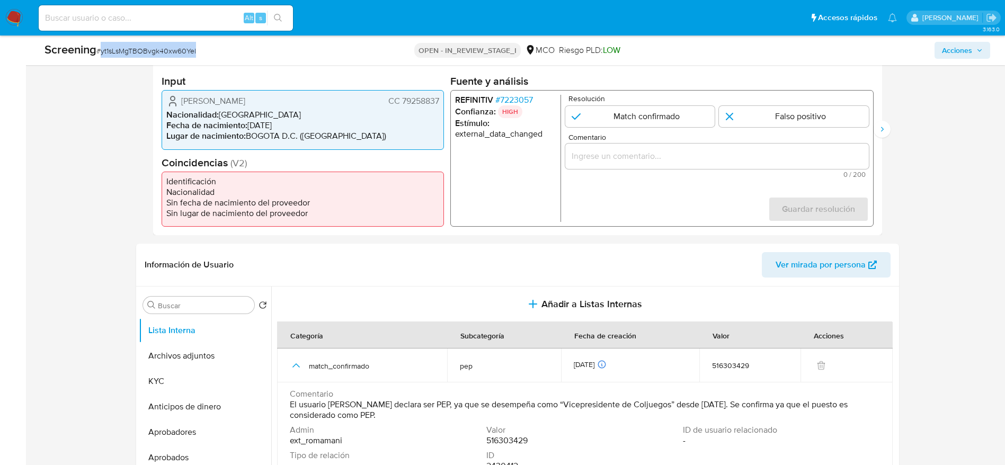
copy span "yt1sLsMgTBOBvgk40xw60Yel"
drag, startPoint x: 182, startPoint y: 106, endPoint x: 444, endPoint y: 103, distance: 261.3
click at [444, 103] on div "Roberto Romero Conde CC 79258837 Nacionalidad : Colombia Fecha de nacimiento : …" at bounding box center [303, 119] width 282 height 59
click at [522, 87] on h2 "Fuente y análisis" at bounding box center [661, 81] width 423 height 13
click at [516, 103] on span "# 7223057" at bounding box center [514, 100] width 38 height 11
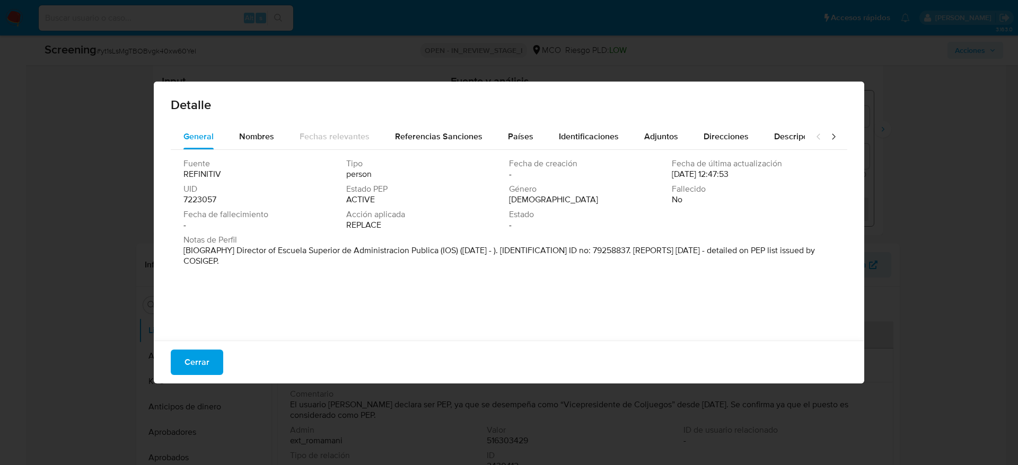
click at [445, 293] on div "Fuente REFINITIV Tipo person Fecha de creación - Fecha de última actualización …" at bounding box center [509, 242] width 676 height 185
drag, startPoint x: 231, startPoint y: 250, endPoint x: 444, endPoint y: 251, distance: 212.5
click at [444, 251] on font "[BIOGRAFÍA] Director de la Escuela Superior de Administración Pública (IOS) (Oc…" at bounding box center [502, 255] width 638 height 23
drag, startPoint x: 445, startPoint y: 251, endPoint x: 232, endPoint y: 246, distance: 213.1
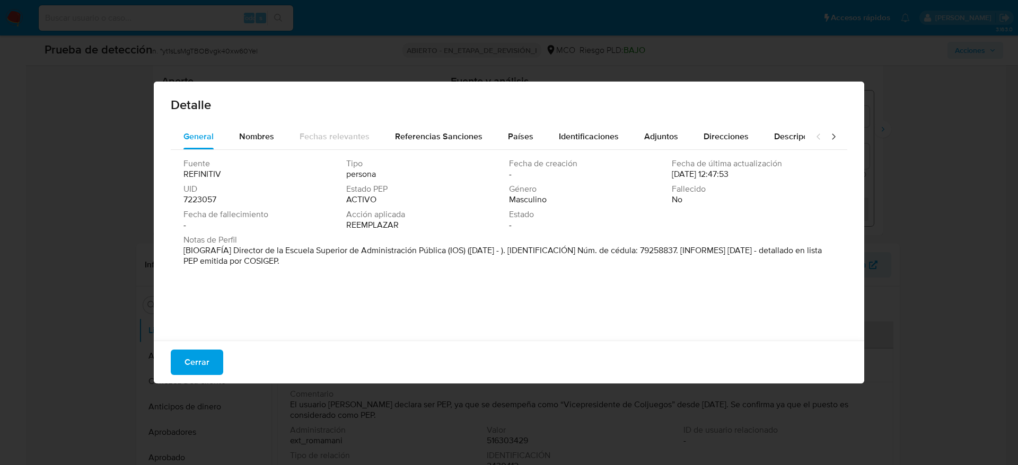
click at [232, 246] on font "[BIOGRAFÍA] Director de la Escuela Superior de Administración Pública (IOS) (Oc…" at bounding box center [502, 255] width 638 height 23
click at [205, 359] on span "Cerrar" at bounding box center [196, 362] width 25 height 23
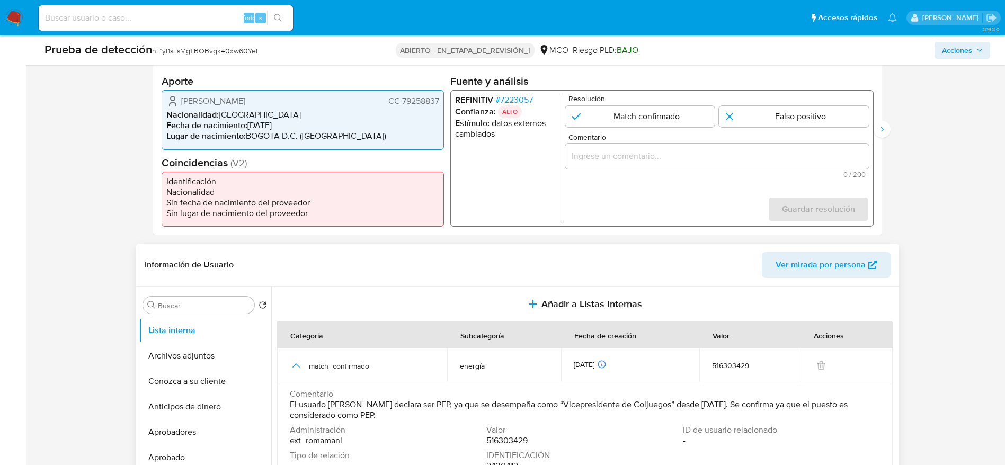
drag, startPoint x: 592, startPoint y: 403, endPoint x: 768, endPoint y: 401, distance: 175.4
click at [768, 401] on span "El usuario Roberto Romero Conde declara ser PEP, ya que se desempeña como “Vice…" at bounding box center [584, 410] width 588 height 21
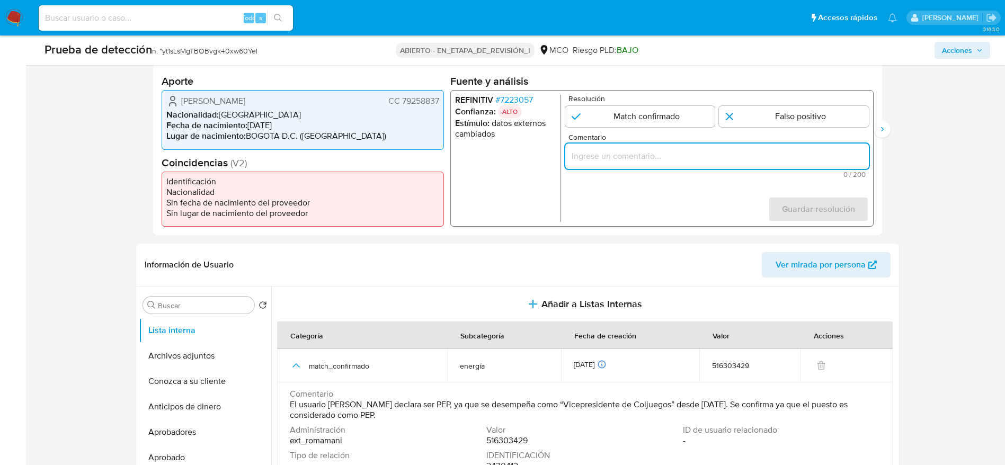
click at [597, 153] on input "Comentario" at bounding box center [717, 156] width 304 height 14
paste input "Caso generado sobre el usuario Roberto Romero Conde El titular de la cuenta se …"
type input "Caso generado sobre el usuario Roberto Romero Conde El titular de la cuenta se …"
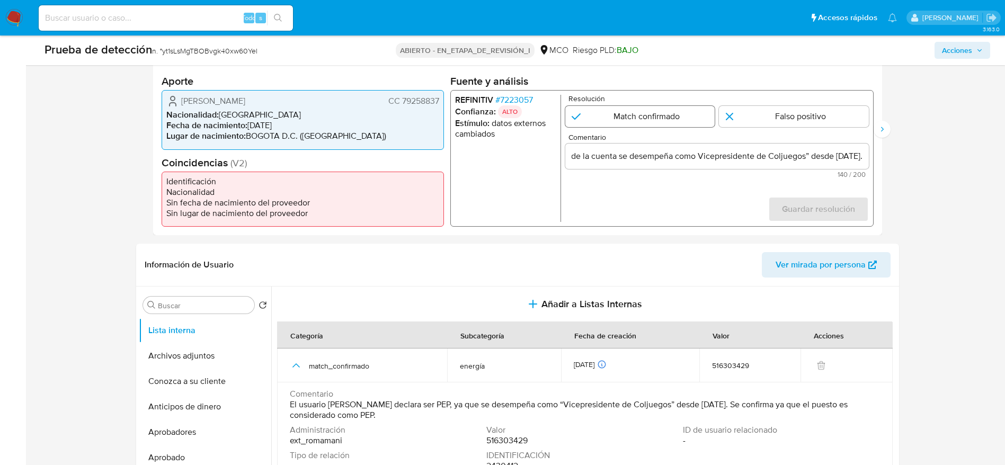
scroll to position [0, 0]
click at [667, 110] on input "1 de 2" at bounding box center [640, 116] width 150 height 21
radio input "true"
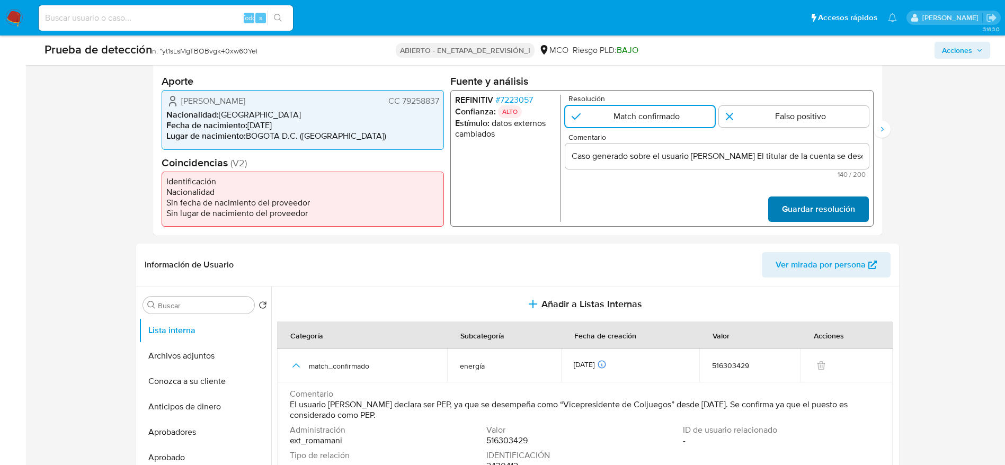
click at [853, 220] on span "Guardar resolución" at bounding box center [818, 209] width 73 height 23
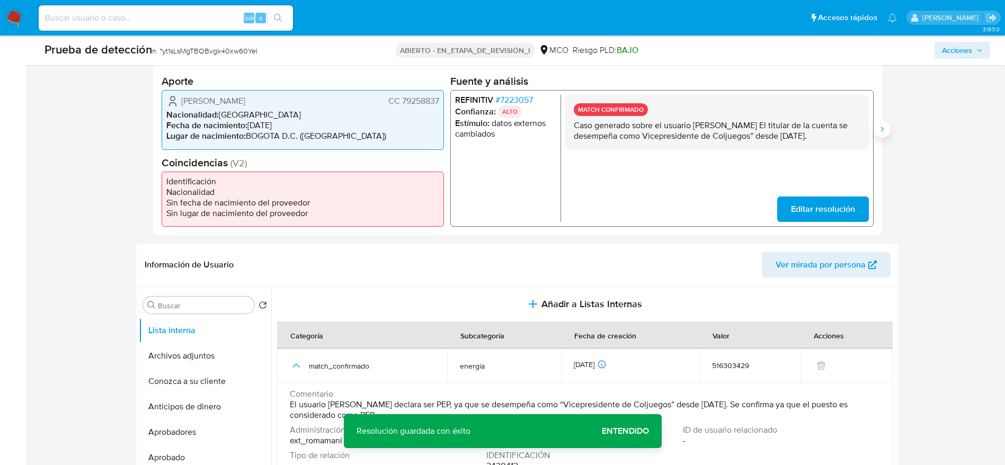
click at [886, 123] on button "Siguiente" at bounding box center [882, 129] width 17 height 17
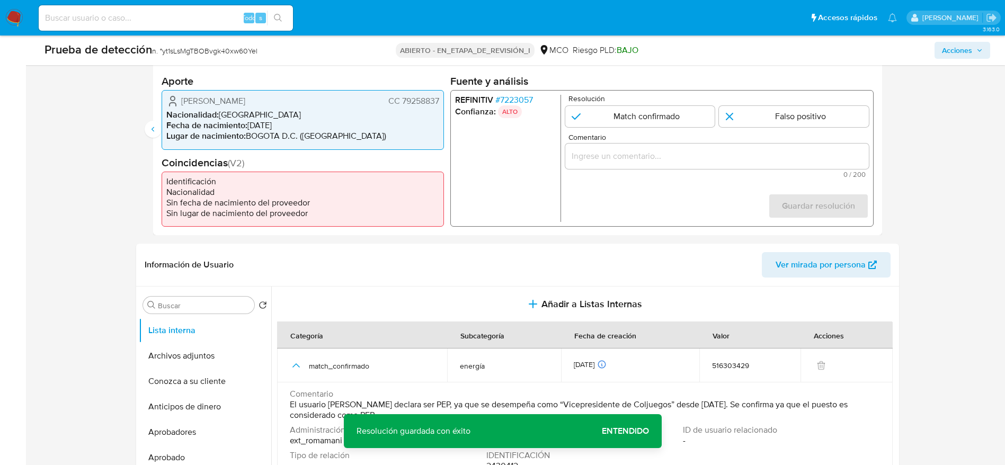
drag, startPoint x: 660, startPoint y: 107, endPoint x: 691, endPoint y: 169, distance: 69.2
click at [691, 169] on form "Resolución Match confirmado Falso positivo Comentario 0 / 200 200 caracteres re…" at bounding box center [717, 158] width 304 height 127
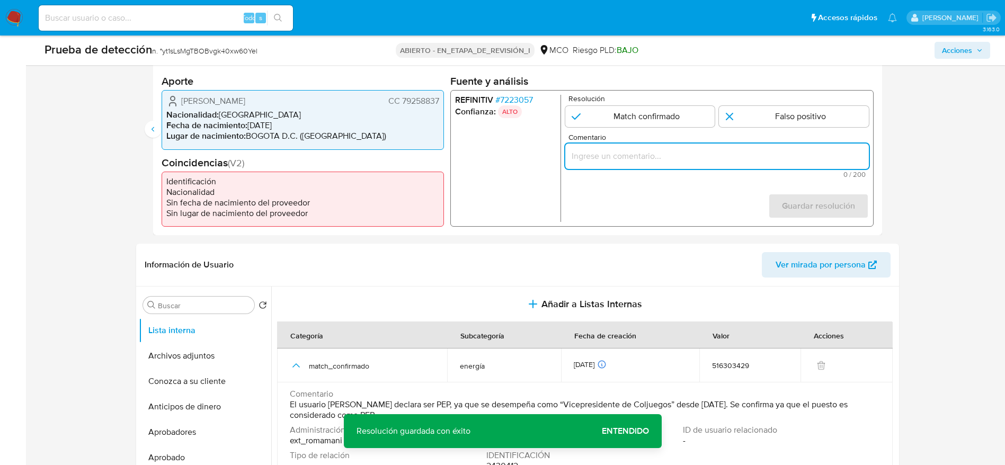
click at [690, 161] on input "Comentario" at bounding box center [717, 156] width 304 height 14
paste input "true"
type input "Caso generado sobre el usuario Roberto Romero Conde El titular de la cuenta se …"
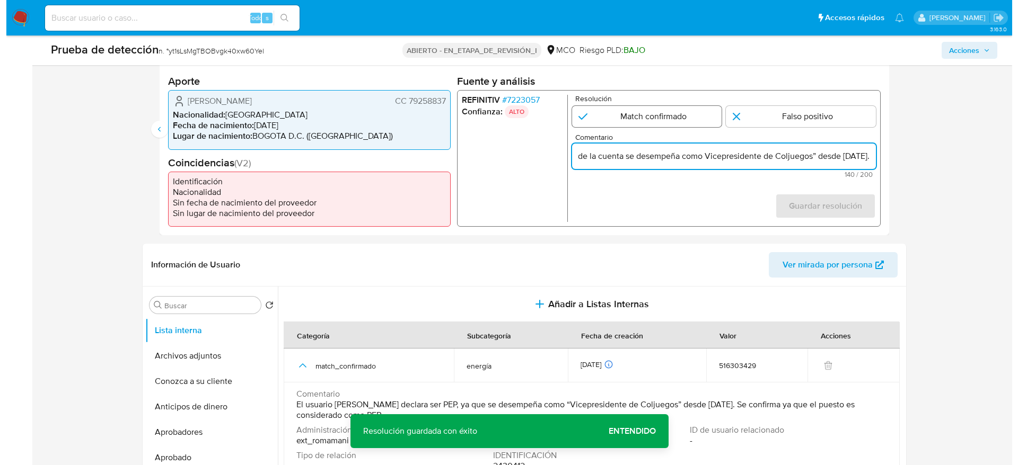
scroll to position [0, 0]
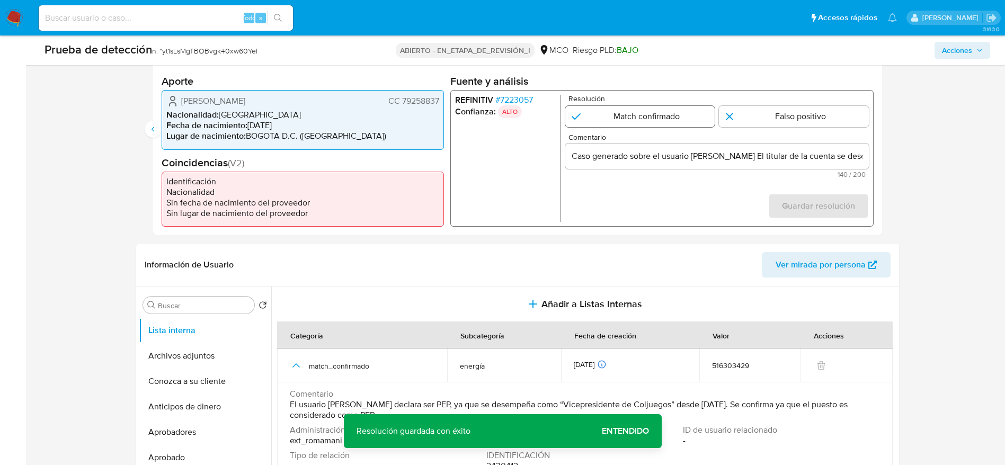
click at [666, 123] on input "2 de 2" at bounding box center [640, 116] width 150 height 21
radio input "true"
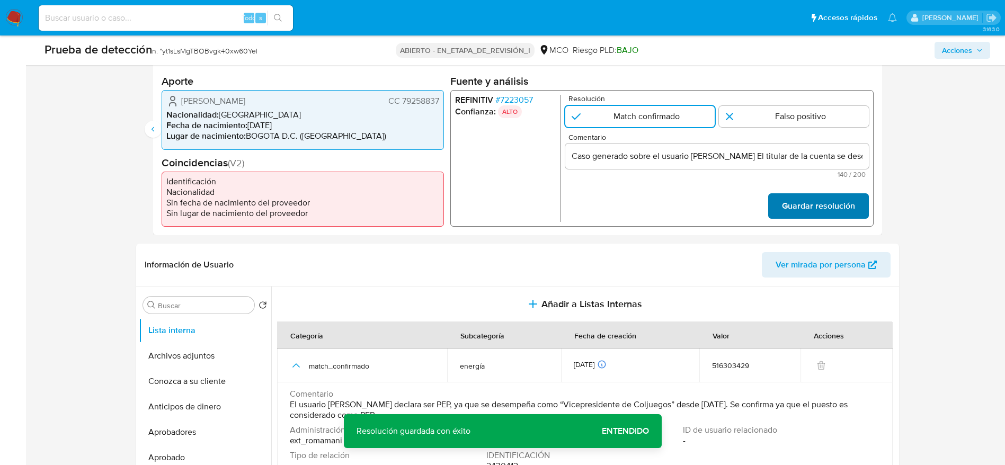
click at [792, 203] on font "Guardar resolución" at bounding box center [818, 205] width 73 height 25
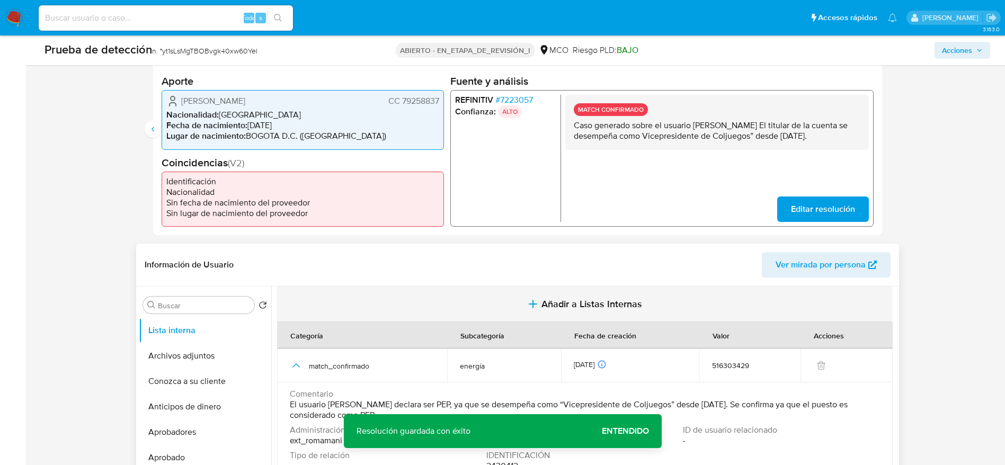
click at [604, 288] on button "Añadir a Listas Internas" at bounding box center [584, 305] width 615 height 36
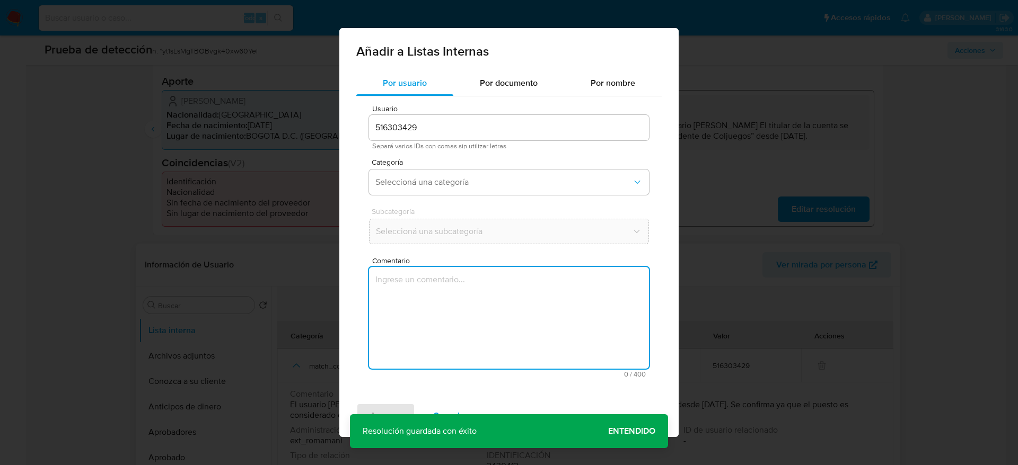
click at [604, 288] on textarea "Comentario" at bounding box center [509, 318] width 280 height 102
type textarea "Caso generado sobre el usuario Roberto Romero Conde El titular de la cuenta se …"
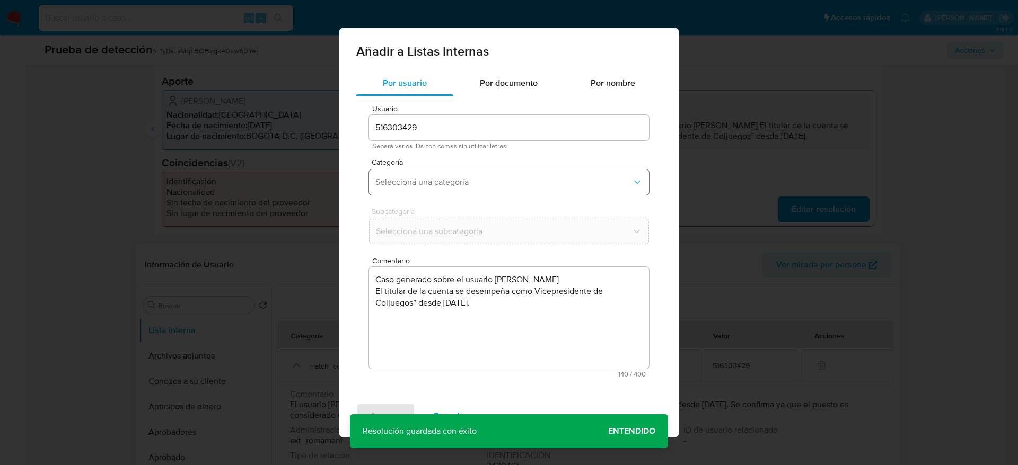
click at [439, 189] on button "Seleccioná una categoría" at bounding box center [509, 182] width 280 height 25
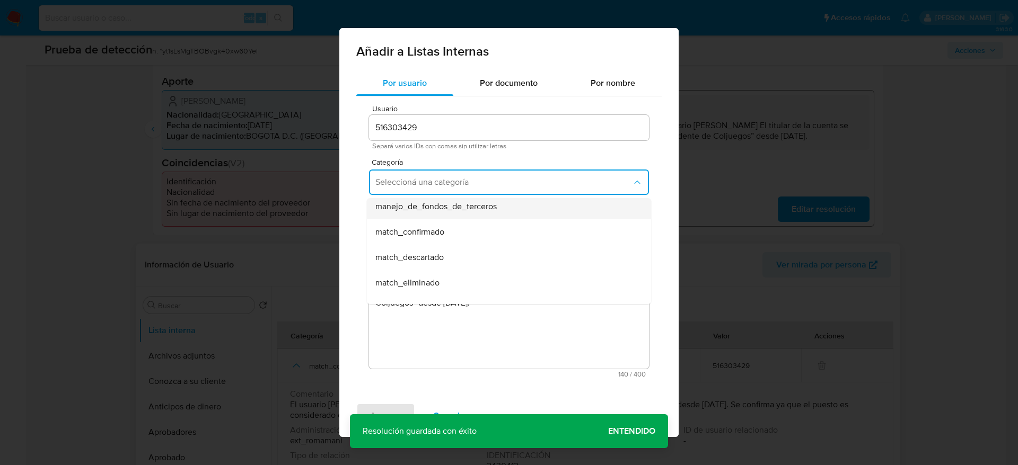
scroll to position [56, 0]
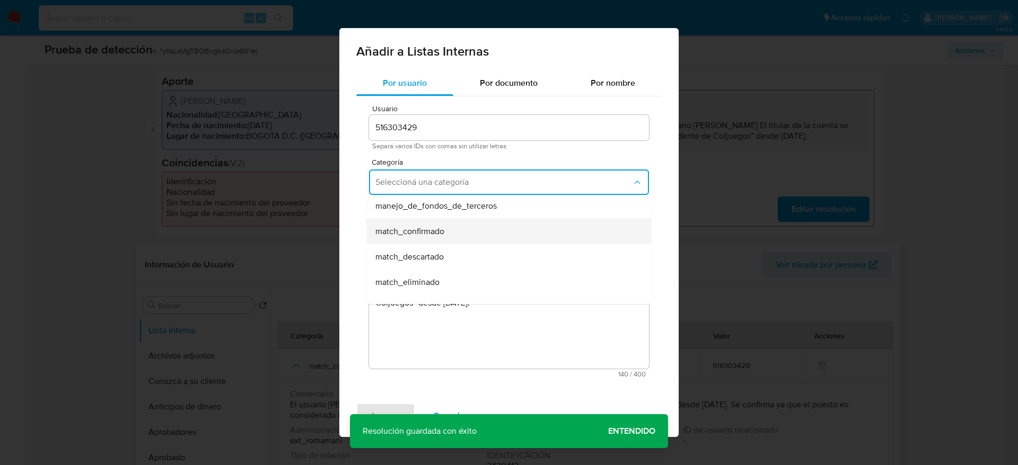
click at [446, 236] on div "match_confirmado" at bounding box center [505, 231] width 261 height 25
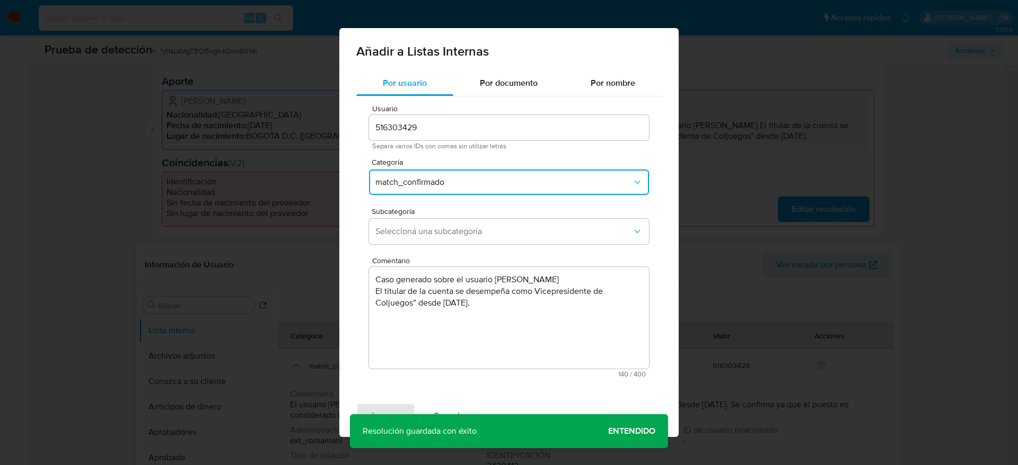
click at [446, 236] on span "Seleccioná una subcategoría" at bounding box center [503, 231] width 256 height 11
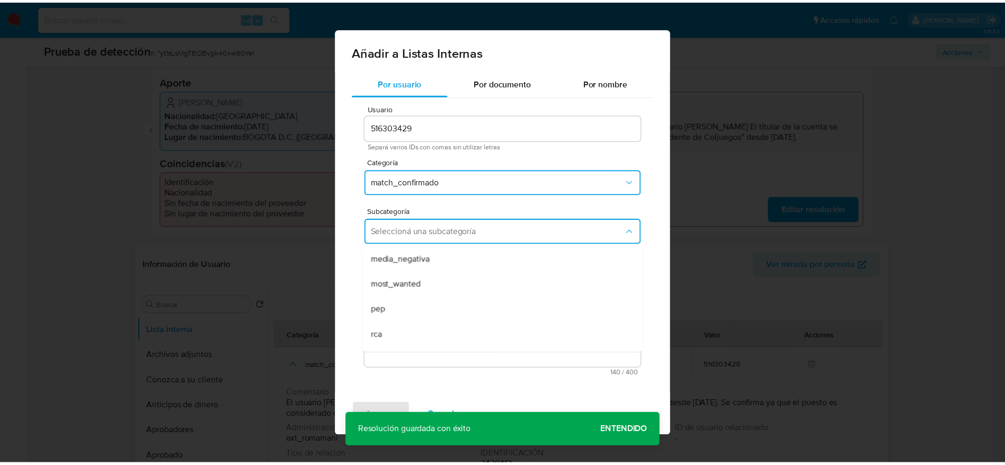
scroll to position [52, 0]
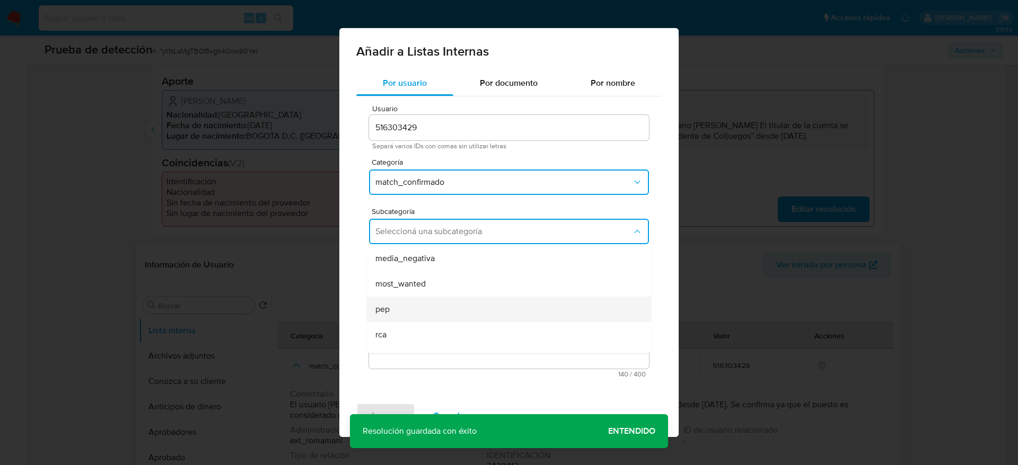
click at [439, 306] on div "pep" at bounding box center [505, 309] width 261 height 25
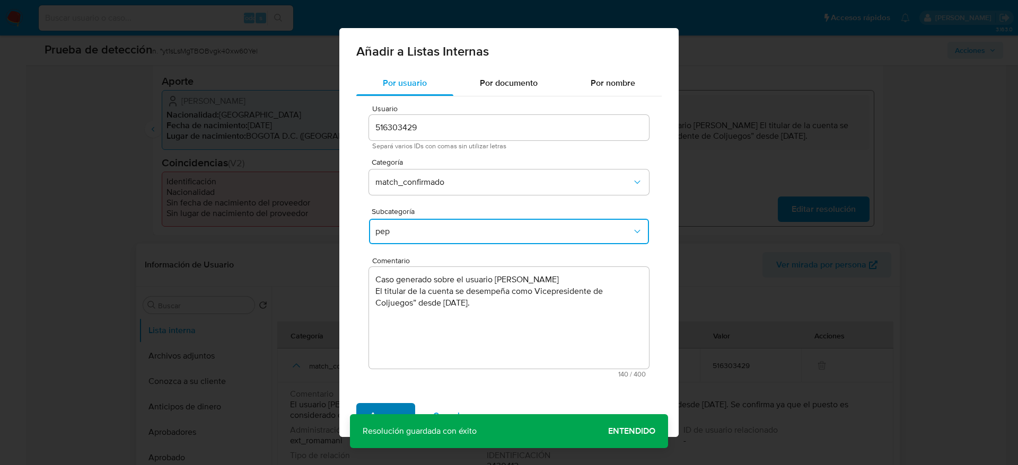
click at [384, 415] on span "Agregar" at bounding box center [385, 415] width 31 height 23
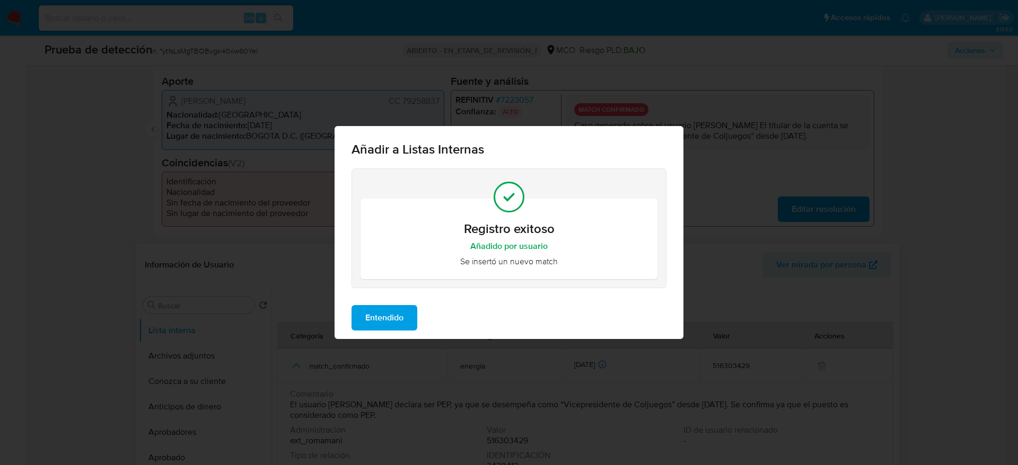
click at [386, 310] on span "Entendido" at bounding box center [384, 317] width 38 height 23
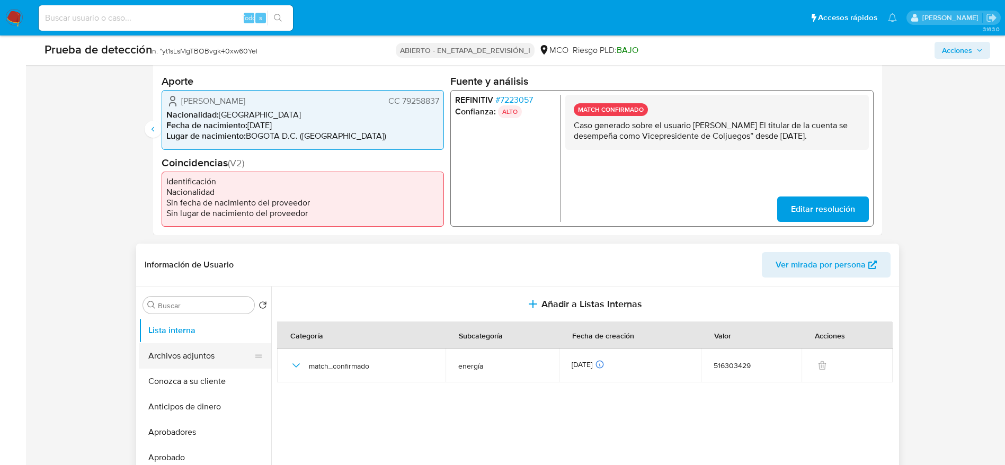
click at [196, 358] on button "Archivos adjuntos" at bounding box center [201, 355] width 124 height 25
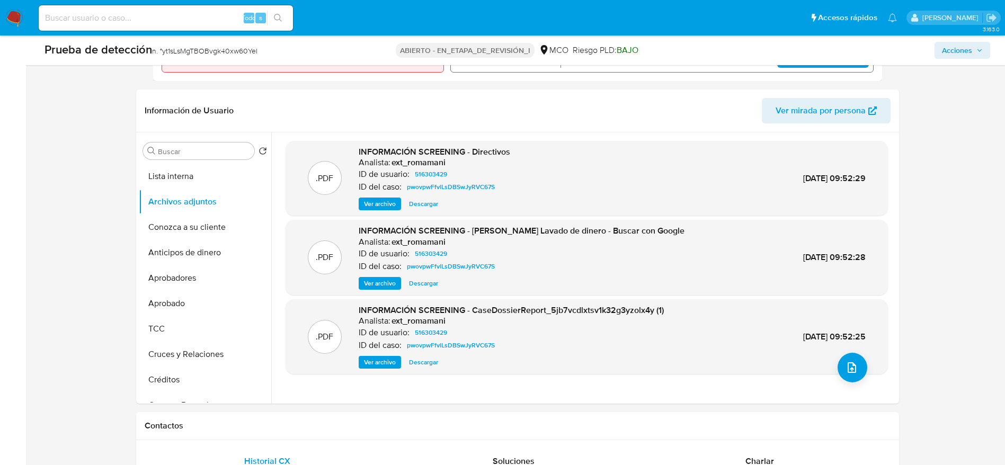
scroll to position [409, 0]
click at [847, 360] on icon "subir archivo" at bounding box center [852, 366] width 13 height 13
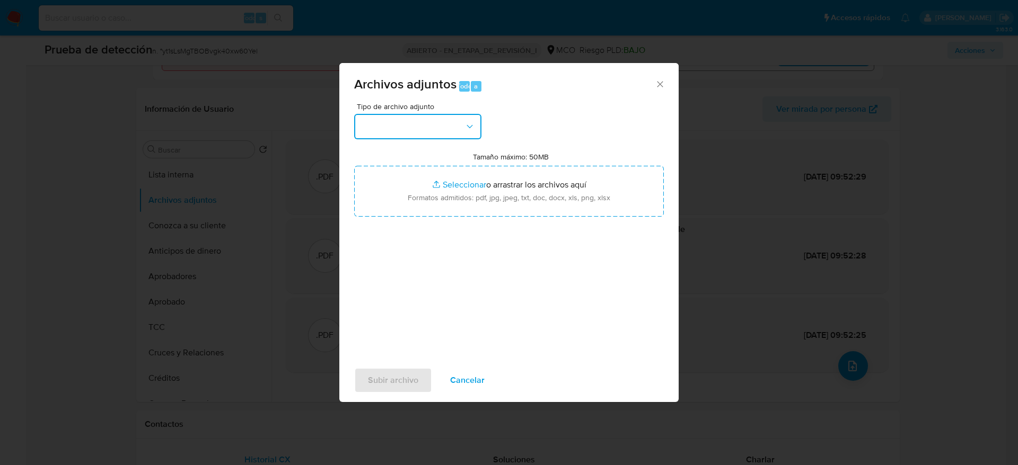
click at [466, 127] on icon "button" at bounding box center [469, 126] width 11 height 11
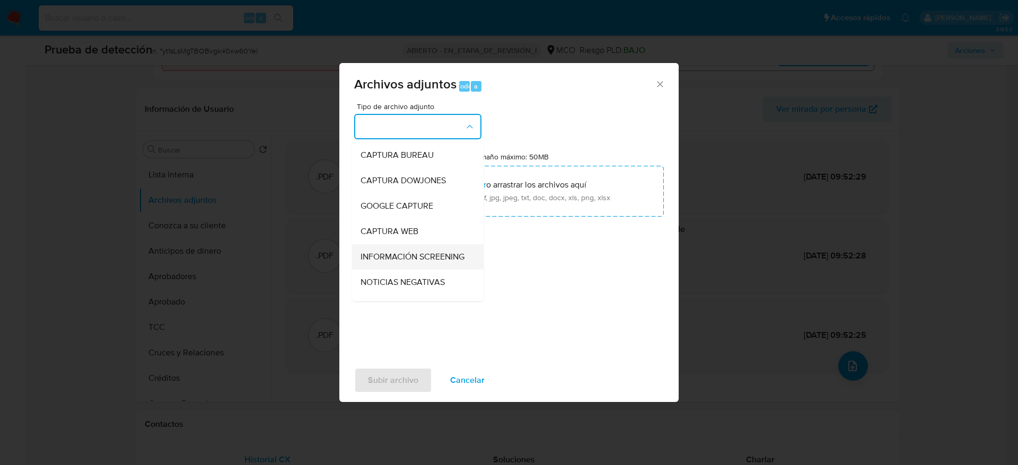
click at [431, 247] on div "INFORMACIÓN SCREENING" at bounding box center [414, 256] width 108 height 25
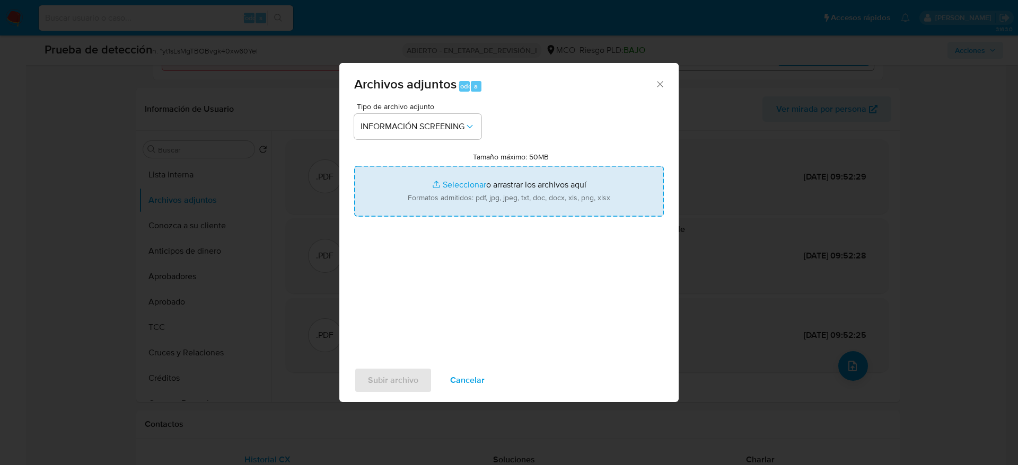
click at [511, 183] on input "Tamaño máximo: 50MB Seleccionar archivos" at bounding box center [508, 191] width 309 height 51
type input "C:\fakepath\_Roberto Romero Conde _ - Buscar con Google.pdf"
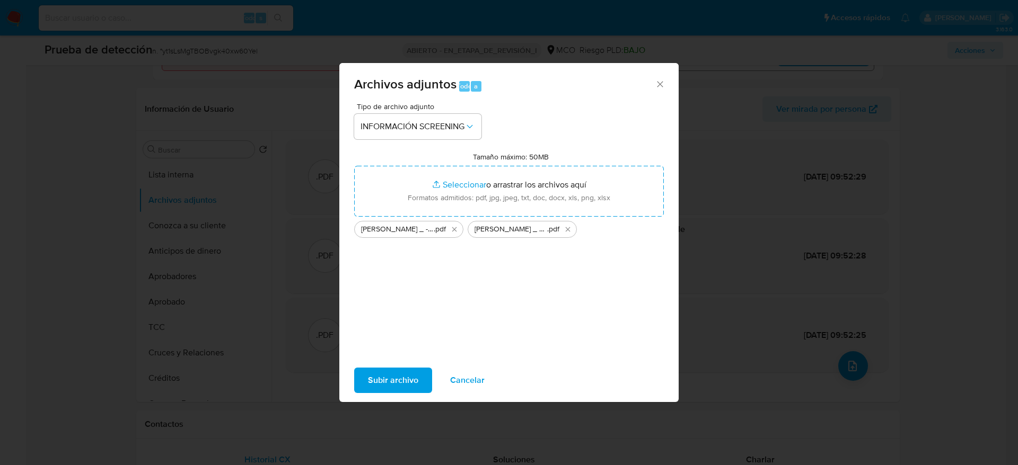
click at [372, 389] on span "Subir archivo" at bounding box center [393, 380] width 50 height 23
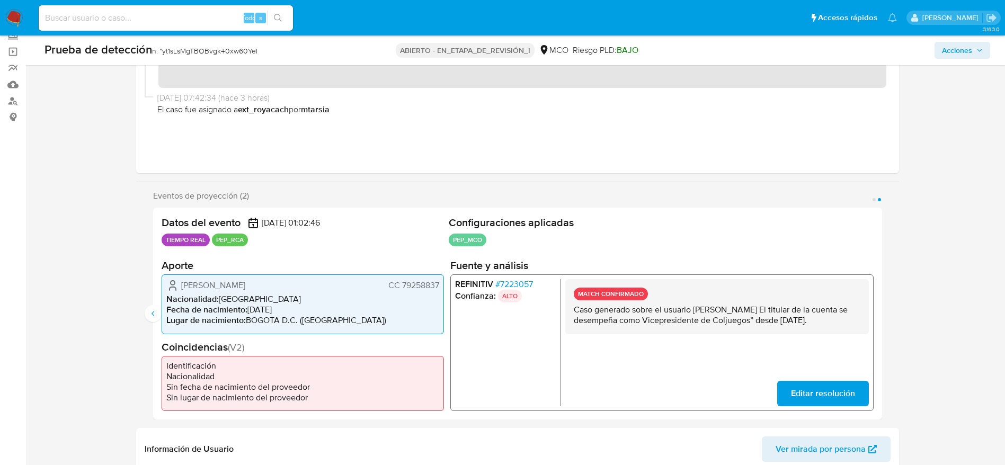
scroll to position [32, 0]
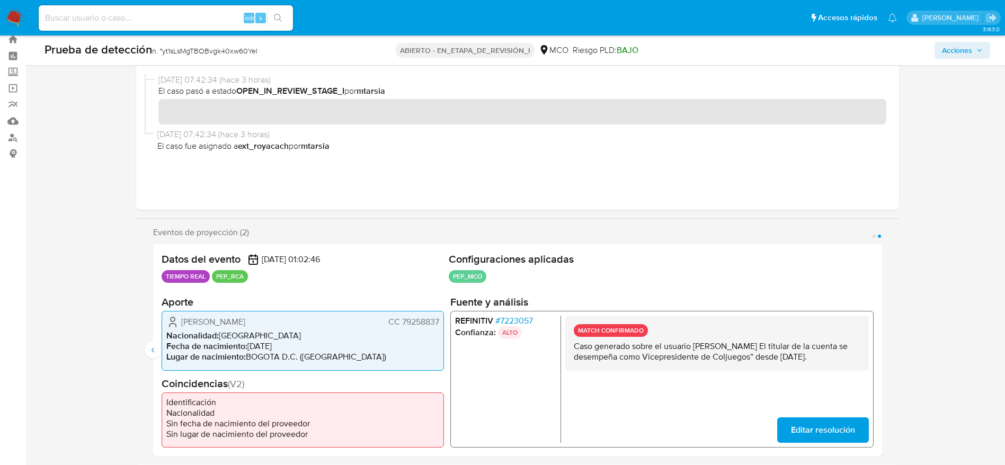
click at [957, 54] on span "Acciones" at bounding box center [957, 50] width 30 height 17
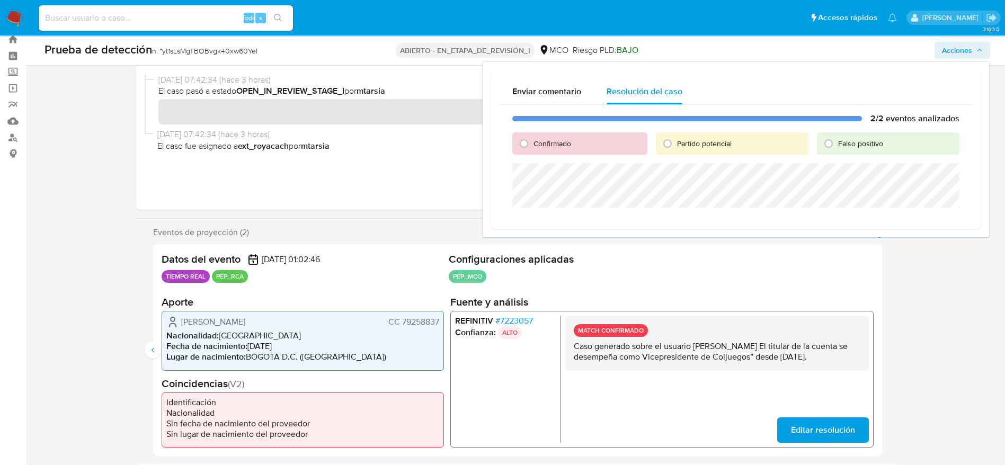
click at [551, 139] on span "Confirmado" at bounding box center [553, 143] width 38 height 11
click at [533, 139] on input "Confirmado" at bounding box center [524, 143] width 17 height 17
radio input "true"
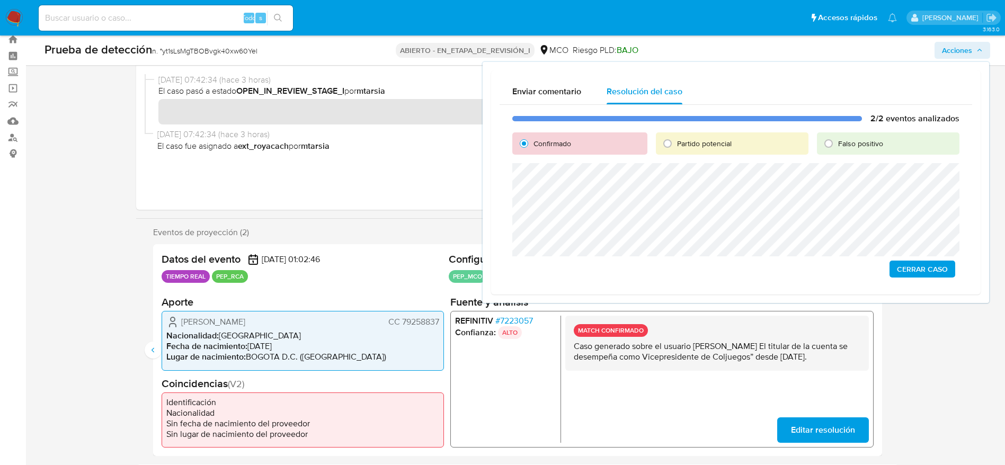
click at [930, 272] on span "Cerrar Caso" at bounding box center [922, 269] width 51 height 15
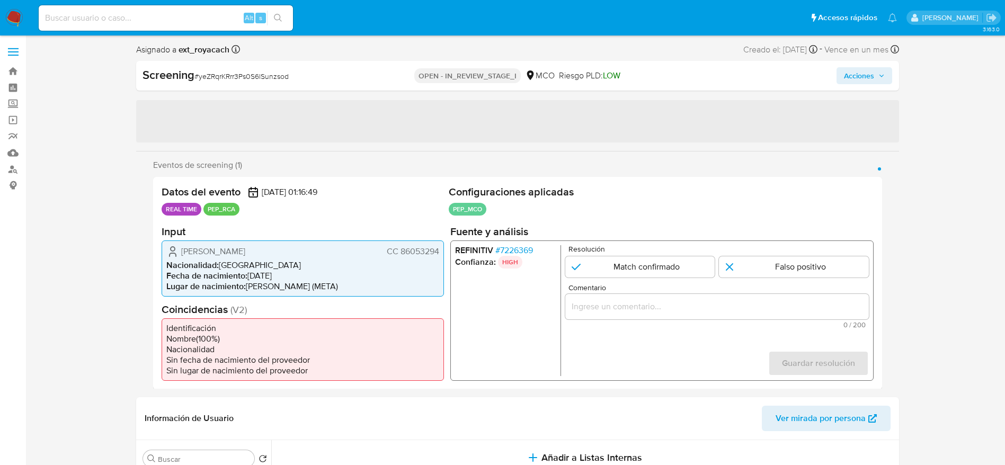
select select "10"
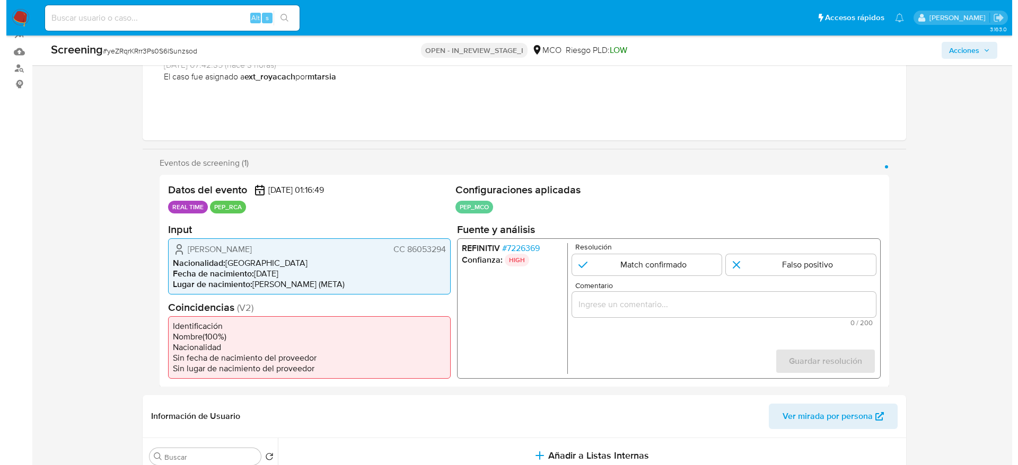
scroll to position [106, 0]
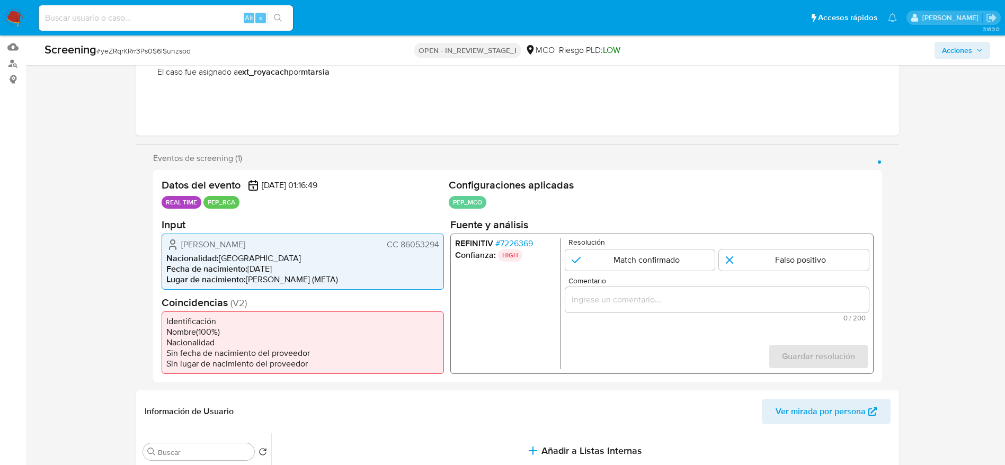
click at [522, 241] on span "# 7226369" at bounding box center [514, 243] width 38 height 11
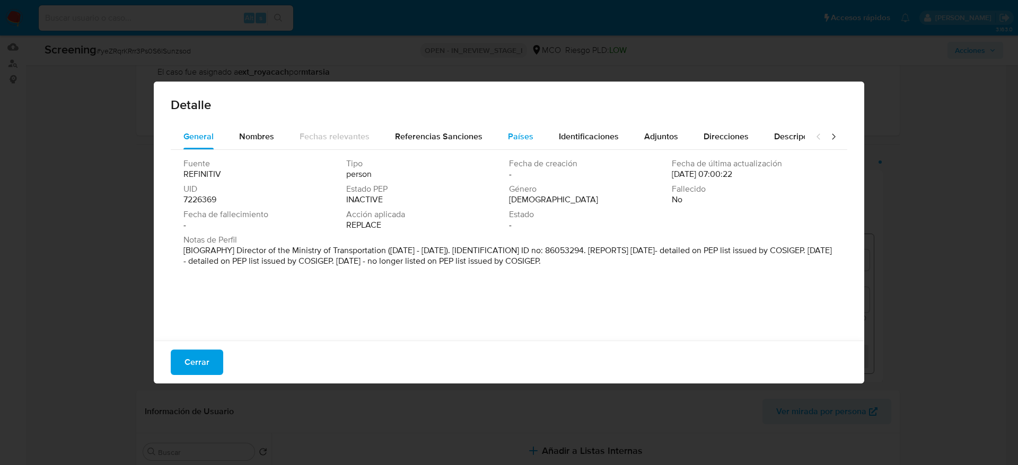
click at [515, 128] on div "Países" at bounding box center [520, 136] width 25 height 25
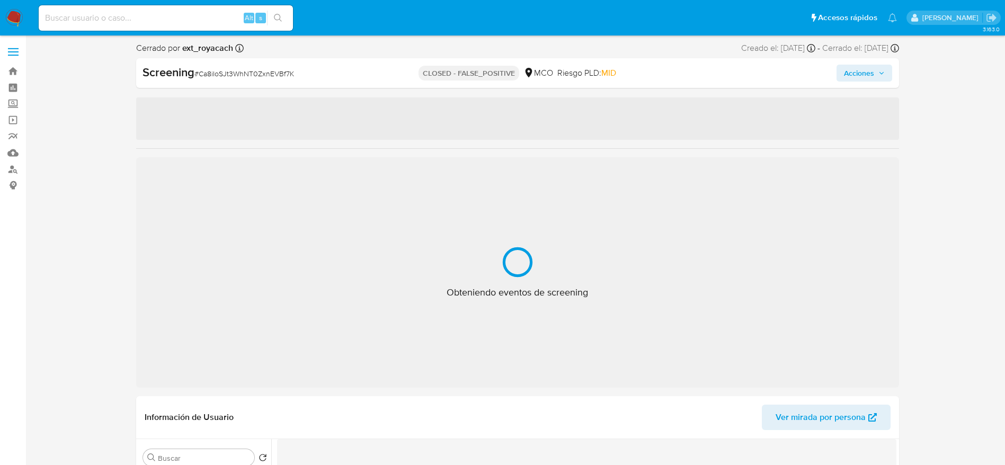
select select "10"
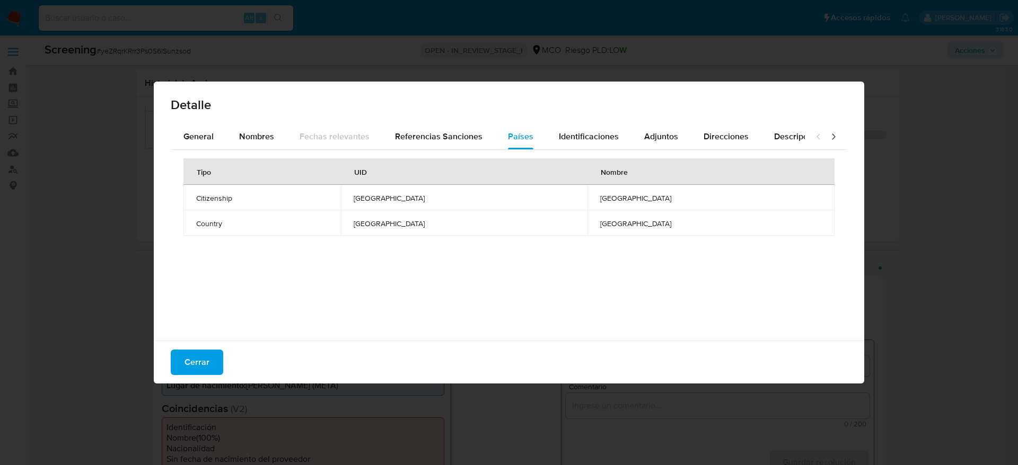
select select "10"
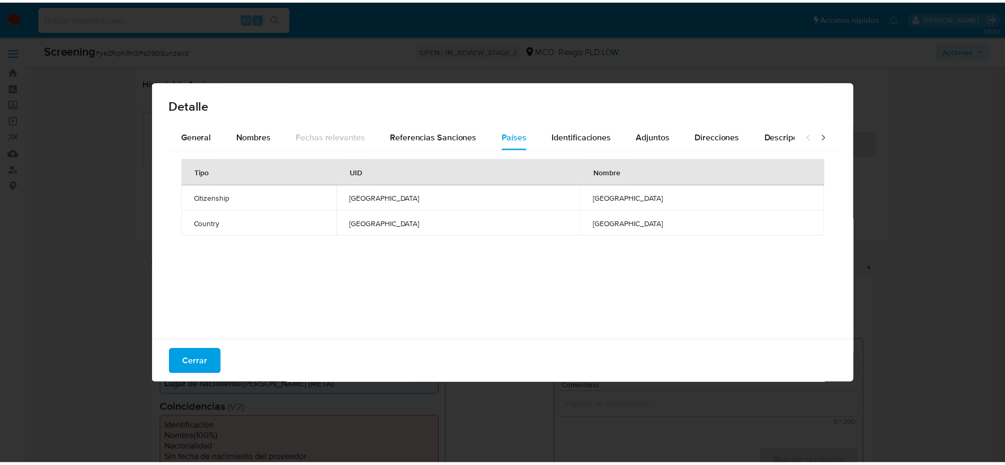
scroll to position [106, 0]
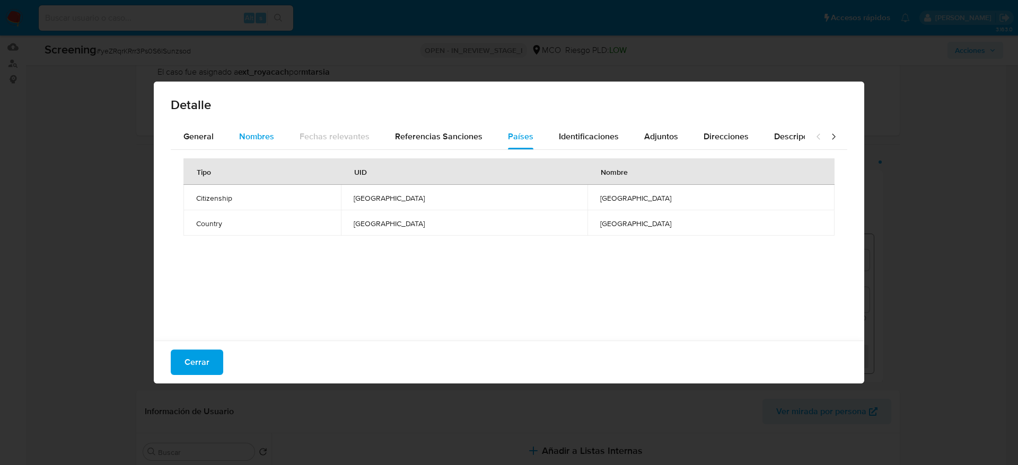
click at [260, 140] on span "Nombres" at bounding box center [256, 136] width 35 height 12
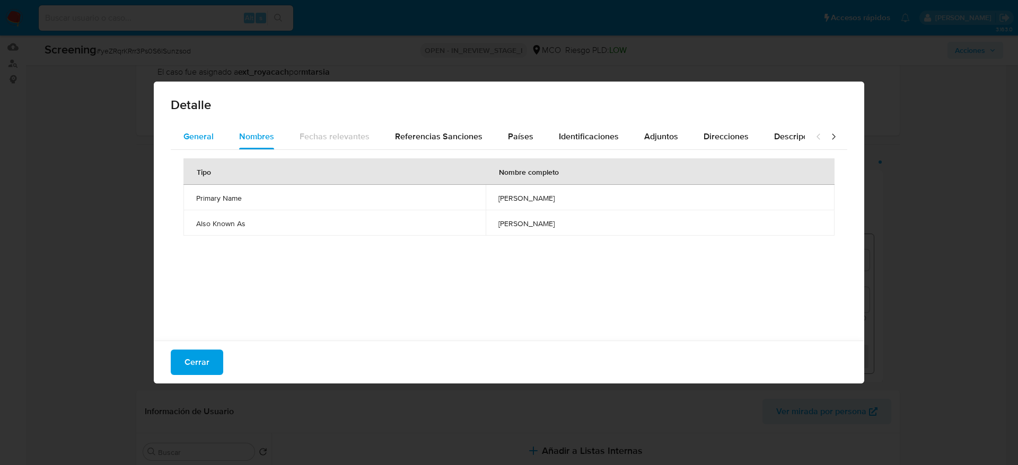
click at [184, 133] on span "General" at bounding box center [198, 136] width 30 height 12
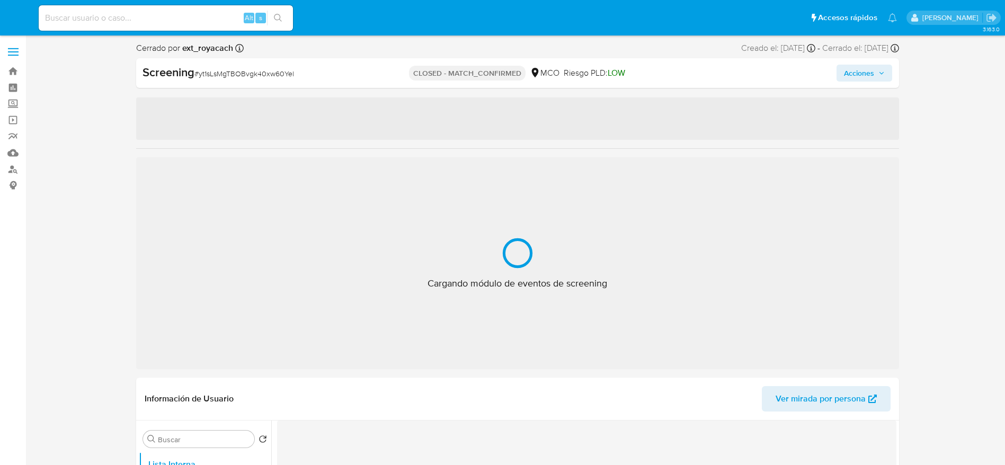
scroll to position [32, 0]
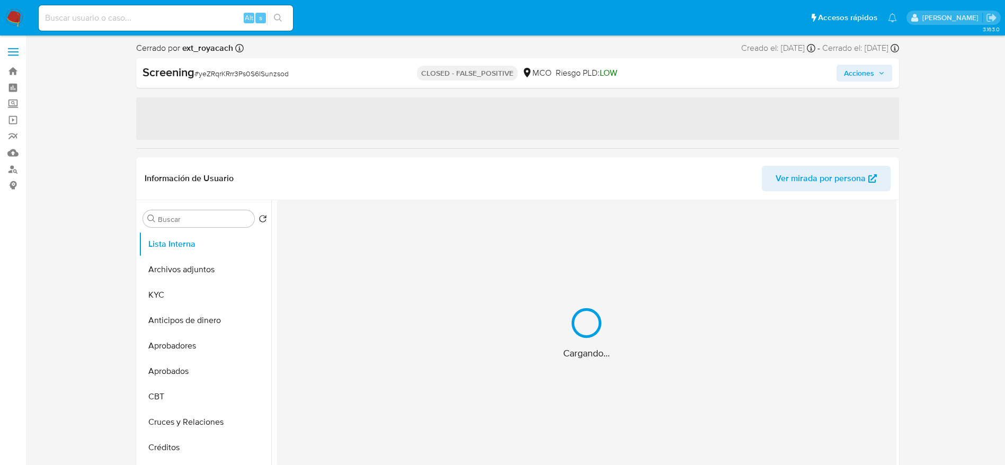
select select "10"
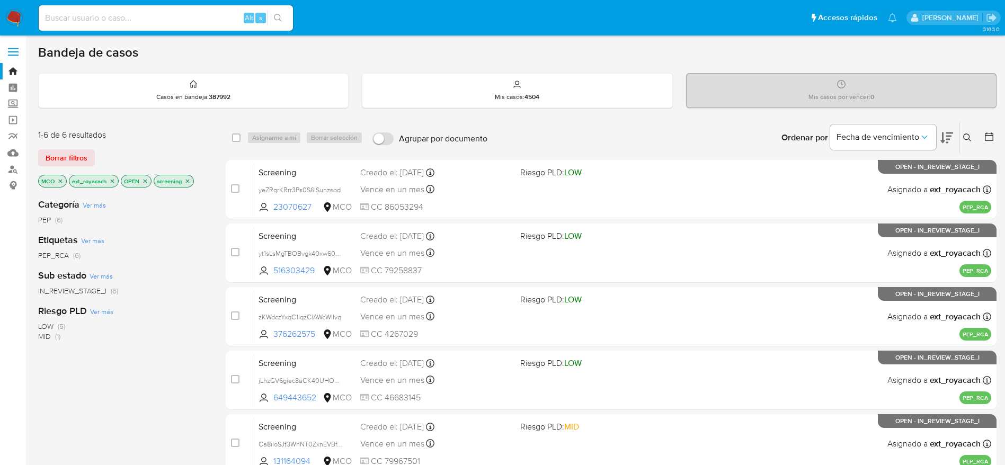
scroll to position [64, 0]
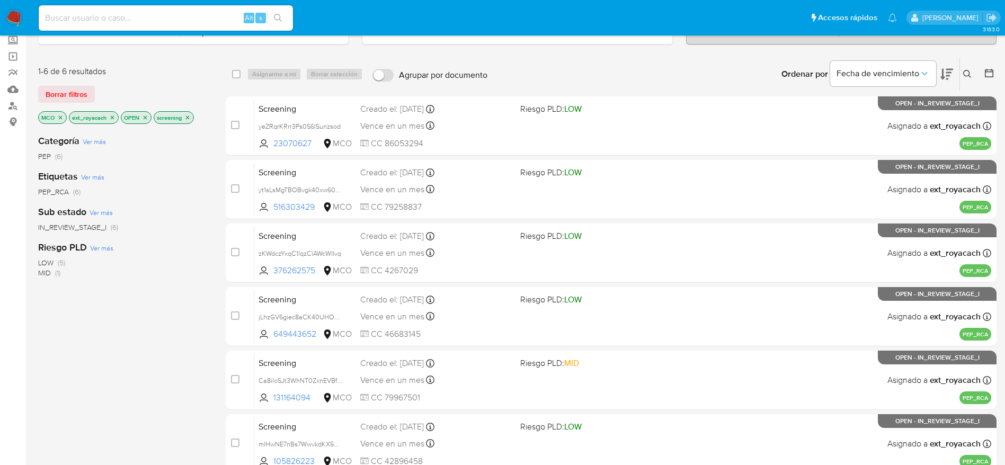
drag, startPoint x: 0, startPoint y: 0, endPoint x: 17, endPoint y: 12, distance: 20.9
click at [17, 12] on img at bounding box center [14, 18] width 18 height 18
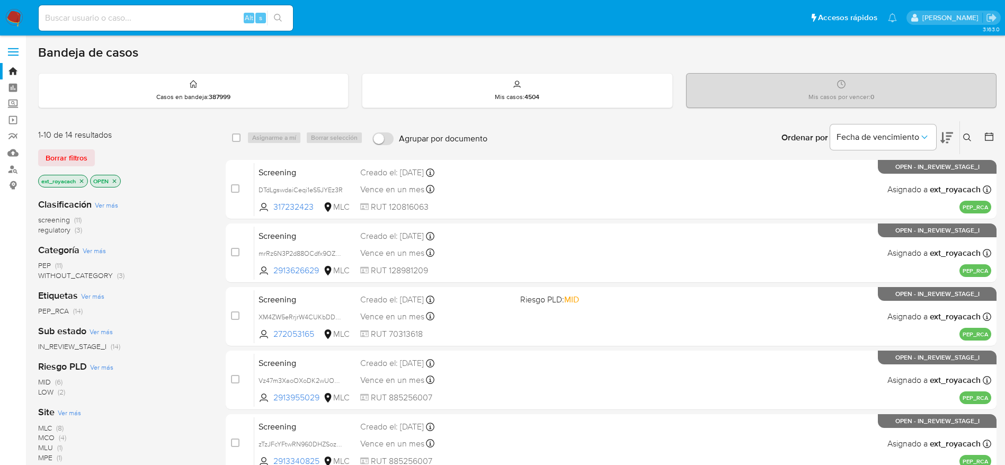
click at [74, 219] on span "screening (11)" at bounding box center [59, 220] width 43 height 10
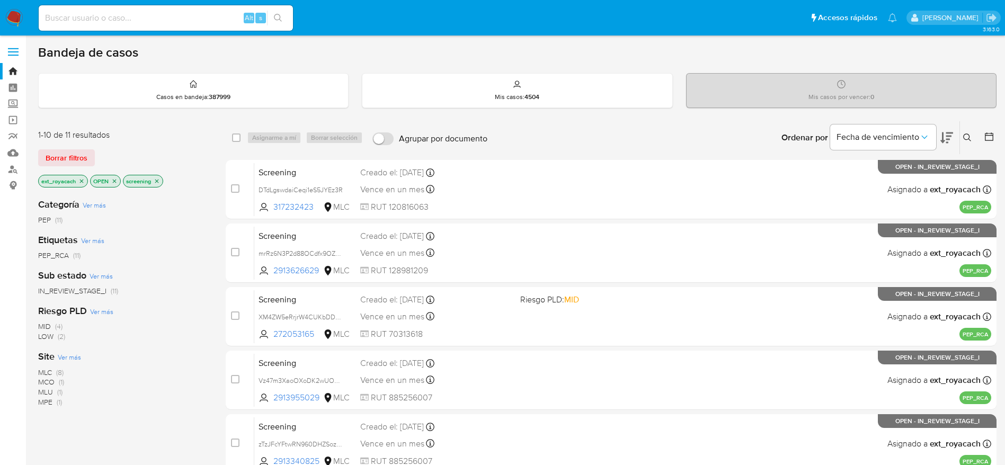
scroll to position [73, 0]
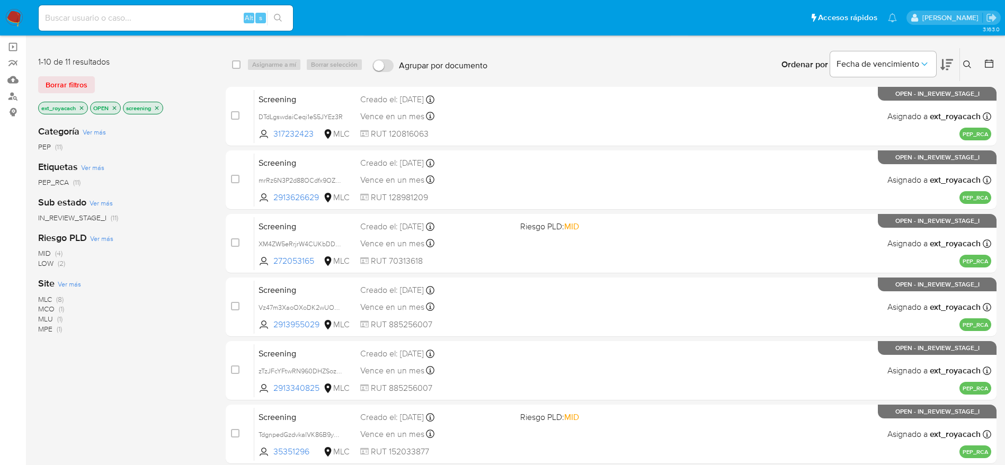
click at [60, 299] on span "(8)" at bounding box center [59, 299] width 7 height 11
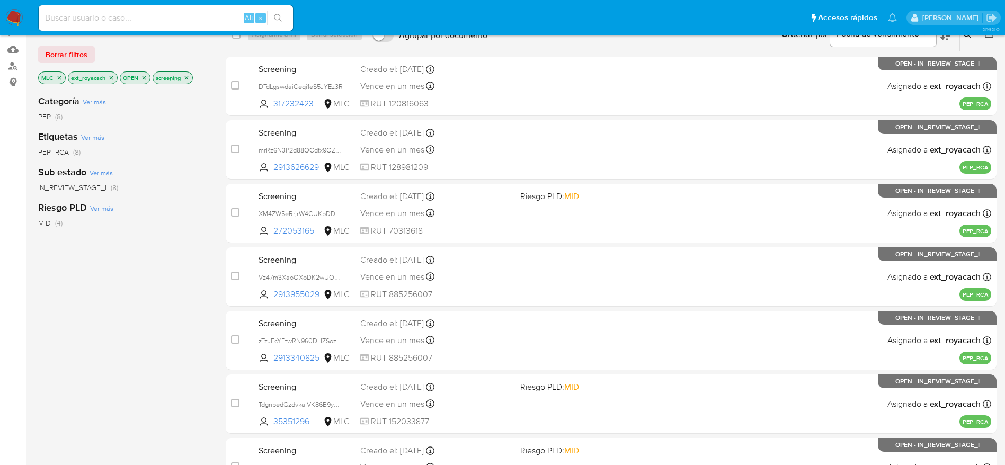
scroll to position [282, 0]
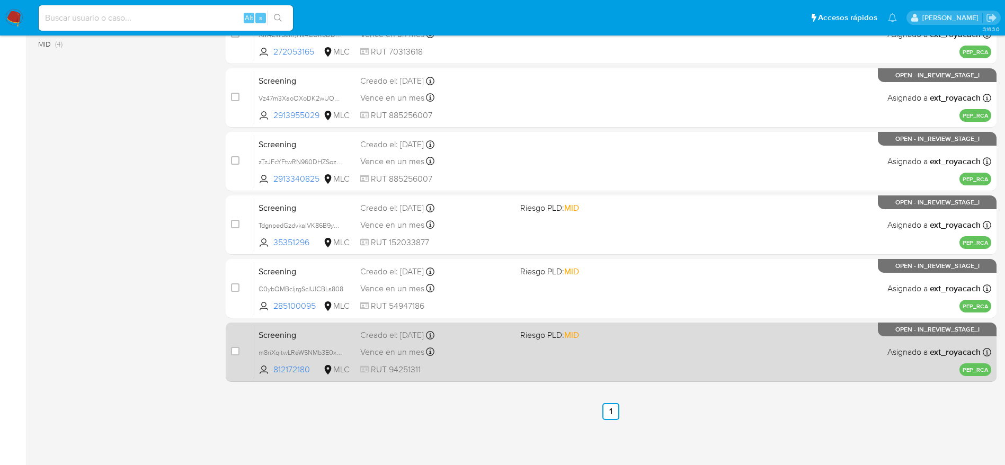
click at [473, 343] on div "Screening m8riXqitwLReW5NMb3E0xQbo 812172180 MLC Riesgo PLD: MID Creado el: [DA…" at bounding box center [622, 352] width 737 height 54
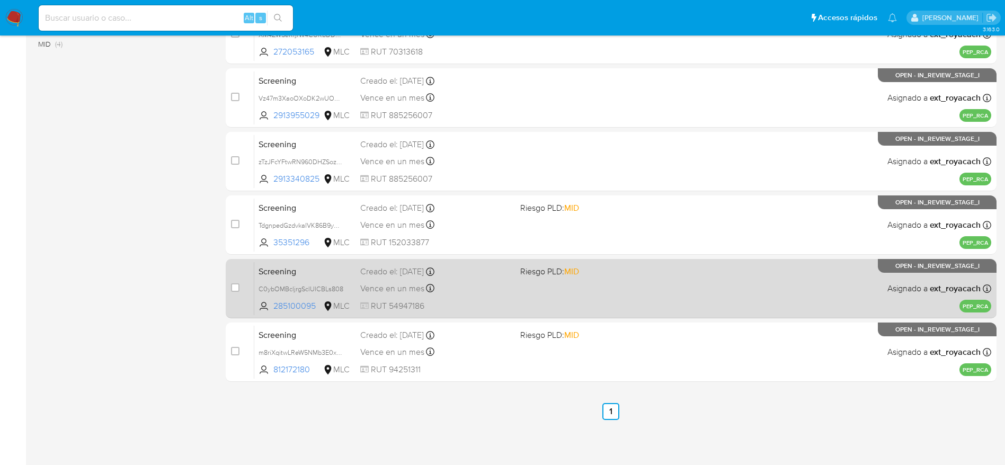
click at [466, 298] on div "Screening C0ybOMBcljrgSclUlCBLs808 285100095 MLC Riesgo PLD: MID Creado el: [DA…" at bounding box center [622, 289] width 737 height 54
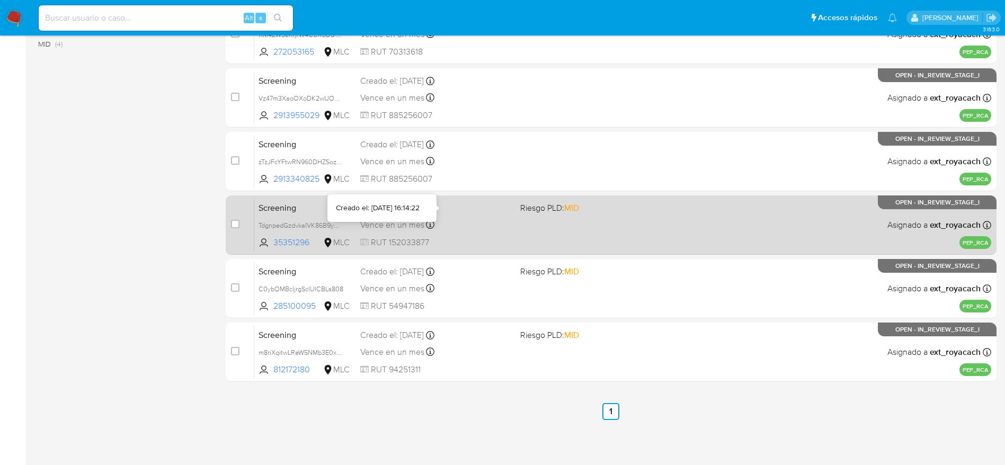
click at [435, 208] on icon at bounding box center [430, 208] width 8 height 8
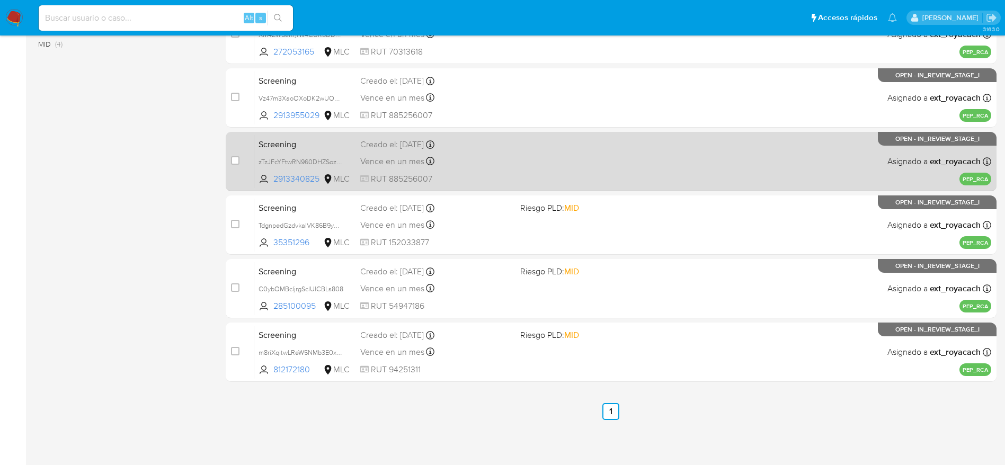
click at [466, 156] on div "Vence en un mes Vence el [DATE] 17:29:16" at bounding box center [436, 161] width 152 height 14
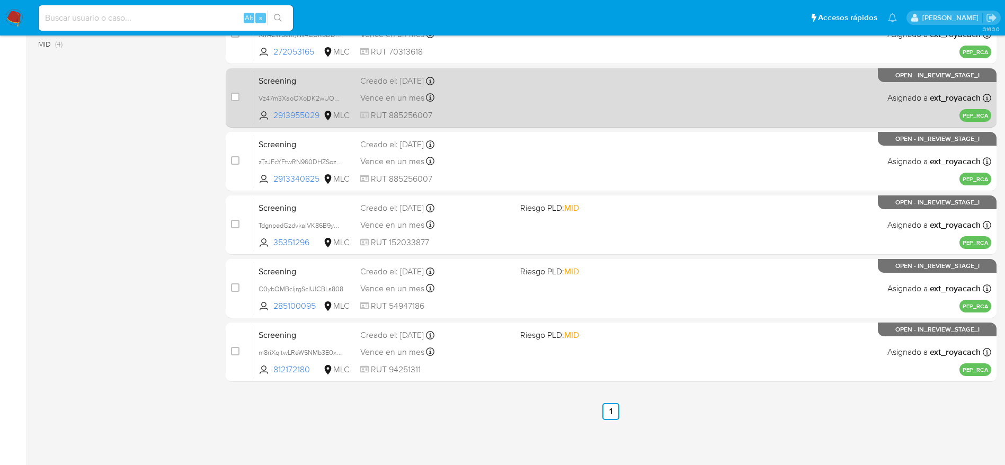
click at [477, 97] on div "Vence en un mes Vence el [DATE] 18:26:51" at bounding box center [436, 98] width 152 height 14
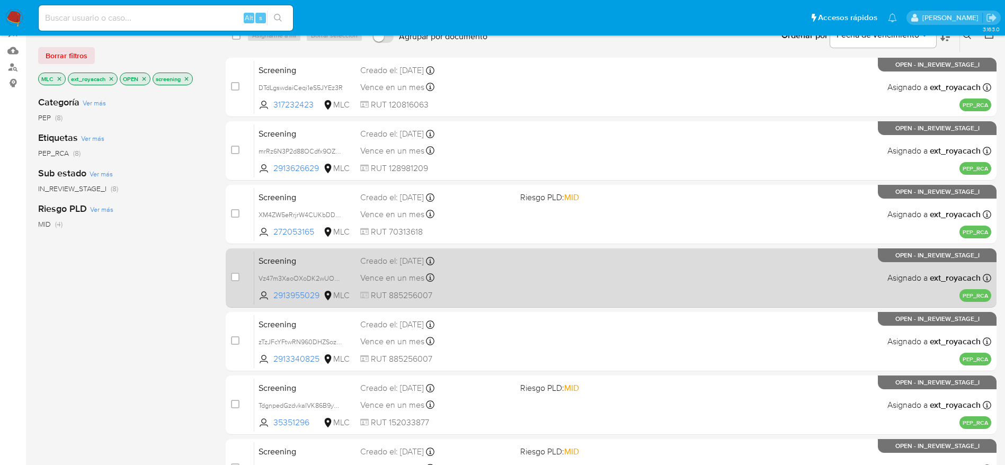
scroll to position [80, 0]
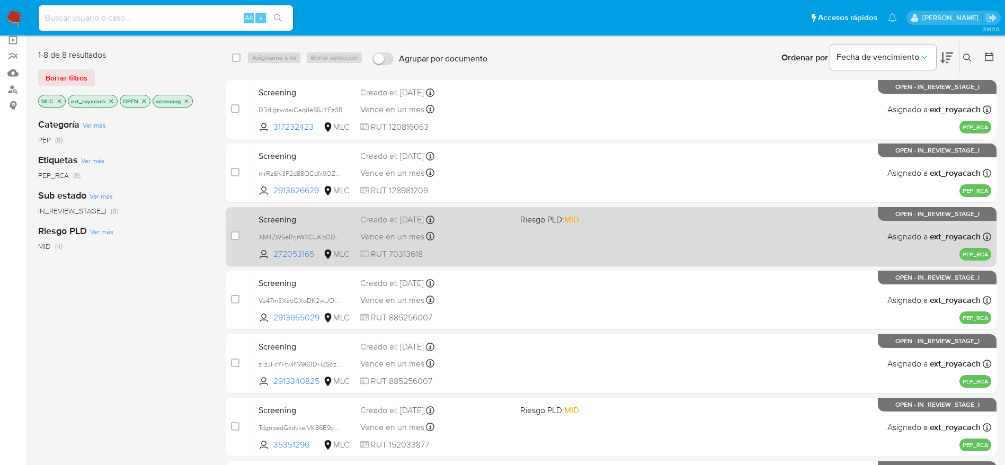
click at [452, 236] on div "Vence en un mes Vence el [DATE] 19:21:20" at bounding box center [436, 236] width 152 height 14
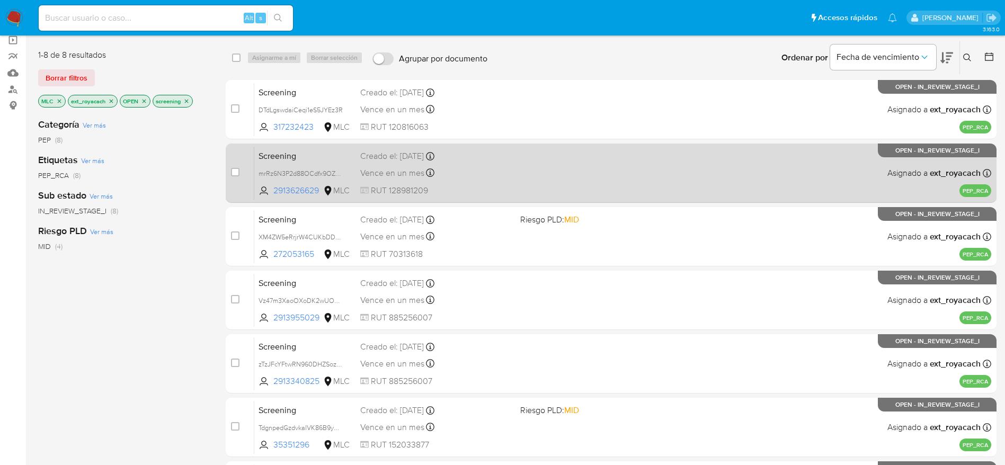
click at [431, 162] on div "Screening mrRz6N3P2d88OCdfx9OZUAtX 2913626629 MLC Creado el: [DATE] Creado el: …" at bounding box center [622, 173] width 737 height 54
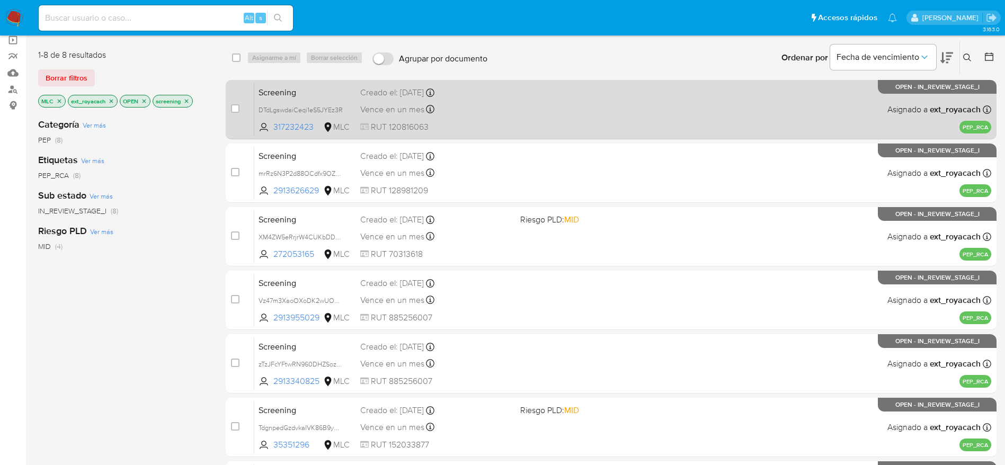
click at [599, 122] on div "Screening DTdLgswdaiCeqi1eS5JYEz3R 317232423 MLC Creado el: [DATE] Creado el: […" at bounding box center [622, 110] width 737 height 54
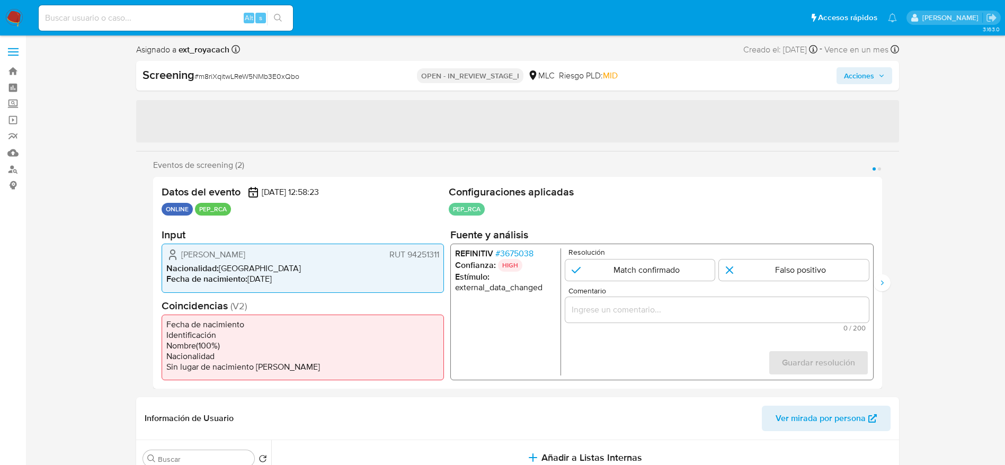
select select "10"
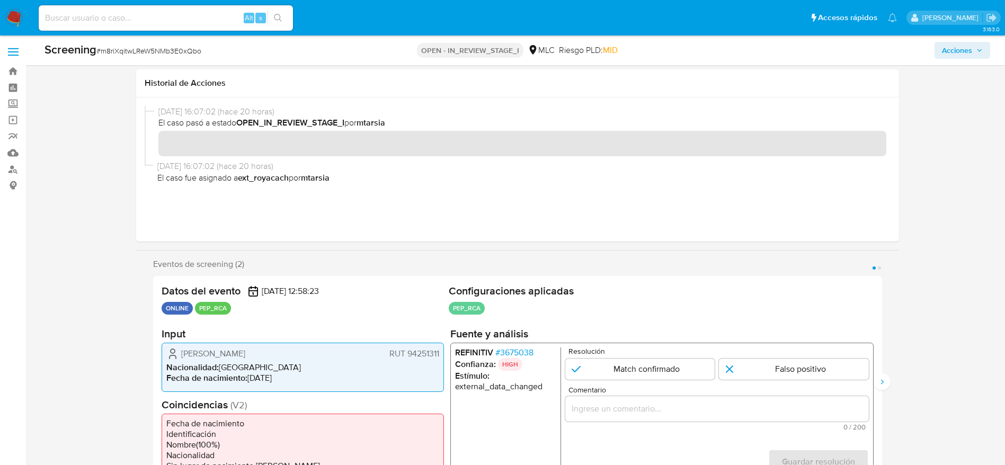
scroll to position [85, 0]
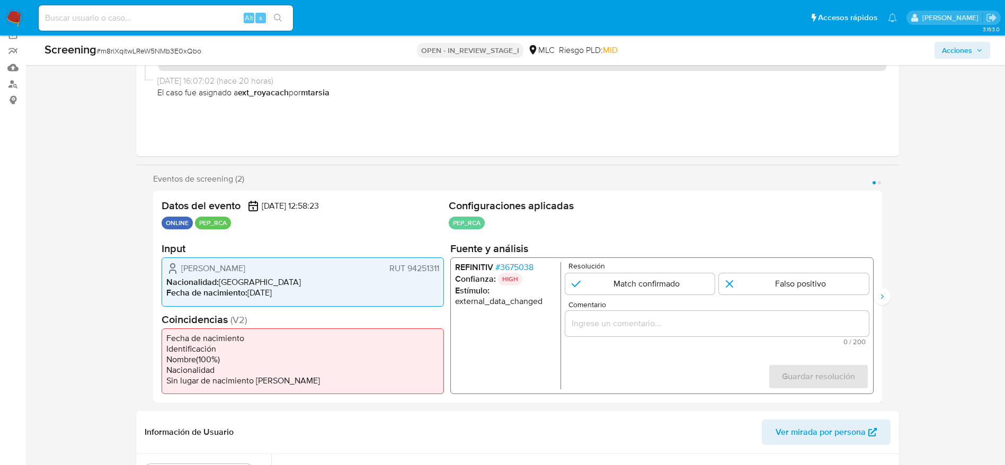
click at [510, 264] on span "# 3675038" at bounding box center [514, 267] width 38 height 11
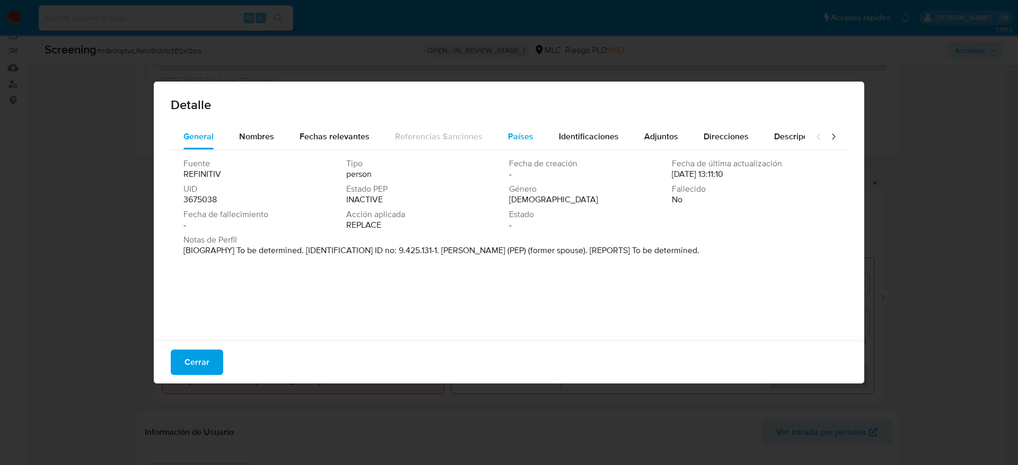
click at [499, 137] on button "Países" at bounding box center [520, 136] width 51 height 25
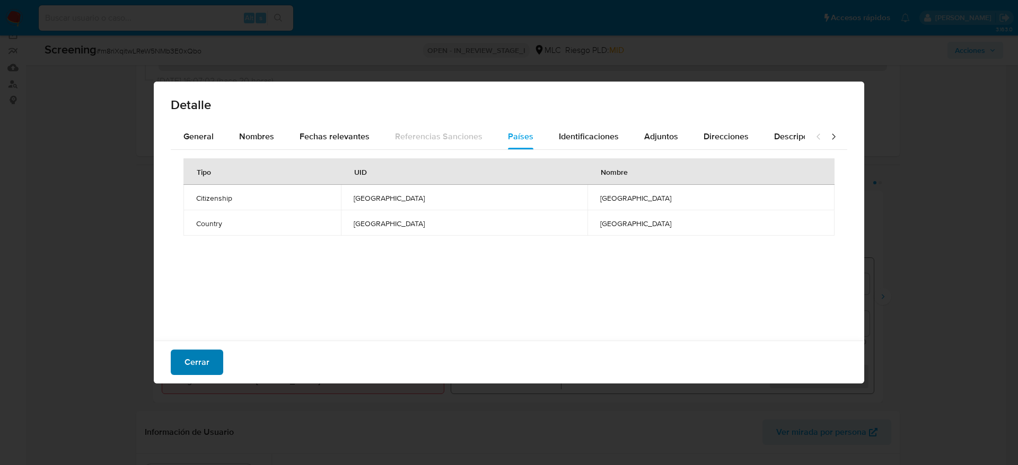
click at [193, 355] on span "Cerrar" at bounding box center [196, 362] width 25 height 23
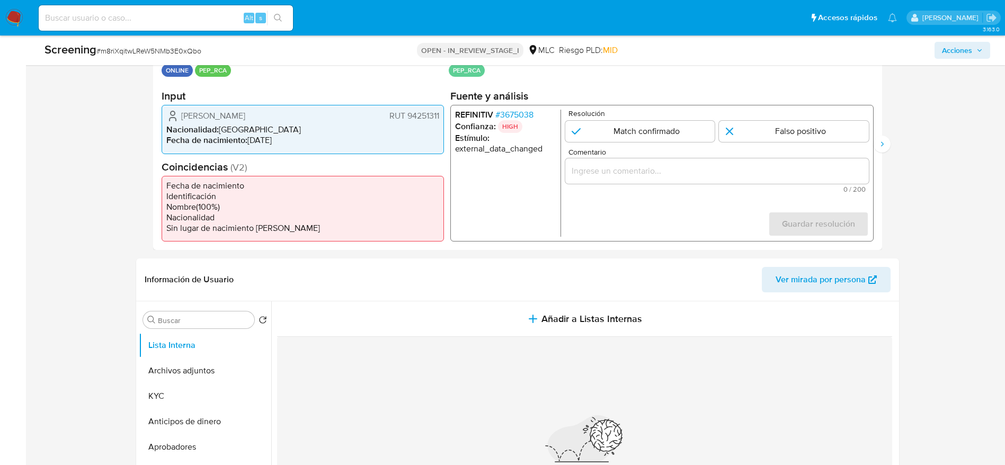
scroll to position [246, 0]
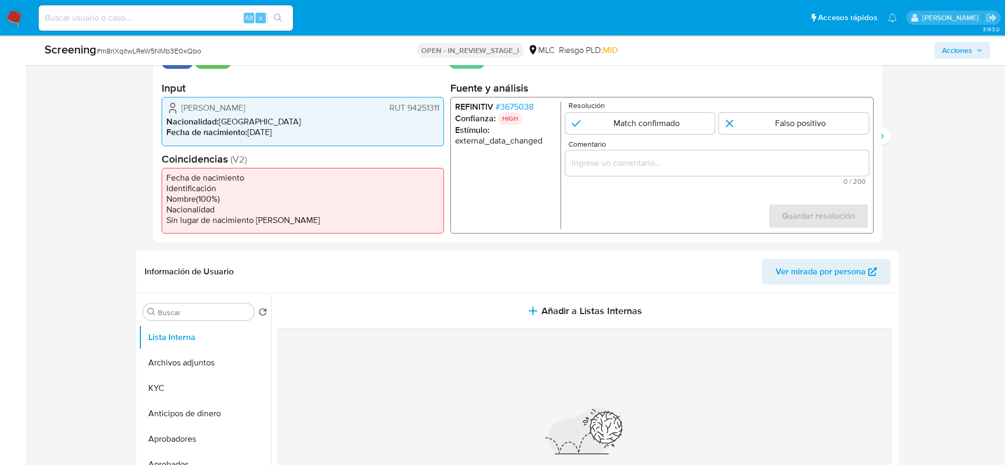
click at [182, 55] on span "# m8riXqitwLReW5NMb3E0xQbo" at bounding box center [148, 51] width 105 height 11
copy span "m8riXqitwLReW5NMb3E0xQbo"
drag, startPoint x: 171, startPoint y: 104, endPoint x: 444, endPoint y: 108, distance: 273.0
click at [444, 108] on div "Datos del evento [DATE] 12:58:23 ONLINE PEP_RCA Configuraciones aplicadas PEP_R…" at bounding box center [517, 136] width 729 height 212
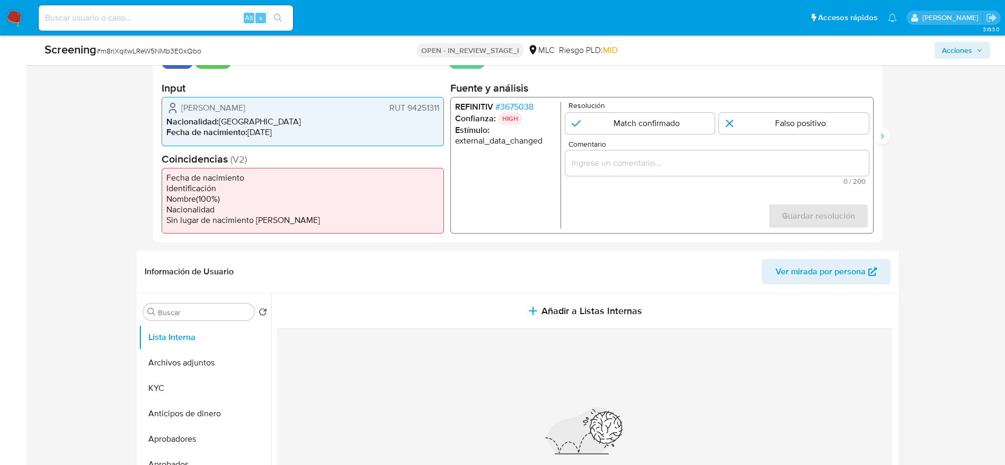
click at [504, 104] on span "# 3675038" at bounding box center [514, 107] width 38 height 11
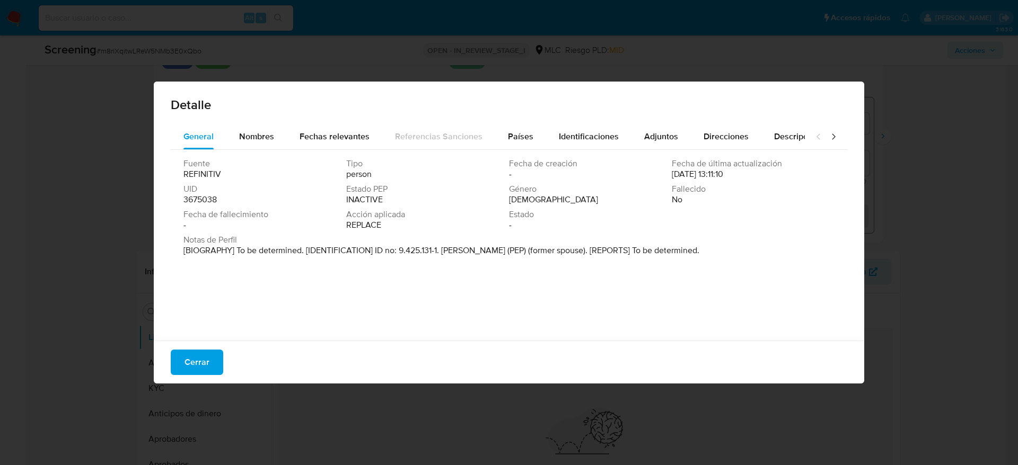
drag, startPoint x: 443, startPoint y: 250, endPoint x: 550, endPoint y: 251, distance: 106.5
click at [550, 251] on p "[BIOGRAPHY] To be determined. [IDENTIFICATION] ID no: 9.425.131-1. [PERSON_NAME…" at bounding box center [441, 250] width 516 height 11
click at [196, 361] on span "Cerrar" at bounding box center [196, 362] width 25 height 23
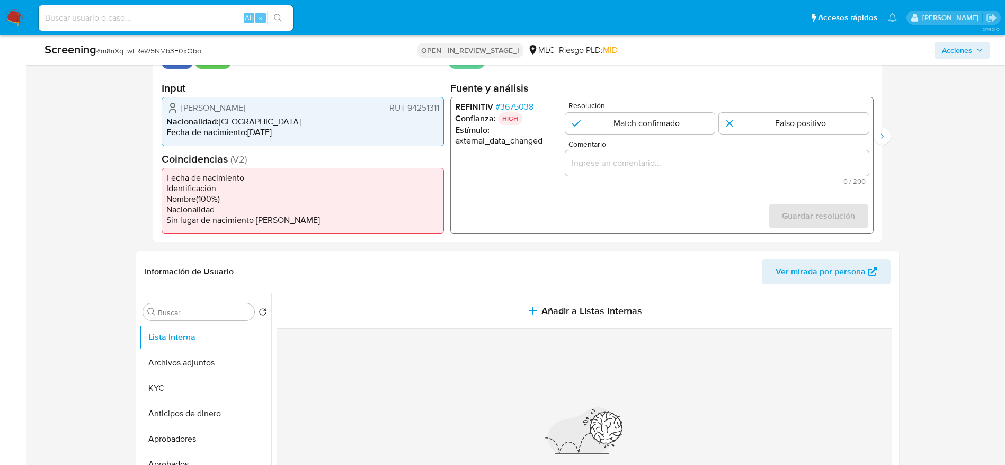
paste input "Caso generado sobre el usuario [PERSON_NAME] 94251311 por coincidir en listas d…"
click at [698, 164] on input "Caso generado sobre el usuario [PERSON_NAME] 94251311 por coincidir en listas d…" at bounding box center [717, 163] width 304 height 14
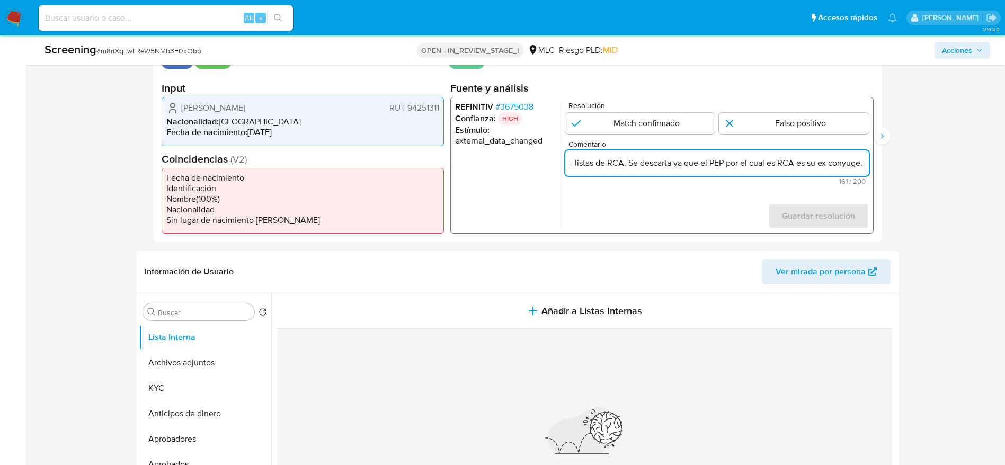
scroll to position [0, 326]
type input "Caso generado sobre el usuario [PERSON_NAME] 94251311 por coincidir en listas d…"
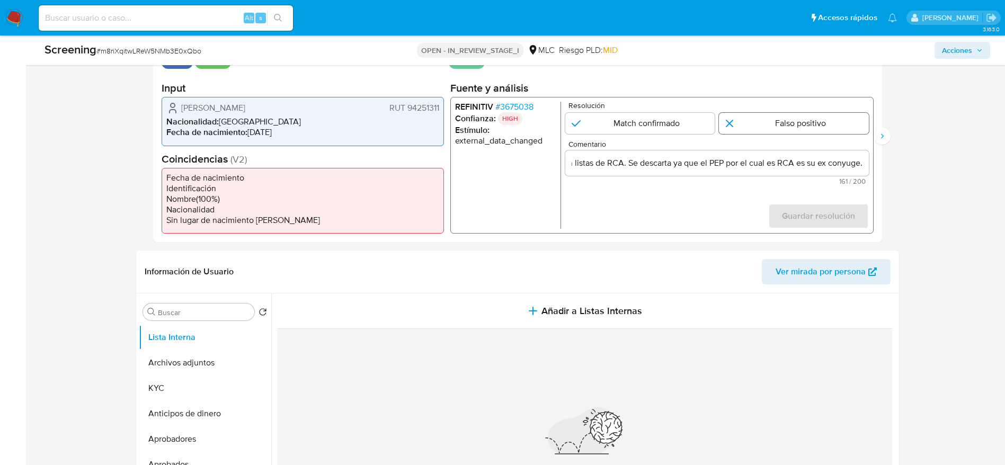
scroll to position [0, 0]
click at [811, 119] on input "1 de 2" at bounding box center [794, 123] width 150 height 21
radio input "true"
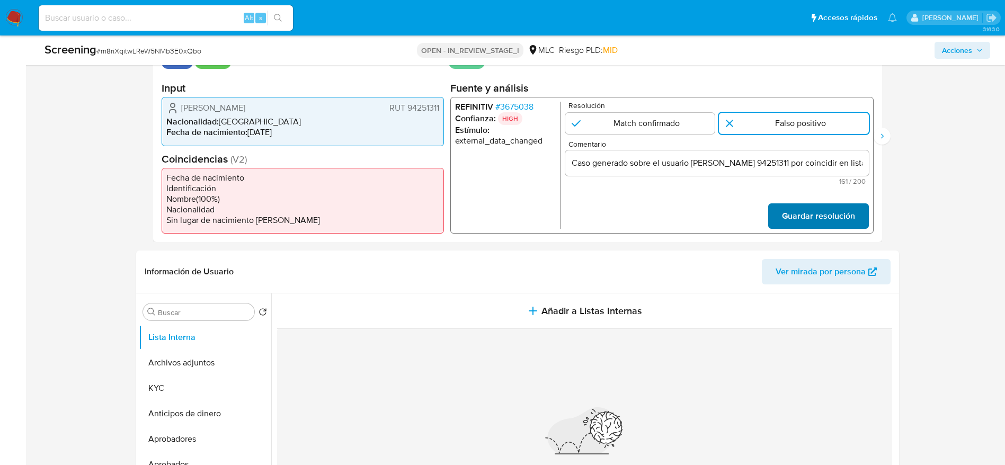
click at [819, 219] on span "Guardar resolución" at bounding box center [818, 216] width 73 height 23
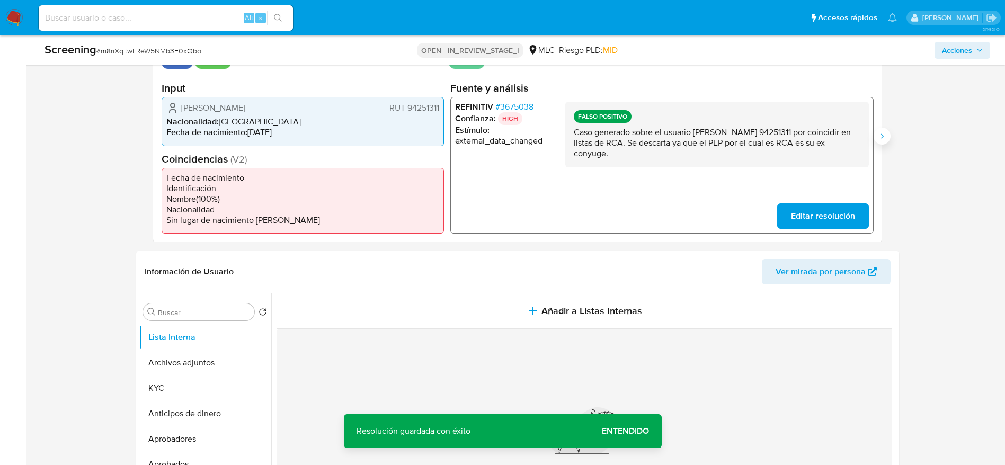
click at [882, 135] on icon "Siguiente" at bounding box center [882, 136] width 8 height 8
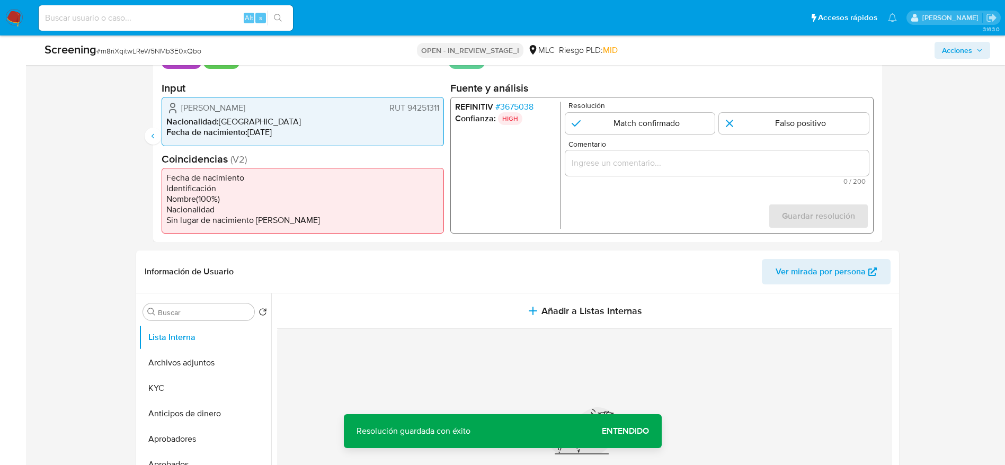
click at [816, 155] on div "2 de 2" at bounding box center [717, 163] width 304 height 25
paste input "Caso generado sobre el usuario [PERSON_NAME] 94251311 por coincidir en listas d…"
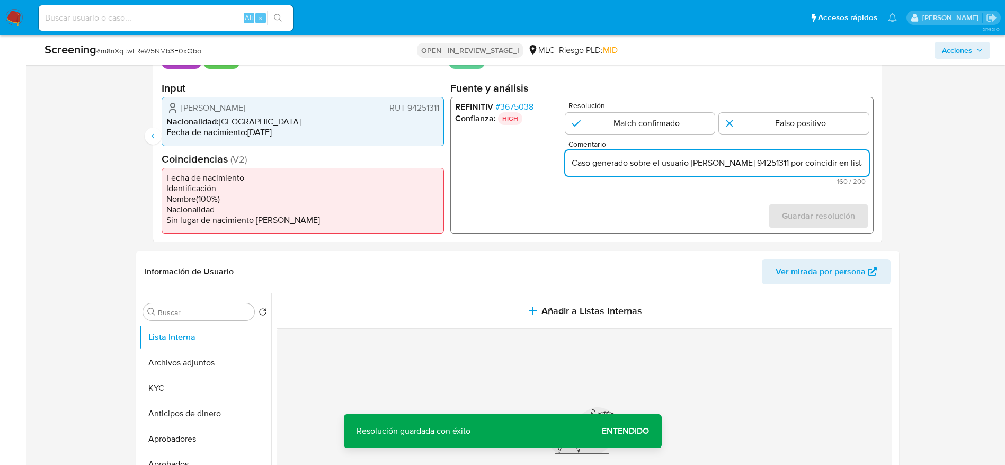
scroll to position [0, 324]
click at [792, 164] on input "Caso generado sobre el usuario [PERSON_NAME] 94251311 por coincidir en listas d…" at bounding box center [717, 163] width 304 height 14
type input "Caso generado sobre el usuario [PERSON_NAME] 94251311 por coincidir en listas d…"
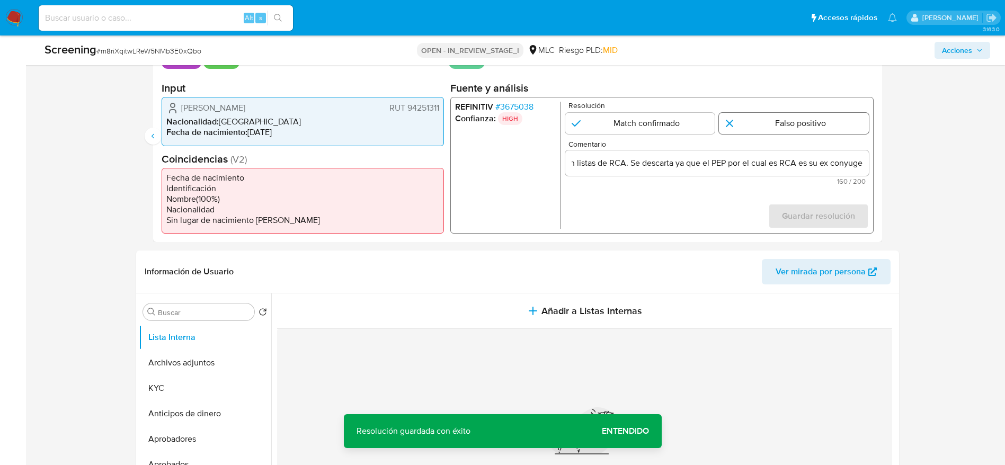
scroll to position [0, 0]
click at [815, 120] on input "2 de 2" at bounding box center [794, 123] width 150 height 21
radio input "true"
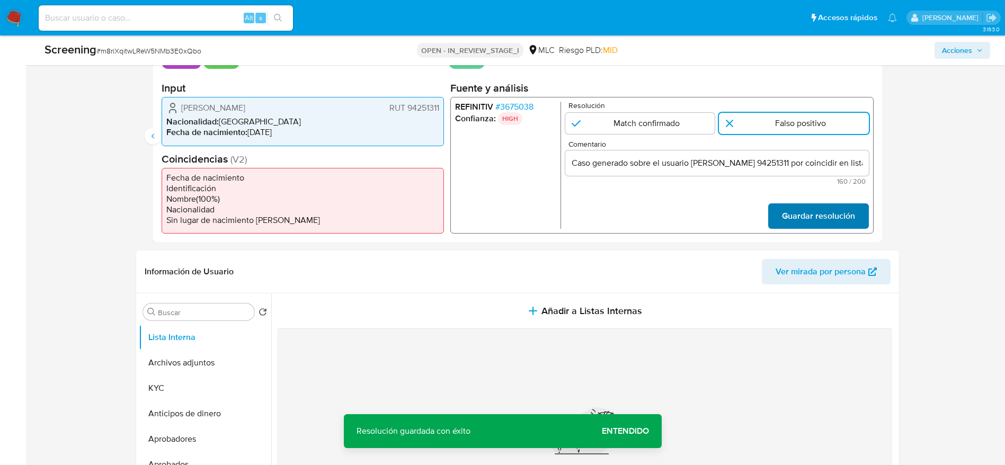
click at [811, 215] on span "Guardar resolución" at bounding box center [818, 216] width 73 height 23
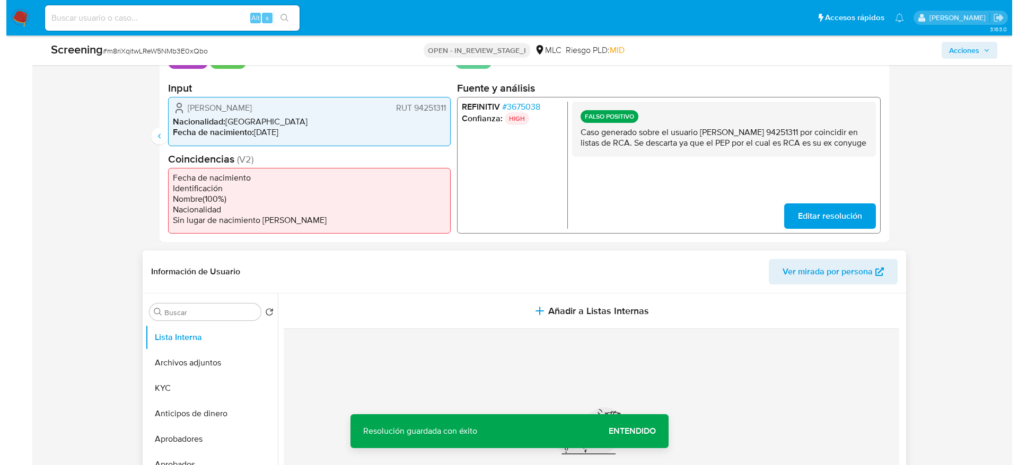
scroll to position [322, 0]
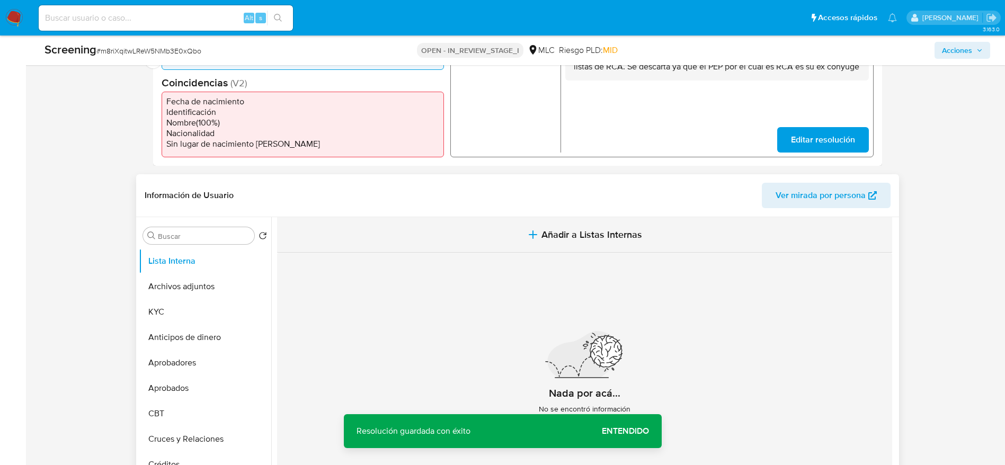
click at [576, 223] on button "Añadir a Listas Internas" at bounding box center [584, 235] width 615 height 36
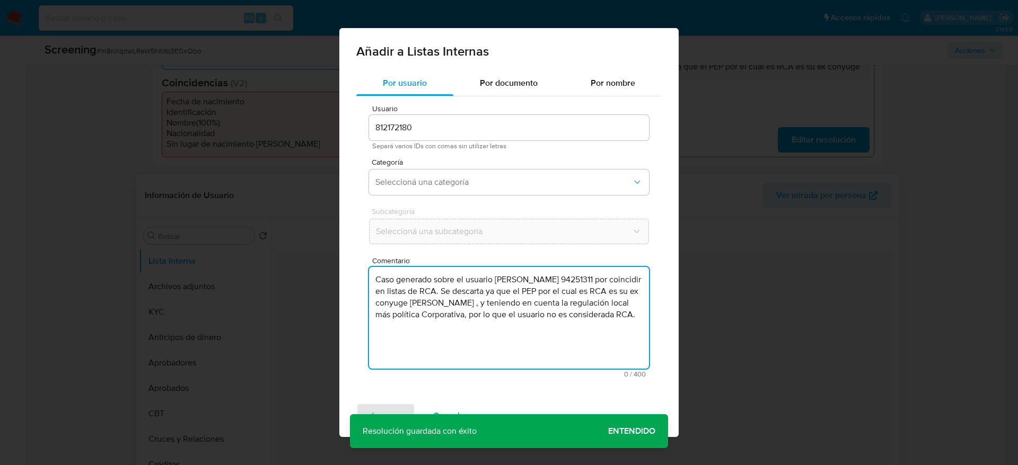
click at [507, 328] on textarea "Caso generado sobre el usuario [PERSON_NAME] 94251311 por coincidir en listas d…" at bounding box center [509, 318] width 280 height 102
type textarea "Caso generado sobre el usuario [PERSON_NAME] 94251311 por coincidir en listas d…"
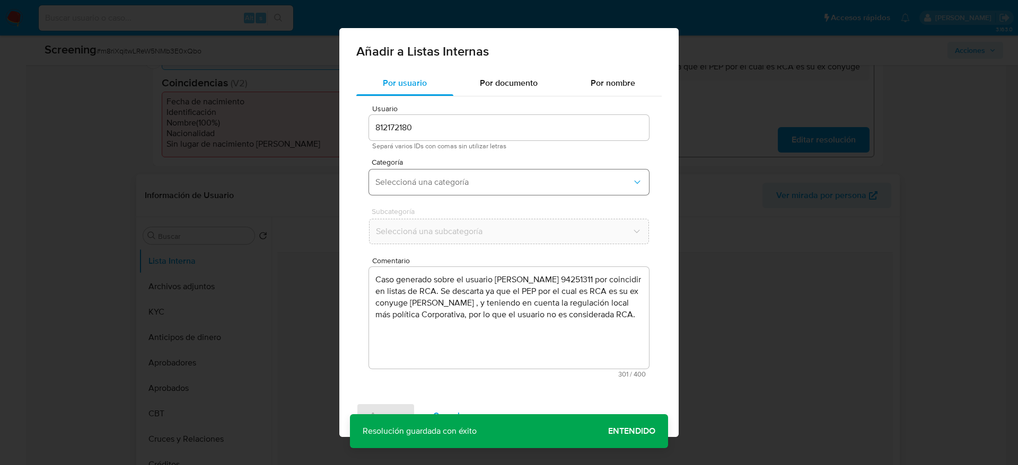
click at [503, 178] on span "Seleccioná una categoría" at bounding box center [503, 182] width 256 height 11
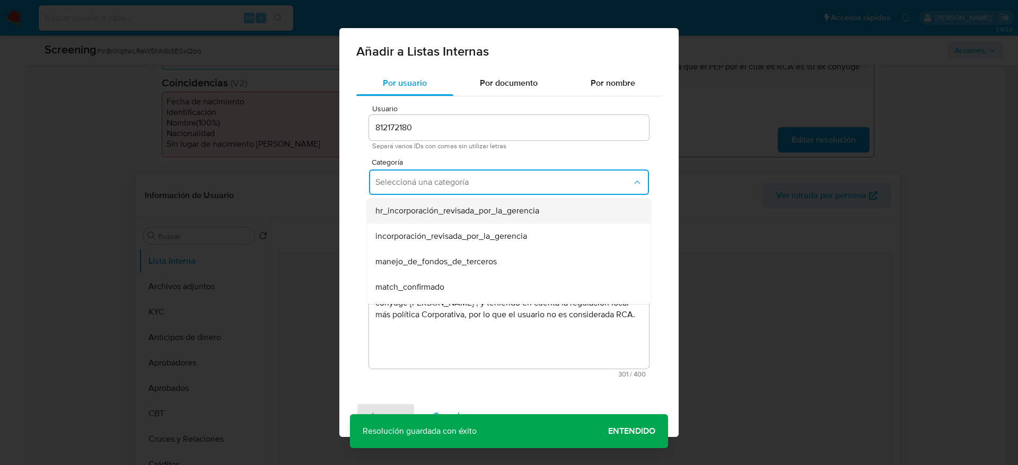
scroll to position [92, 0]
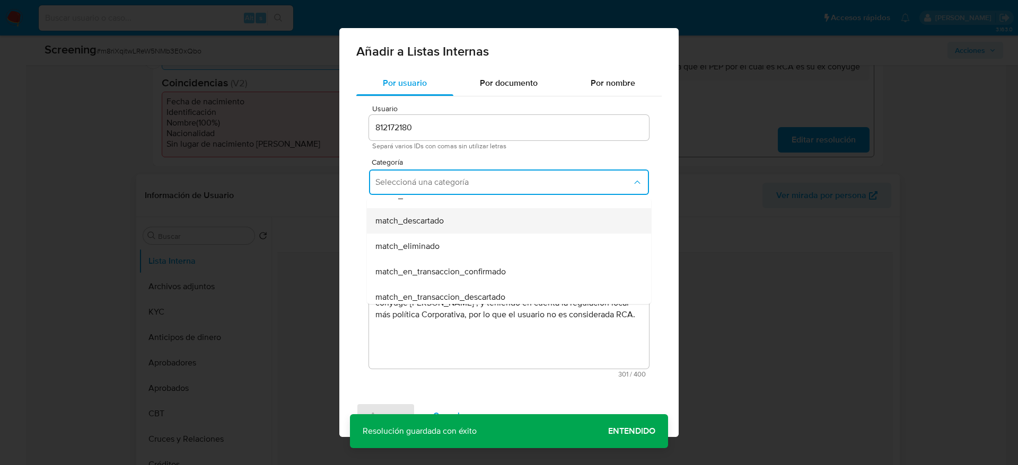
click at [440, 218] on span "match_descartado" at bounding box center [409, 221] width 68 height 11
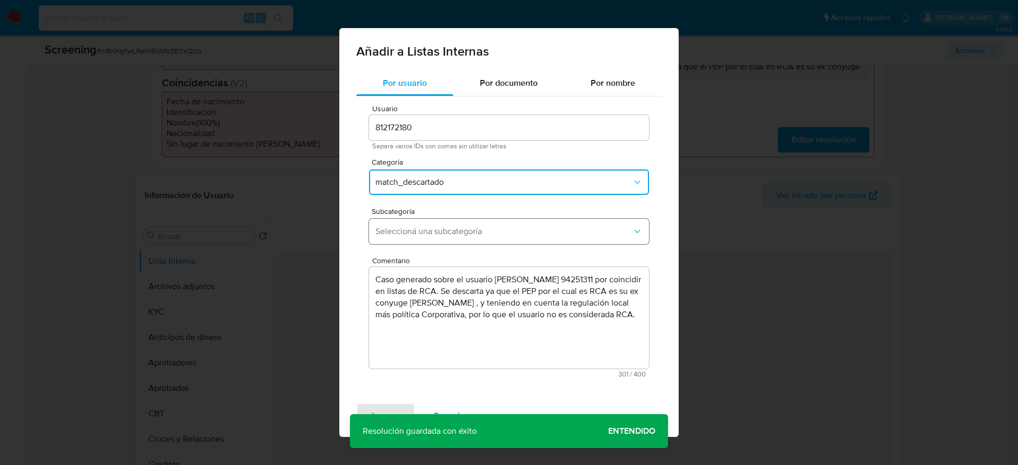
click at [449, 243] on button "Seleccioná una subcategoría" at bounding box center [509, 231] width 280 height 25
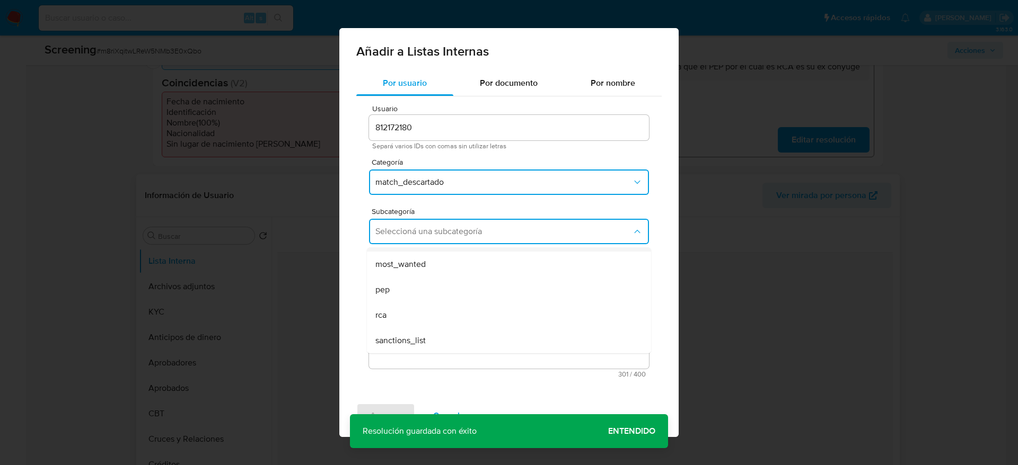
scroll to position [72, 0]
click at [429, 300] on div "pep" at bounding box center [505, 290] width 261 height 25
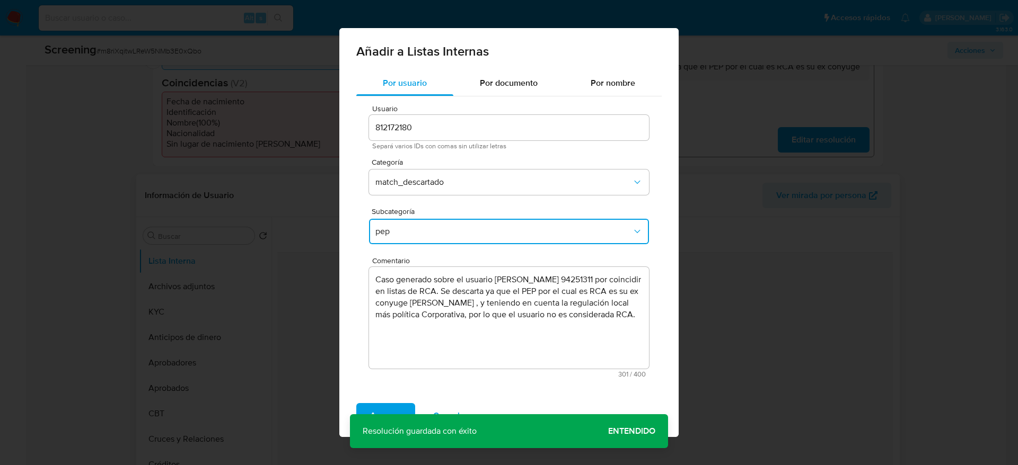
click at [430, 240] on button "pep" at bounding box center [509, 231] width 280 height 25
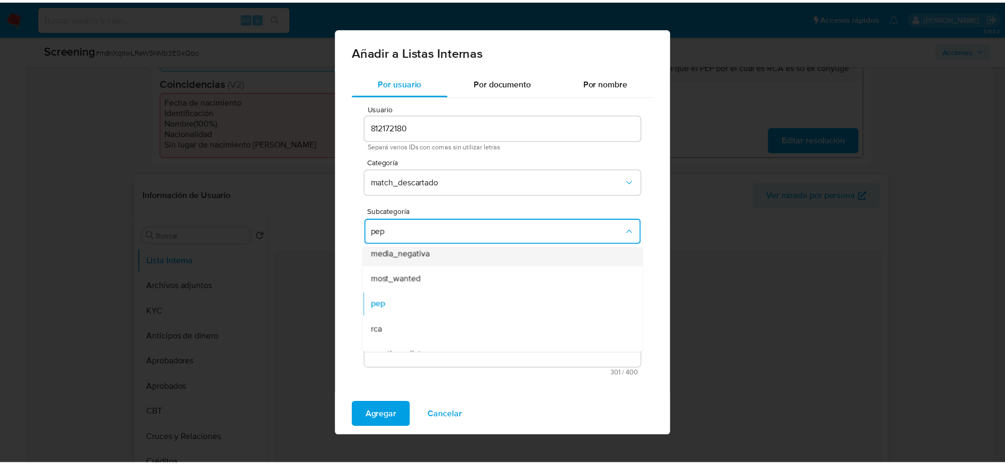
scroll to position [58, 0]
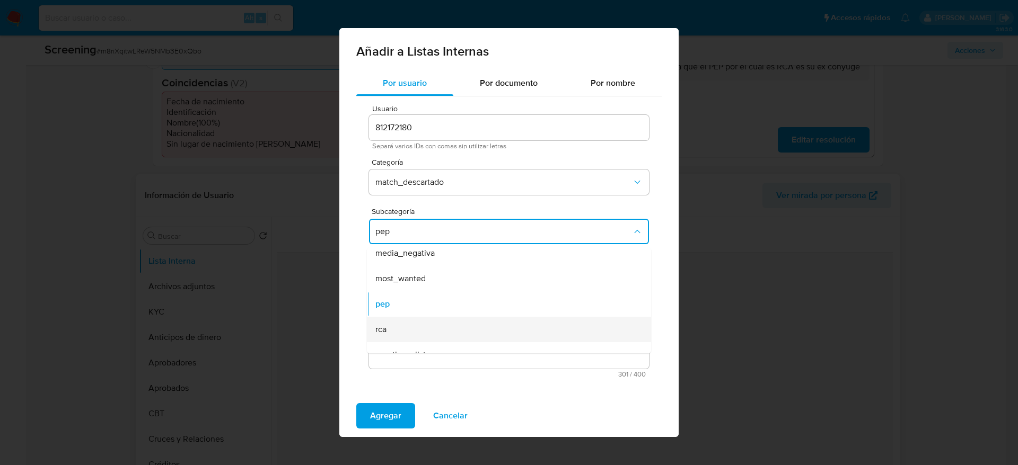
click at [392, 323] on div "rca" at bounding box center [505, 329] width 261 height 25
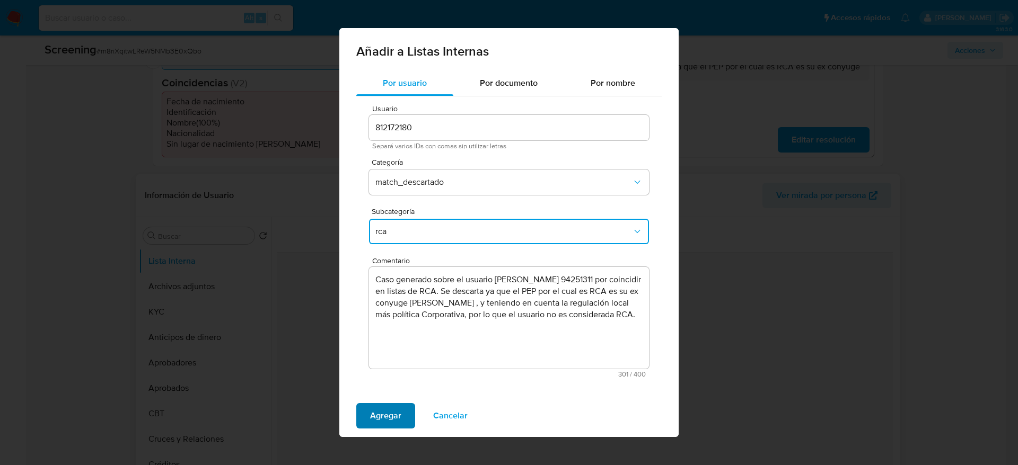
click at [378, 414] on span "Agregar" at bounding box center [385, 415] width 31 height 23
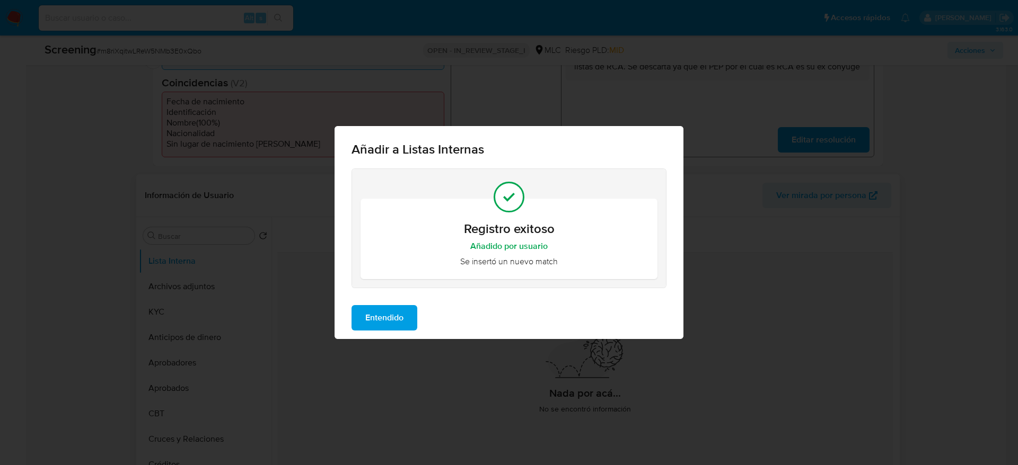
click at [393, 315] on span "Entendido" at bounding box center [384, 317] width 38 height 23
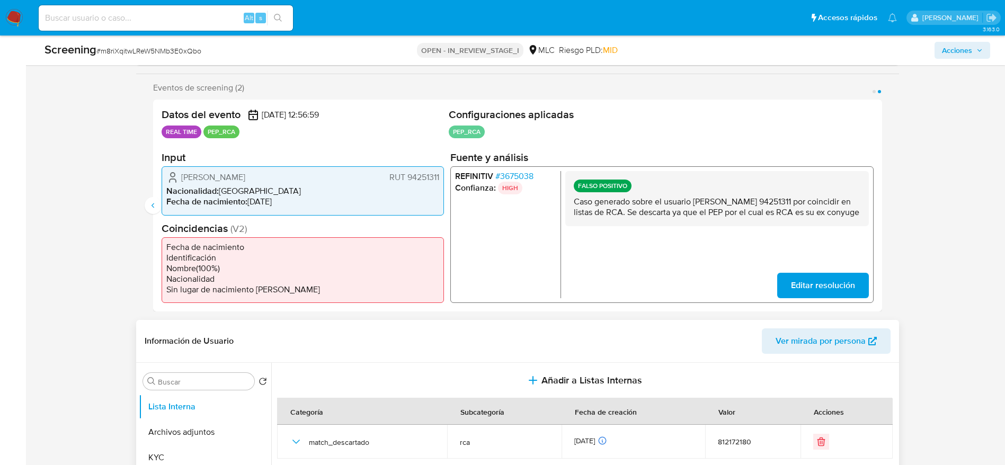
scroll to position [149, 0]
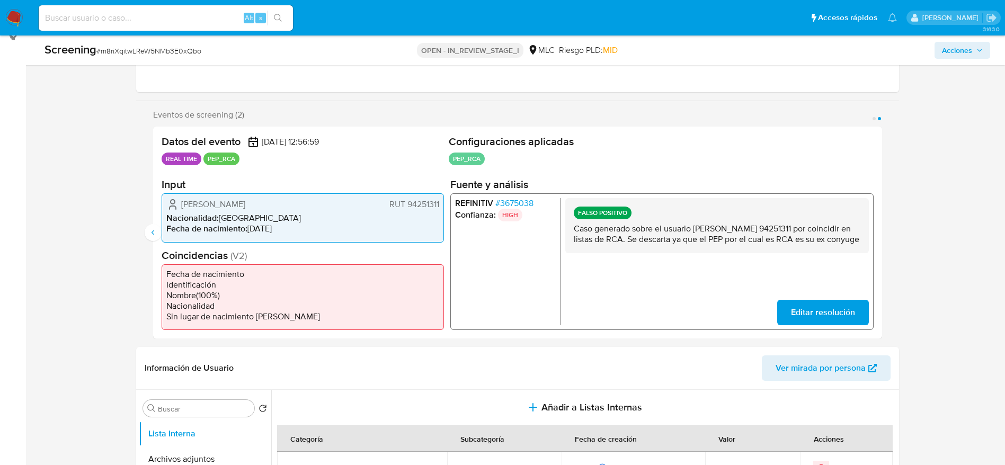
click at [966, 55] on span "Acciones" at bounding box center [957, 50] width 30 height 17
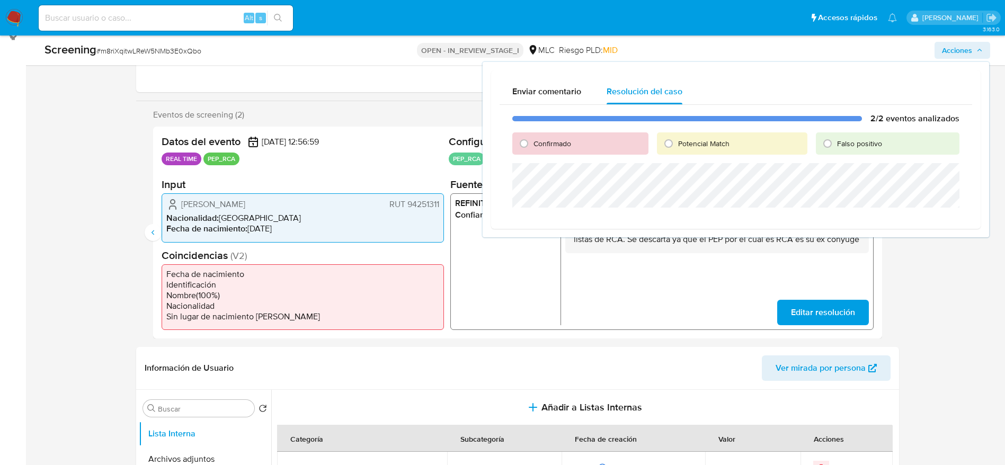
click at [869, 140] on span "Falso positivo" at bounding box center [859, 143] width 45 height 11
click at [836, 140] on input "Falso positivo" at bounding box center [827, 143] width 17 height 17
radio input "true"
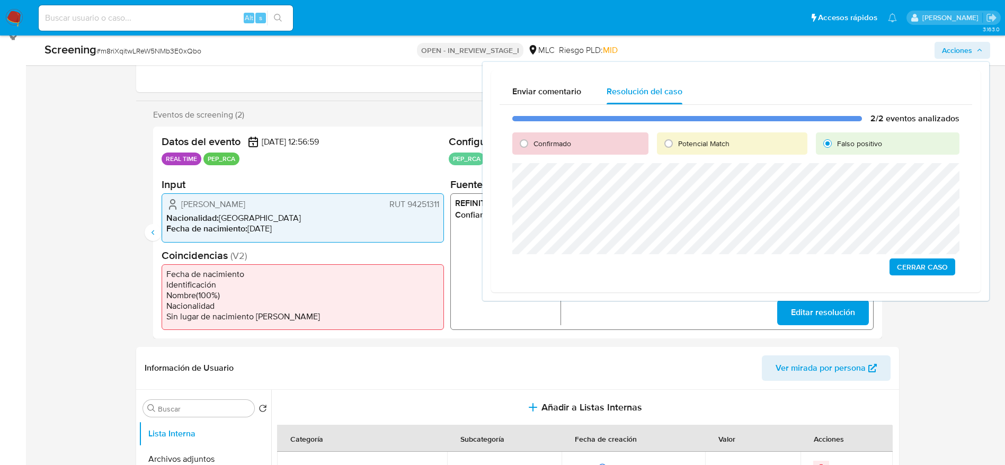
click at [931, 263] on span "Cerrar Caso" at bounding box center [922, 267] width 51 height 15
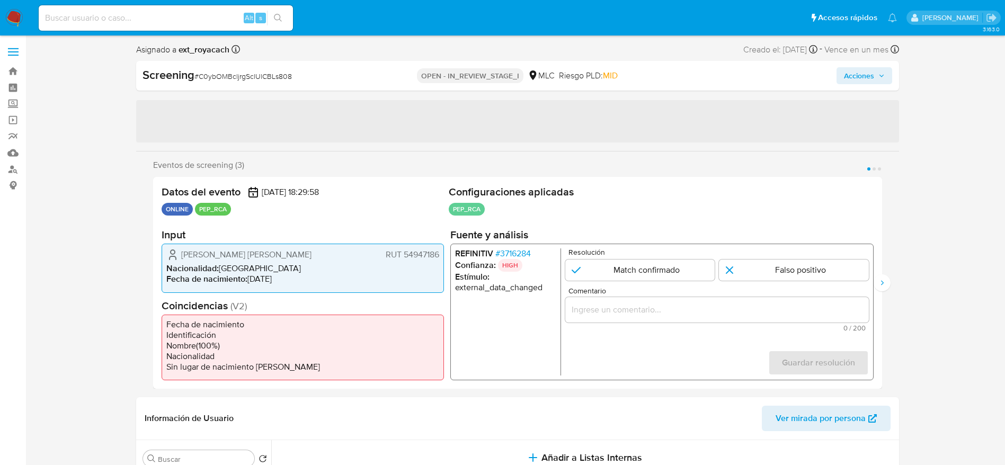
select select "10"
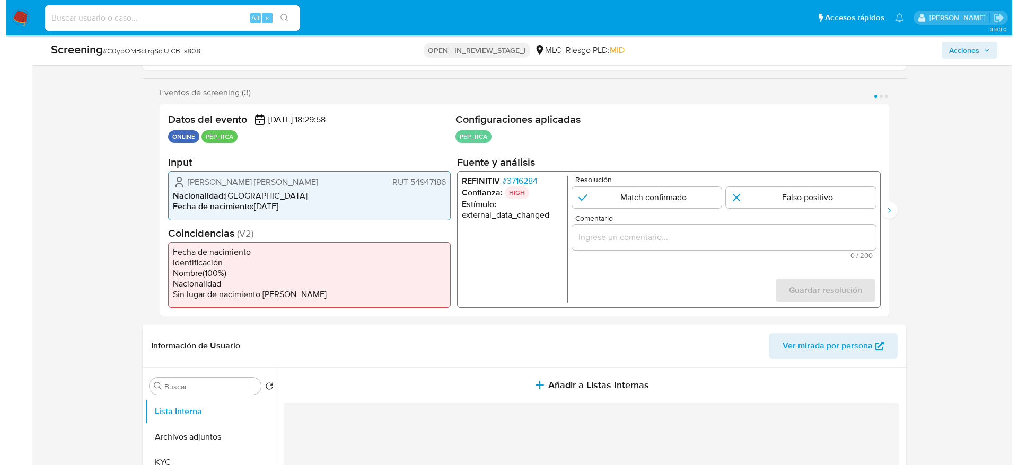
scroll to position [187, 0]
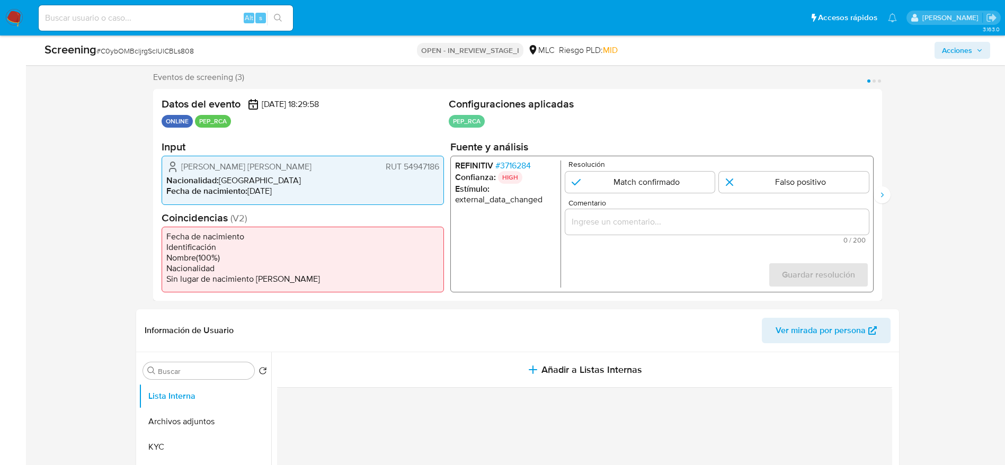
click at [516, 164] on span "# 3716284" at bounding box center [513, 166] width 36 height 11
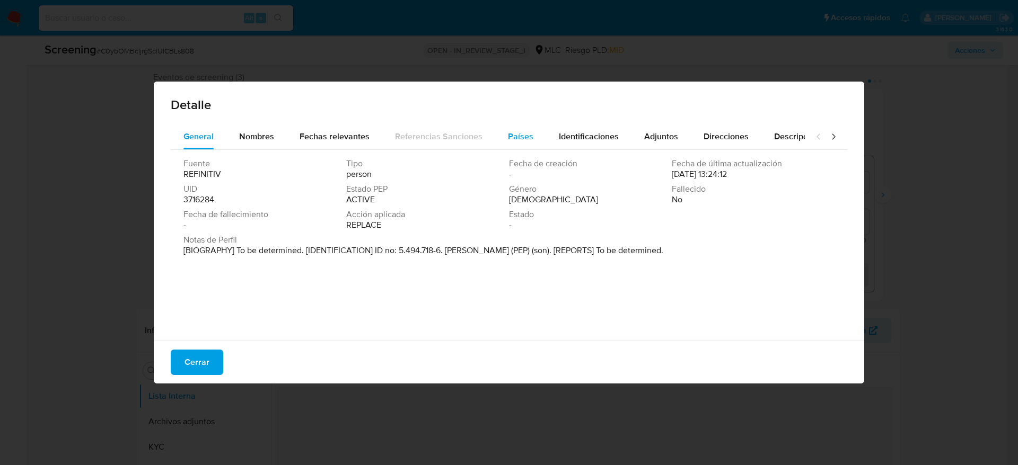
click at [523, 145] on div "Países" at bounding box center [520, 136] width 25 height 25
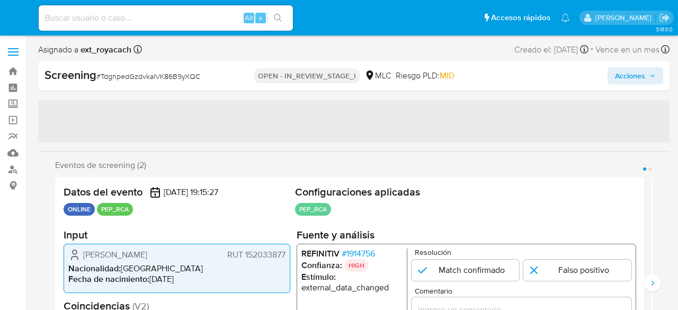
select select "10"
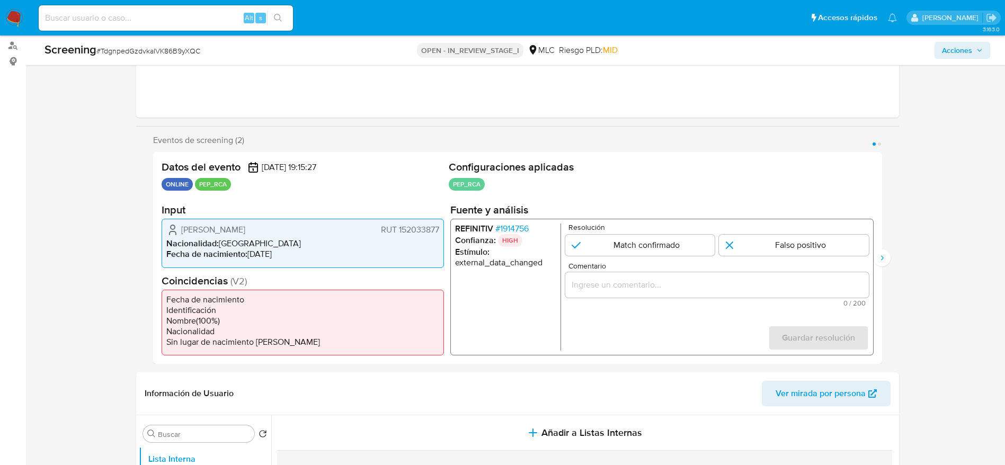
scroll to position [127, 0]
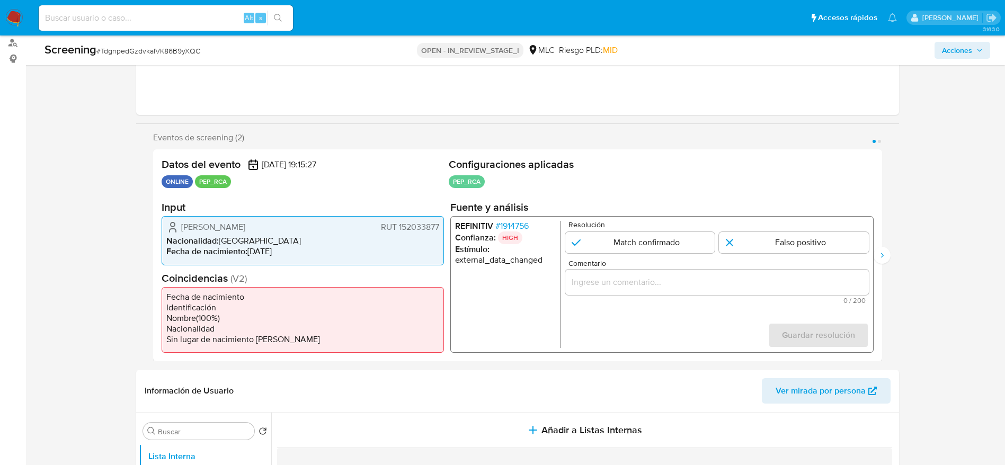
click at [509, 229] on span "# 1914756" at bounding box center [511, 226] width 33 height 11
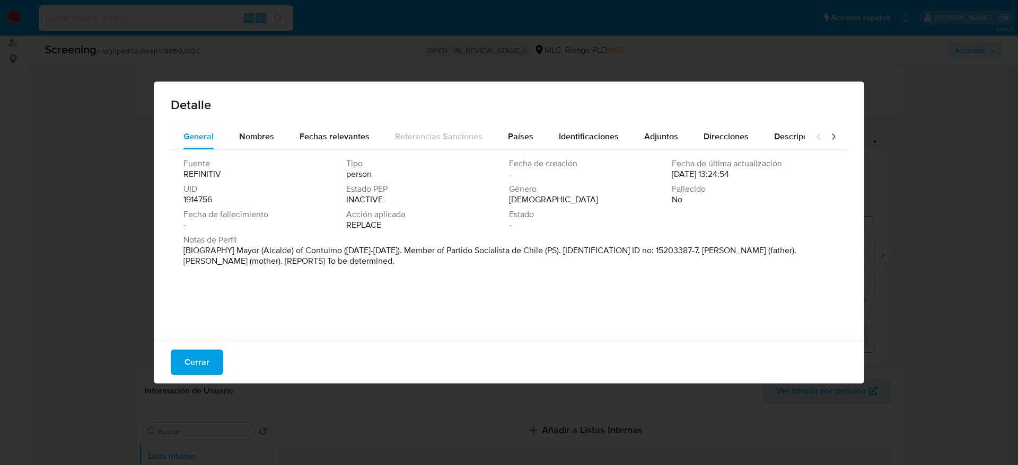
click at [206, 309] on span "Cerrar" at bounding box center [196, 362] width 25 height 23
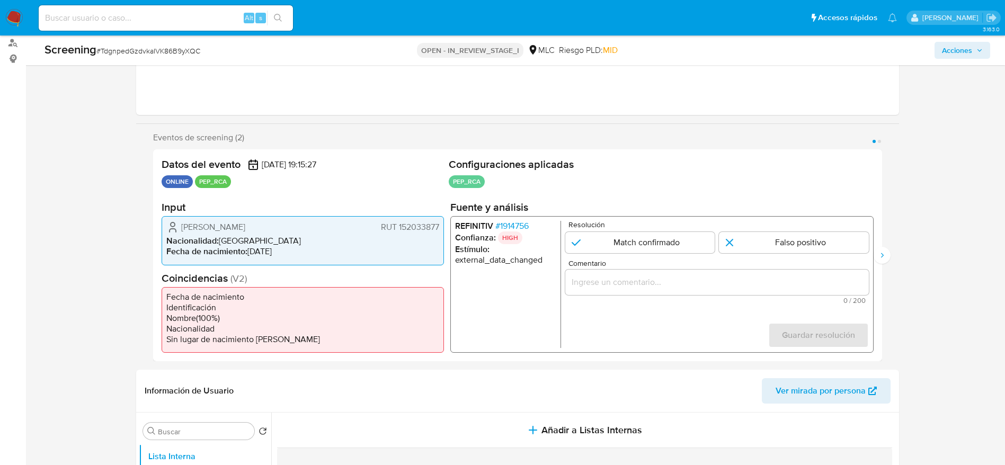
click at [176, 51] on span "# TdgnpedGzdvkaIVK86B9yXQC" at bounding box center [148, 51] width 104 height 11
copy span "TdgnpedGzdvkaIVK86B9yXQC"
drag, startPoint x: 172, startPoint y: 226, endPoint x: 447, endPoint y: 225, distance: 275.0
click at [447, 225] on div "Datos del evento [DATE] 19:15:27 ONLINE PEP_RCA Configuraciones aplicadas PEP_R…" at bounding box center [517, 255] width 729 height 212
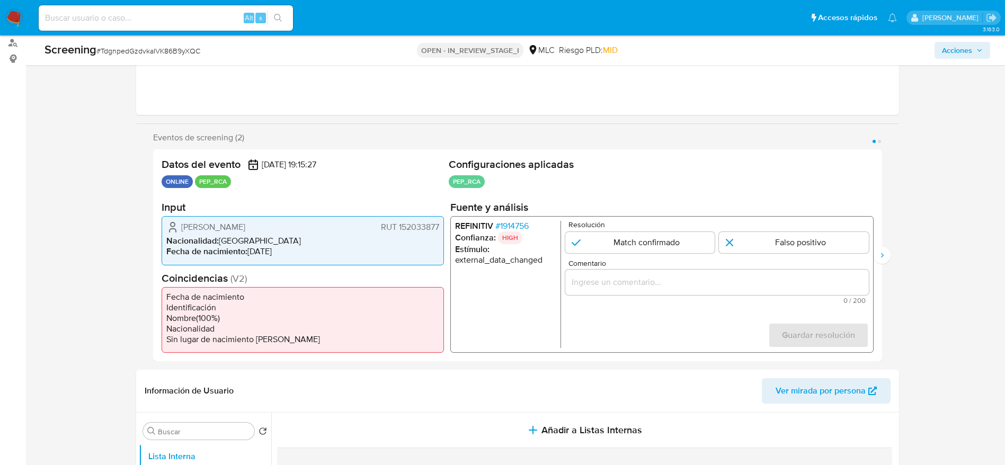
click at [507, 229] on span "# 1914756" at bounding box center [511, 226] width 33 height 11
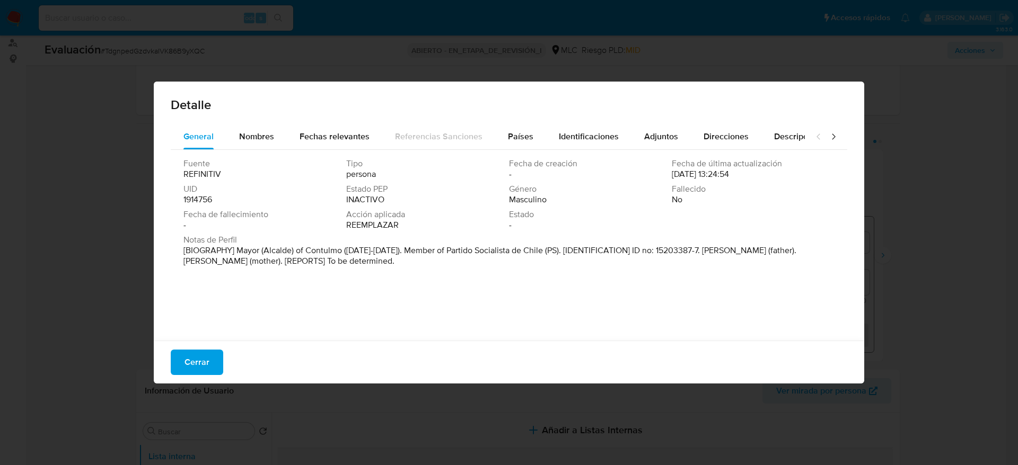
drag, startPoint x: 263, startPoint y: 248, endPoint x: 339, endPoint y: 251, distance: 75.3
click at [339, 251] on p "[BIOGRAPHY] Mayor (Alcalde) of Contulmo ([DATE]-[DATE]). Member of Partido Soci…" at bounding box center [507, 255] width 649 height 21
drag, startPoint x: 339, startPoint y: 251, endPoint x: 267, endPoint y: 249, distance: 72.6
click at [267, 249] on p "[BIOGRAPHY] Mayor (Alcalde) of Contulmo ([DATE]-[DATE]). Member of Partido Soci…" at bounding box center [507, 255] width 649 height 21
click at [179, 309] on button "Cerrar" at bounding box center [197, 362] width 52 height 25
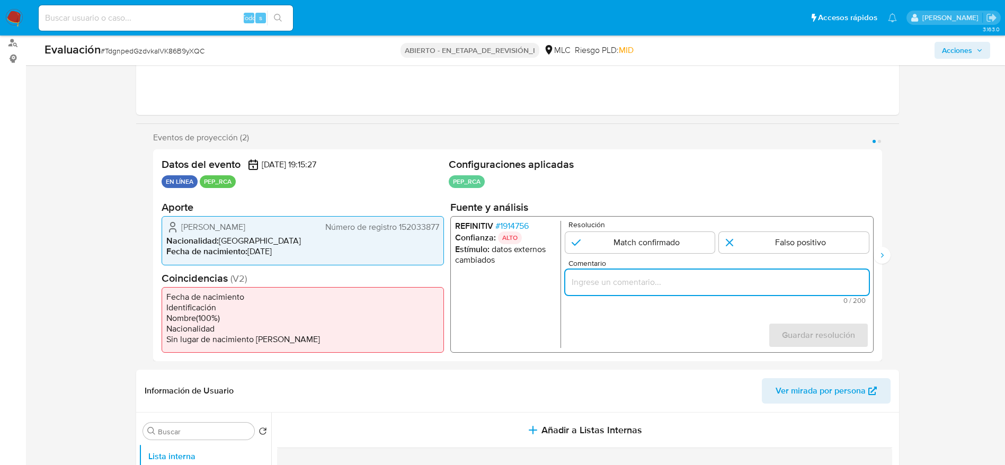
click at [626, 280] on input "Comentario" at bounding box center [717, 283] width 304 height 14
paste input "Caso generado sobre el usuario Diego Eduardo Ibáñez Burgos. Se descarta ya que …"
type input "Caso generado sobre el usuario Diego Eduardo Ibáñez Burgos. Se descarta ya que …"
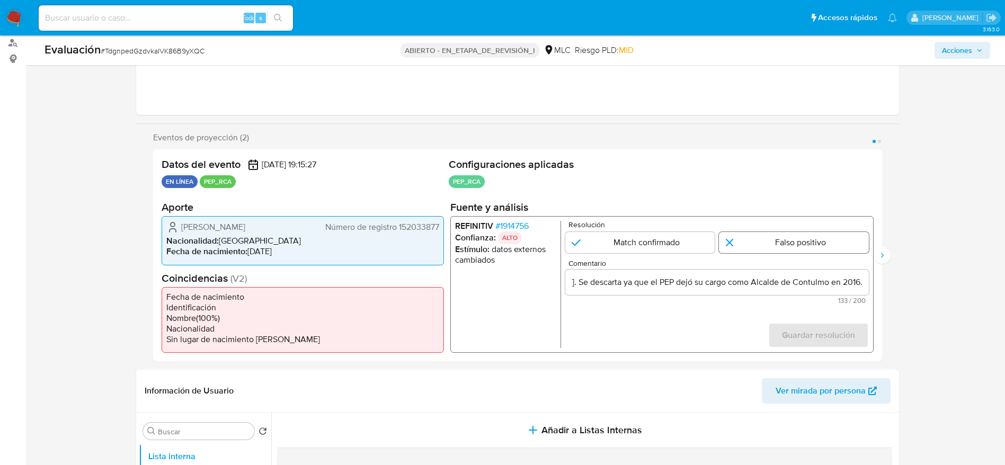
scroll to position [0, 0]
click at [678, 241] on input "1 de 2" at bounding box center [794, 242] width 150 height 21
radio input "true"
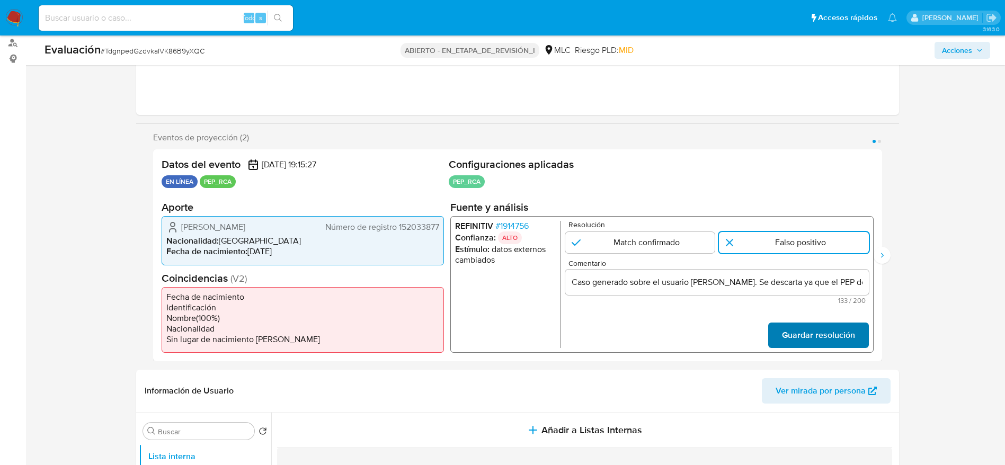
click at [678, 309] on span "Guardar resolución" at bounding box center [818, 335] width 73 height 23
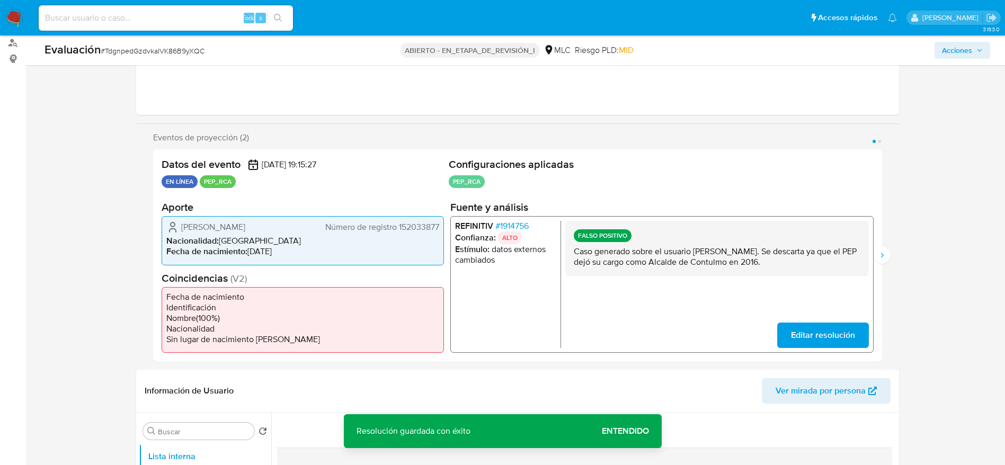
click at [678, 256] on p "Caso generado sobre el usuario Diego Eduardo Ibáñez Burgos. Se descarta ya que …" at bounding box center [716, 256] width 287 height 21
click at [678, 248] on button "Siguiente" at bounding box center [882, 255] width 17 height 17
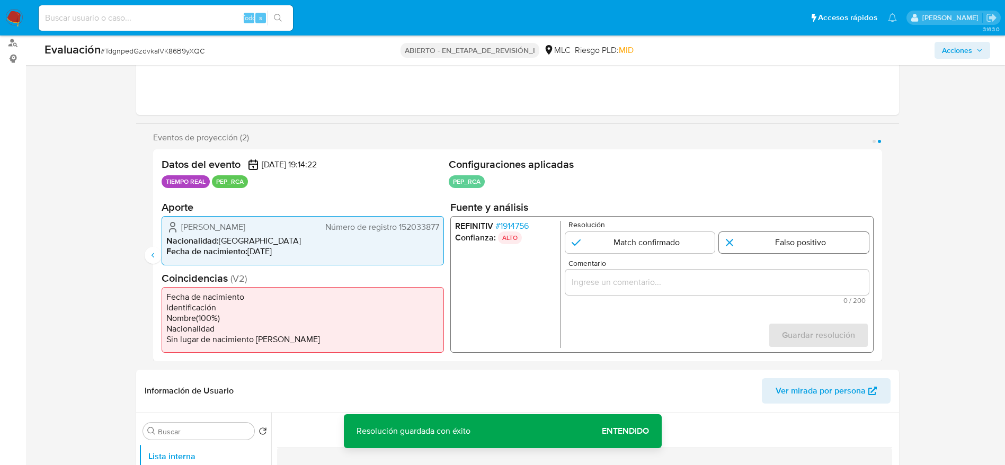
click at [678, 245] on input "2 de 2" at bounding box center [794, 242] width 150 height 21
radio input "true"
click at [678, 287] on input "Comentario" at bounding box center [717, 283] width 304 height 14
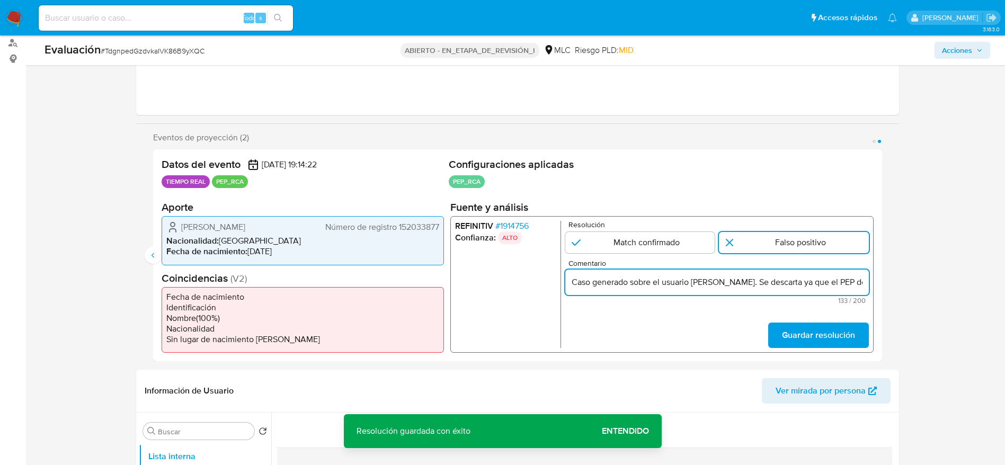
scroll to position [0, 233]
type input "Caso generado sobre el usuario Diego Eduardo Ibáñez Burgos. Se descarta ya que …"
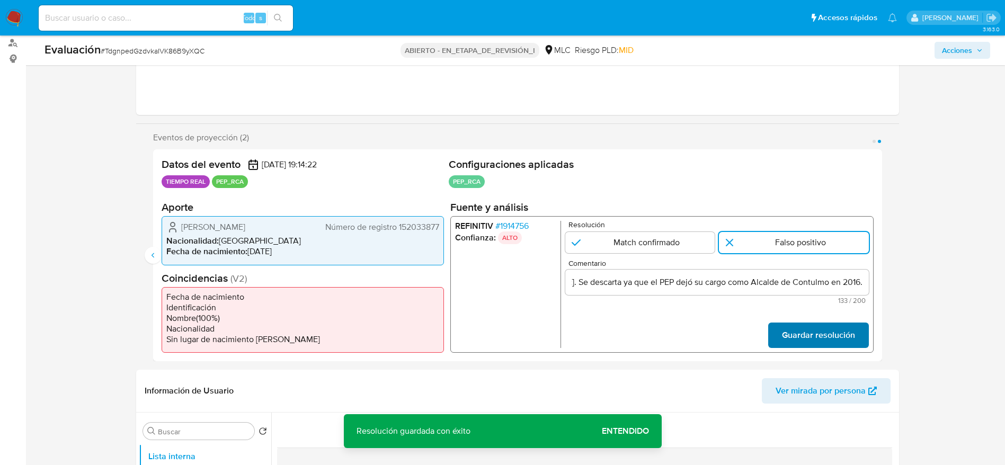
scroll to position [0, 0]
click at [678, 309] on span "Guardar resolución" at bounding box center [818, 335] width 73 height 23
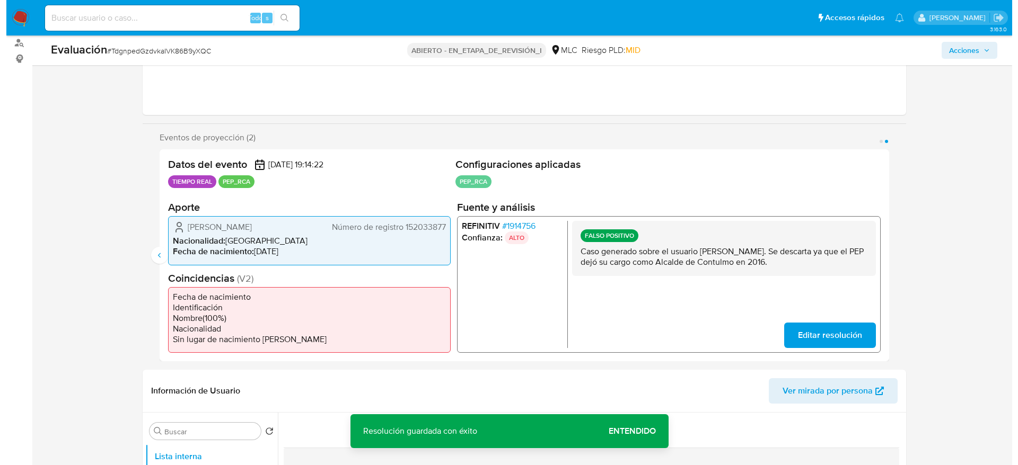
scroll to position [316, 0]
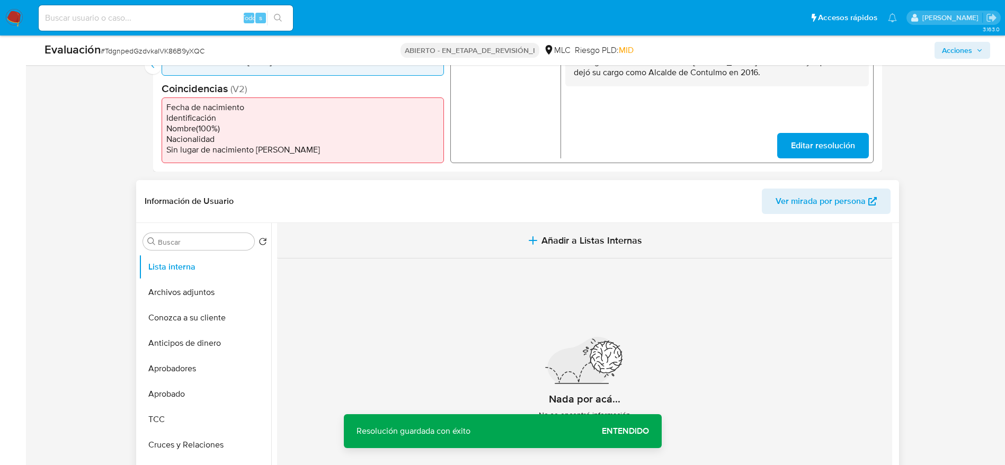
click at [467, 245] on button "Añadir a Listas Internas" at bounding box center [584, 241] width 615 height 36
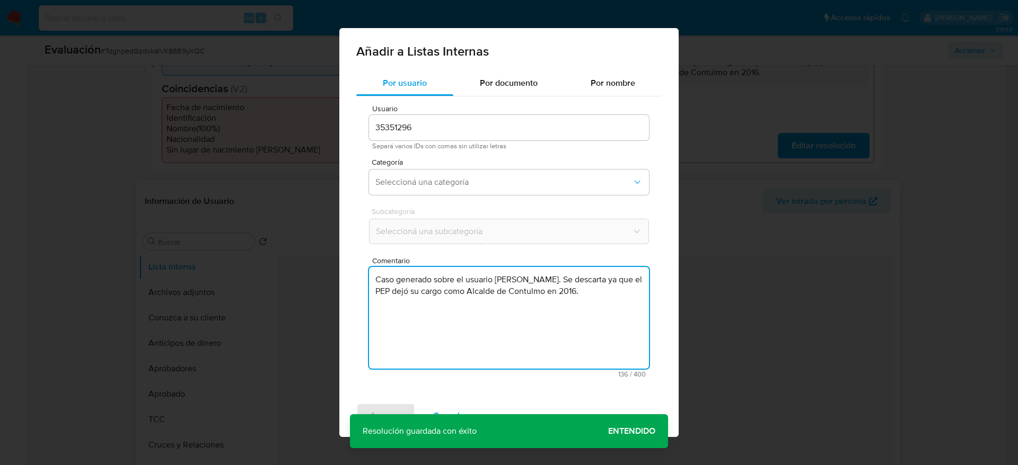
click at [451, 299] on textarea "Caso generado sobre el usuario Diego Eduardo Ibáñez Burgos. Se descarta ya que …" at bounding box center [509, 318] width 280 height 102
type textarea "Caso generado sobre el usuario Diego Eduardo Ibáñez Burgos. Se descarta ya que …"
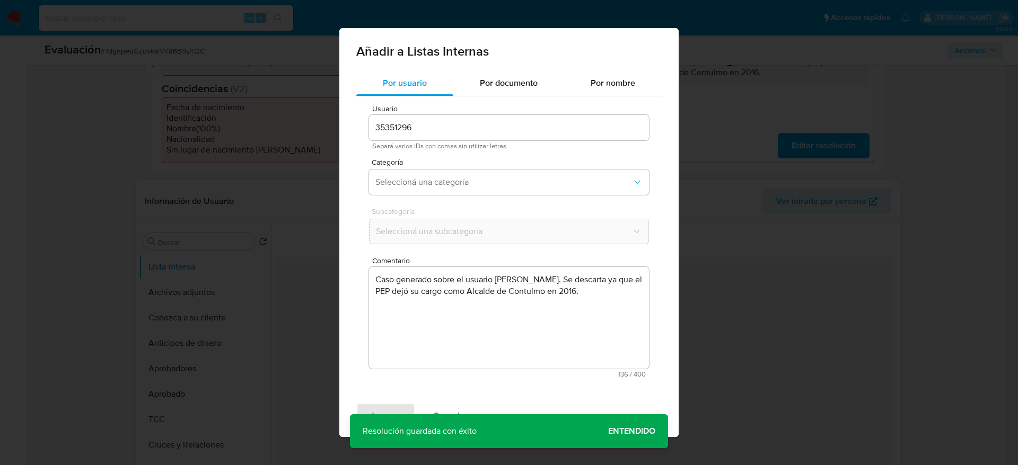
drag, startPoint x: 441, startPoint y: 192, endPoint x: 437, endPoint y: 251, distance: 58.4
click at [437, 251] on div "Usuario 35351296 Separá varios IDs con comas sin utilizar letras Categoría Sele…" at bounding box center [508, 241] width 305 height 290
click at [462, 174] on button "Seleccioná una categoría" at bounding box center [509, 182] width 280 height 25
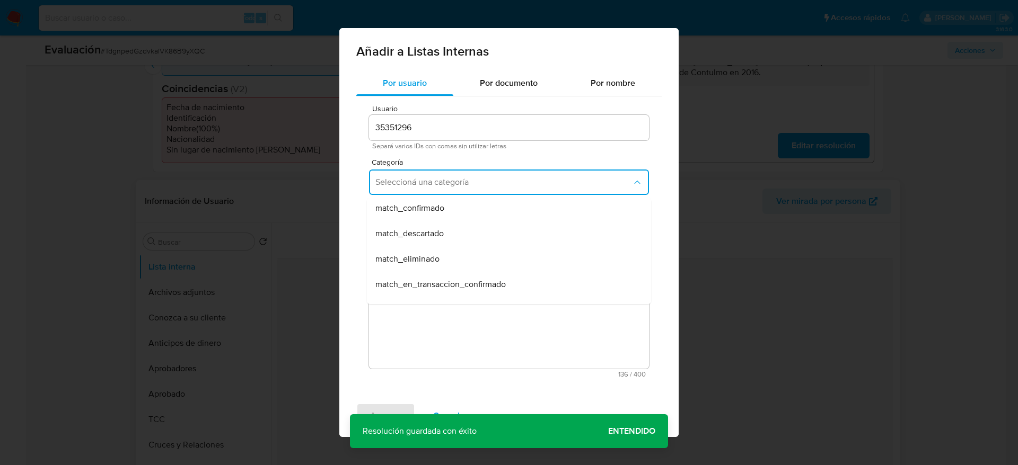
scroll to position [89, 0]
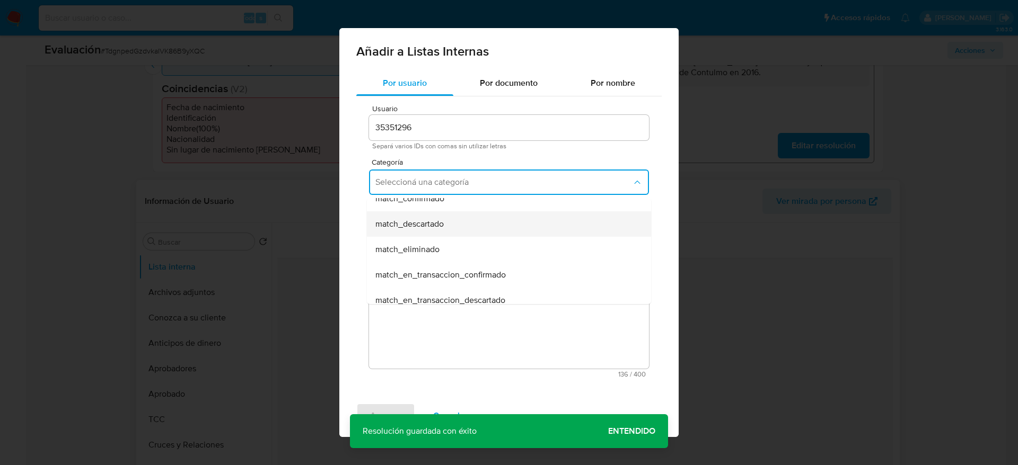
click at [430, 216] on div "match_descartado" at bounding box center [505, 223] width 261 height 25
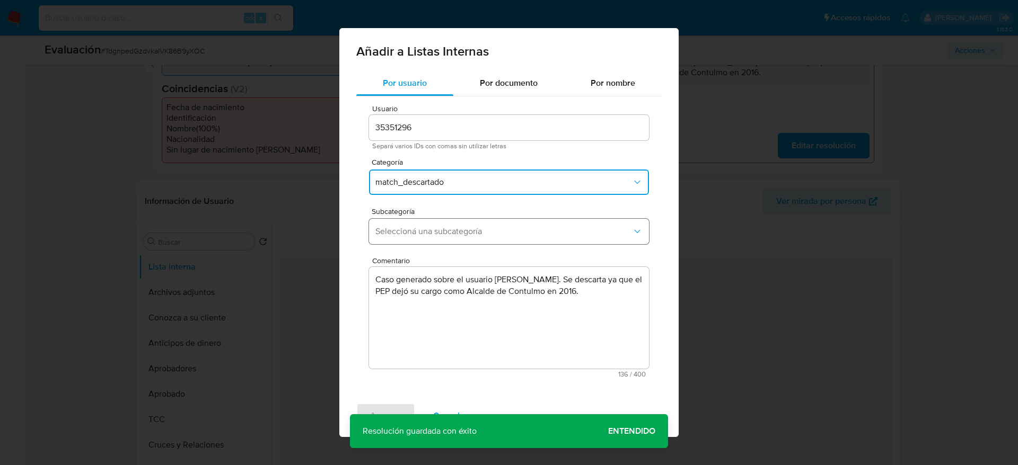
click at [426, 235] on span "Seleccioná una subcategoría" at bounding box center [503, 231] width 256 height 11
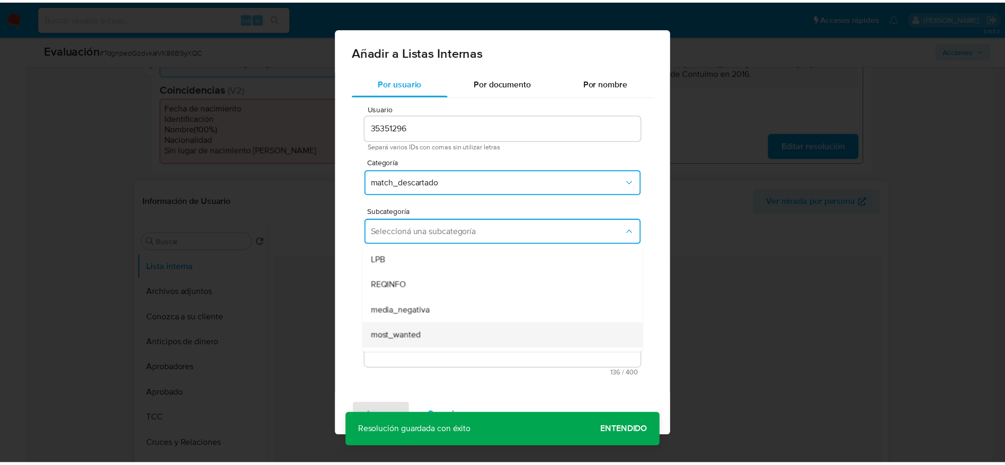
scroll to position [72, 0]
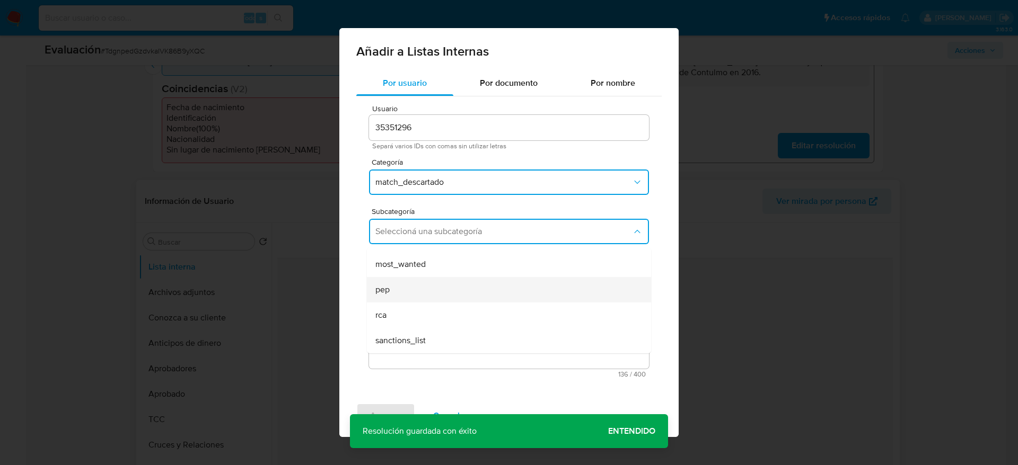
click at [400, 289] on div "pep" at bounding box center [505, 289] width 261 height 25
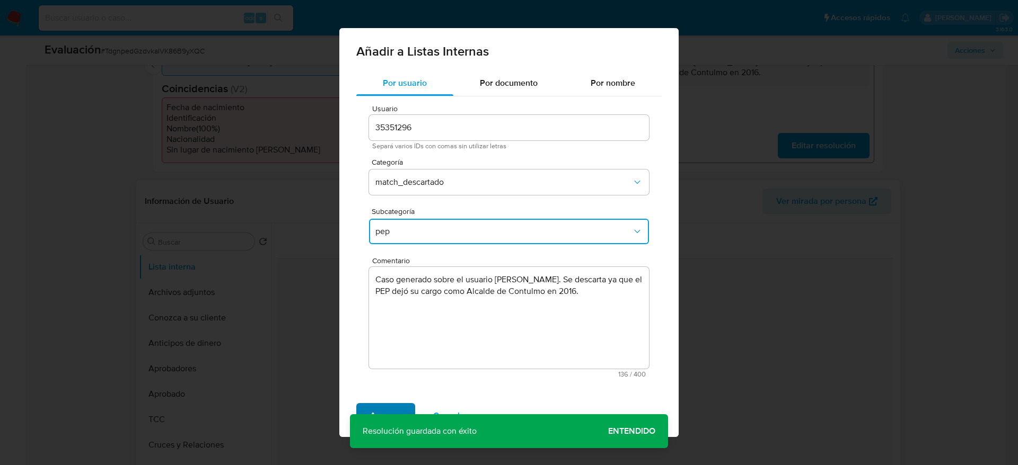
click at [390, 309] on span "Agregar" at bounding box center [385, 415] width 31 height 23
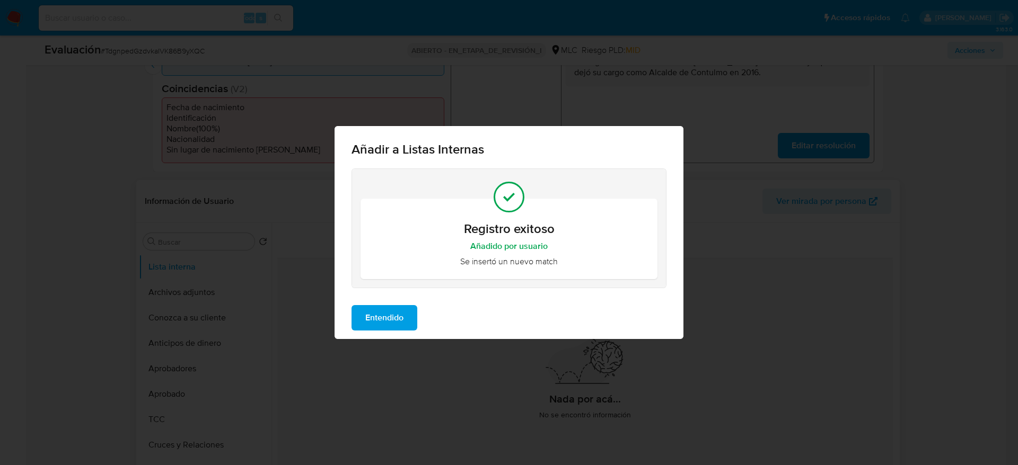
click at [367, 309] on span "Entendido" at bounding box center [384, 317] width 38 height 23
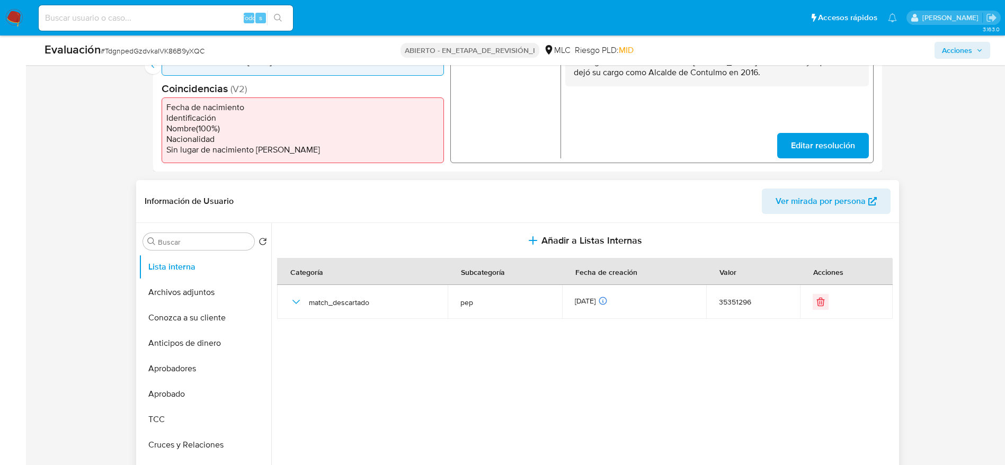
scroll to position [0, 0]
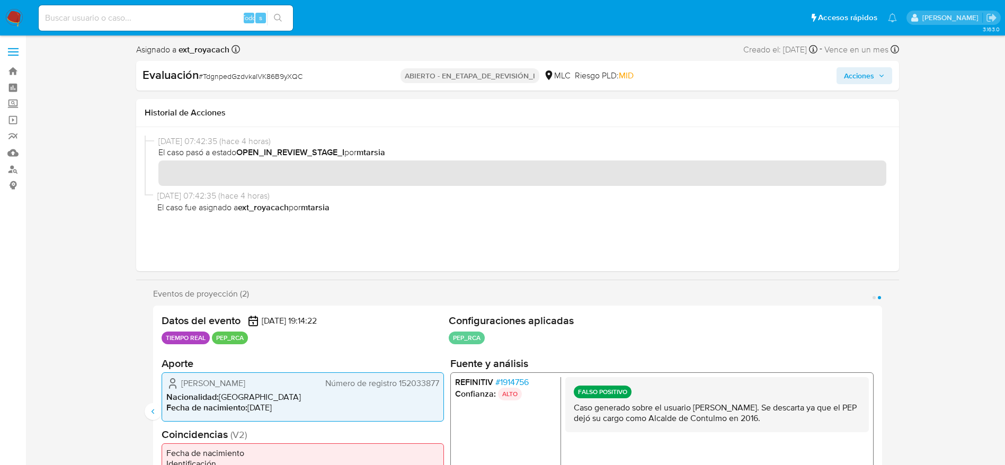
click at [678, 81] on span "Acciones" at bounding box center [859, 75] width 30 height 17
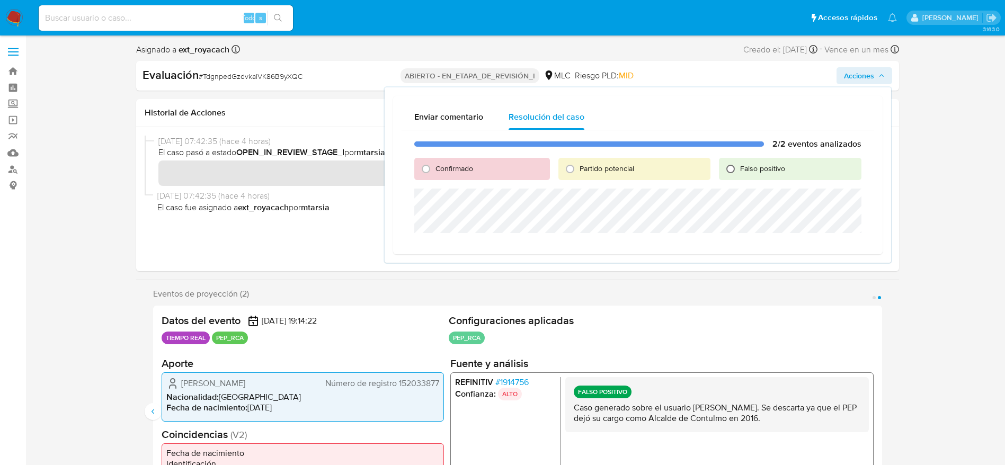
click at [678, 170] on input "Falso positivo" at bounding box center [730, 169] width 17 height 17
radio input "true"
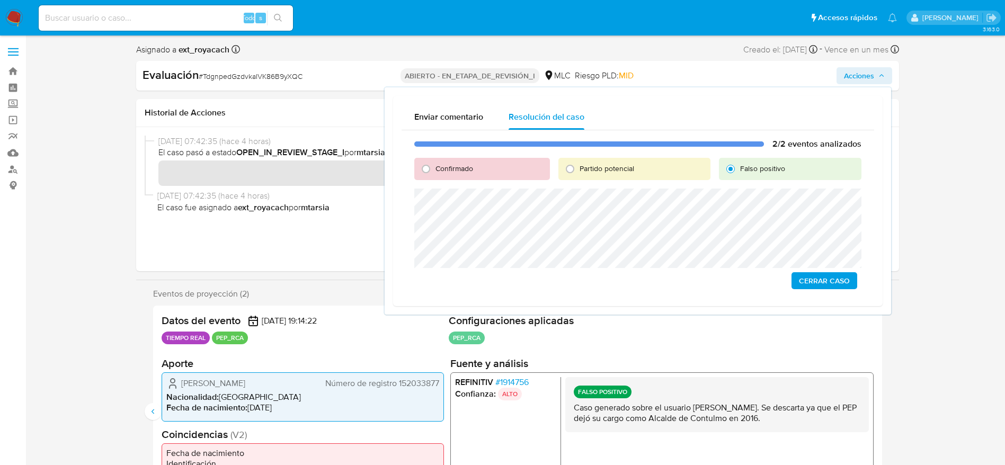
click at [678, 281] on span "Cerrar Caso" at bounding box center [824, 280] width 51 height 15
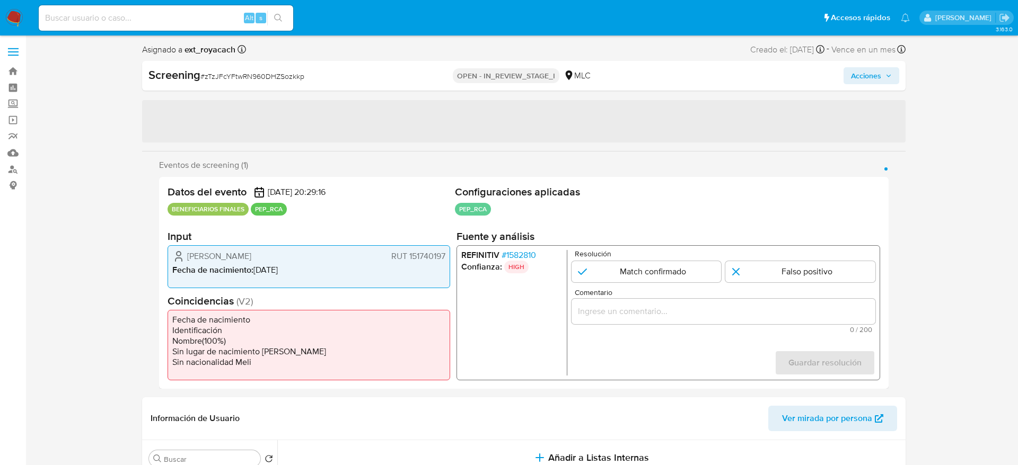
select select "10"
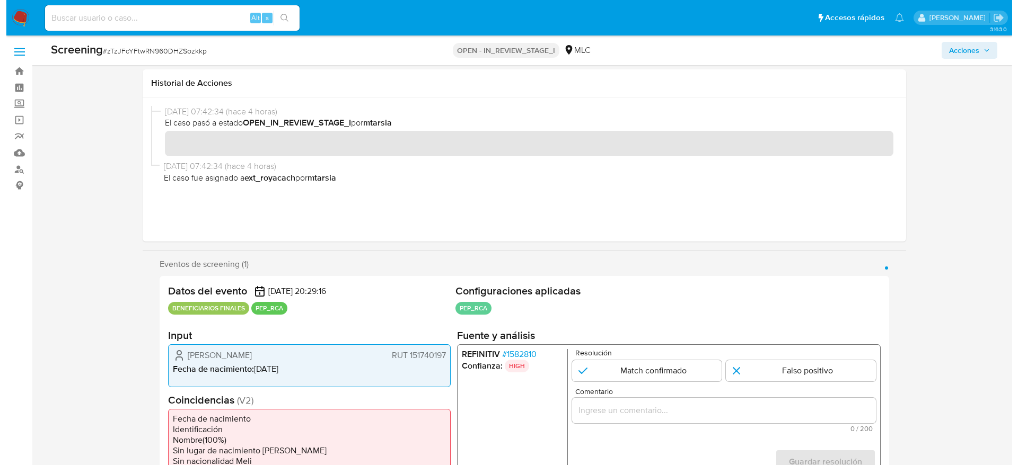
scroll to position [39, 0]
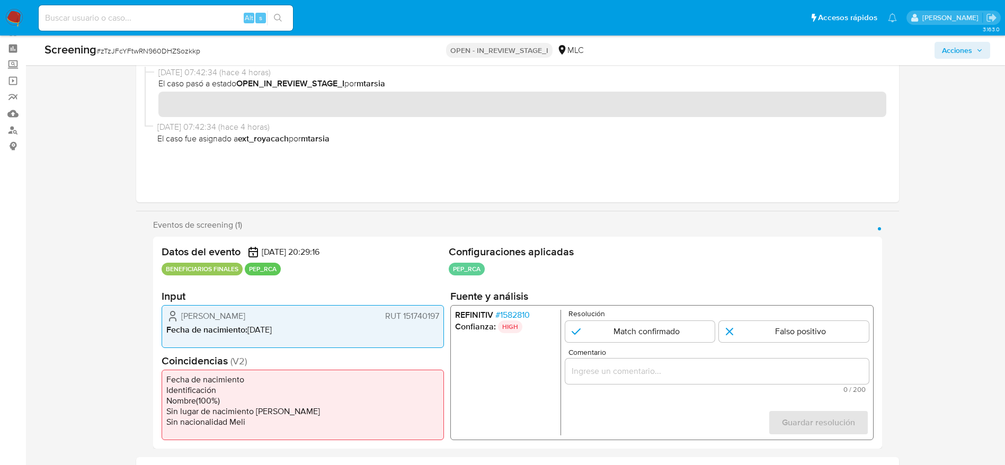
click at [526, 318] on span "# 1582810" at bounding box center [512, 315] width 34 height 11
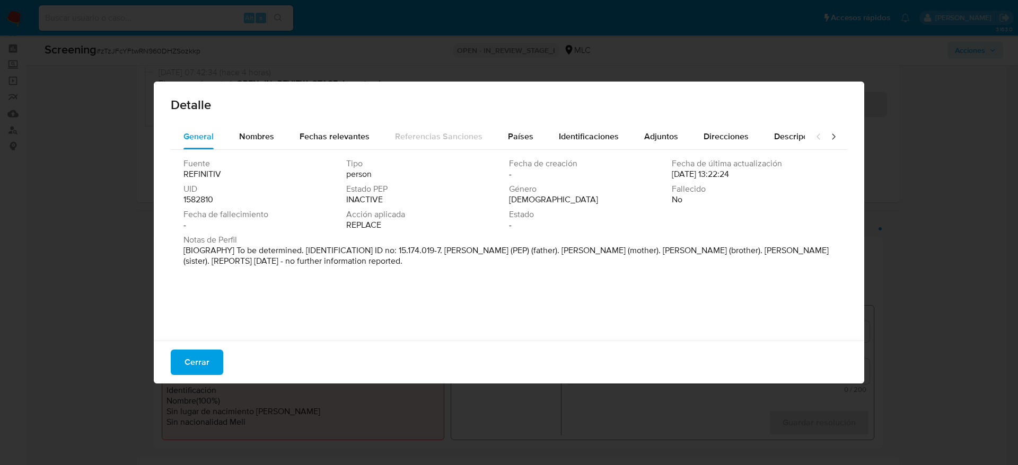
drag, startPoint x: 215, startPoint y: 367, endPoint x: 544, endPoint y: 275, distance: 341.8
click at [544, 275] on div "Detalle General Nombres Fechas relevantes Referencias Sanciones Países Identifi…" at bounding box center [509, 233] width 710 height 302
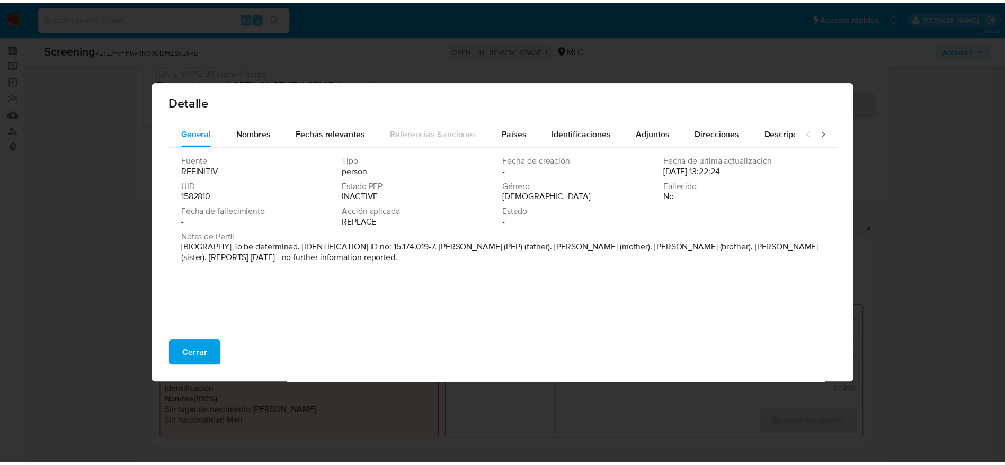
scroll to position [0, 0]
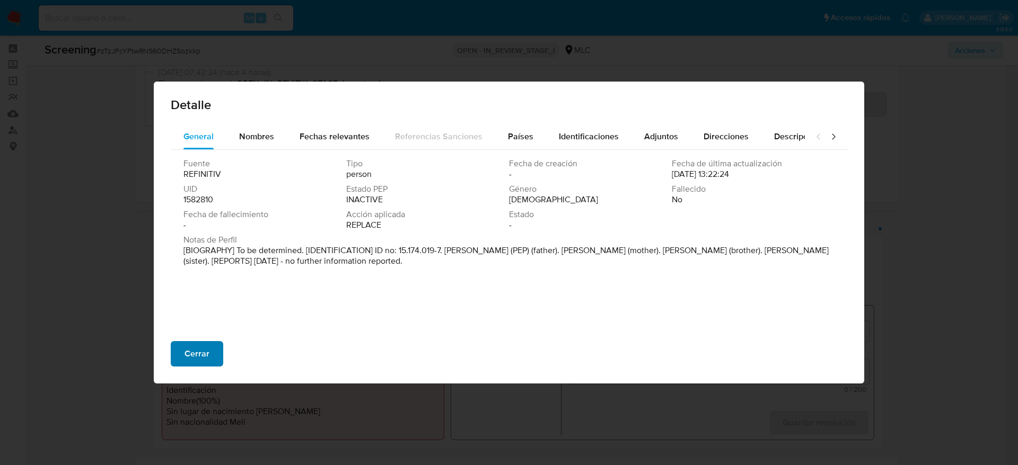
click at [222, 348] on button "Cerrar" at bounding box center [197, 353] width 52 height 25
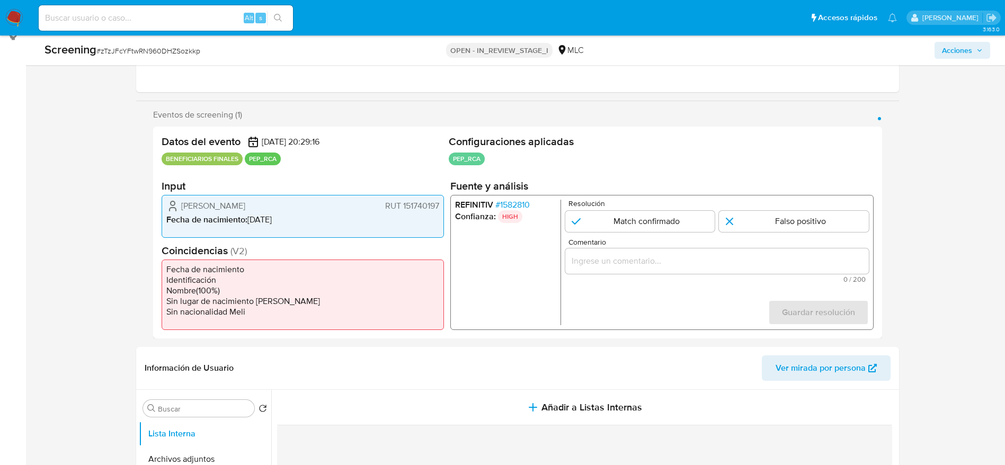
scroll to position [131, 0]
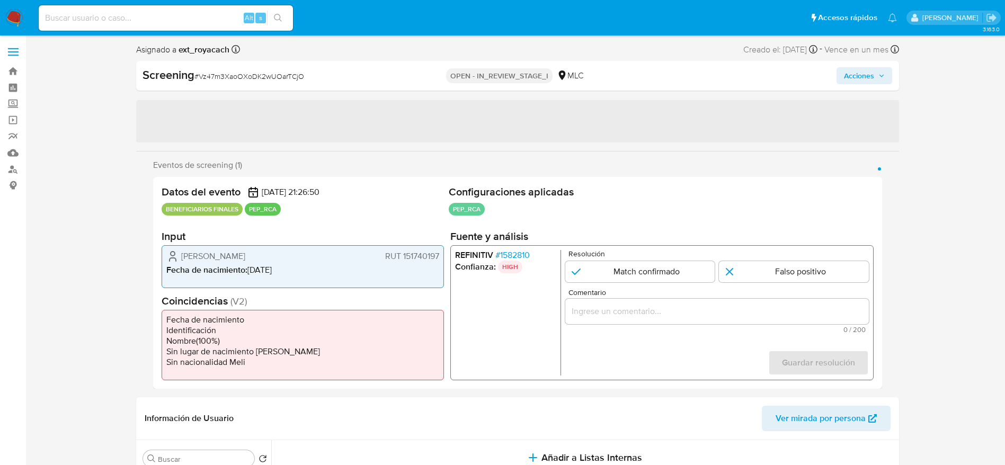
select select "10"
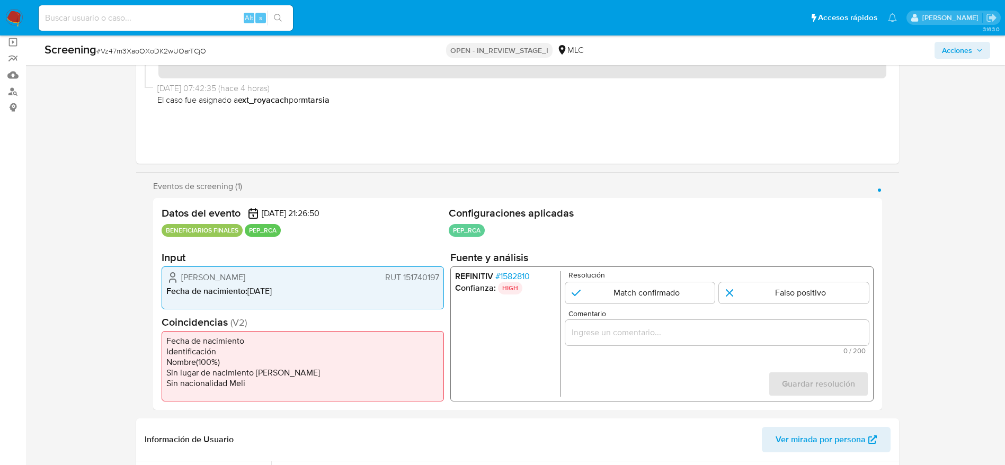
scroll to position [95, 0]
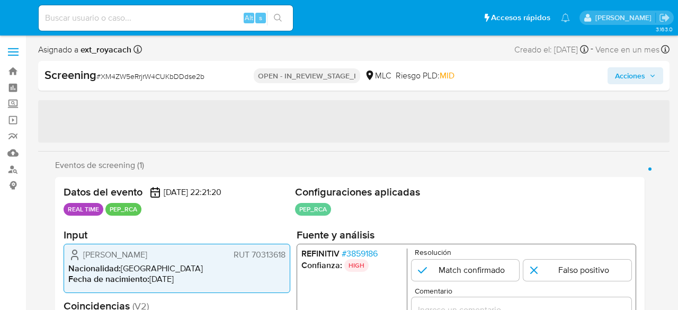
select select "10"
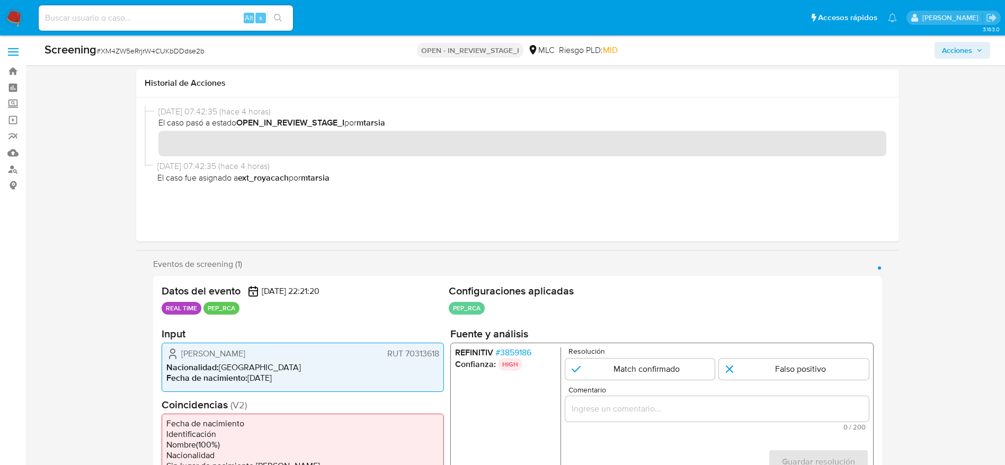
scroll to position [76, 0]
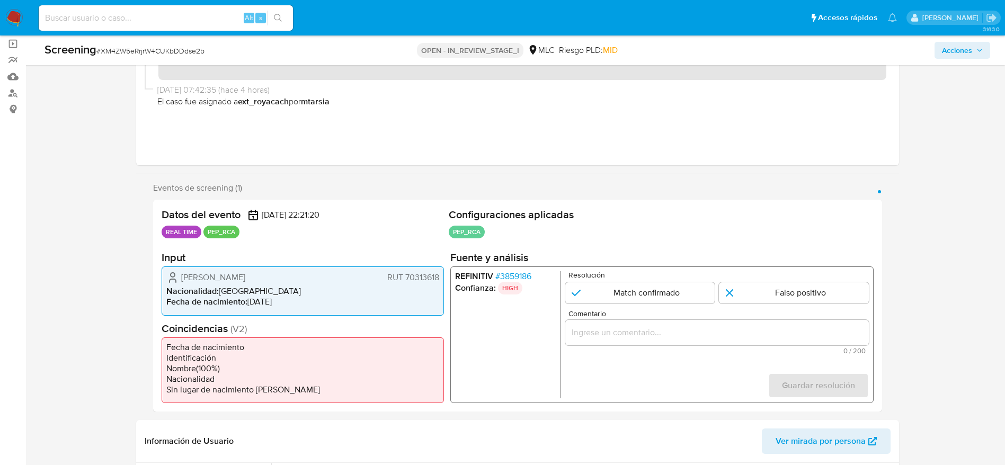
click at [516, 275] on span "# 3859186" at bounding box center [513, 276] width 36 height 11
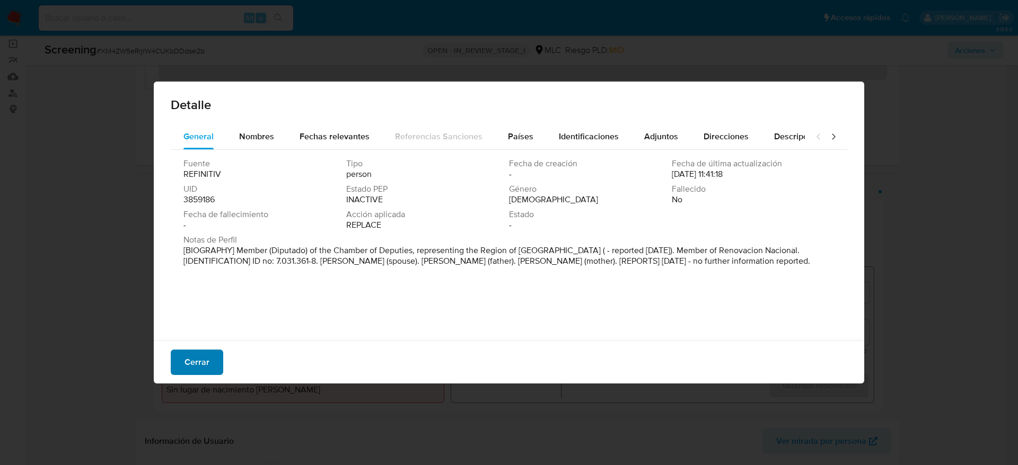
click at [196, 309] on span "Cerrar" at bounding box center [196, 362] width 25 height 23
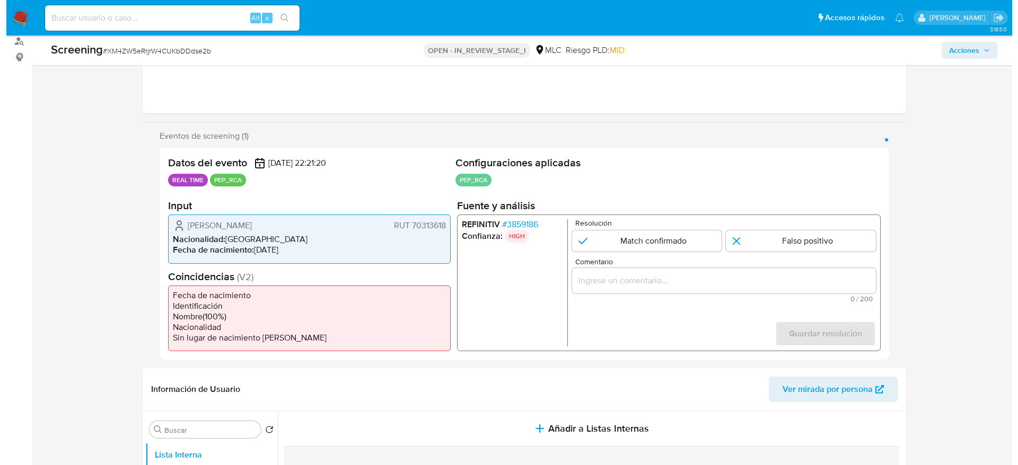
scroll to position [127, 0]
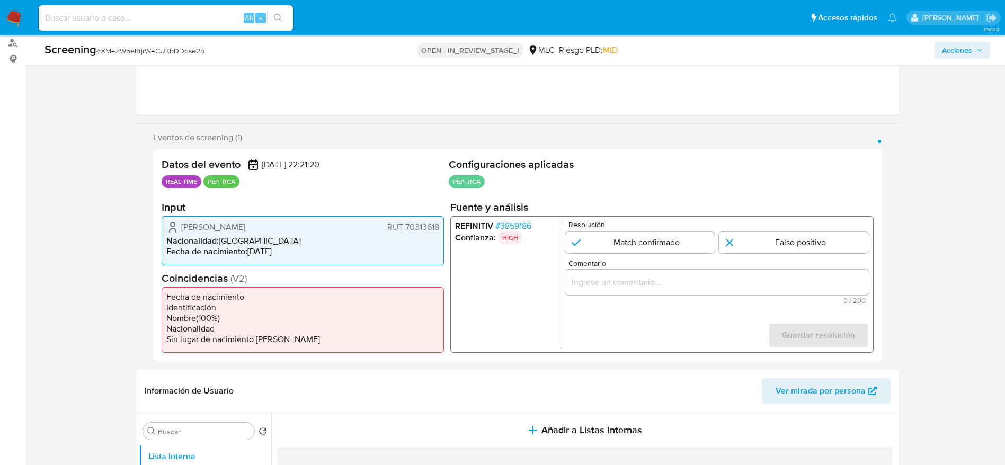
click at [505, 225] on span "# 3859186" at bounding box center [513, 226] width 36 height 11
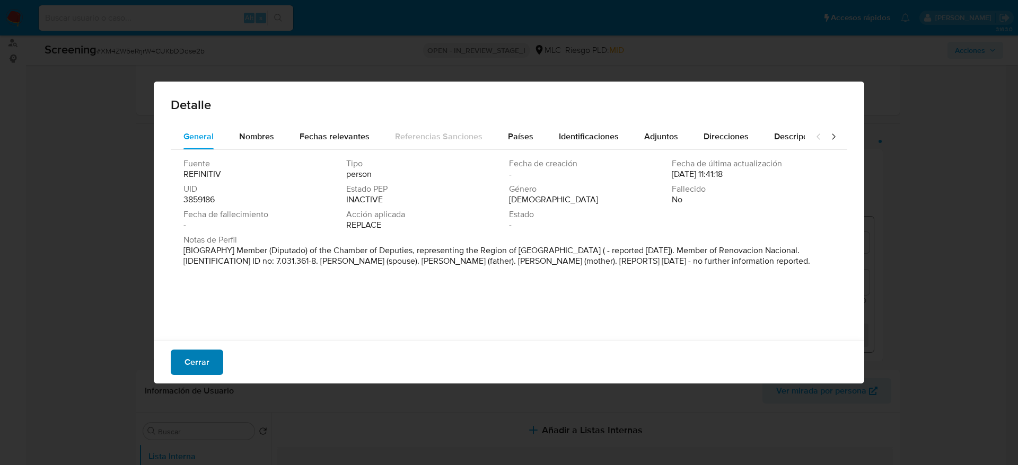
click at [203, 309] on span "Cerrar" at bounding box center [196, 362] width 25 height 23
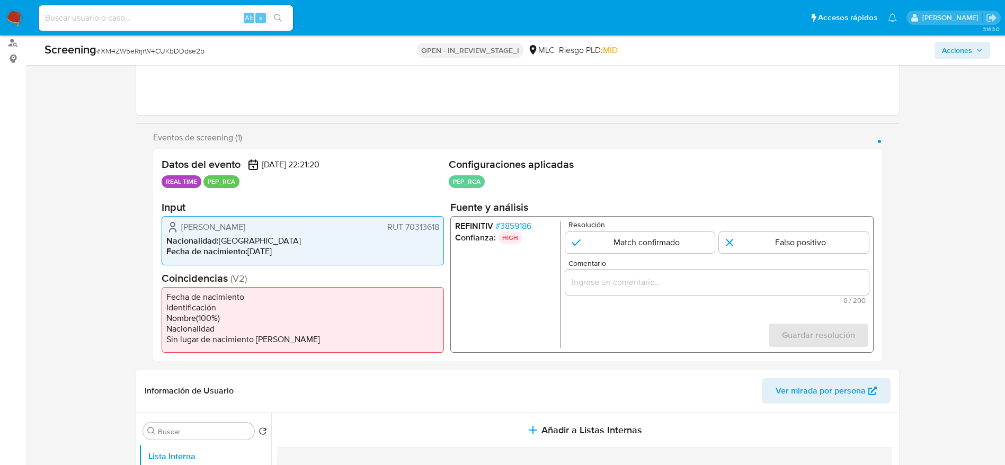
click at [244, 227] on span "[PERSON_NAME]" at bounding box center [213, 227] width 64 height 11
click at [244, 227] on span "Luis Rafael Pardo Sainz" at bounding box center [213, 227] width 64 height 11
click at [163, 43] on div "Screening # XM4ZW5eRrjrW4CUKbDDdse2b" at bounding box center [201, 50] width 312 height 16
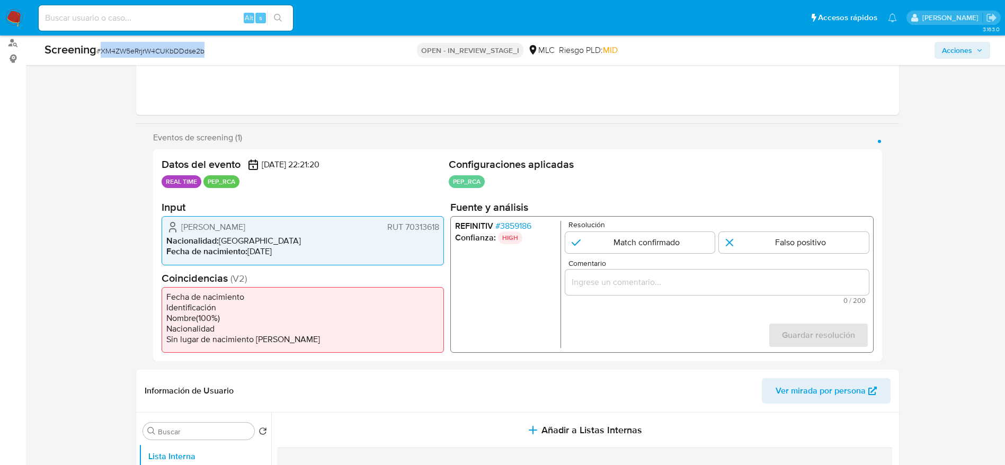
copy span "XM4ZW5eRrjrW4CUKbDDdse2b"
drag, startPoint x: 181, startPoint y: 225, endPoint x: 441, endPoint y: 226, distance: 260.7
click at [441, 226] on div "Luis Rafael Pardo Sainz RUT 70313618 Nacionalidad : Chile Fecha de nacimiento :…" at bounding box center [303, 240] width 282 height 49
click at [521, 225] on span "# 3859186" at bounding box center [513, 226] width 36 height 11
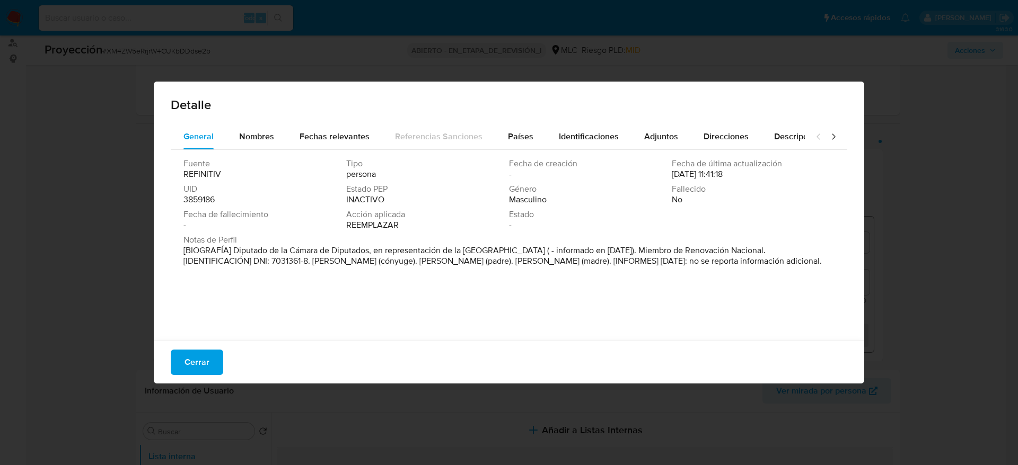
drag, startPoint x: 234, startPoint y: 247, endPoint x: 545, endPoint y: 251, distance: 310.6
click at [545, 251] on font "[BIOGRAFÍA] Diputado de la Cámara de Diputados, en representación de la Región …" at bounding box center [502, 255] width 638 height 23
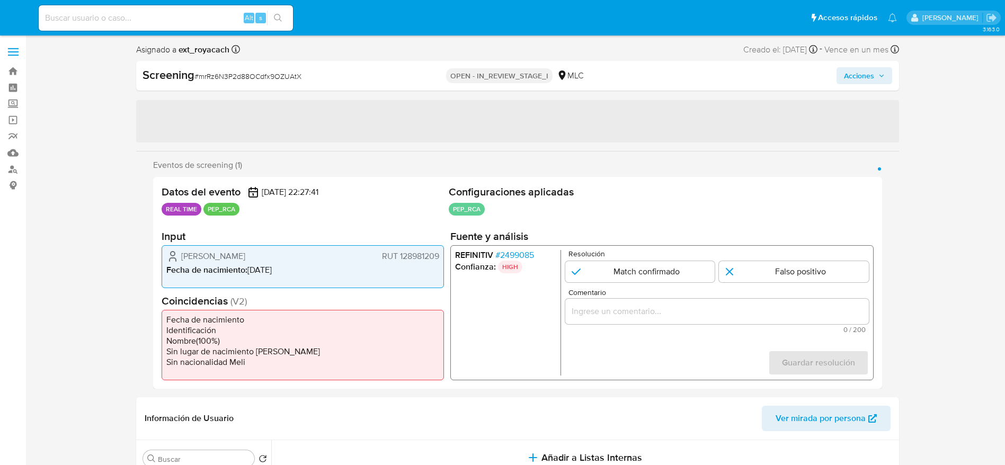
select select "10"
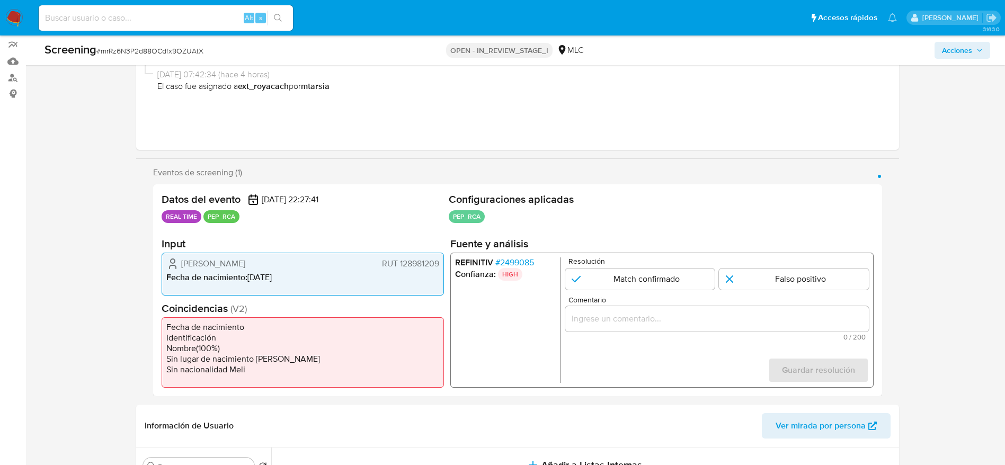
scroll to position [93, 0]
click at [509, 264] on span "# 2499085" at bounding box center [514, 261] width 39 height 11
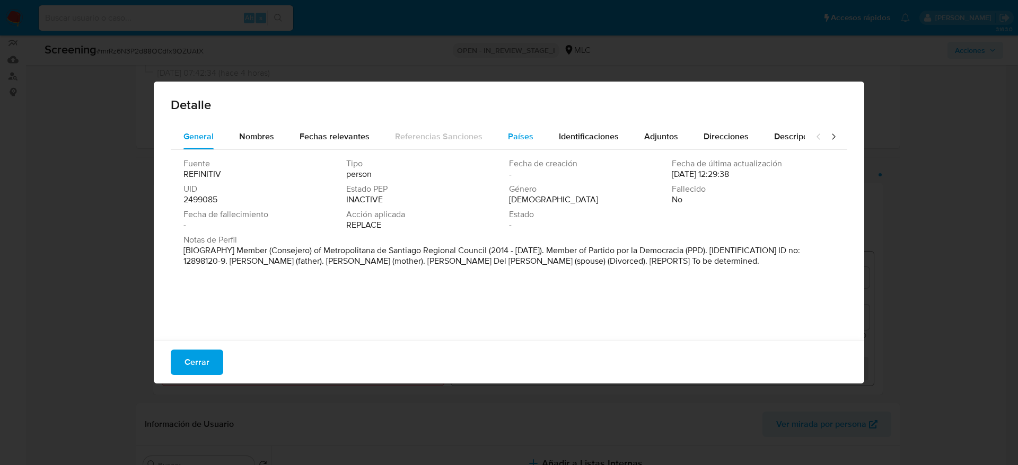
click at [529, 145] on button "Países" at bounding box center [520, 136] width 51 height 25
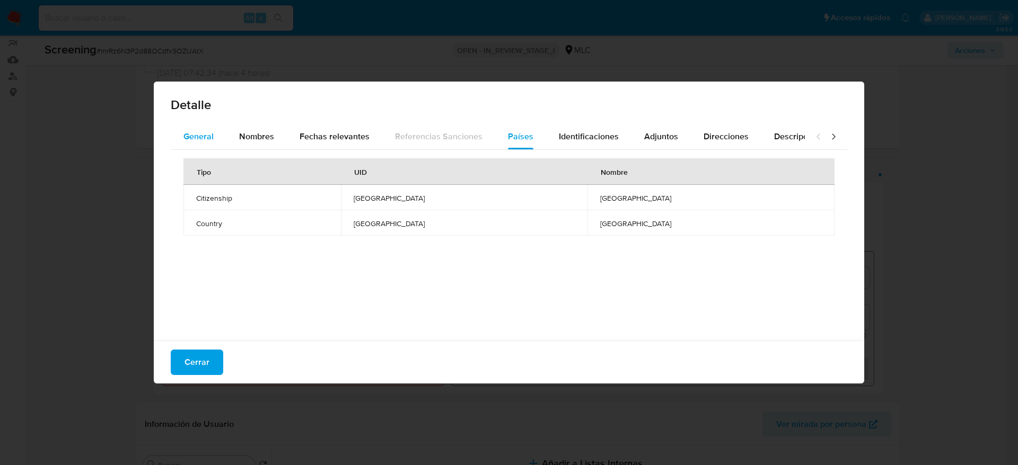
click at [188, 134] on span "General" at bounding box center [198, 136] width 30 height 12
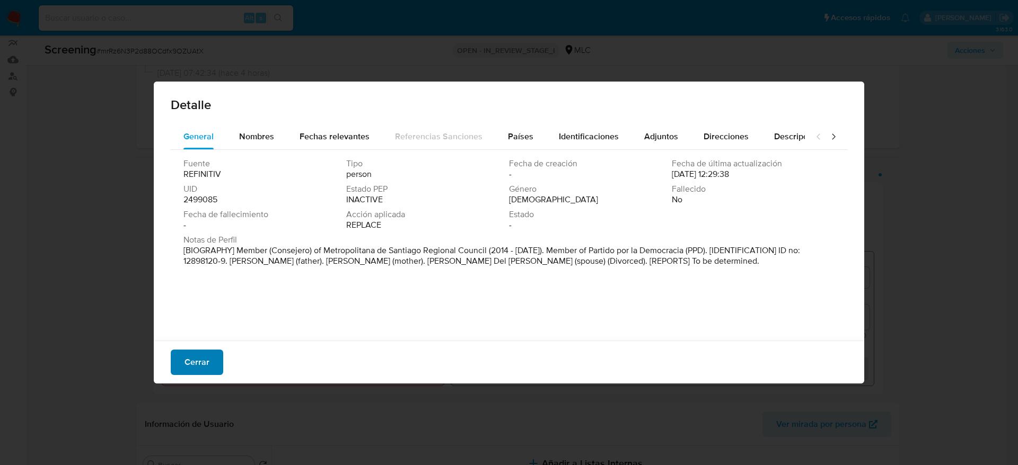
click at [174, 363] on button "Cerrar" at bounding box center [197, 362] width 52 height 25
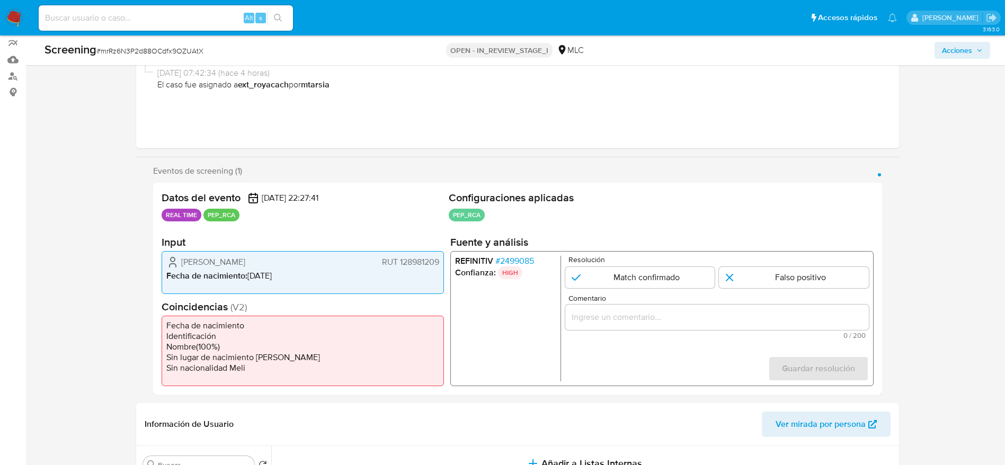
click at [149, 44] on div "Screening # mrRz6N3P2d88OCdfx9OZUAtX" at bounding box center [201, 50] width 312 height 16
copy span "mrRz6N3P2d88OCdfx9OZUAtX"
drag, startPoint x: 171, startPoint y: 260, endPoint x: 439, endPoint y: 262, distance: 267.6
click at [439, 262] on div "Héctor Arturo Rocha Pérez RUT 128981209" at bounding box center [302, 262] width 273 height 13
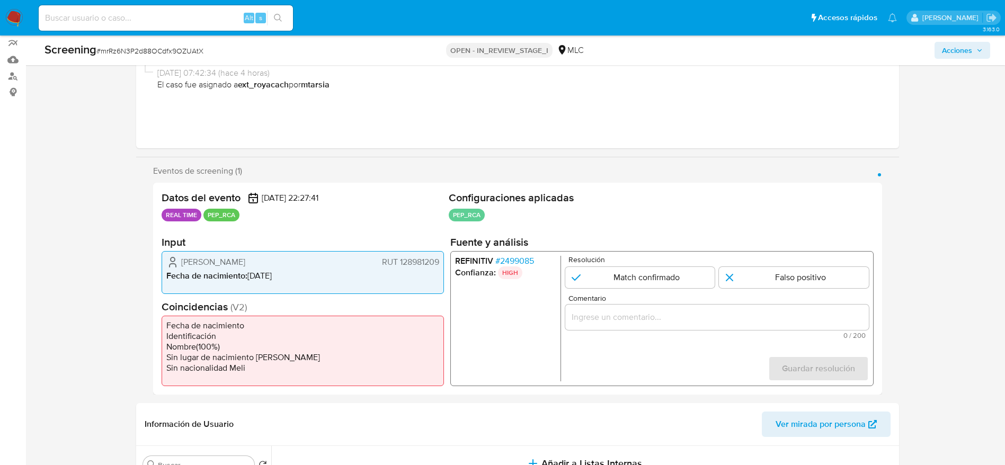
click at [508, 259] on span "# 2499085" at bounding box center [514, 261] width 39 height 11
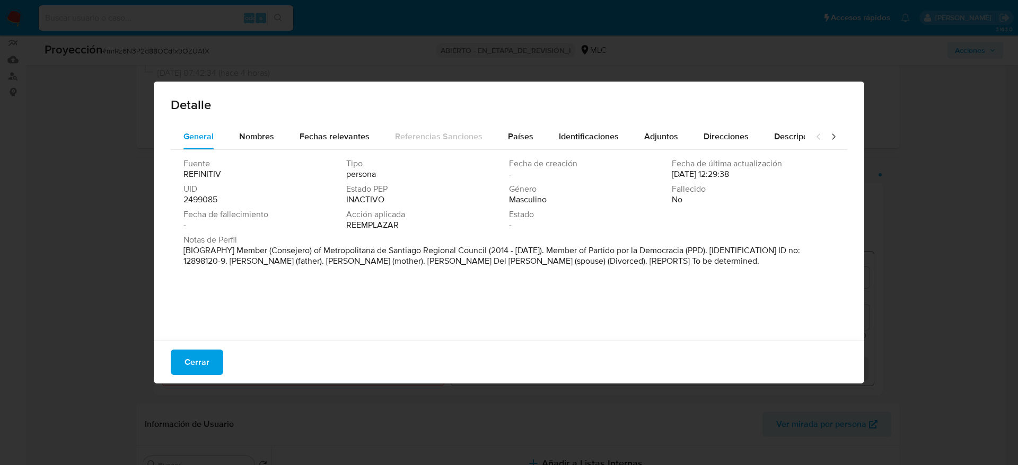
drag, startPoint x: 239, startPoint y: 250, endPoint x: 491, endPoint y: 251, distance: 252.3
click at [491, 251] on p "[BIOGRAPHY] Member (Consejero) of Metropolitana de Santiago Regional Council (2…" at bounding box center [507, 255] width 649 height 21
click at [201, 352] on span "Cerrar" at bounding box center [196, 362] width 25 height 23
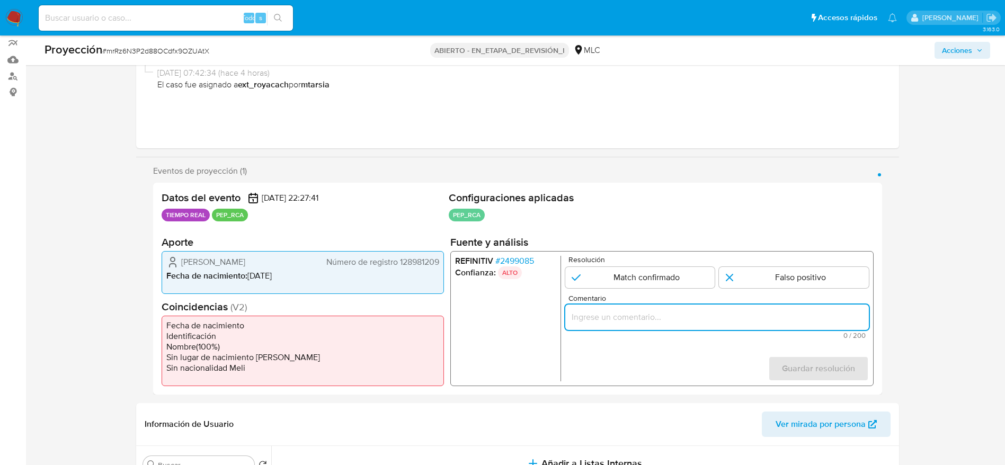
click at [629, 314] on input "Comentario" at bounding box center [717, 318] width 304 height 14
paste input "Caso generado sobre el usuario [PERSON_NAME]. Se descarta ya que el PEP dejó su…"
type input "Caso generado sobre el usuario [PERSON_NAME]. Se descarta ya que el PEP dejó su…"
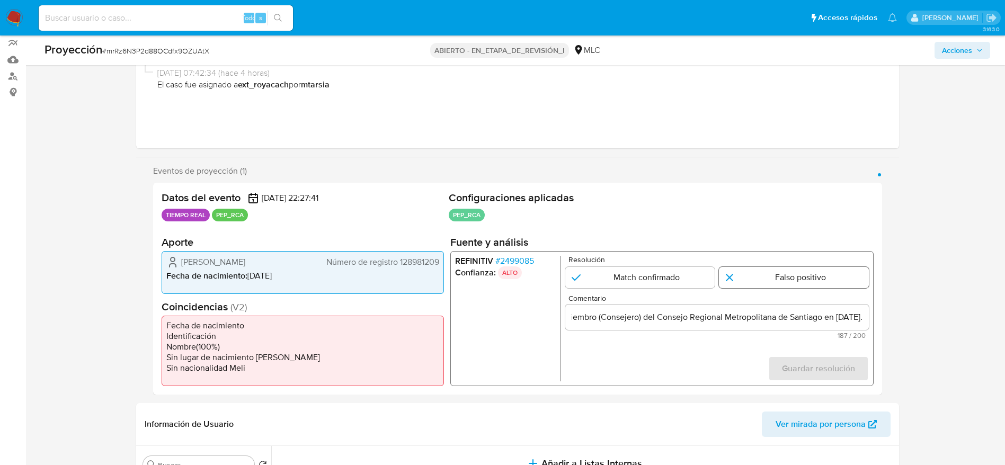
scroll to position [0, 0]
click at [760, 281] on input "1 de 1" at bounding box center [794, 277] width 150 height 21
radio input "true"
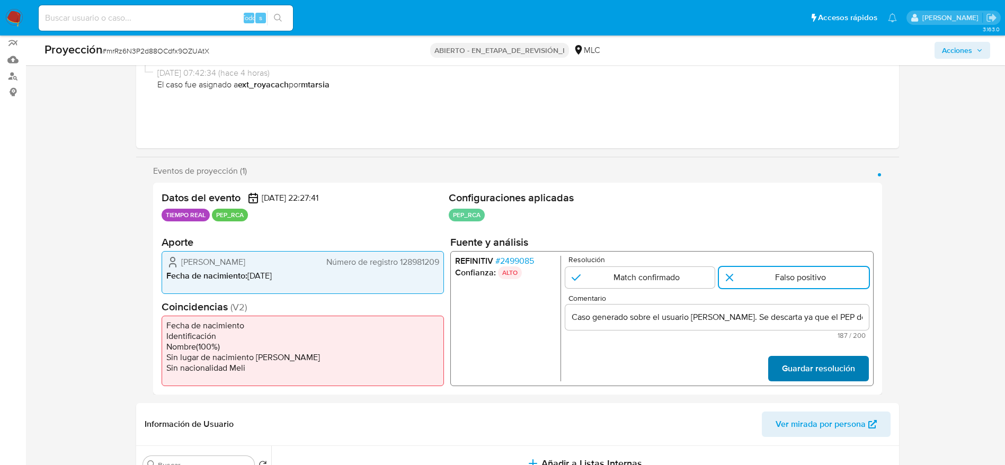
click at [813, 373] on span "Guardar resolución" at bounding box center [818, 368] width 73 height 23
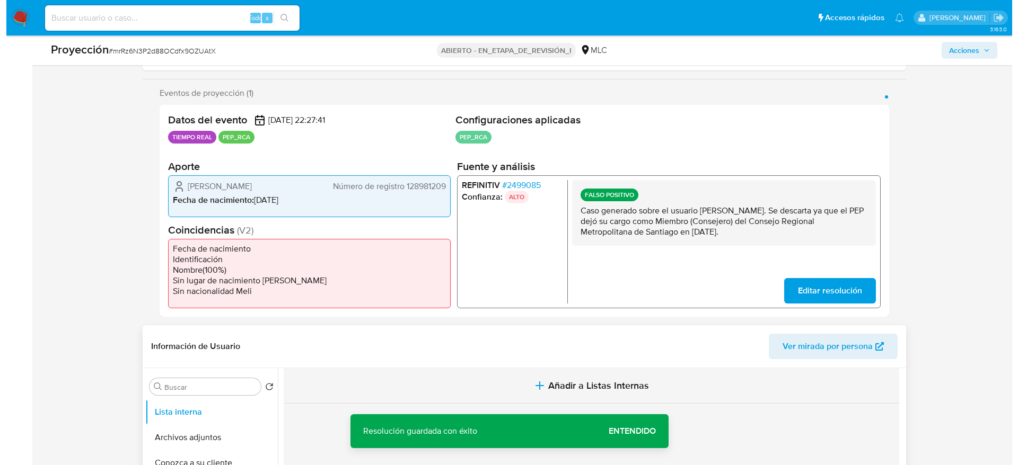
scroll to position [267, 0]
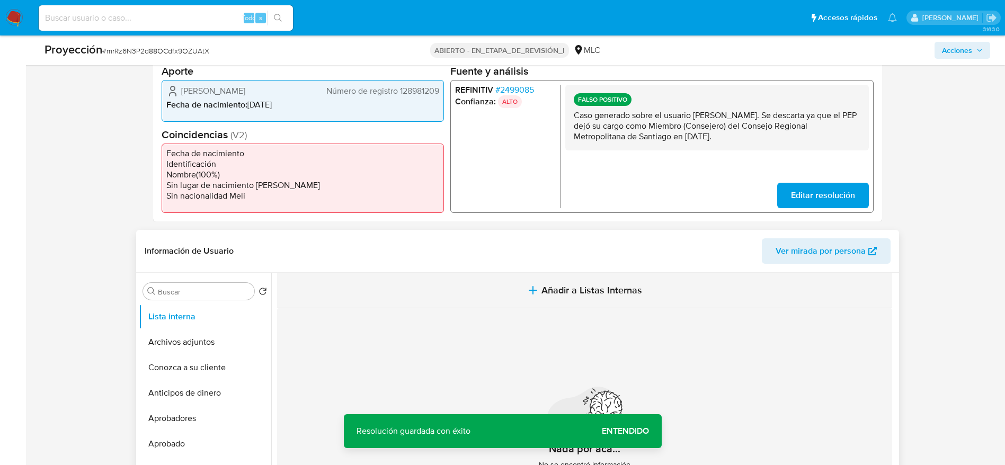
click at [503, 282] on button "Añadir a Listas Internas" at bounding box center [584, 291] width 615 height 36
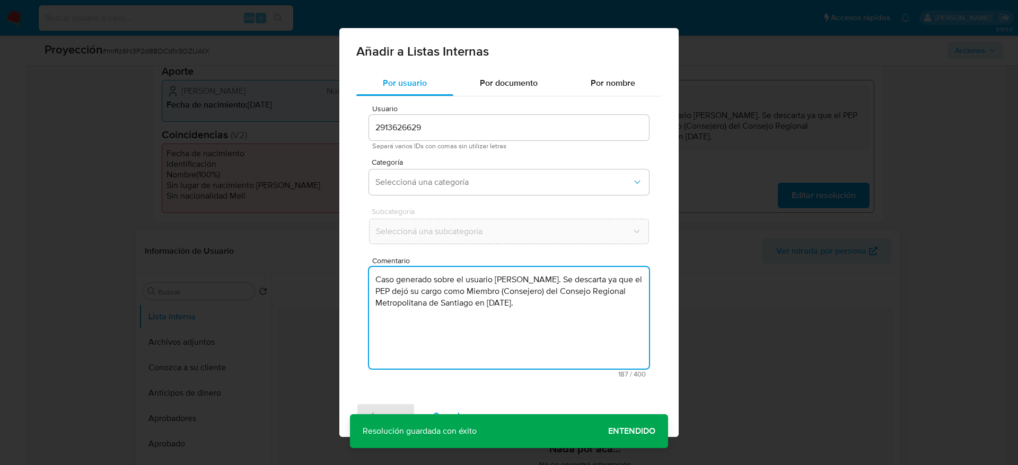
click at [483, 336] on textarea "Caso generado sobre el usuario [PERSON_NAME]. Se descarta ya que el PEP dejó su…" at bounding box center [509, 318] width 280 height 102
type textarea "Caso generado sobre el usuario [PERSON_NAME]. Se descarta ya que el PEP dejó su…"
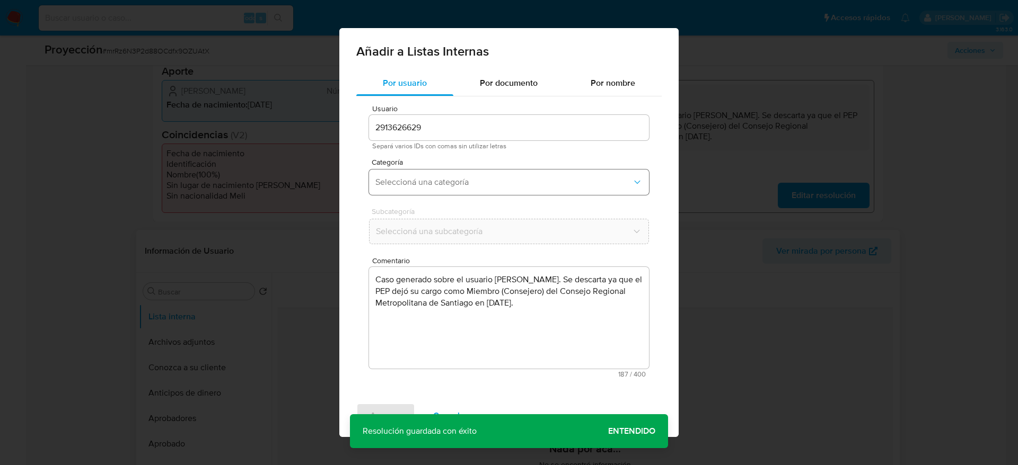
click at [501, 193] on button "Seleccioná una categoría" at bounding box center [509, 182] width 280 height 25
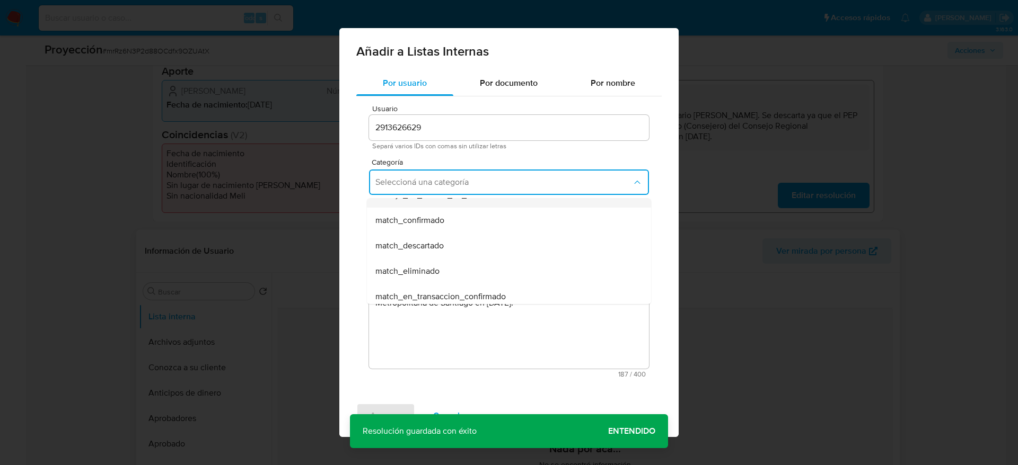
scroll to position [68, 0]
click at [464, 245] on div "match_descartado" at bounding box center [505, 244] width 261 height 25
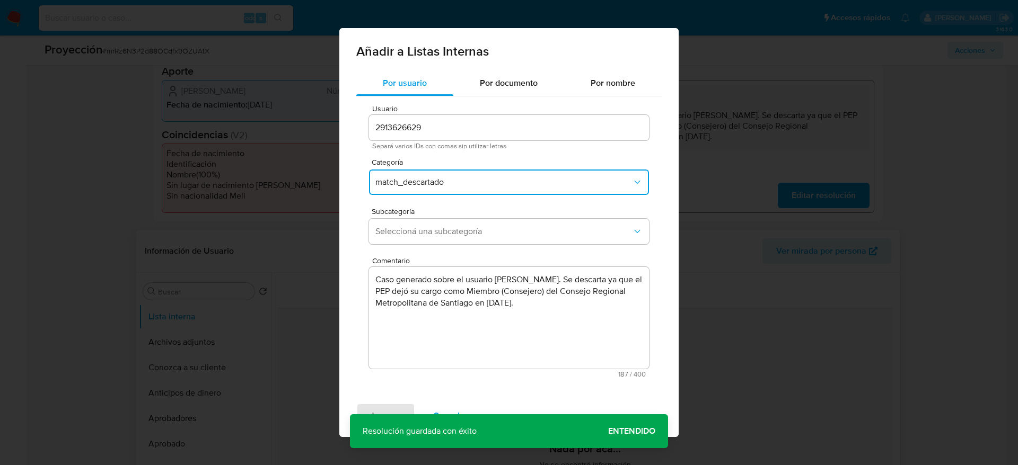
click at [464, 245] on div "Subcategoría Seleccioná una subcategoría" at bounding box center [509, 228] width 280 height 41
click at [461, 232] on span "Seleccioná una subcategoría" at bounding box center [503, 231] width 256 height 11
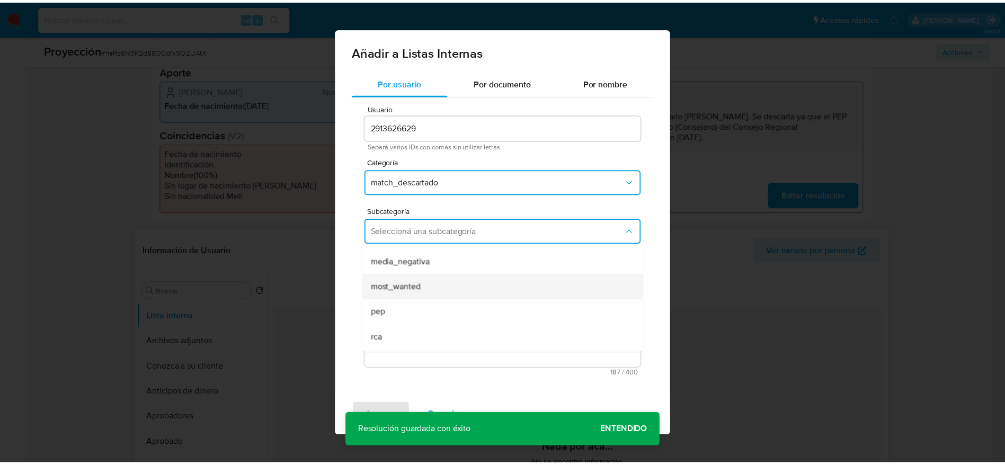
scroll to position [60, 0]
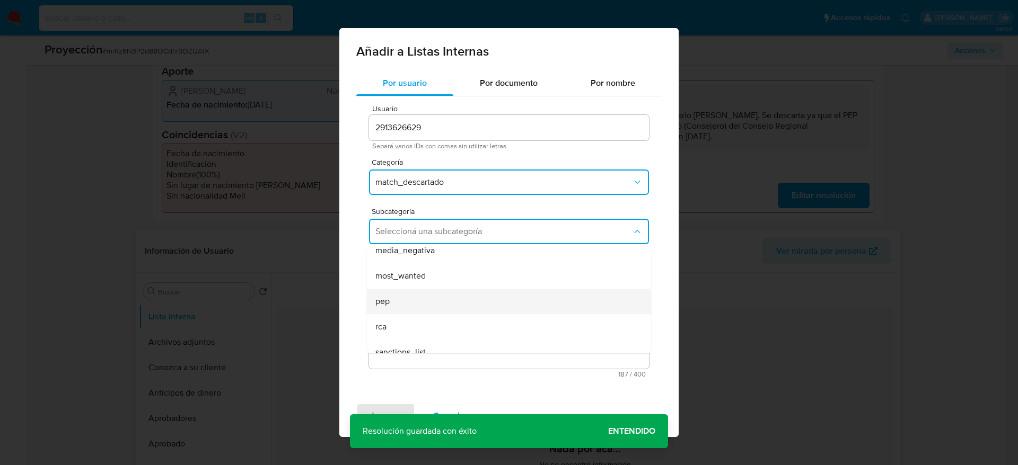
click at [434, 295] on div "pep" at bounding box center [505, 301] width 261 height 25
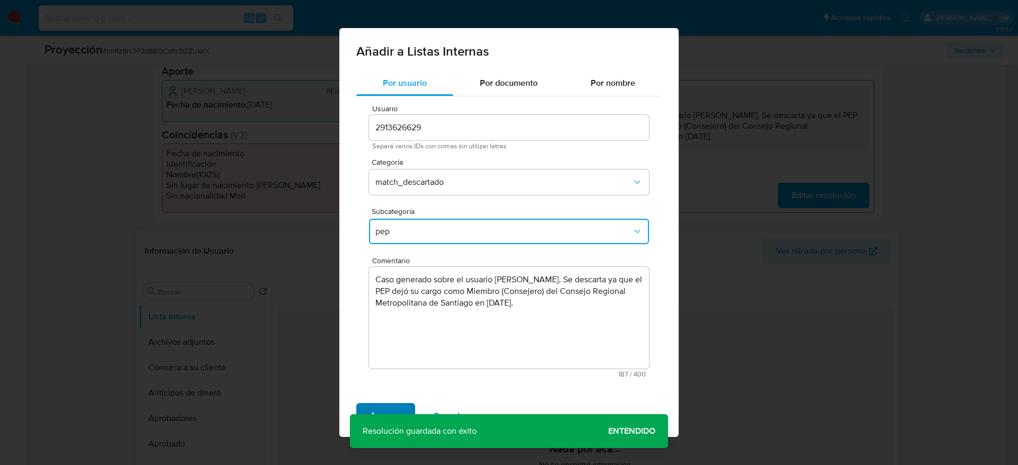
click at [382, 411] on span "Agregar" at bounding box center [385, 415] width 31 height 23
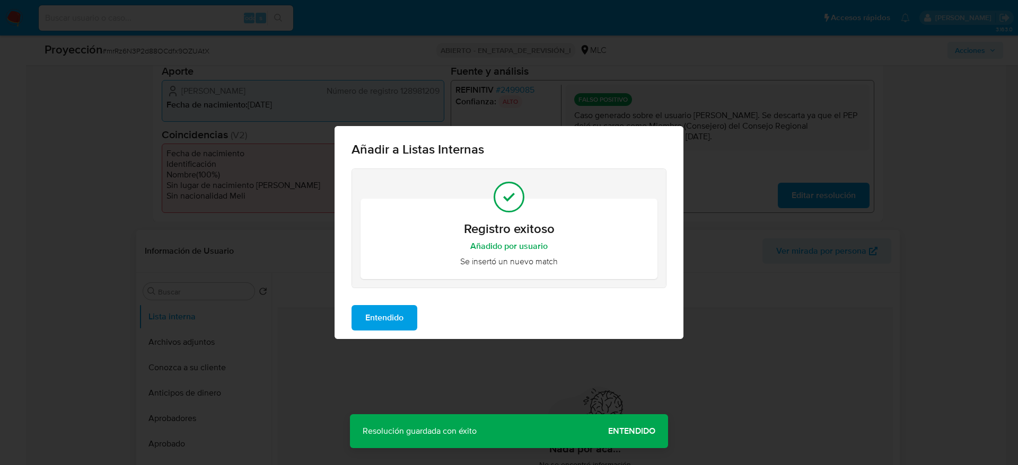
click at [362, 320] on button "Entendido" at bounding box center [384, 317] width 66 height 25
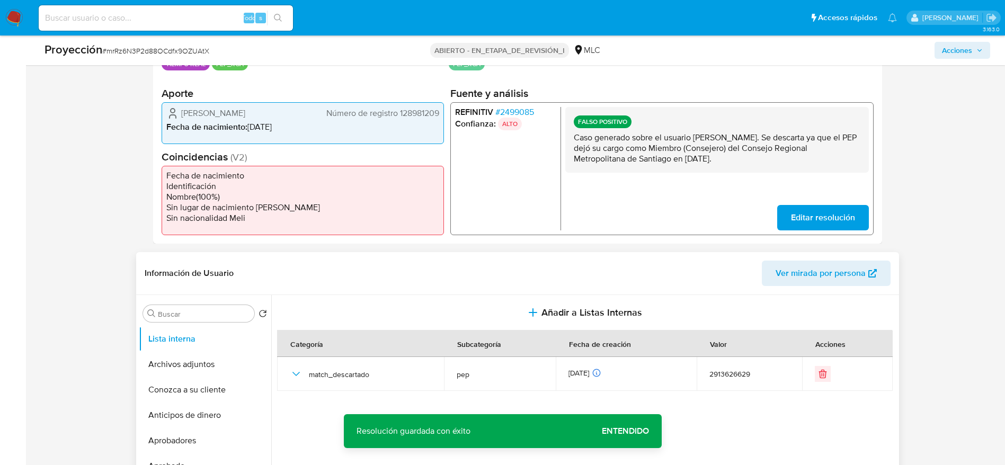
scroll to position [243, 0]
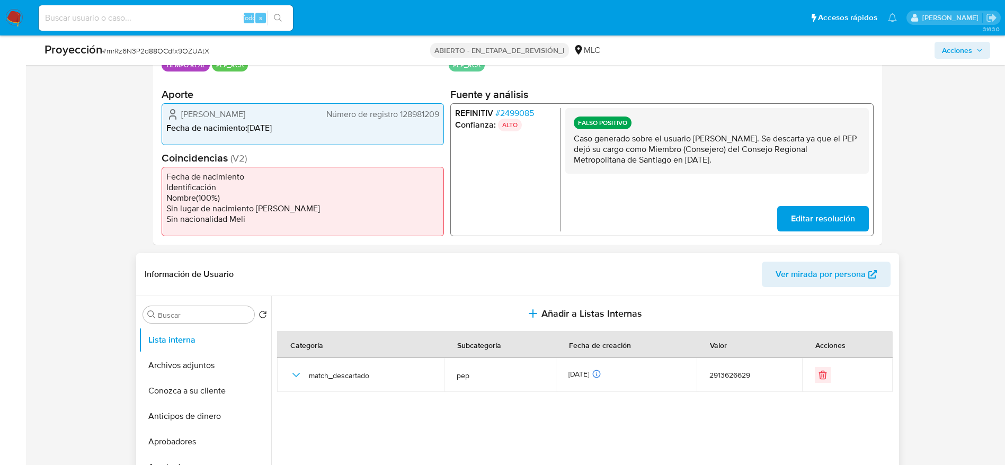
click at [956, 54] on span "Acciones" at bounding box center [957, 50] width 30 height 17
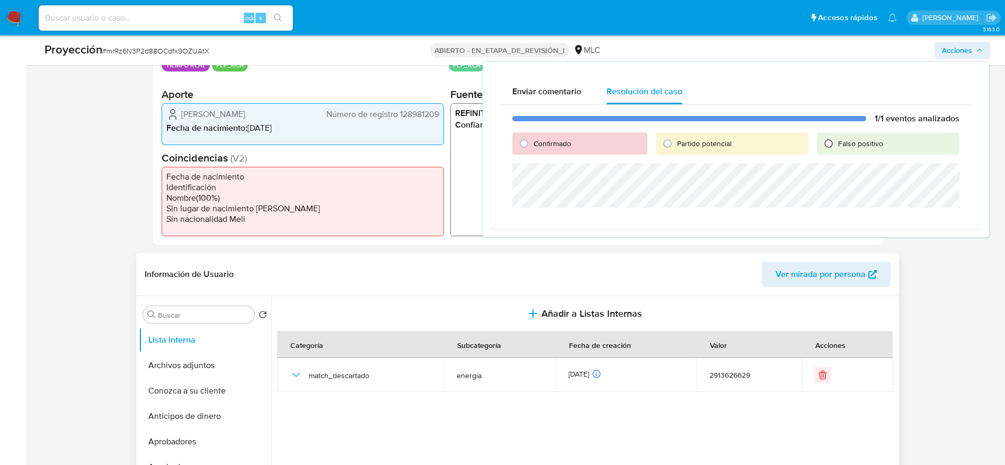
click at [824, 146] on input "Falso positivo" at bounding box center [828, 143] width 17 height 17
radio input "true"
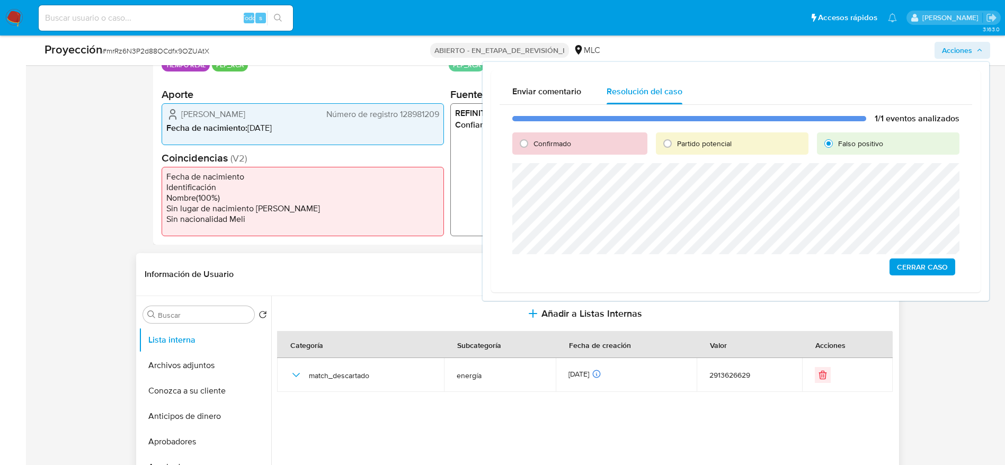
click at [918, 269] on span "Cerrar Caso" at bounding box center [922, 267] width 51 height 15
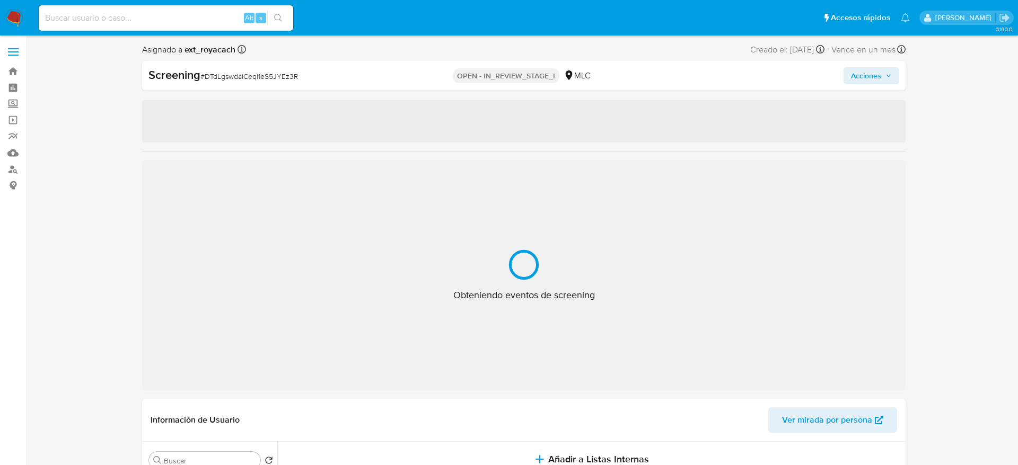
select select "10"
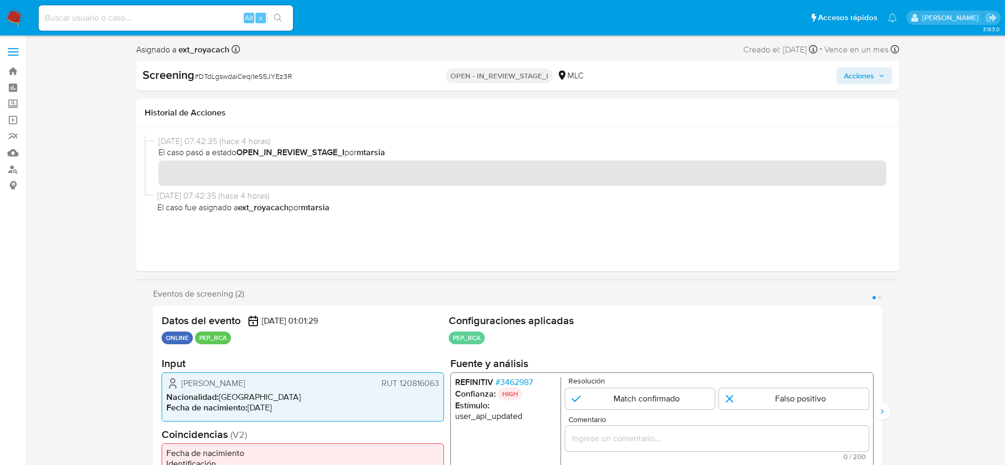
scroll to position [105, 0]
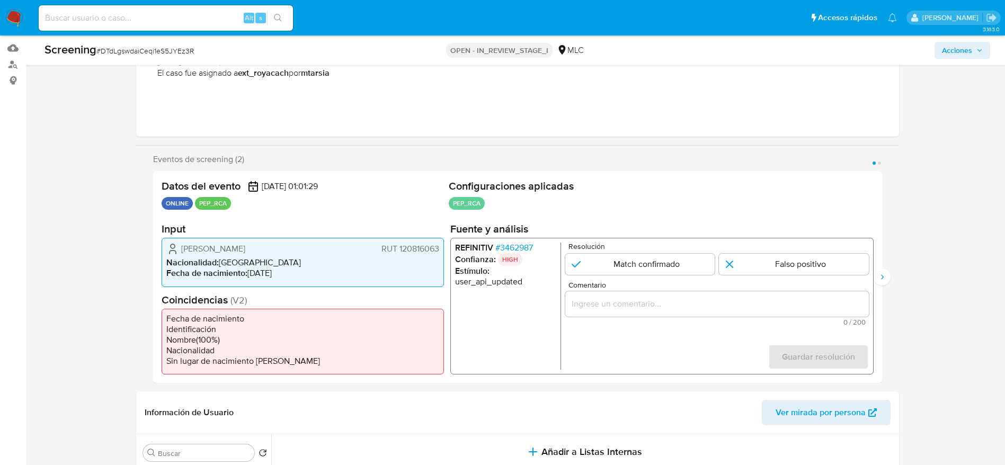
click at [510, 246] on span "# 3462987" at bounding box center [514, 248] width 38 height 11
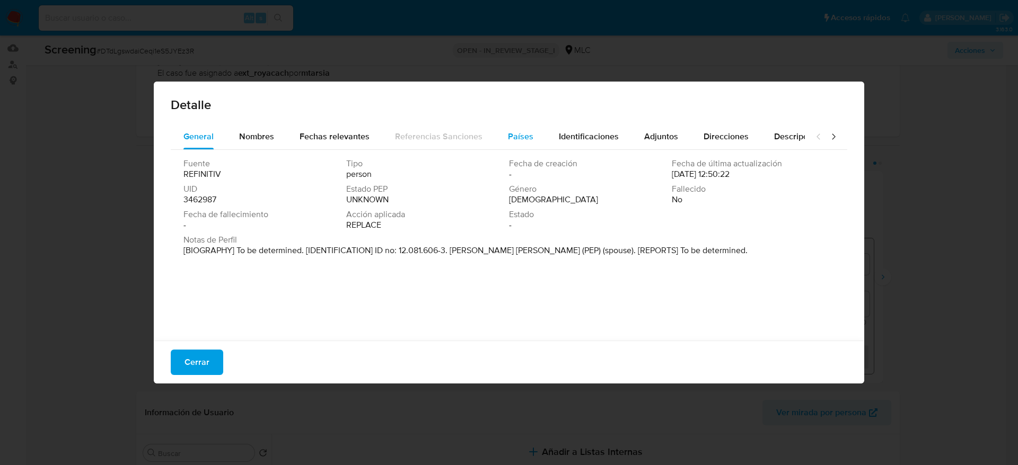
click at [517, 143] on div "Países" at bounding box center [520, 136] width 25 height 25
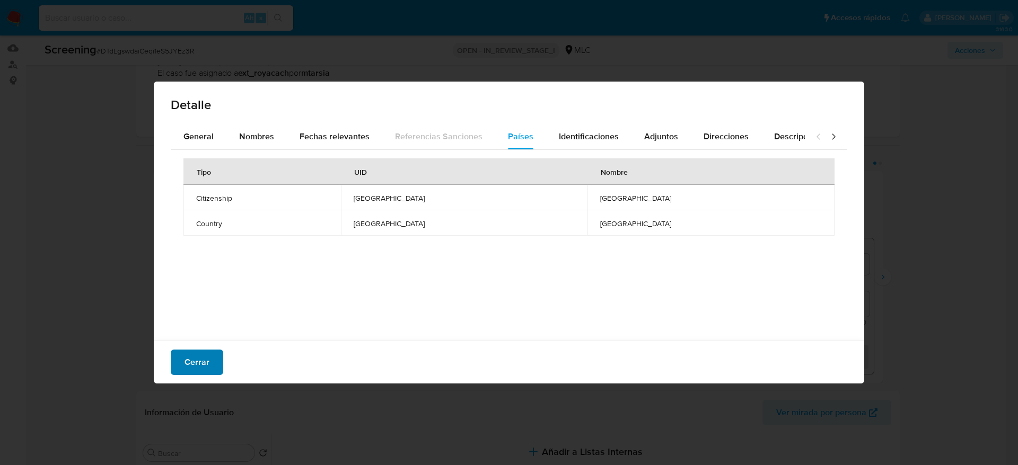
click at [189, 351] on span "Cerrar" at bounding box center [196, 362] width 25 height 23
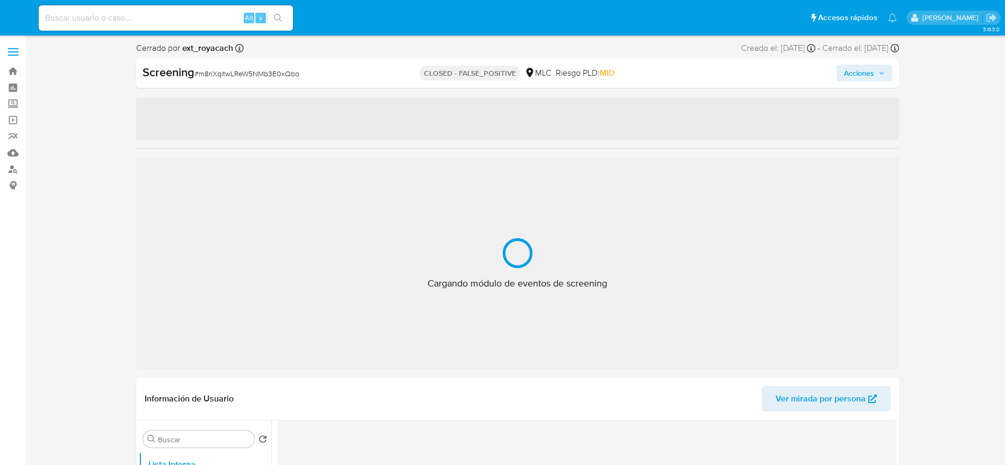
select select "10"
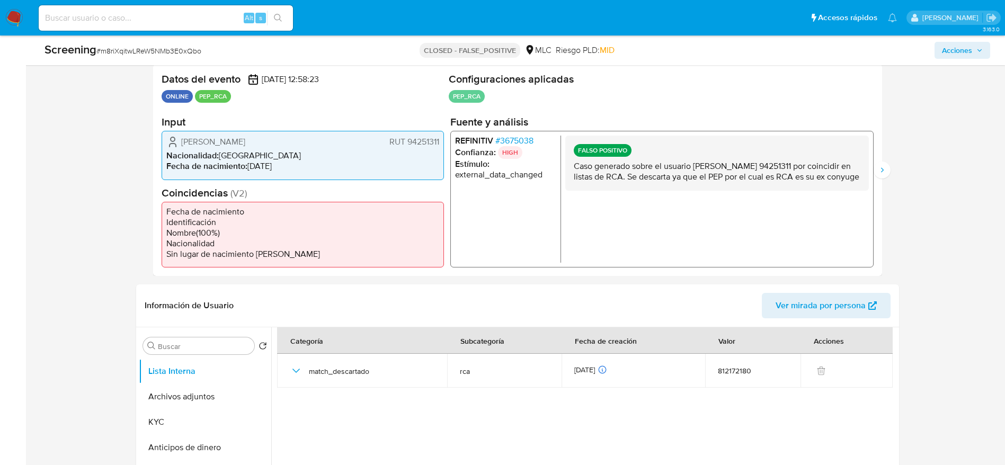
scroll to position [210, 0]
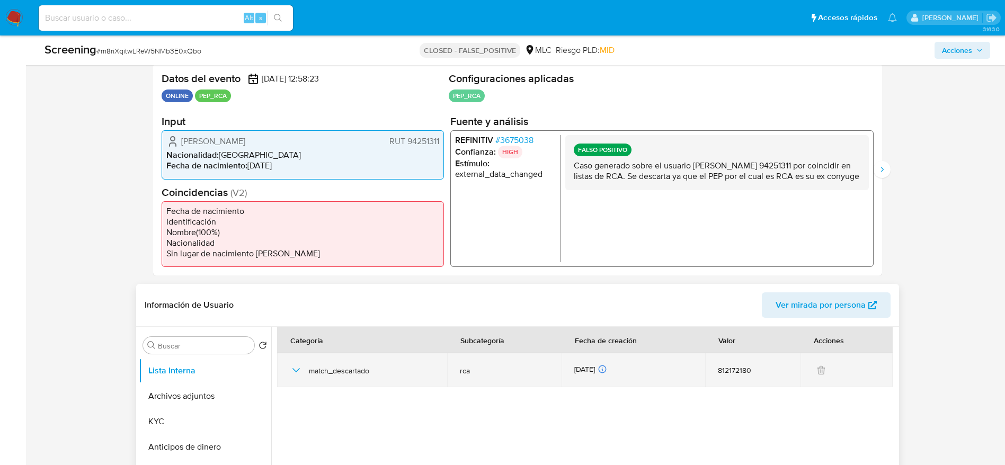
click at [297, 364] on icon "button" at bounding box center [296, 370] width 13 height 13
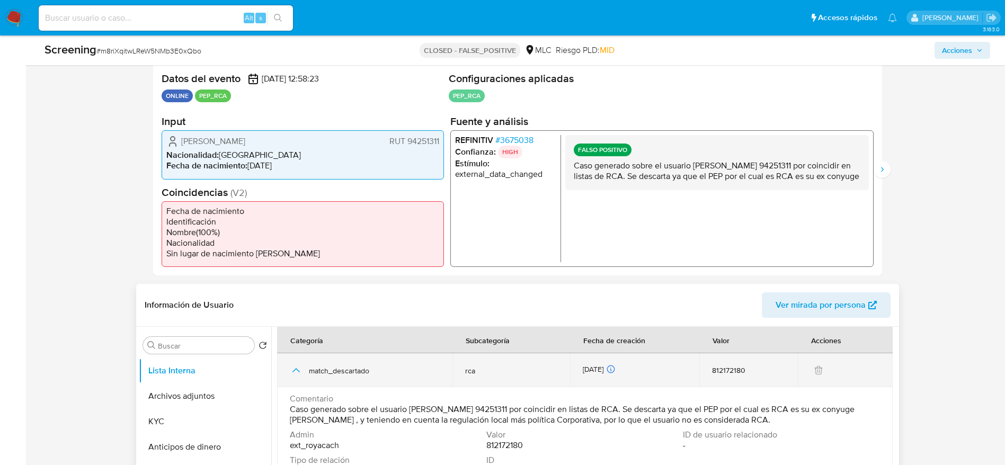
click at [297, 364] on icon "button" at bounding box center [296, 370] width 13 height 13
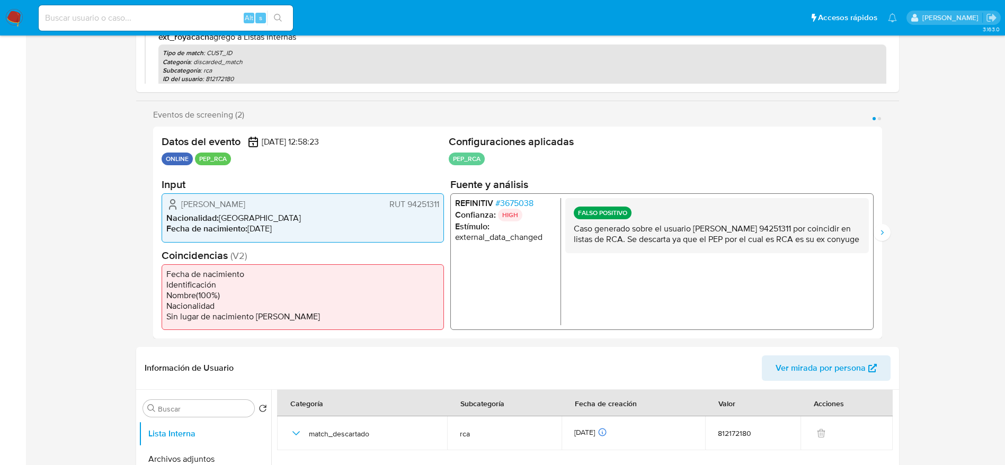
scroll to position [0, 0]
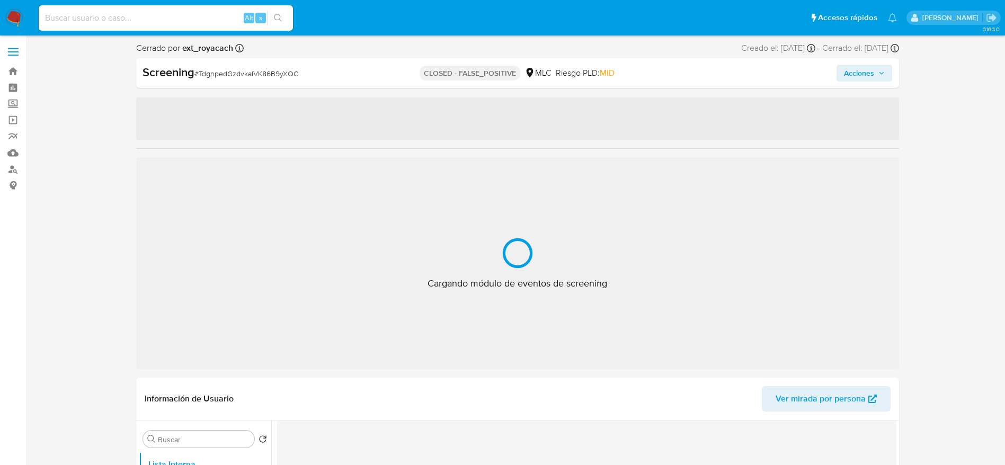
select select "10"
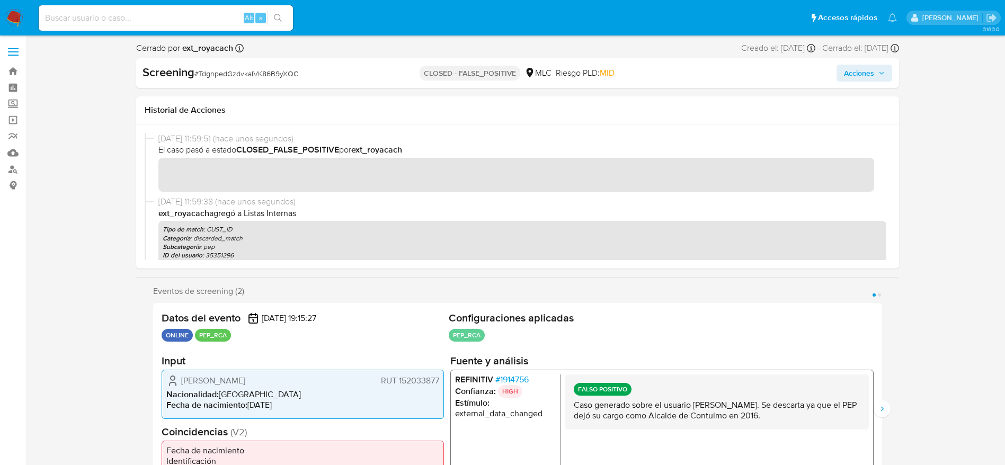
click at [694, 148] on span "El caso pasó a estado CLOSED_FALSE_POSITIVE por ext_royacach" at bounding box center [522, 150] width 728 height 12
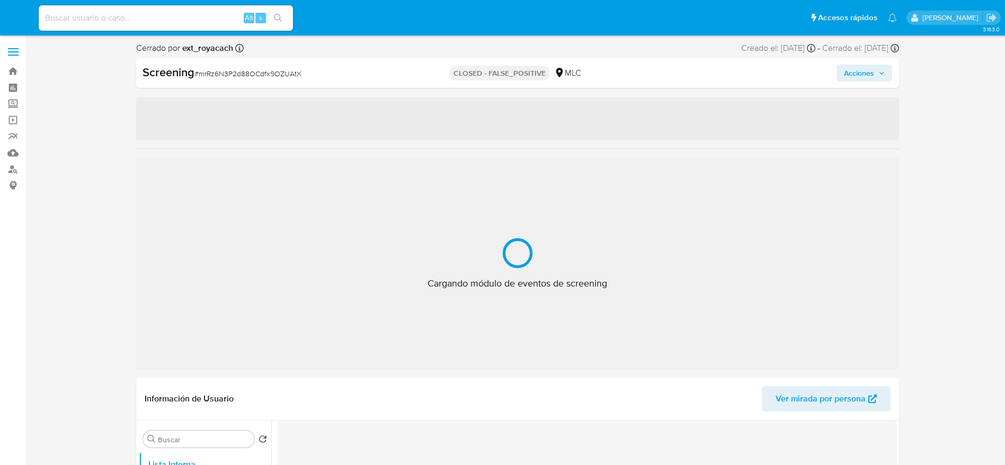
select select "10"
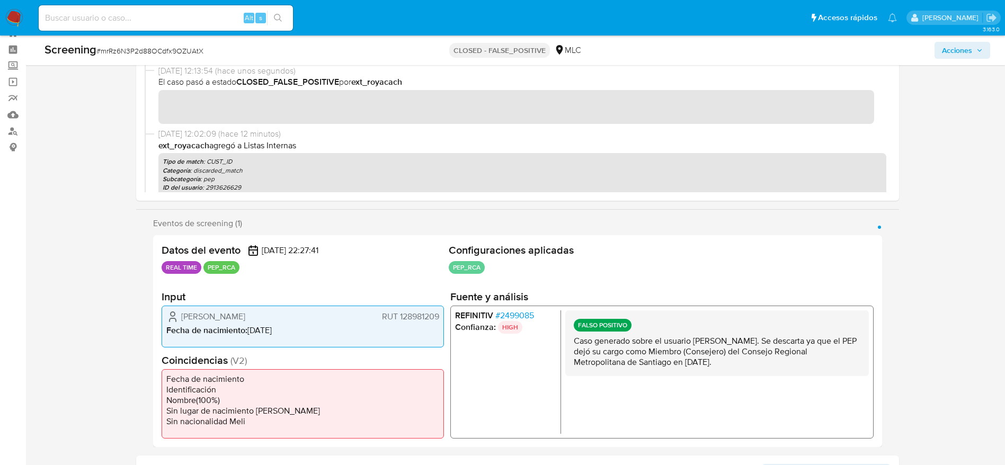
scroll to position [38, 0]
